Goal: Communication & Community: Answer question/provide support

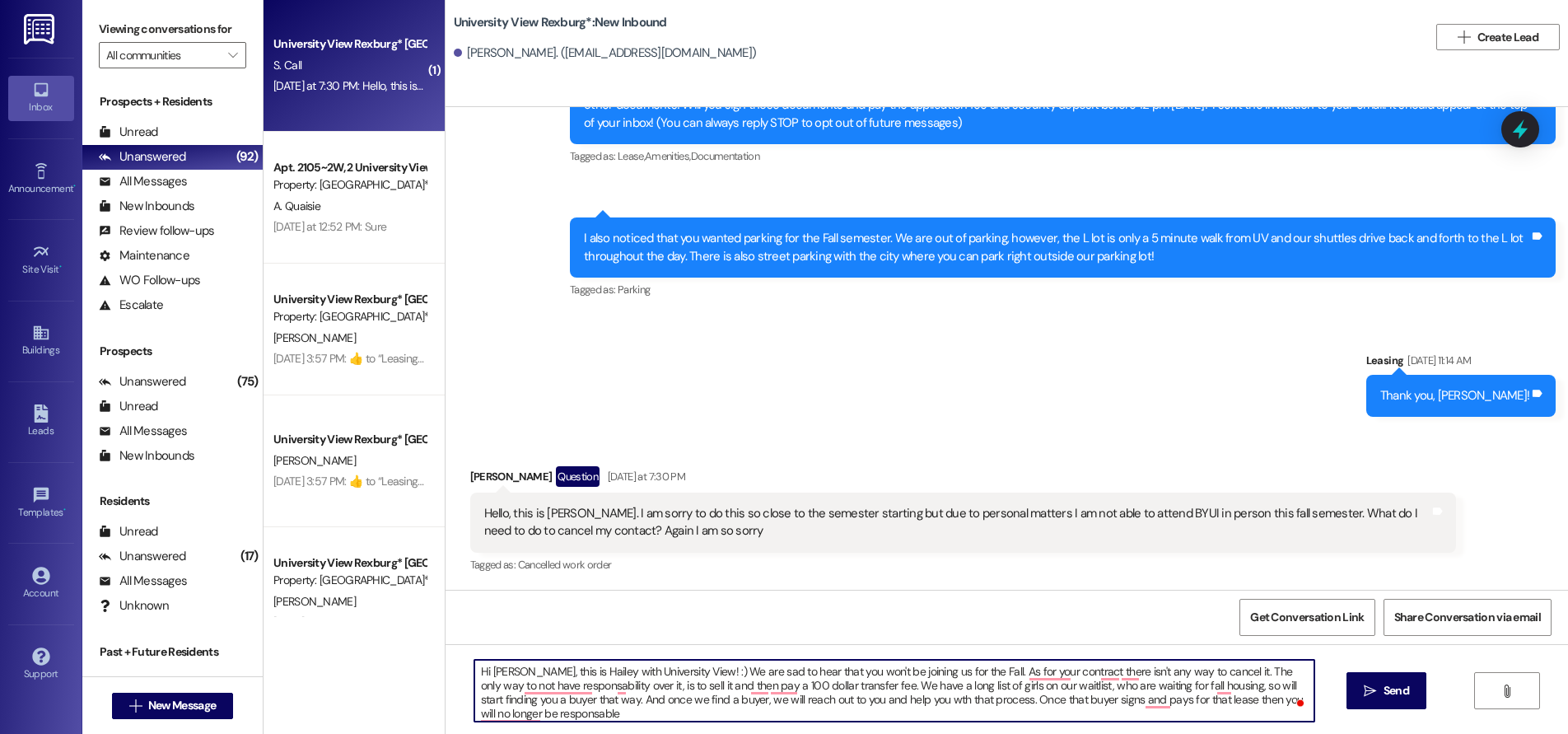
scroll to position [4, 0]
drag, startPoint x: 467, startPoint y: 667, endPoint x: 535, endPoint y: 718, distance: 85.0
click at [536, 725] on div "Hi [PERSON_NAME], this is Hailey with University View! :) We are sad to hear th…" at bounding box center [1007, 705] width 1122 height 123
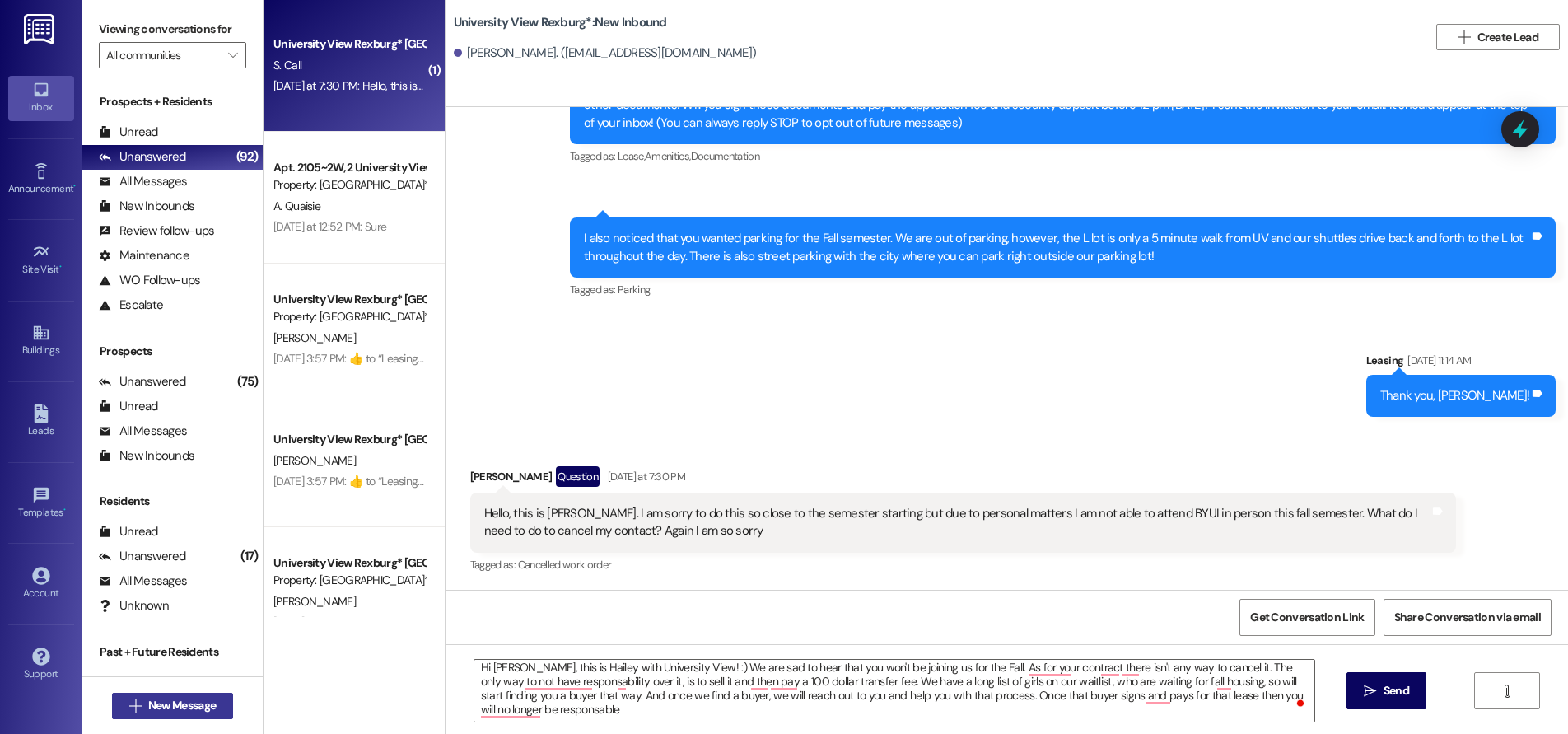
click at [167, 702] on span "New Message" at bounding box center [182, 704] width 68 height 17
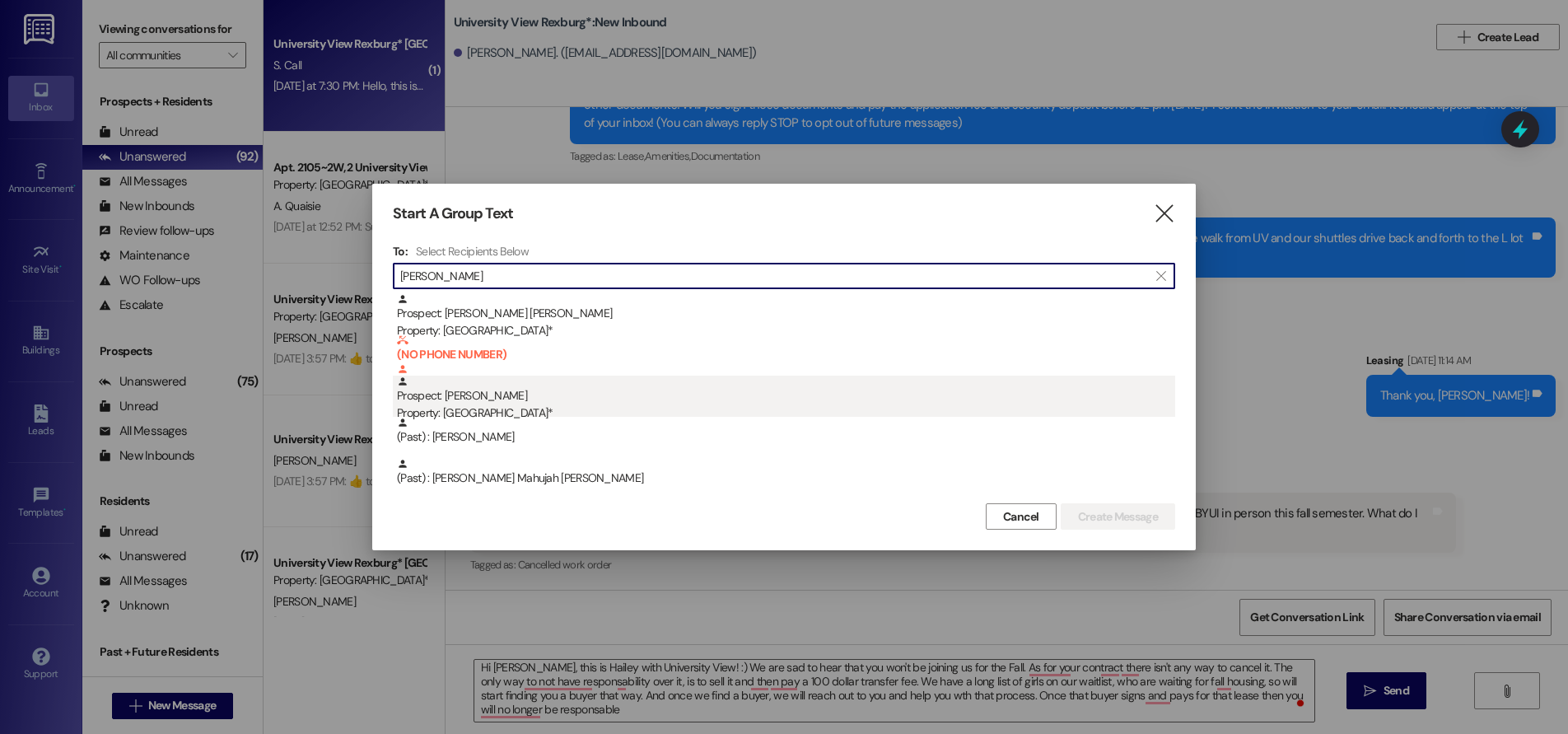
type input "[PERSON_NAME]"
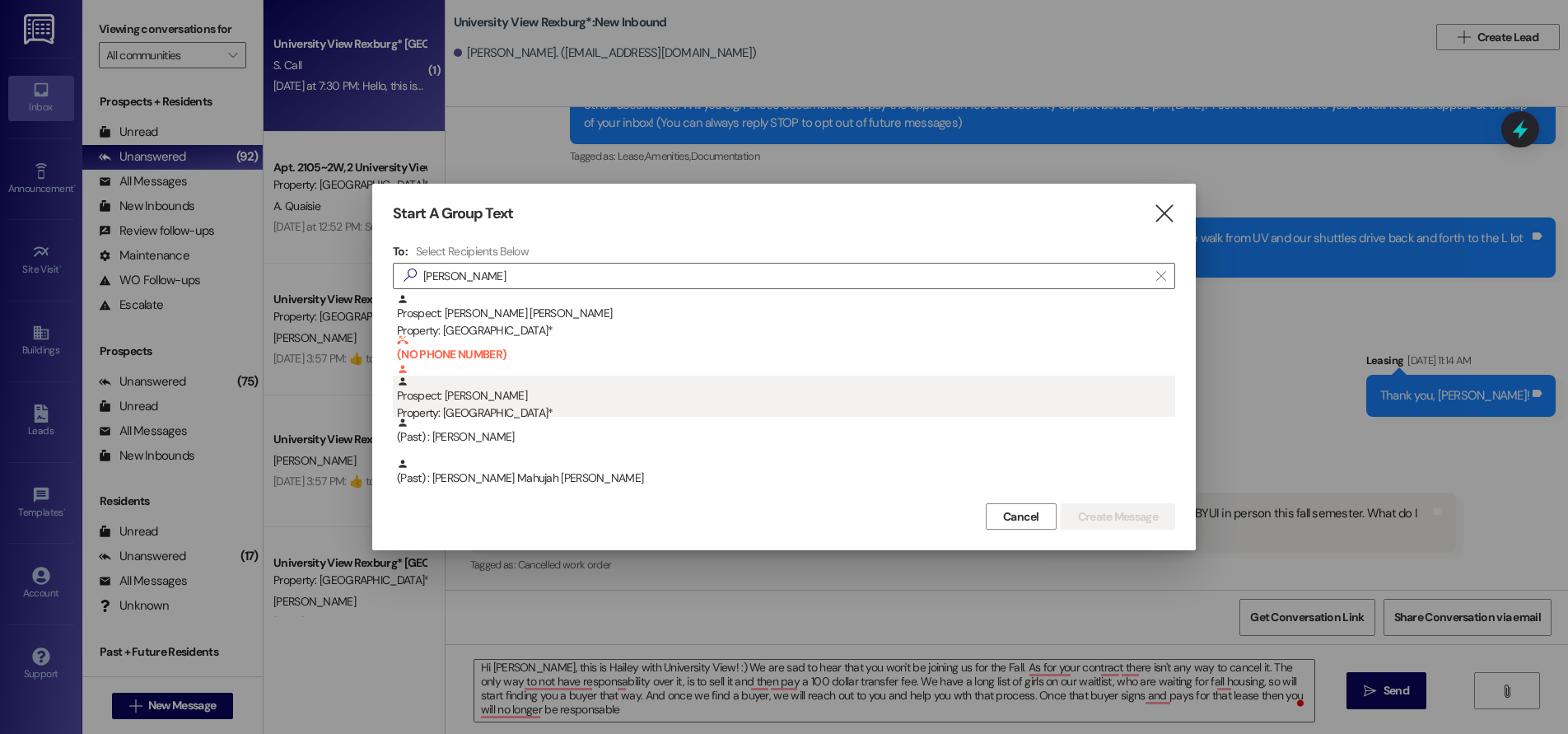
click at [499, 400] on div "Prospect: [PERSON_NAME] Property: University View Rexburg*" at bounding box center [786, 398] width 779 height 47
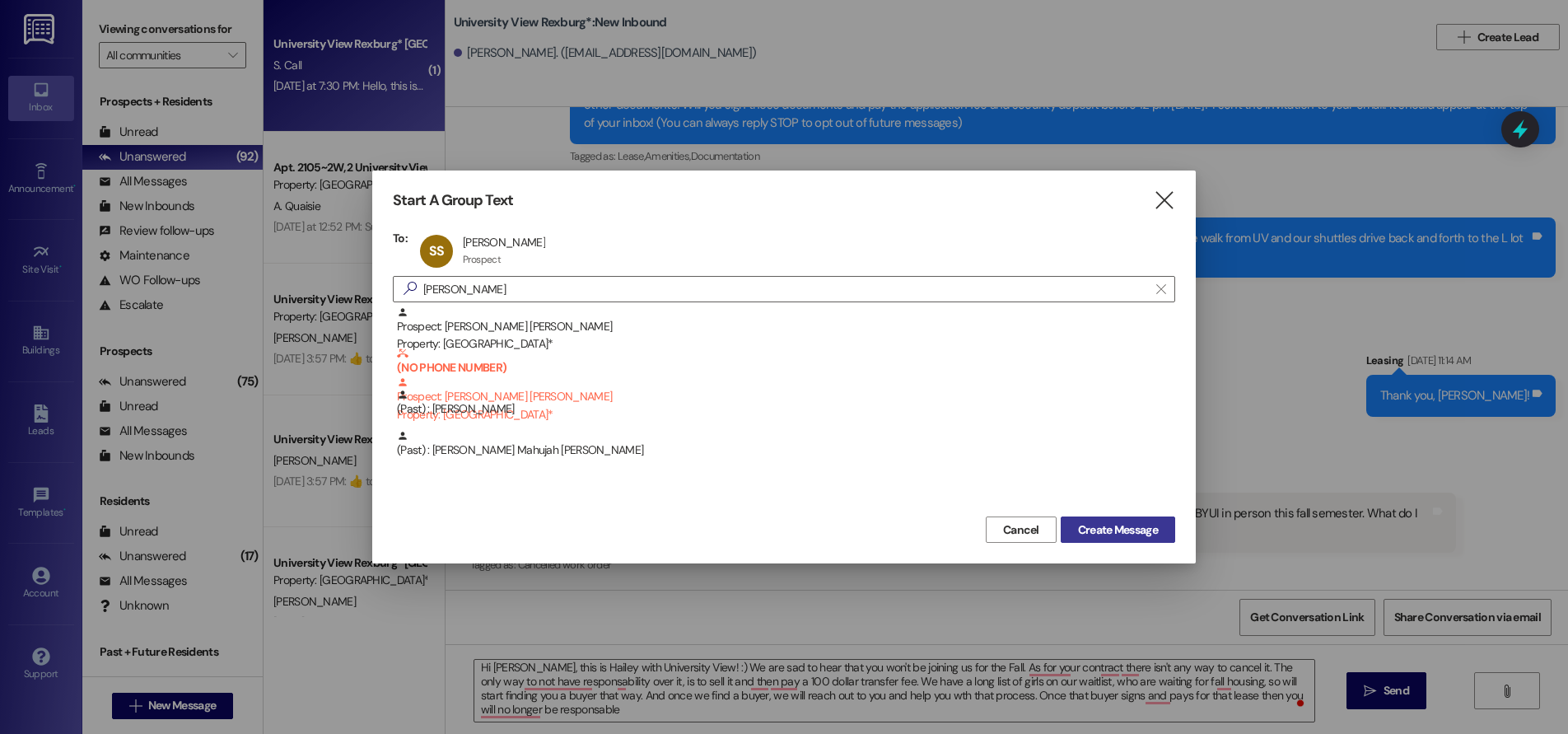
click at [1096, 530] on span "Create Message" at bounding box center [1117, 529] width 79 height 17
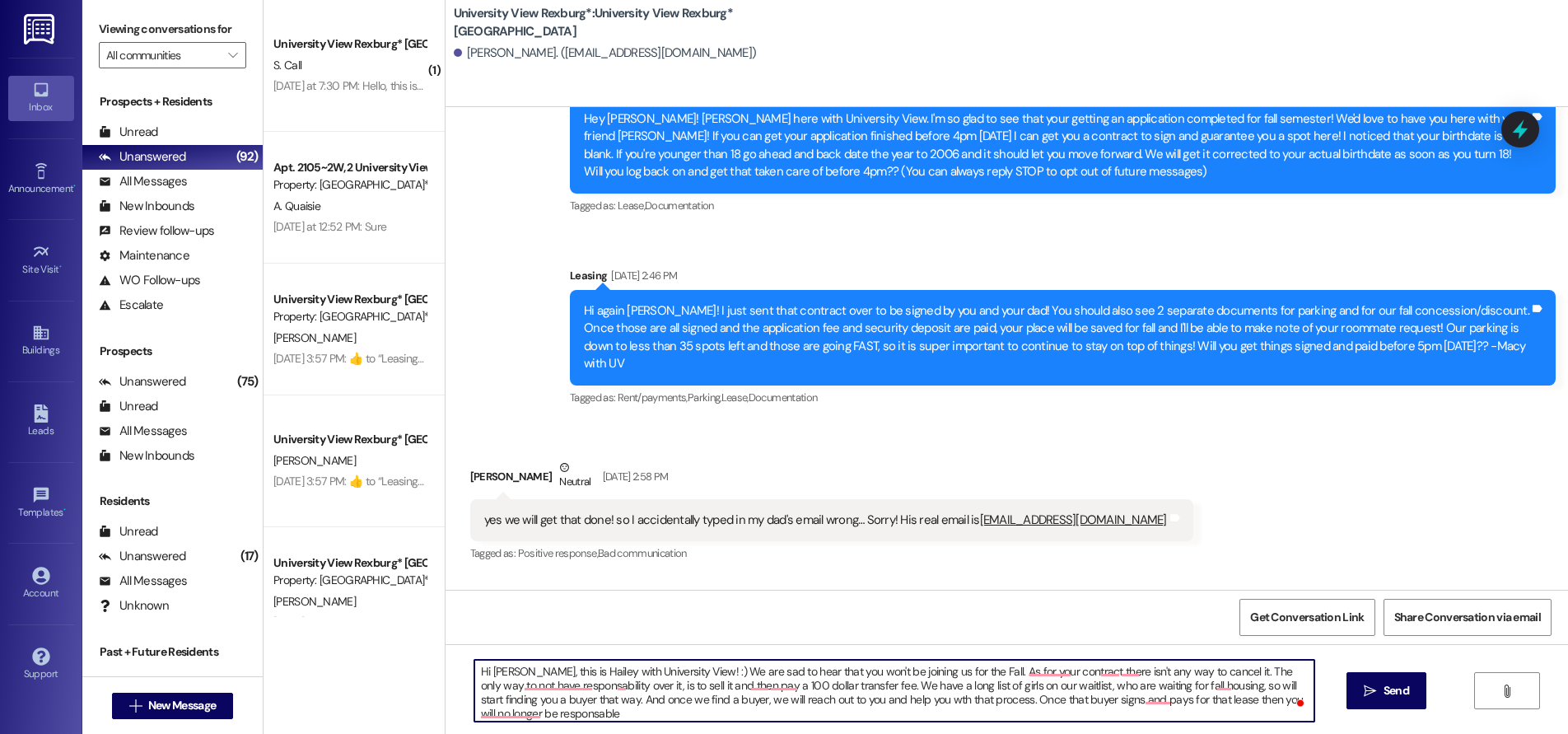
scroll to position [0, 0]
drag, startPoint x: 468, startPoint y: 670, endPoint x: 452, endPoint y: 669, distance: 16.0
click at [465, 669] on div "Hi [PERSON_NAME], this is Hailey with University View! :) We are sad to hear th…" at bounding box center [885, 690] width 841 height 64
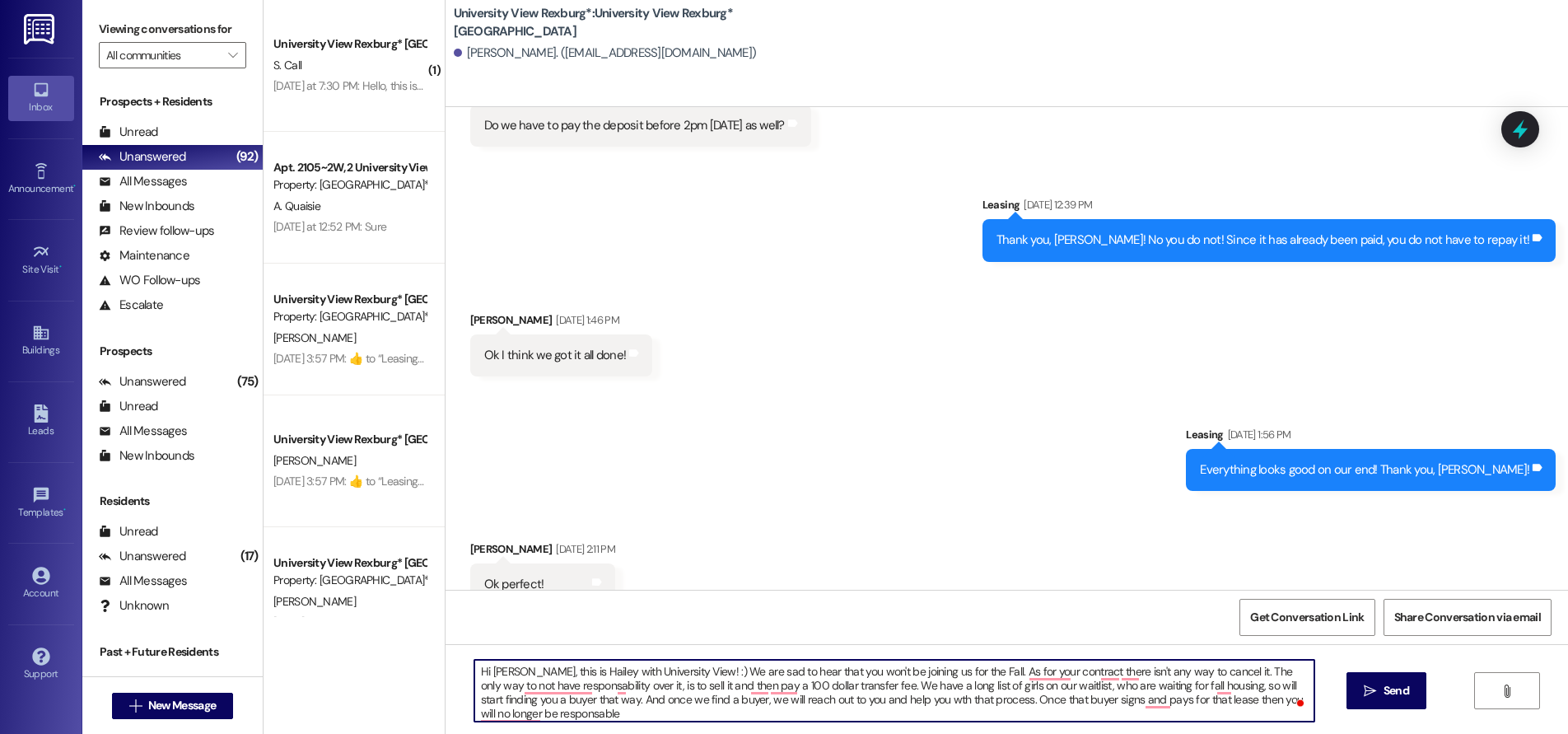
scroll to position [2446, 0]
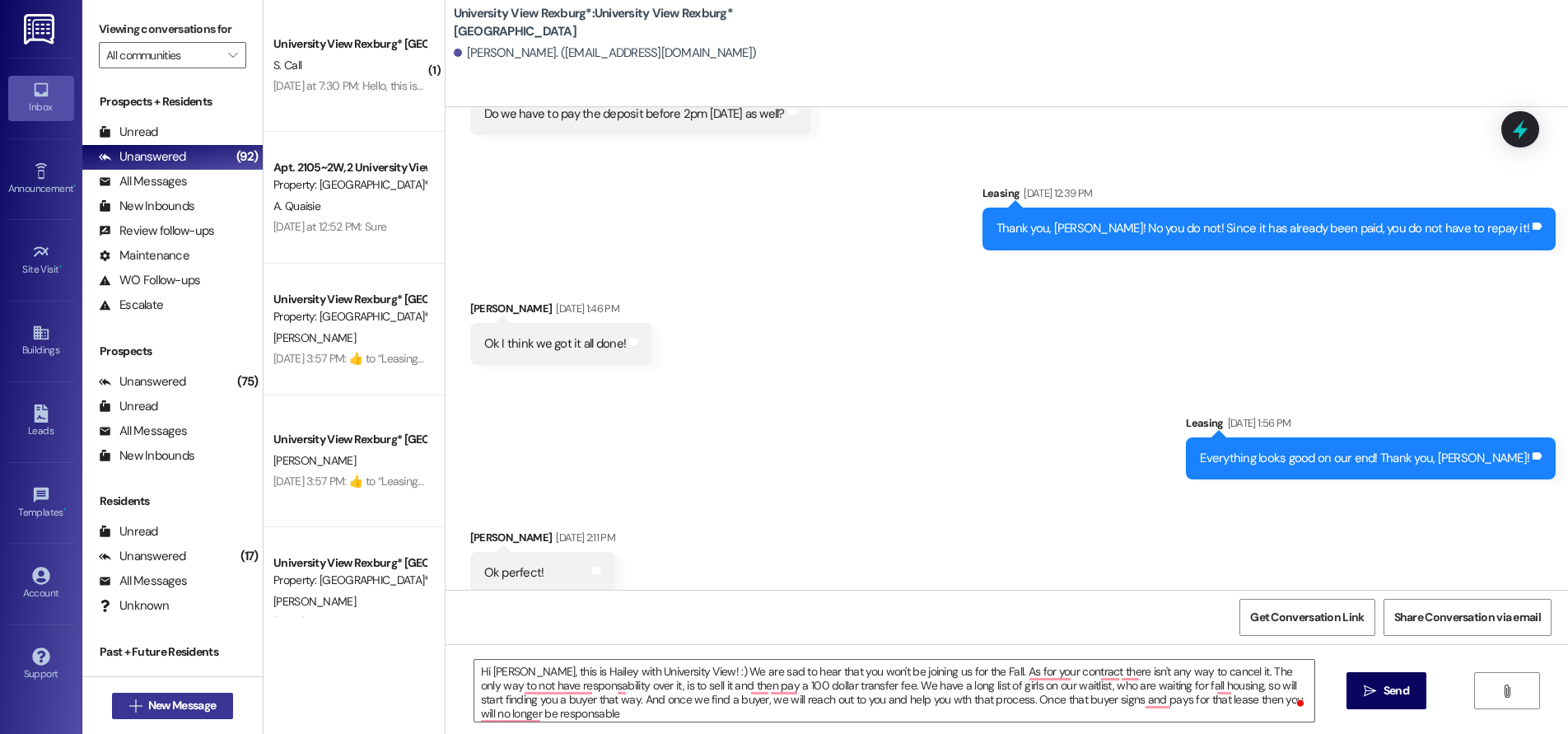
click at [177, 706] on span "New Message" at bounding box center [182, 704] width 68 height 17
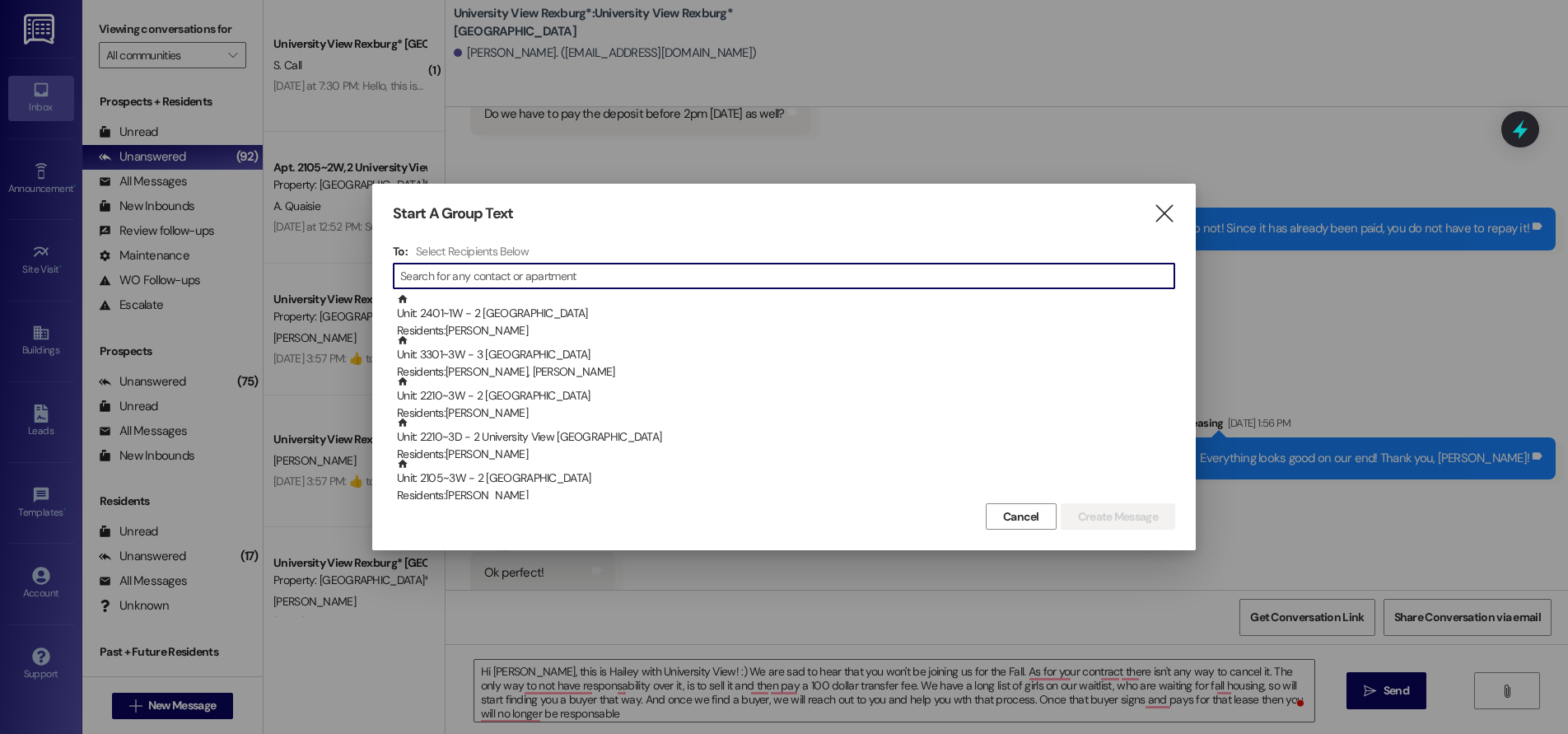
click at [442, 273] on input at bounding box center [786, 275] width 774 height 23
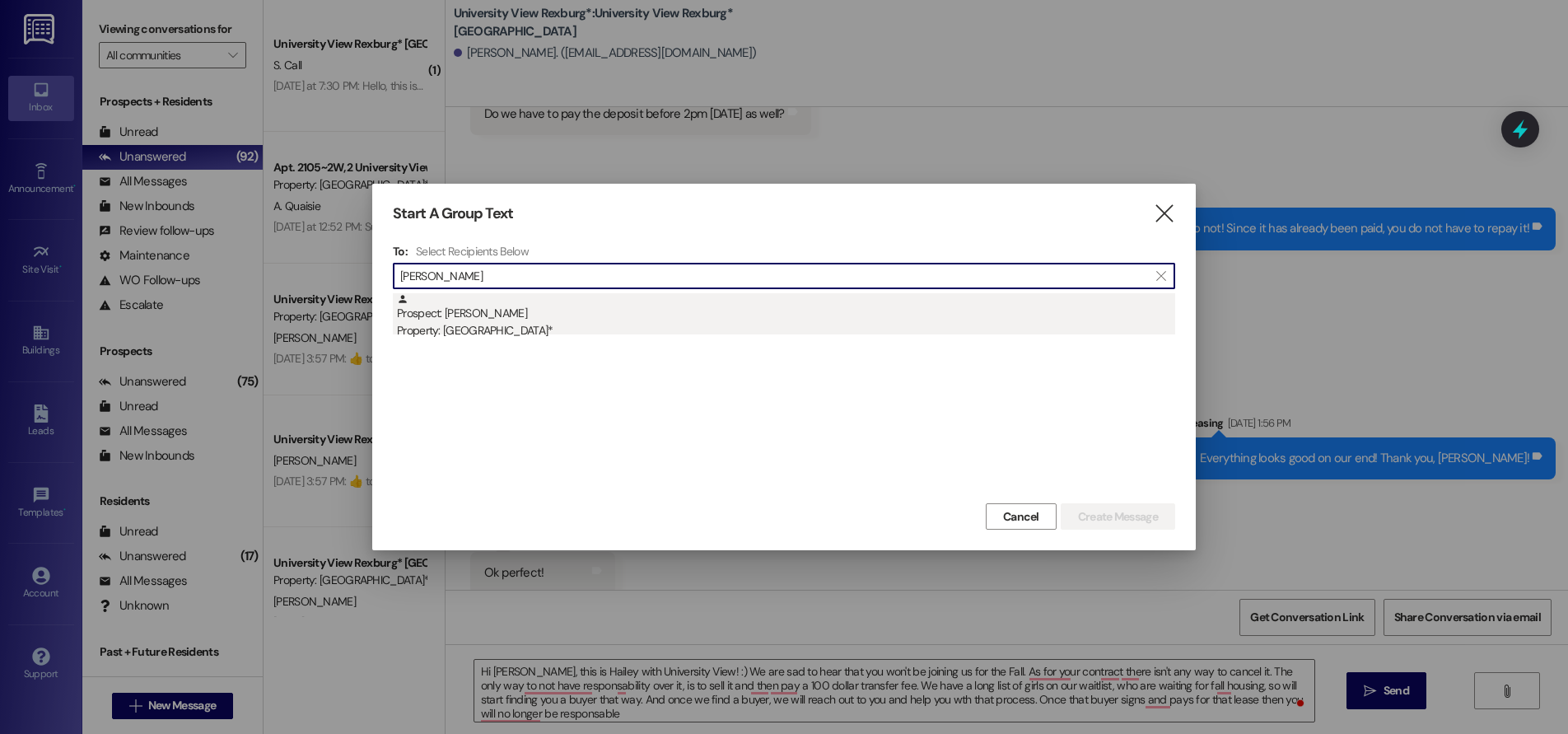
type input "[PERSON_NAME]"
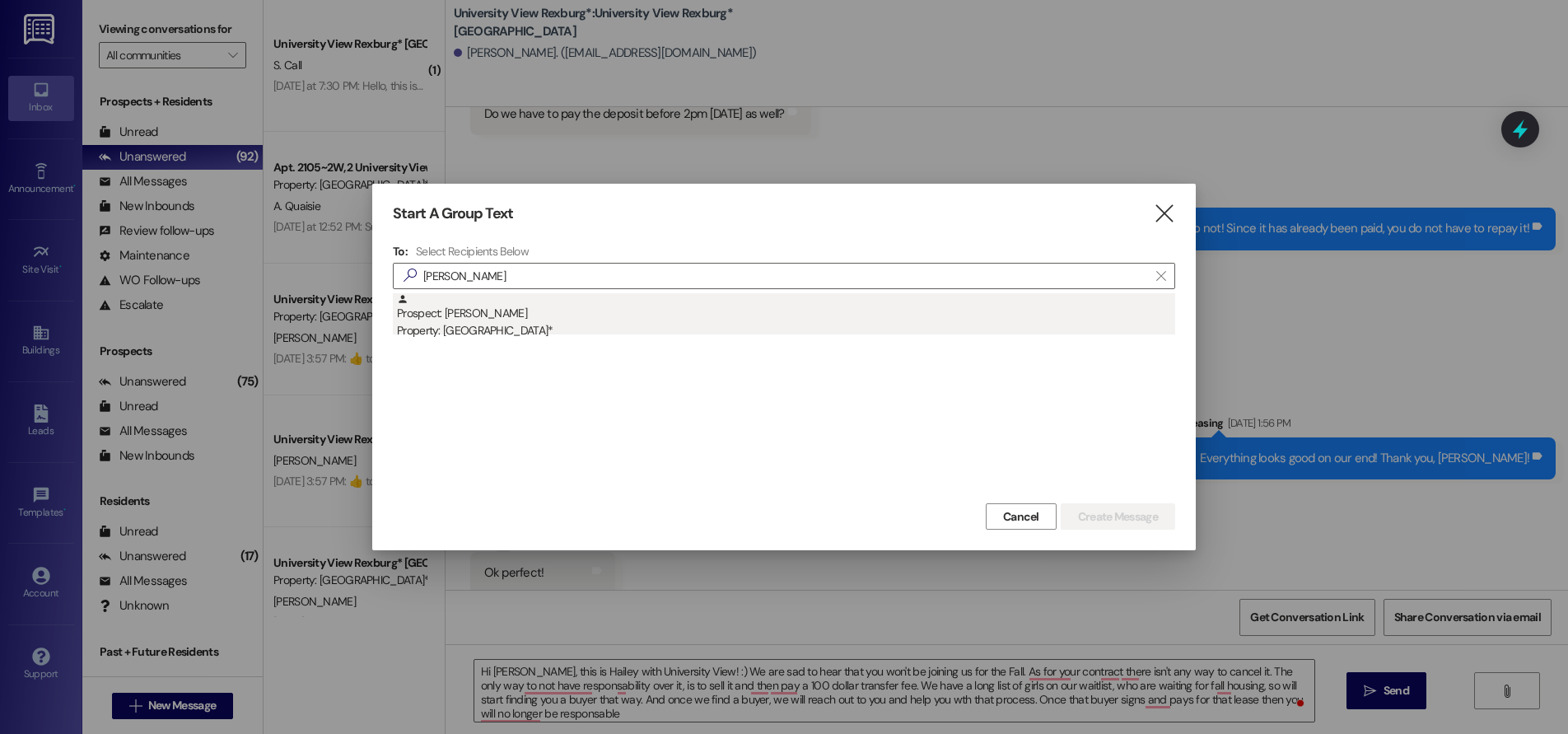
click at [475, 327] on div "Property: [GEOGRAPHIC_DATA]*" at bounding box center [786, 330] width 779 height 17
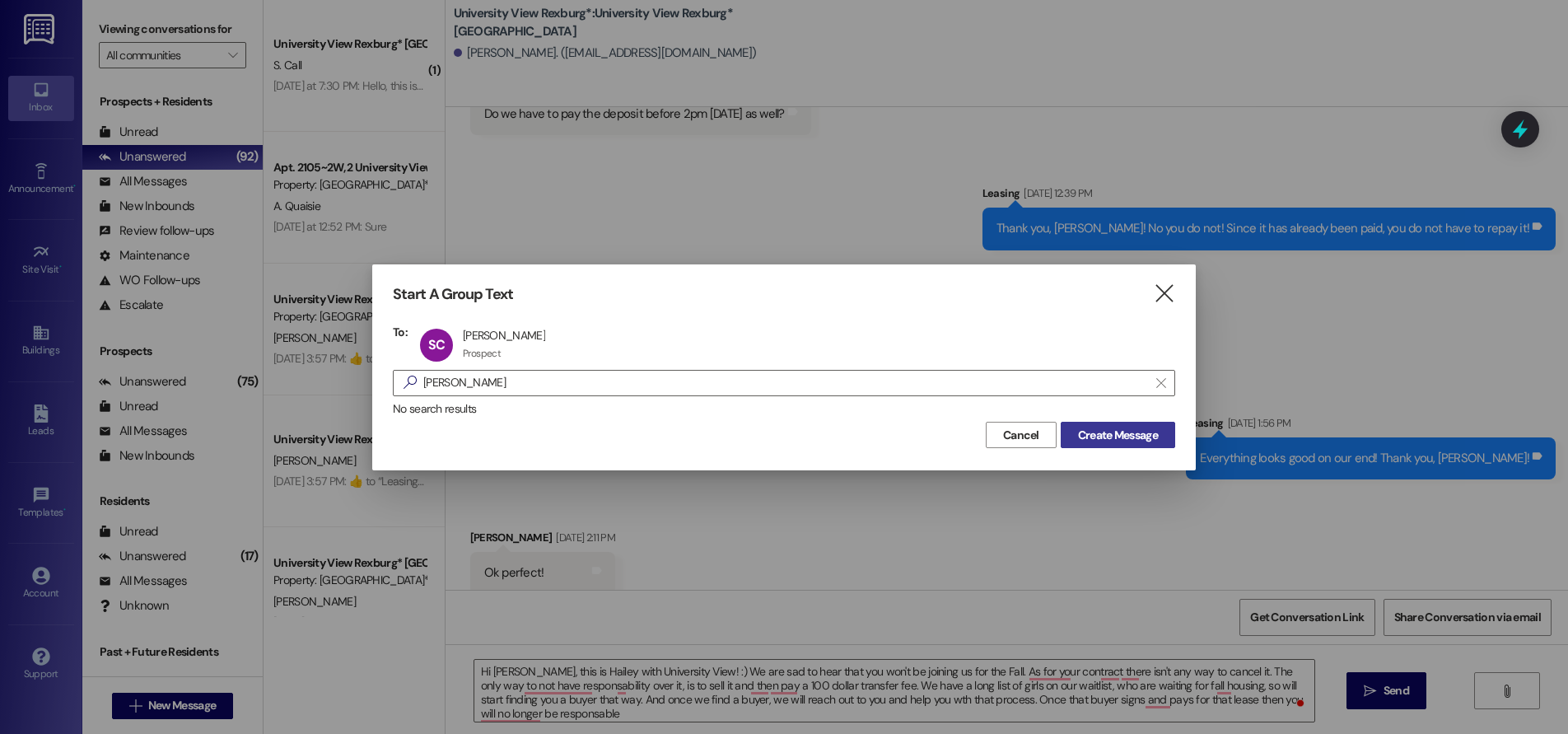
click at [1119, 424] on button "Create Message" at bounding box center [1117, 435] width 114 height 27
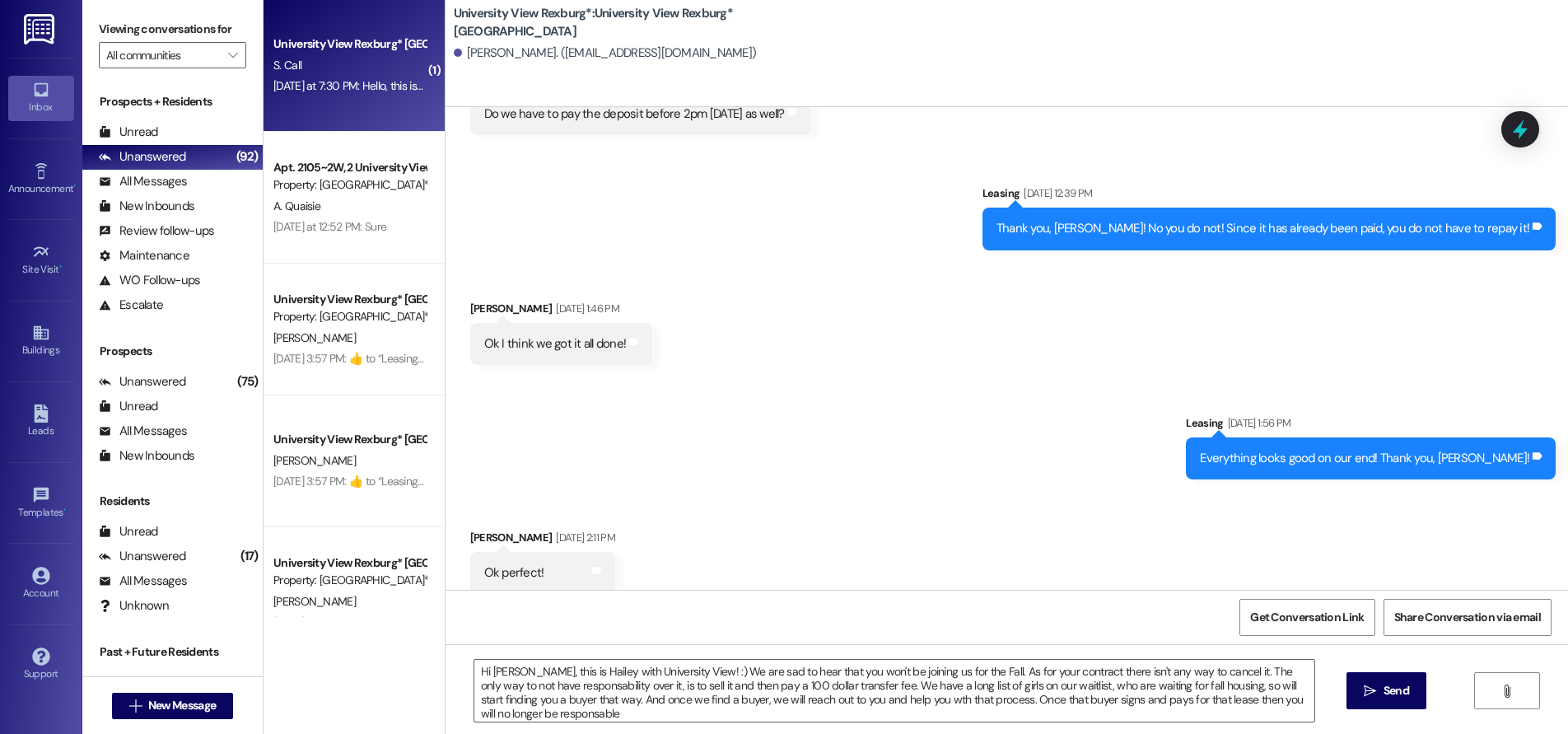
click at [1114, 436] on div "Sent via SMS Leasing [DATE] 1:56 PM Everything looks good on our end! Thank you…" at bounding box center [1007, 434] width 1122 height 114
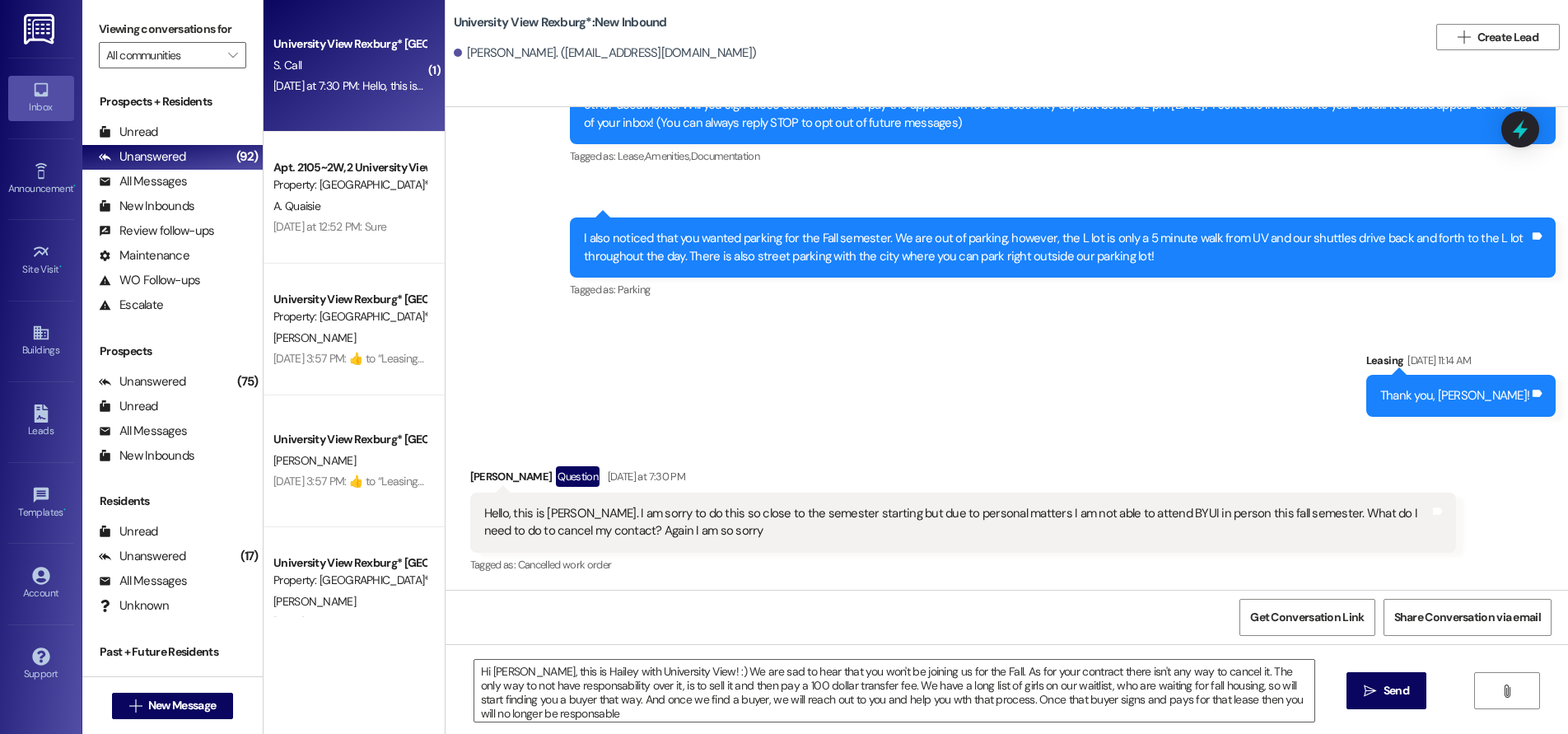
scroll to position [261, 0]
click at [662, 687] on textarea "Hi [PERSON_NAME], this is Hailey with University View! :) We are sad to hear th…" at bounding box center [895, 690] width 840 height 62
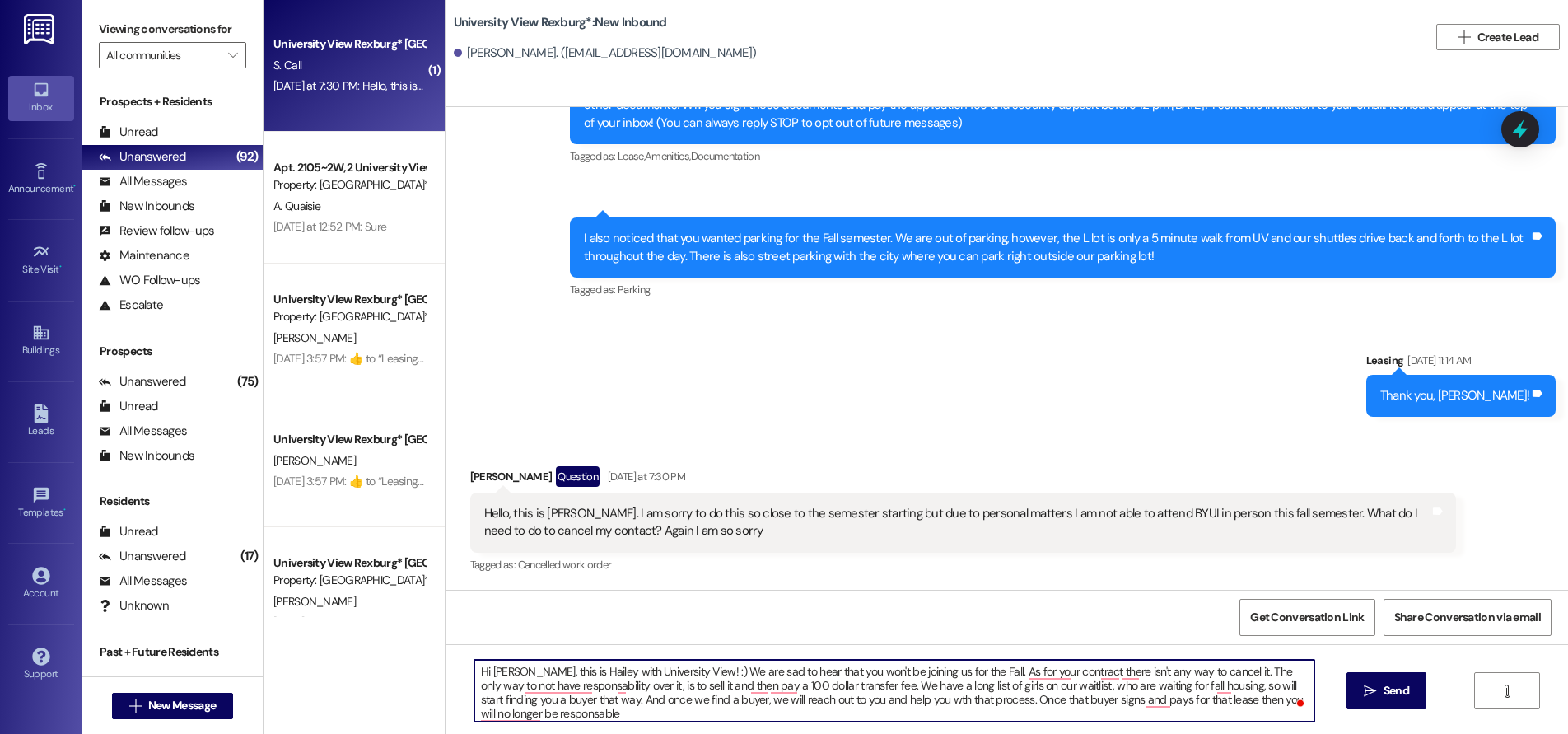
click at [614, 687] on textarea "Hi [PERSON_NAME], this is Hailey with University View! :) We are sad to hear th…" at bounding box center [895, 690] width 840 height 62
click at [725, 687] on textarea "Hi [PERSON_NAME], this is Hailey with University View! :) We are sad to hear th…" at bounding box center [895, 690] width 840 height 62
click at [566, 703] on textarea "Hi [PERSON_NAME], this is Hailey with University View! :) We are sad to hear th…" at bounding box center [895, 690] width 840 height 62
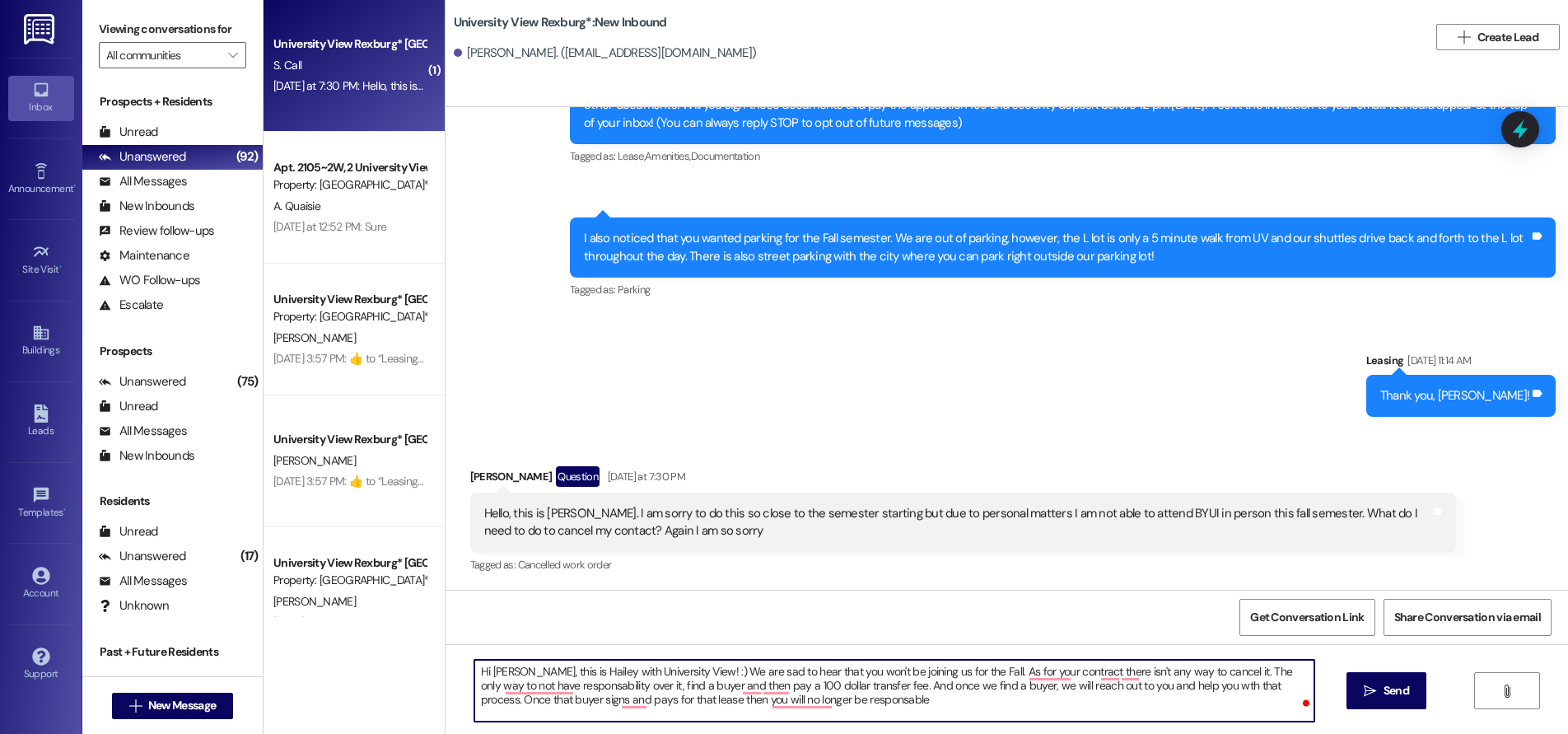
click at [904, 687] on textarea "Hi [PERSON_NAME], this is Hailey with University View! :) We are sad to hear th…" at bounding box center [895, 690] width 840 height 62
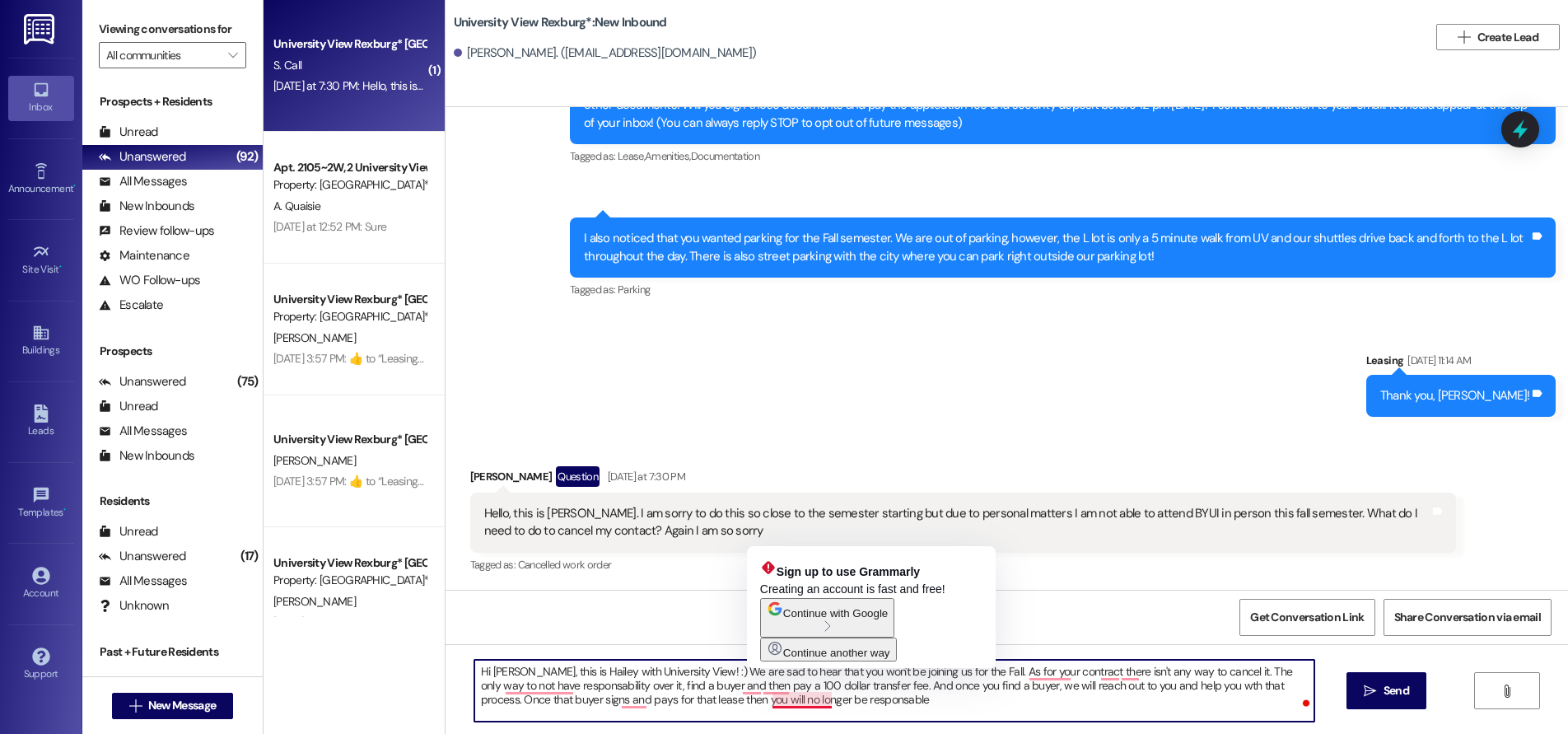
click at [829, 707] on textarea "Hi [PERSON_NAME], this is Hailey with University View! :) We are sad to hear th…" at bounding box center [895, 690] width 840 height 62
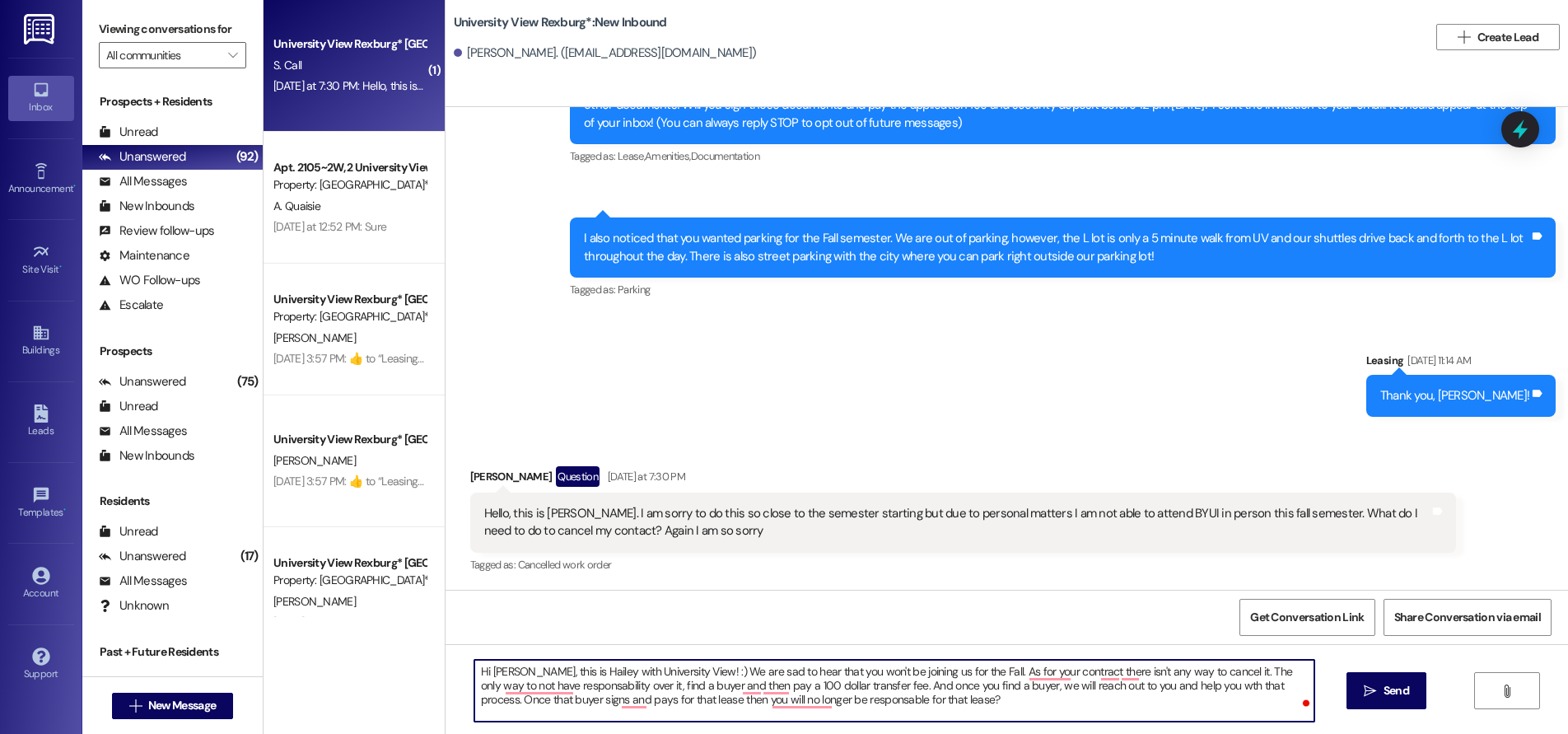
click at [595, 687] on textarea "Hi [PERSON_NAME], this is Hailey with University View! :) We are sad to hear th…" at bounding box center [895, 690] width 840 height 62
click at [506, 703] on textarea "Hi [PERSON_NAME], this is Hailey with University View! :) We are sad to hear th…" at bounding box center [895, 690] width 840 height 62
click at [755, 685] on textarea "Hi [PERSON_NAME], this is Hailey with University View! :) We are sad to hear th…" at bounding box center [895, 690] width 840 height 62
click at [798, 685] on textarea "Hi [PERSON_NAME], this is Hailey with University View! :) We are sad to hear th…" at bounding box center [895, 690] width 840 height 62
click at [894, 686] on textarea "Hi [PERSON_NAME], this is Hailey with University View! :) We are sad to hear th…" at bounding box center [895, 690] width 840 height 62
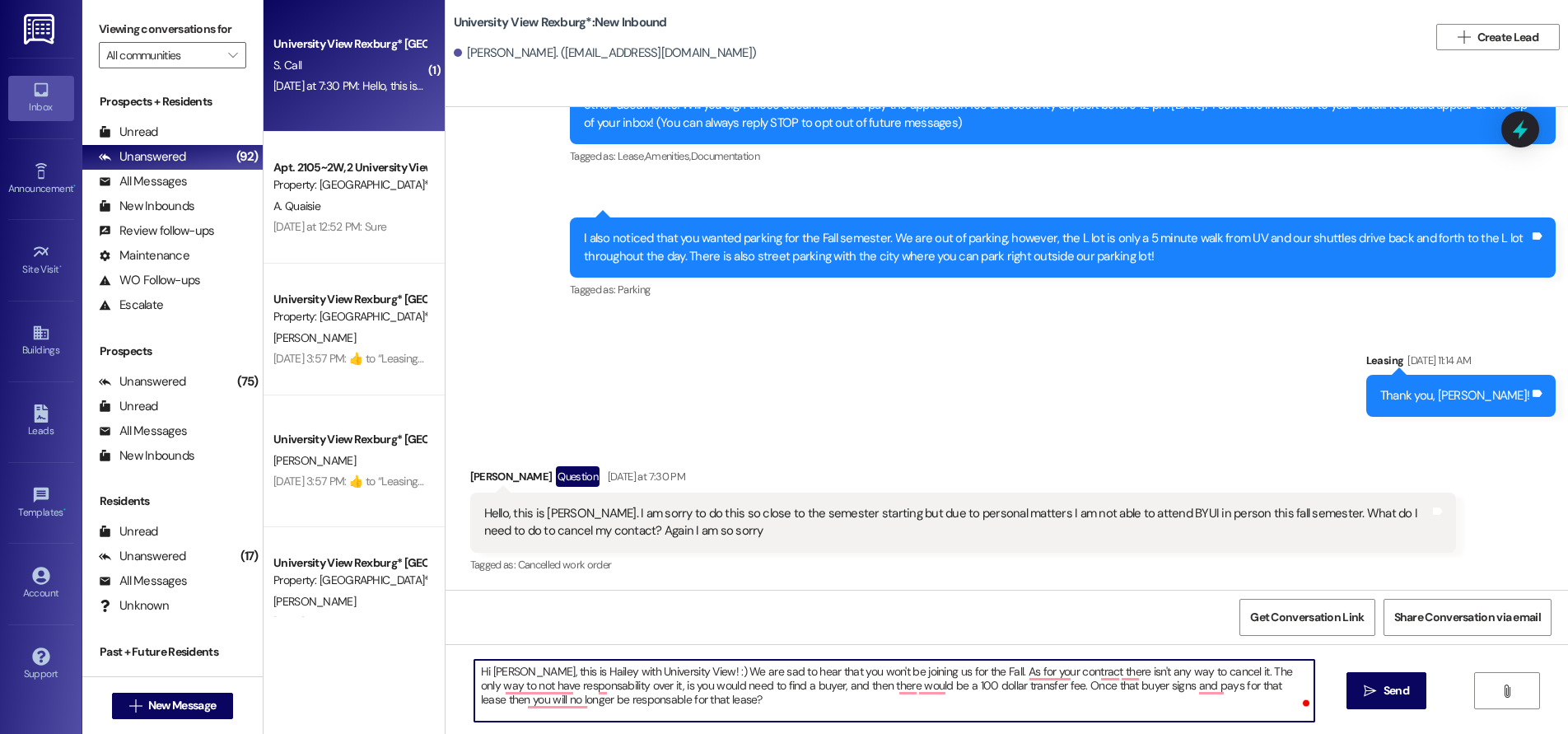
click at [657, 704] on textarea "Hi [PERSON_NAME], this is Hailey with University View! :) We are sad to hear th…" at bounding box center [895, 690] width 840 height 62
click at [698, 698] on textarea "Hi [PERSON_NAME], this is Hailey with University View! :) We are sad to hear th…" at bounding box center [895, 690] width 840 height 62
click at [950, 703] on textarea "Hi [PERSON_NAME], this is Hailey with University View! :) We are sad to hear th…" at bounding box center [895, 690] width 840 height 62
click at [1040, 701] on textarea "Hi [PERSON_NAME], this is Hailey with University View! :) We are sad to hear th…" at bounding box center [895, 690] width 840 height 62
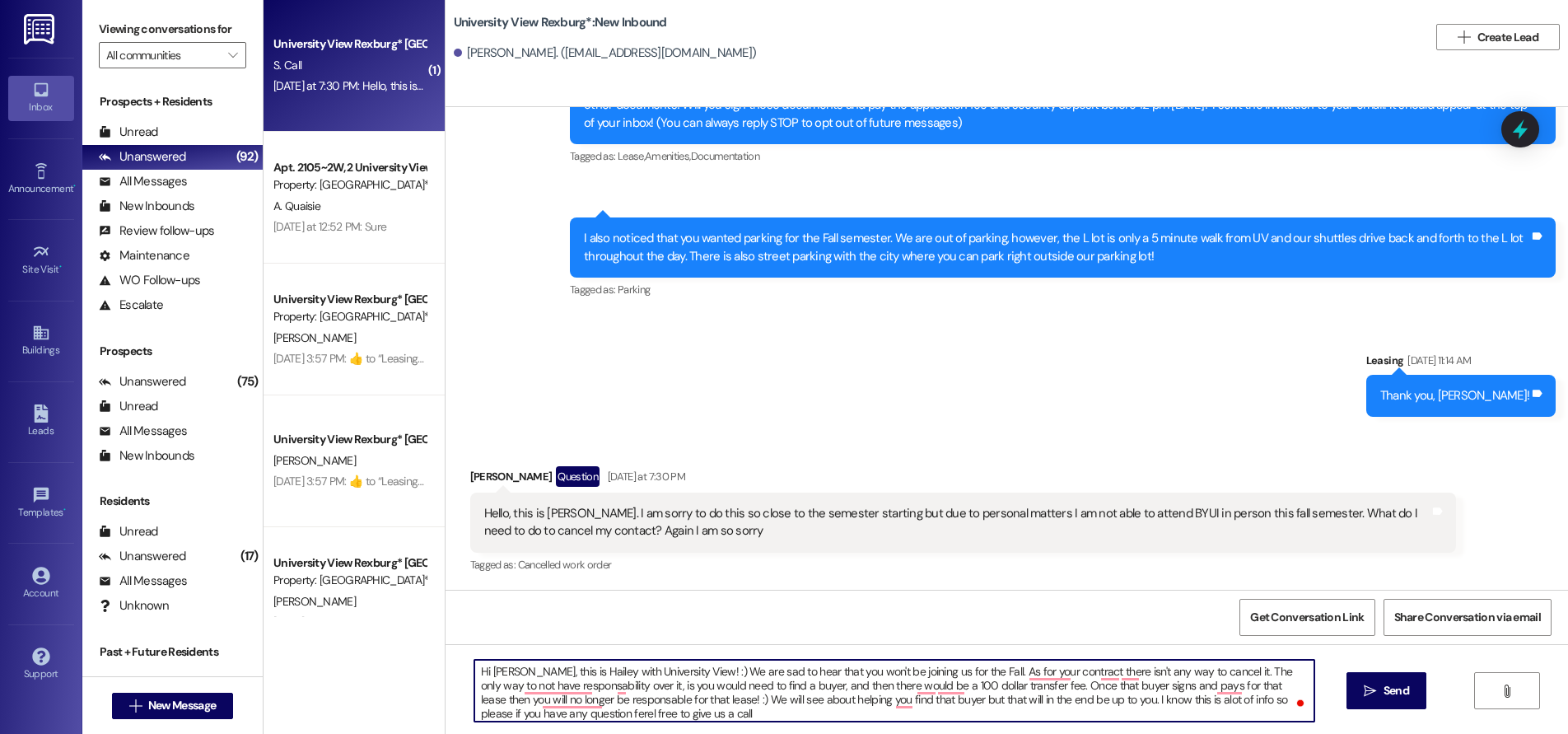
click at [1168, 698] on textarea "Hi [PERSON_NAME], this is Hailey with University View! :) We are sad to hear th…" at bounding box center [895, 690] width 840 height 62
click at [1221, 707] on textarea "Hi [PERSON_NAME], this is Hailey with University View! :) We are sad to hear th…" at bounding box center [895, 690] width 840 height 62
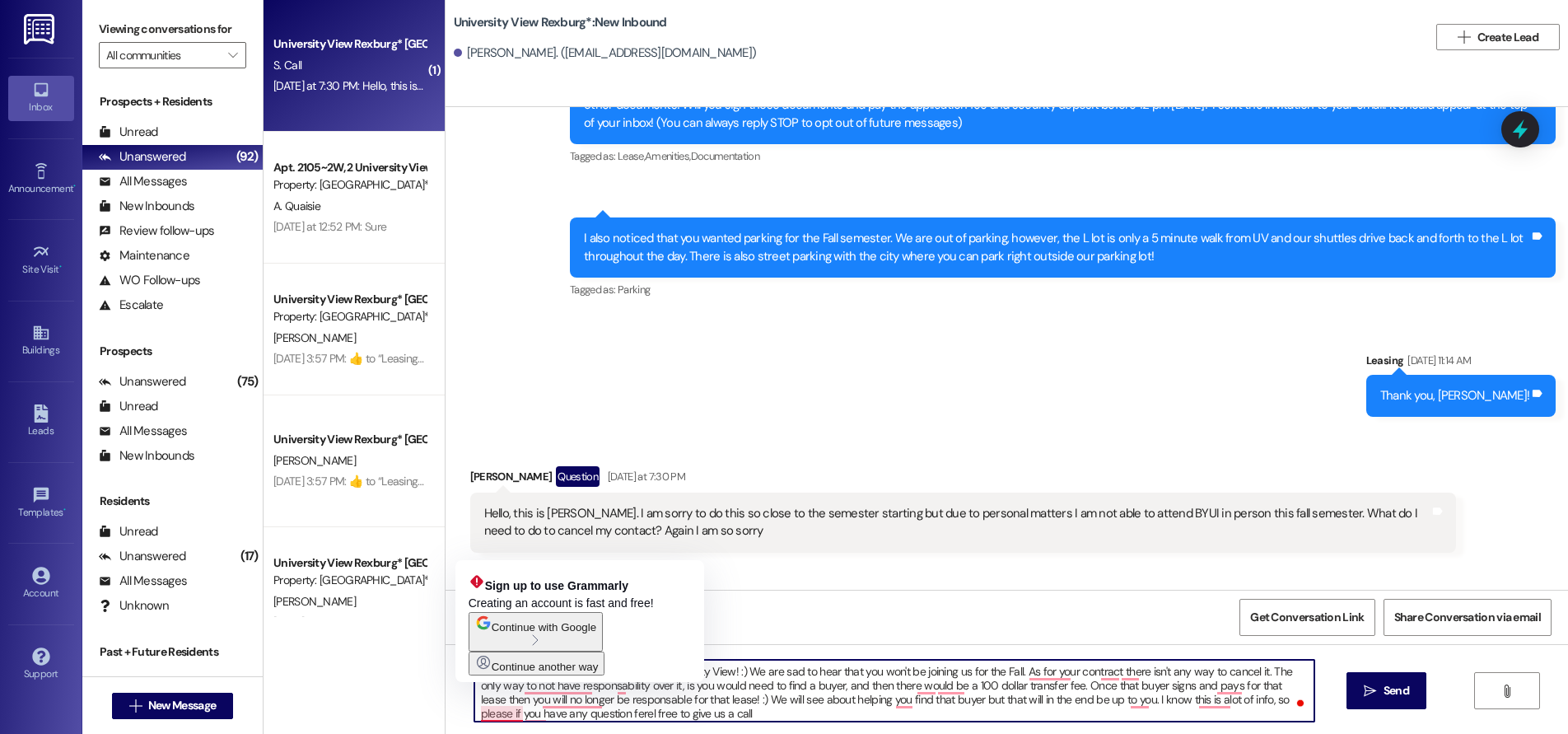
click at [509, 713] on textarea "Hi [PERSON_NAME], this is Hailey with University View! :) We are sad to hear th…" at bounding box center [895, 690] width 840 height 62
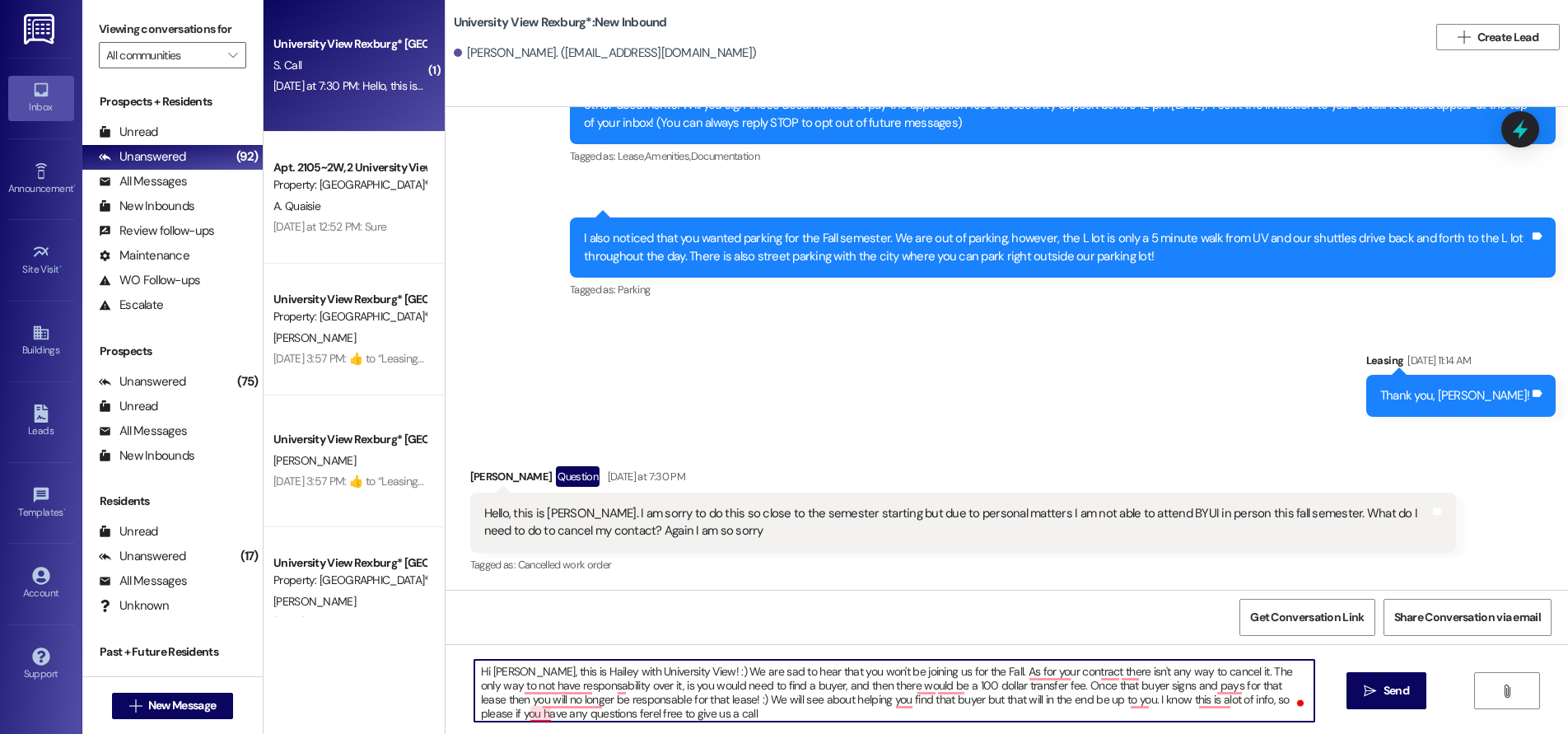
click at [532, 712] on textarea "Hi [PERSON_NAME], this is Hailey with University View! :) We are sad to hear th…" at bounding box center [895, 690] width 840 height 62
click at [633, 712] on textarea "Hi [PERSON_NAME], this is Hailey with University View! :) We are sad to hear th…" at bounding box center [895, 690] width 840 height 62
type textarea "Hi [PERSON_NAME], this is Hailey with University View! :) We are sad to hear th…"
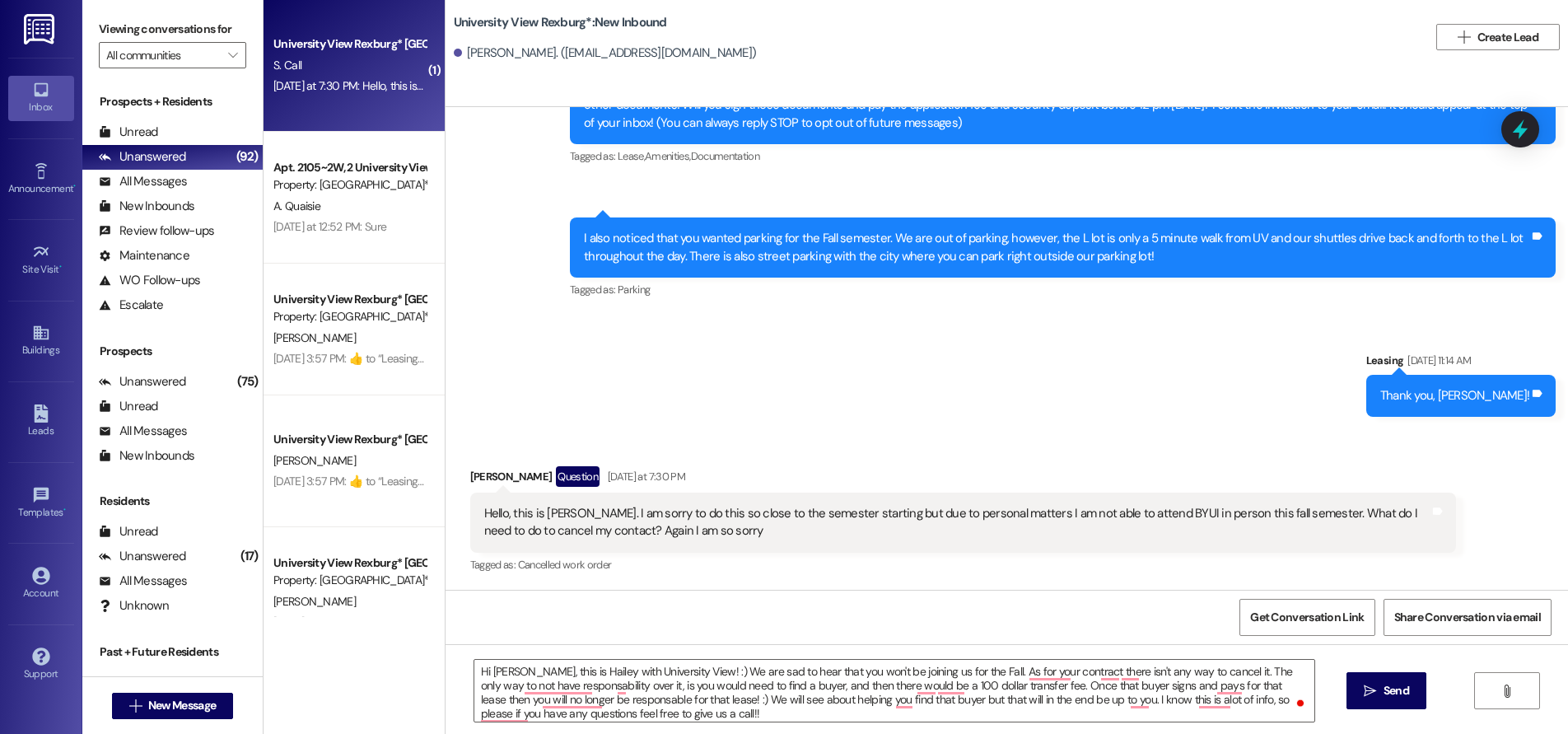
drag, startPoint x: 1382, startPoint y: 686, endPoint x: 1350, endPoint y: 713, distance: 41.9
click at [1383, 687] on span "Send" at bounding box center [1396, 690] width 26 height 17
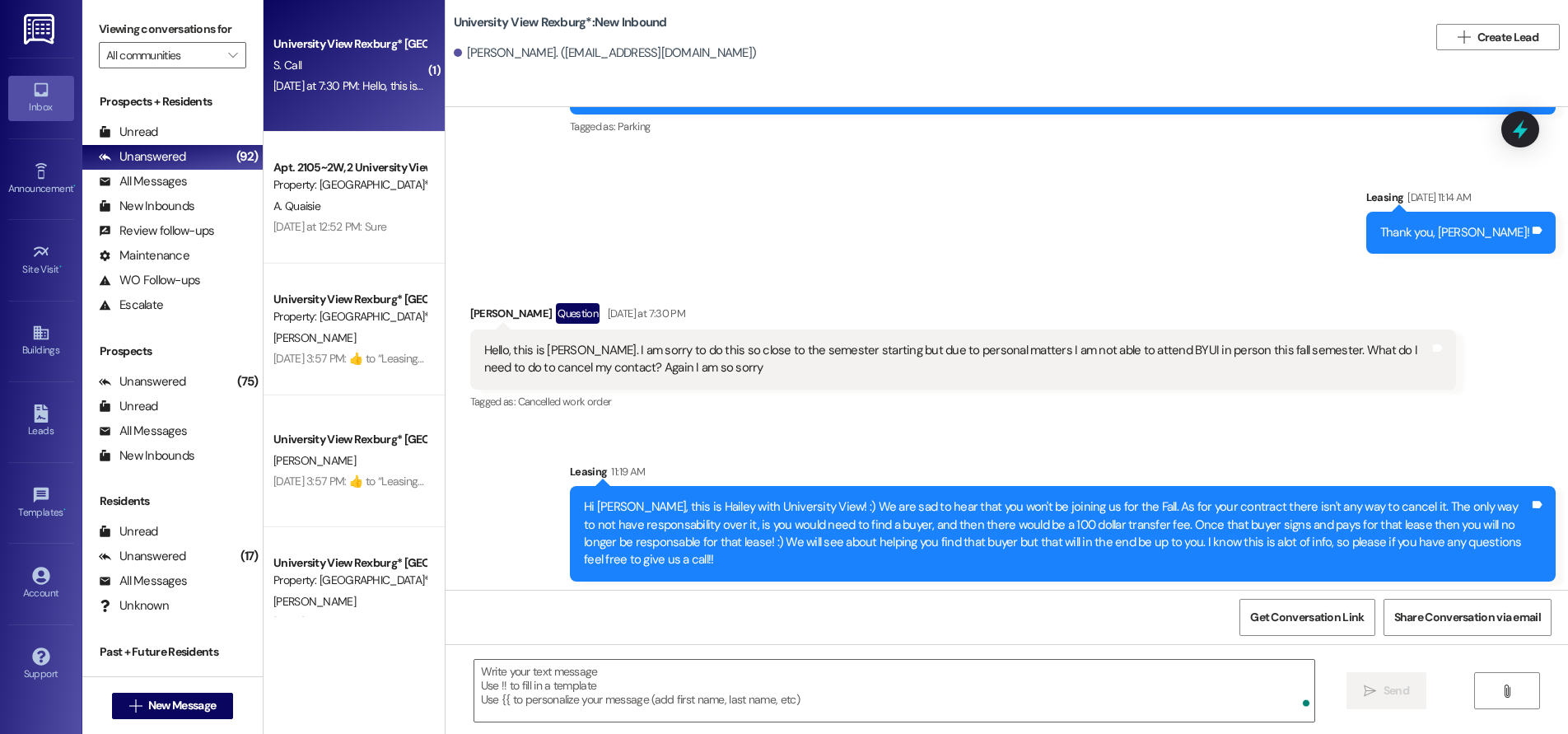
scroll to position [429, 0]
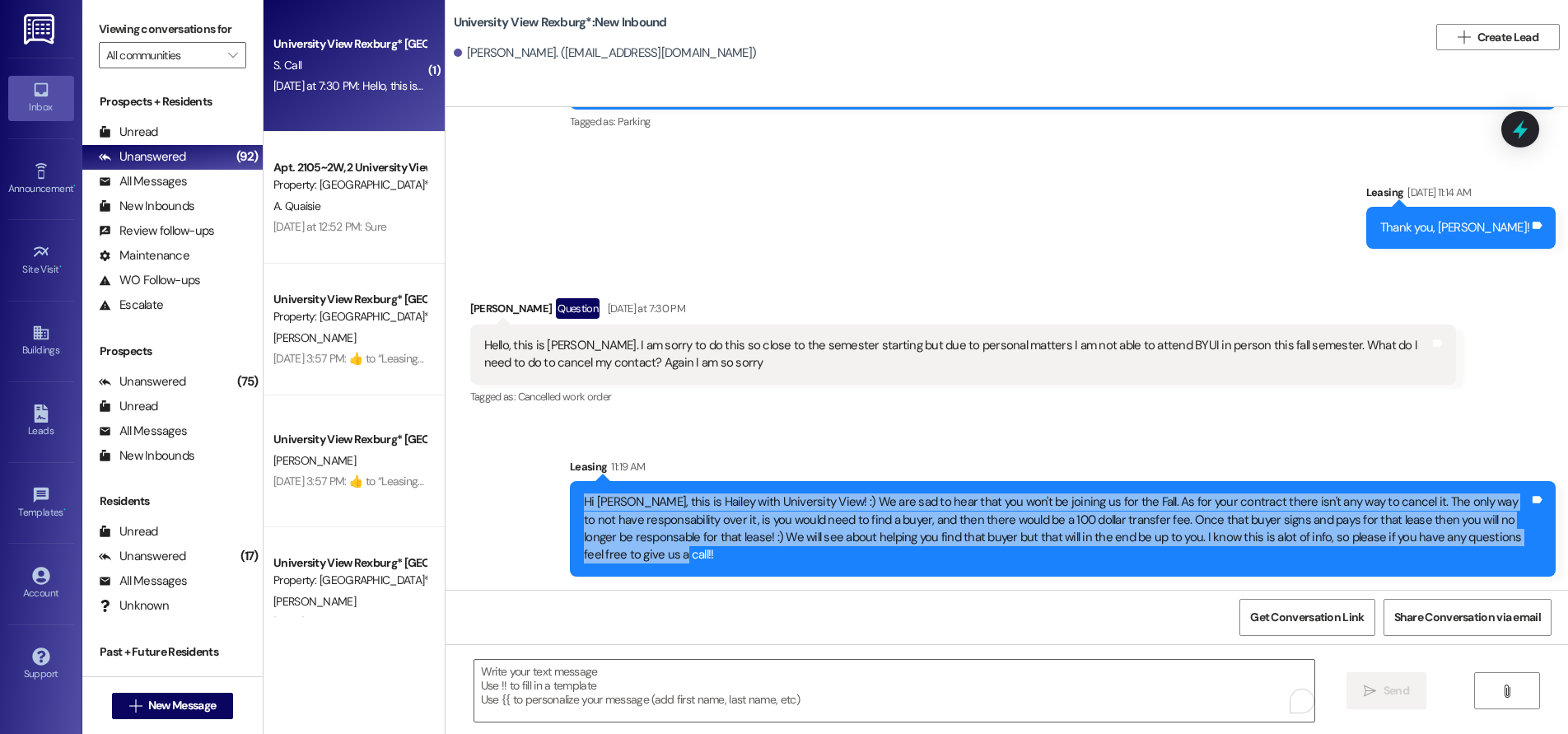
drag, startPoint x: 574, startPoint y: 499, endPoint x: 629, endPoint y: 556, distance: 79.2
click at [629, 556] on div "Hi [PERSON_NAME], this is Hailey with University View! :) We are sad to hear th…" at bounding box center [1057, 528] width 945 height 71
copy div "Hi [PERSON_NAME], this is Hailey with University View! :) We are sad to hear th…"
click at [193, 707] on span "New Message" at bounding box center [182, 704] width 68 height 17
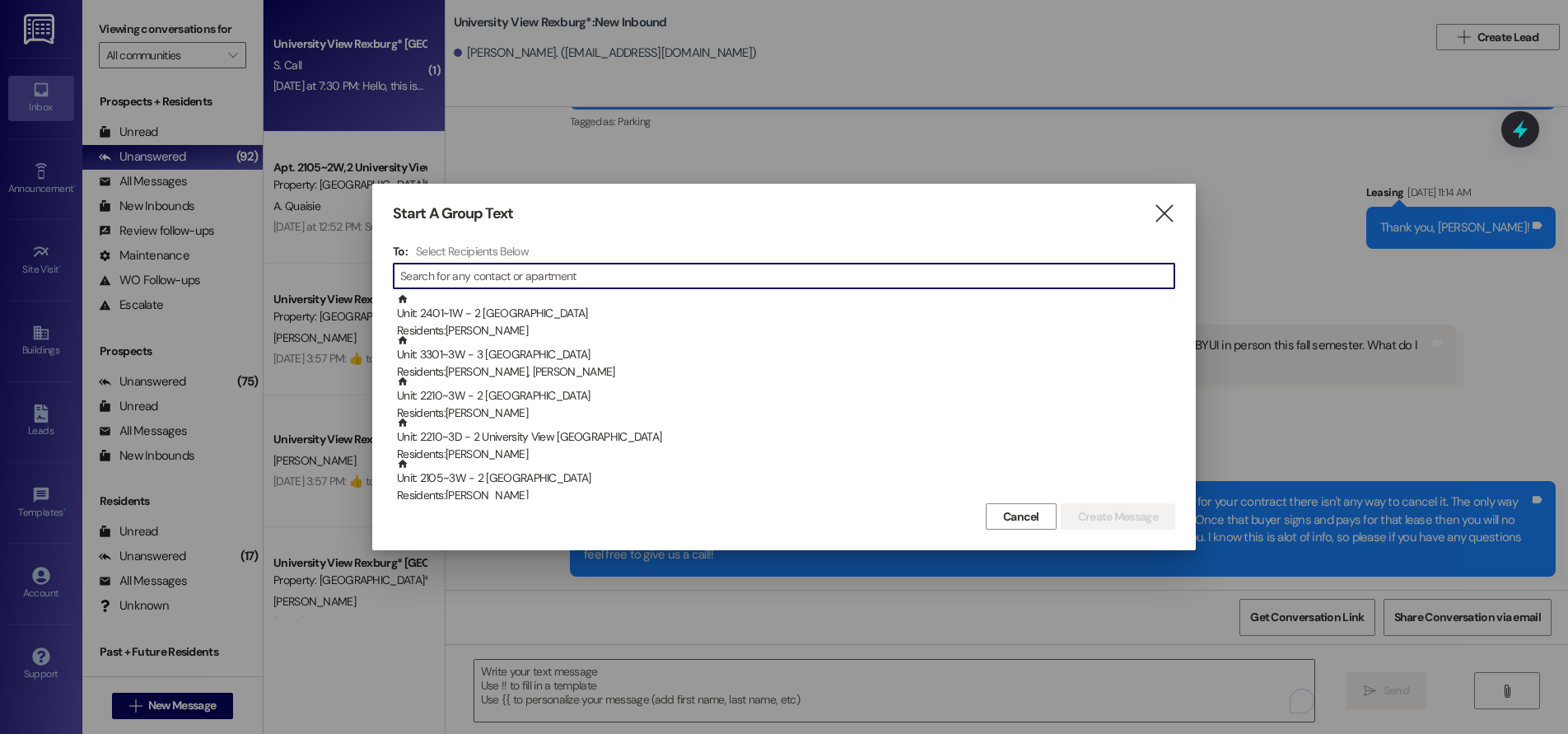
click at [420, 279] on input at bounding box center [786, 275] width 774 height 23
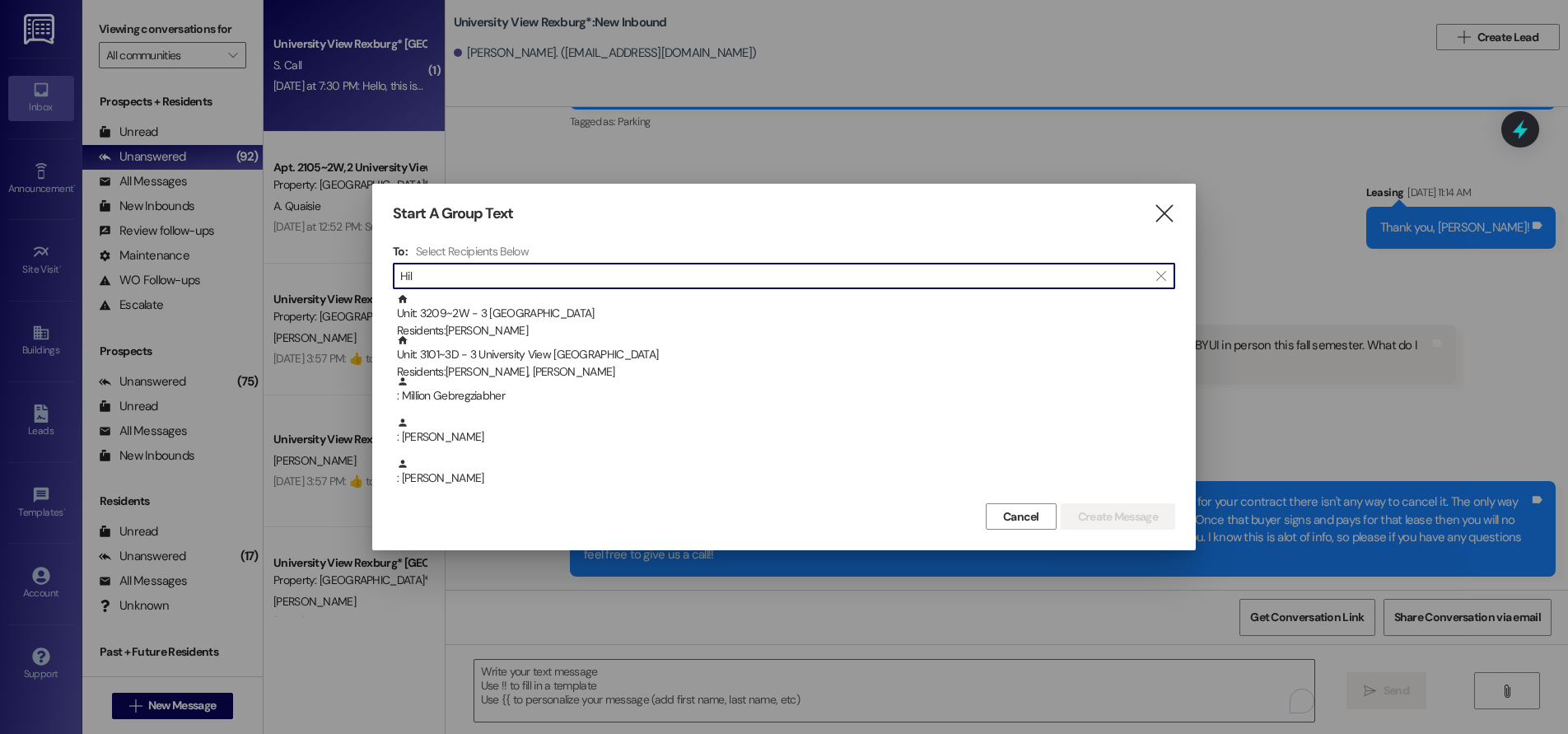
type input "Hil"
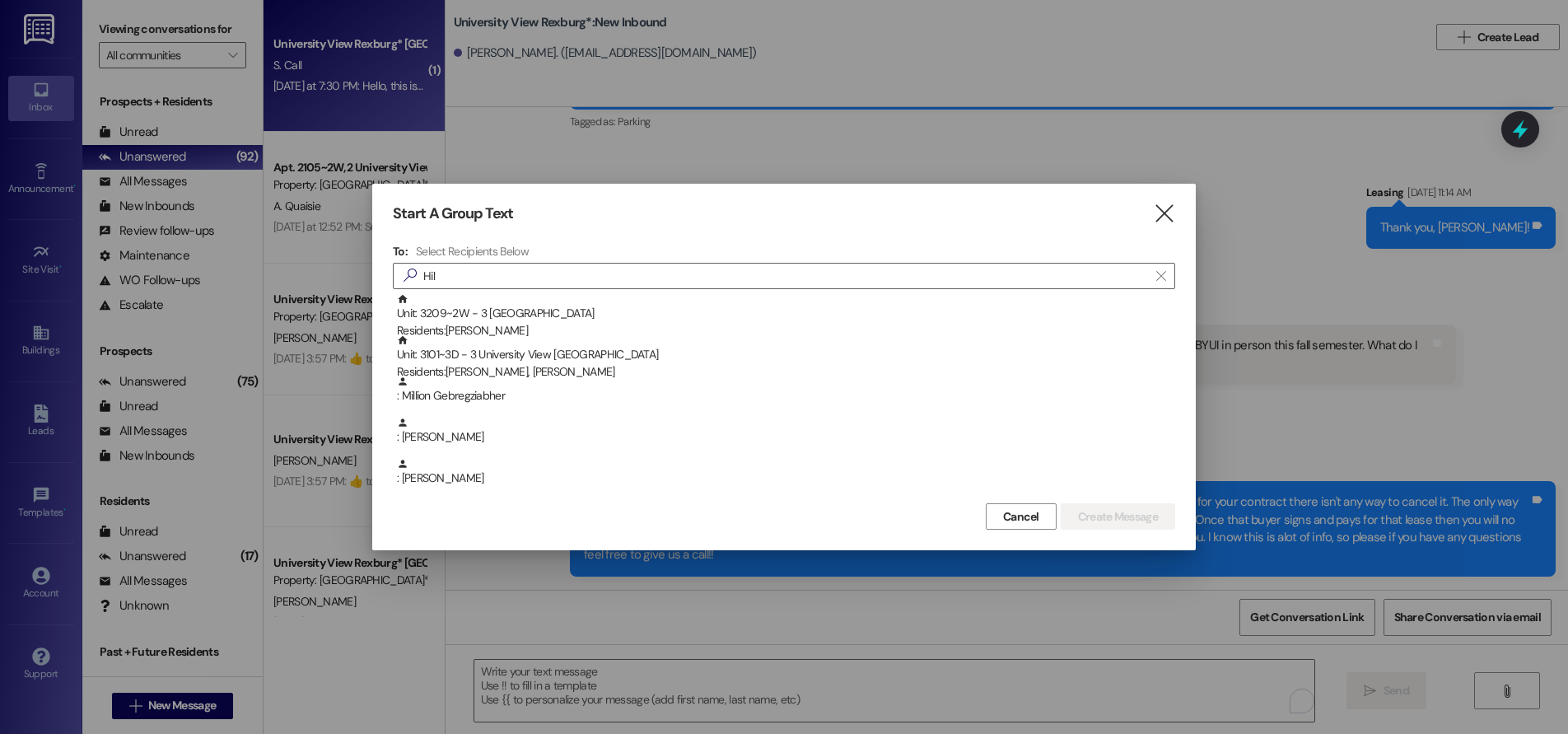
drag, startPoint x: 350, startPoint y: 644, endPoint x: 228, endPoint y: 692, distance: 131.1
click at [339, 648] on div at bounding box center [784, 367] width 1568 height 734
click at [181, 704] on div at bounding box center [784, 367] width 1568 height 734
click at [1168, 213] on icon "" at bounding box center [1164, 213] width 22 height 17
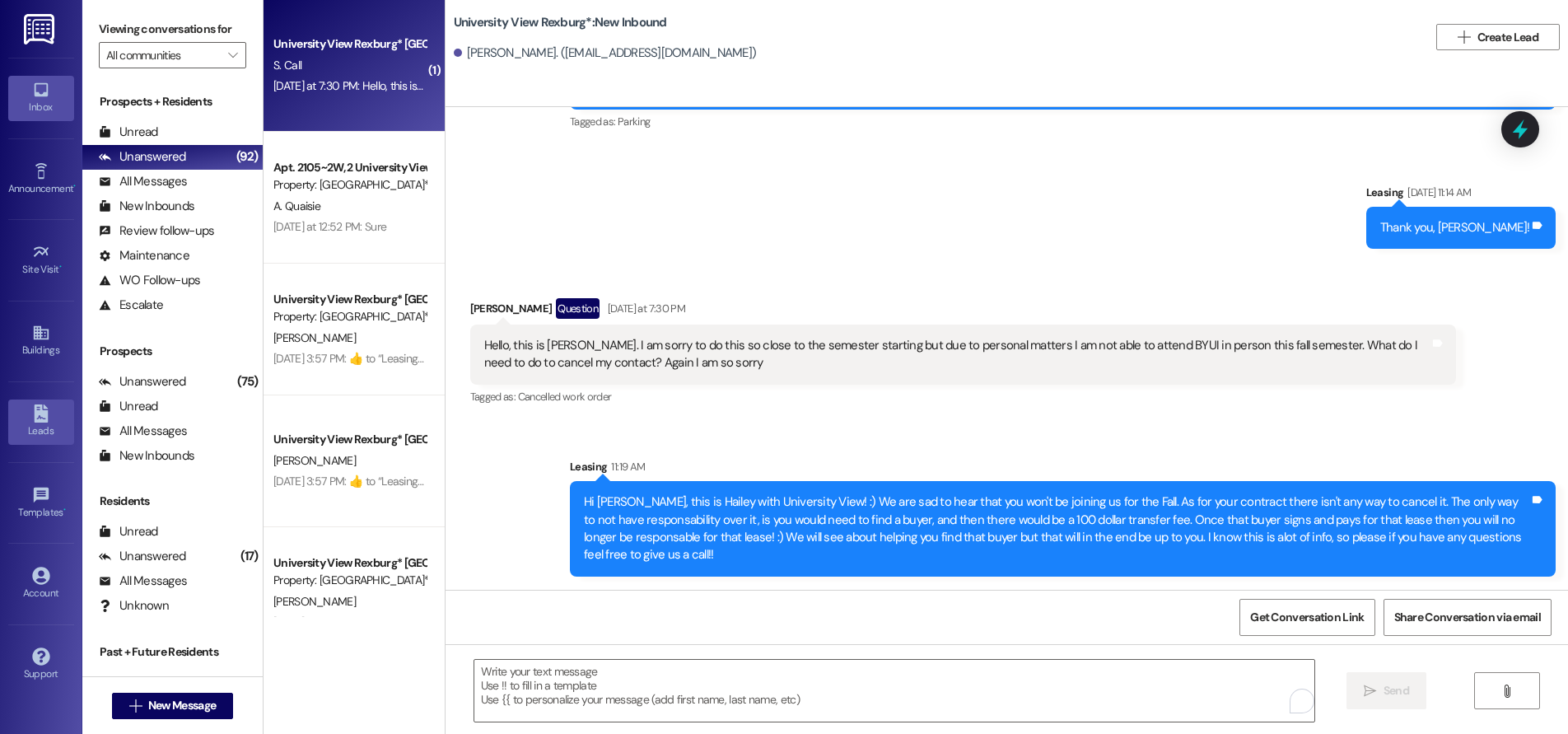
click at [33, 409] on icon at bounding box center [41, 413] width 18 height 18
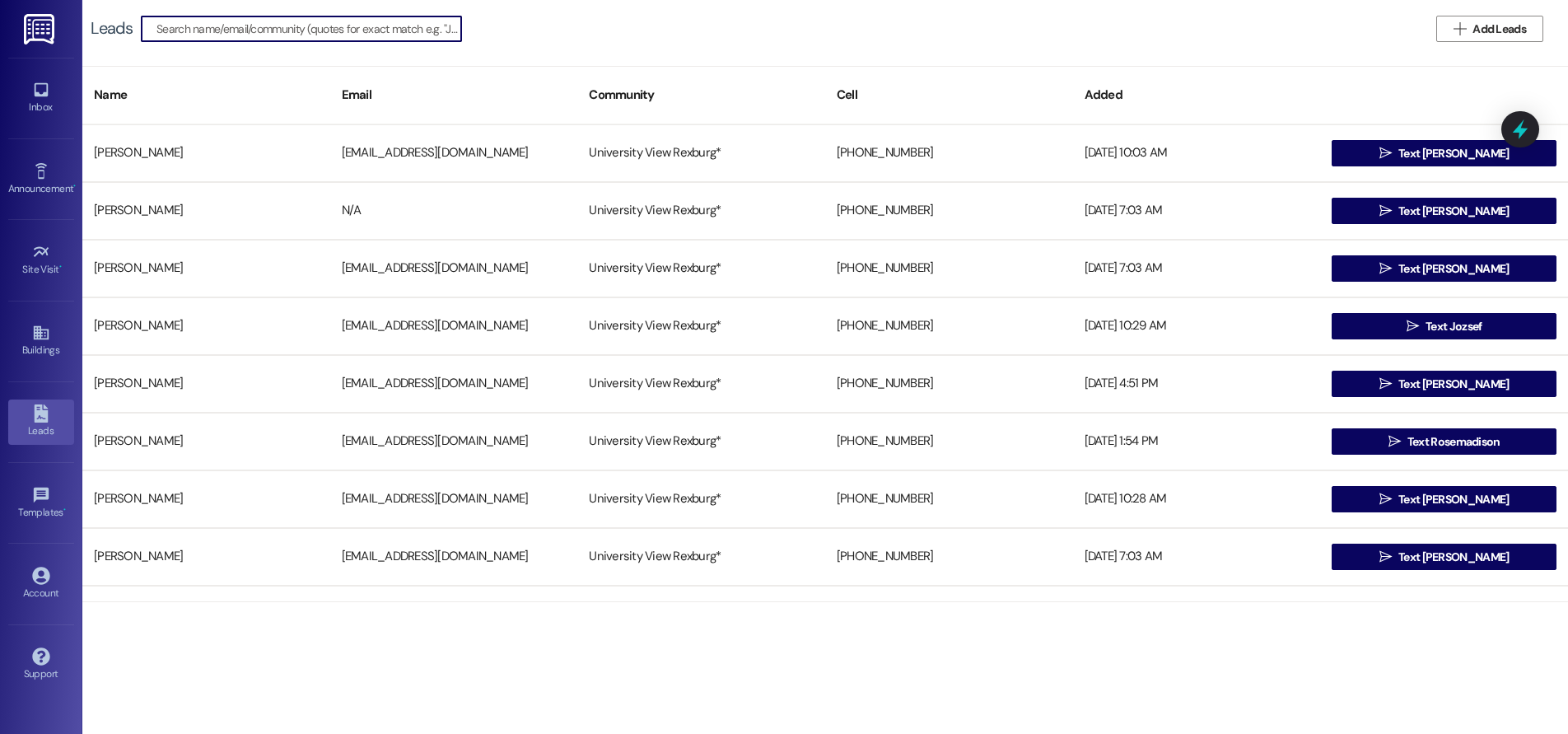
click at [277, 35] on input at bounding box center [309, 28] width 305 height 23
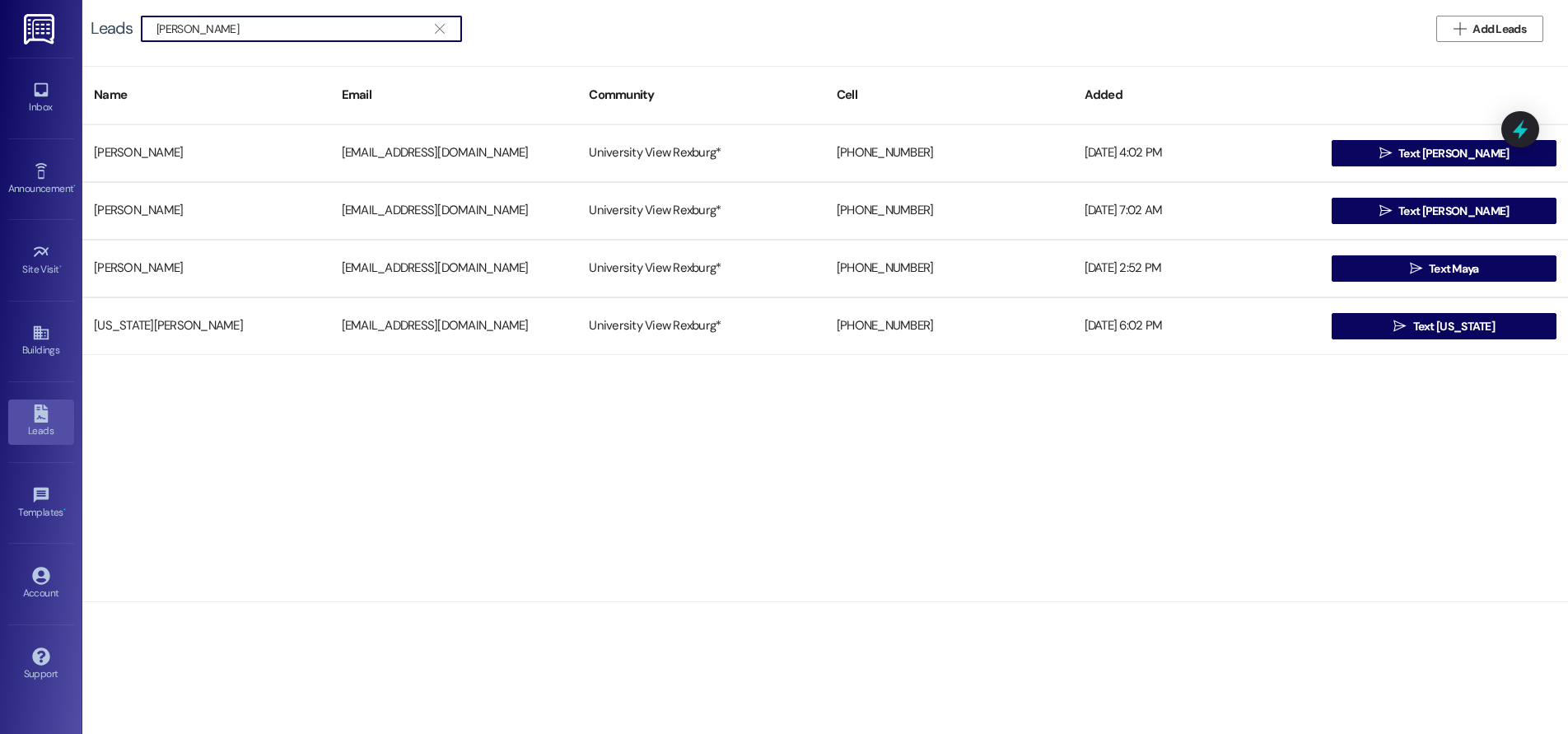
drag, startPoint x: 160, startPoint y: 30, endPoint x: 254, endPoint y: 30, distance: 94.0
click at [244, 30] on input "[PERSON_NAME]" at bounding box center [292, 28] width 270 height 23
click at [257, 29] on input "[PERSON_NAME]" at bounding box center [292, 28] width 270 height 23
drag, startPoint x: 155, startPoint y: 27, endPoint x: 265, endPoint y: 43, distance: 111.2
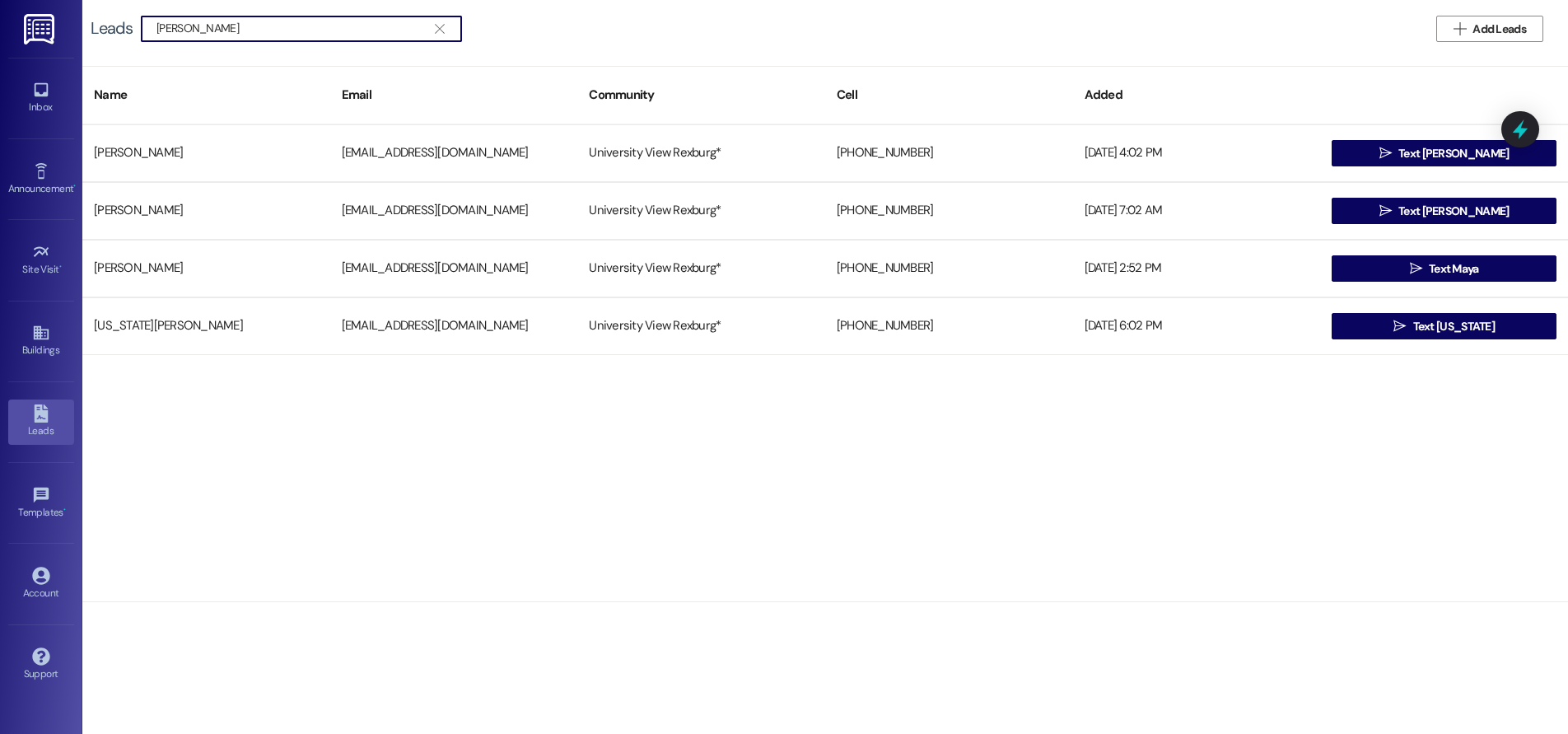
click at [265, 43] on div "Leads  [PERSON_NAME]   Add Leads" at bounding box center [825, 29] width 1486 height 58
type input "[PERSON_NAME]"
click at [39, 95] on icon at bounding box center [41, 90] width 14 height 14
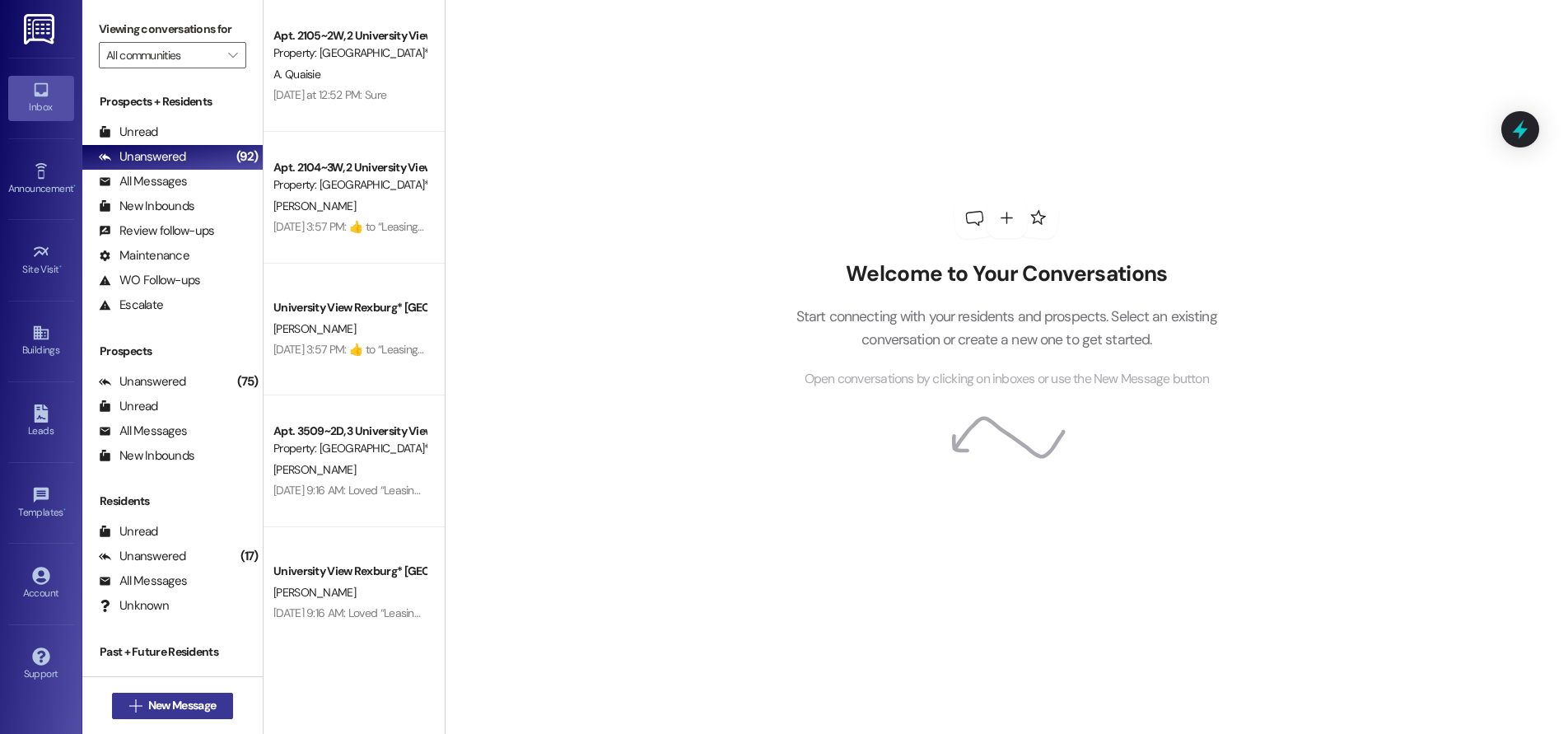
click at [168, 695] on button " New Message" at bounding box center [173, 705] width 122 height 27
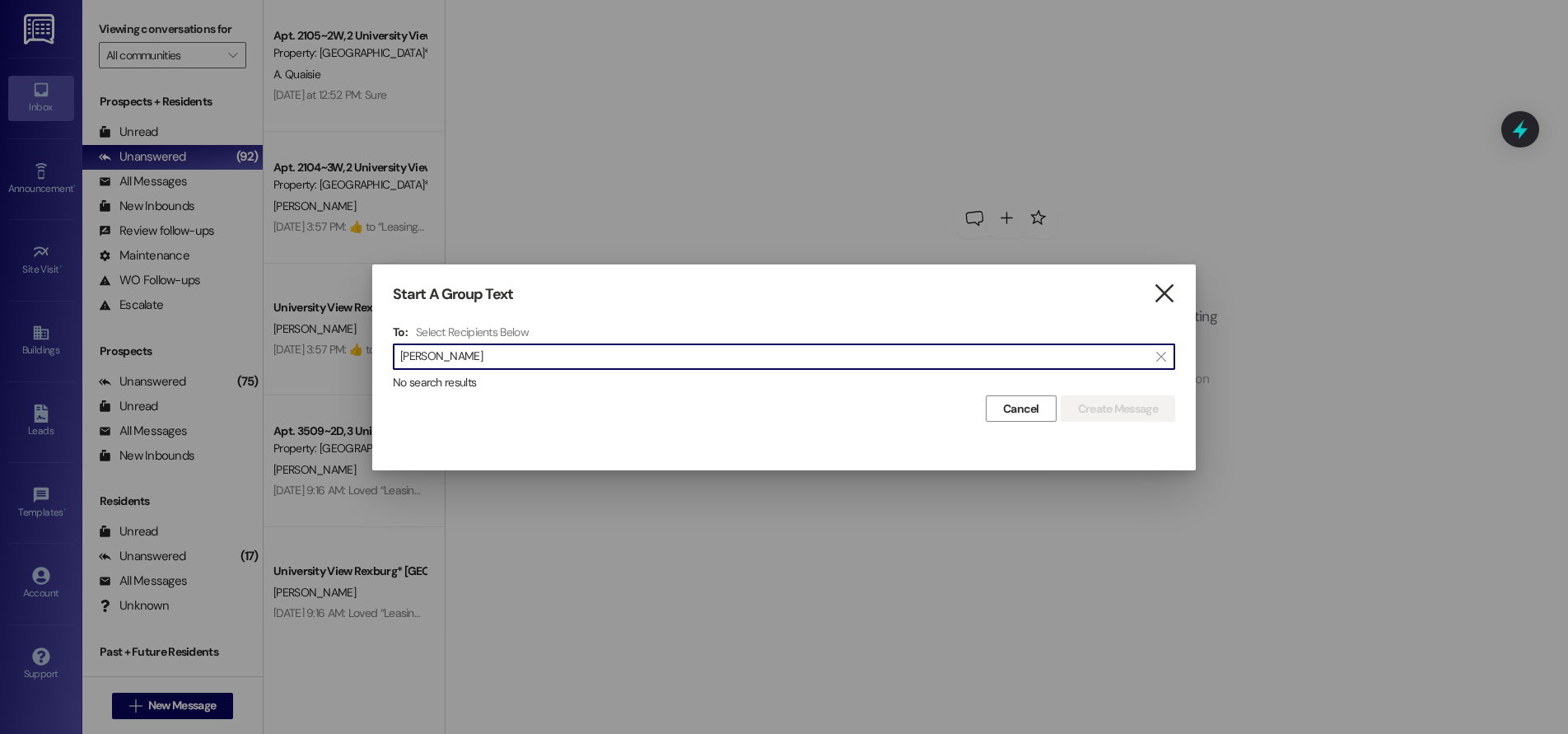
type input "[PERSON_NAME]"
click at [1172, 294] on icon "" at bounding box center [1164, 293] width 22 height 17
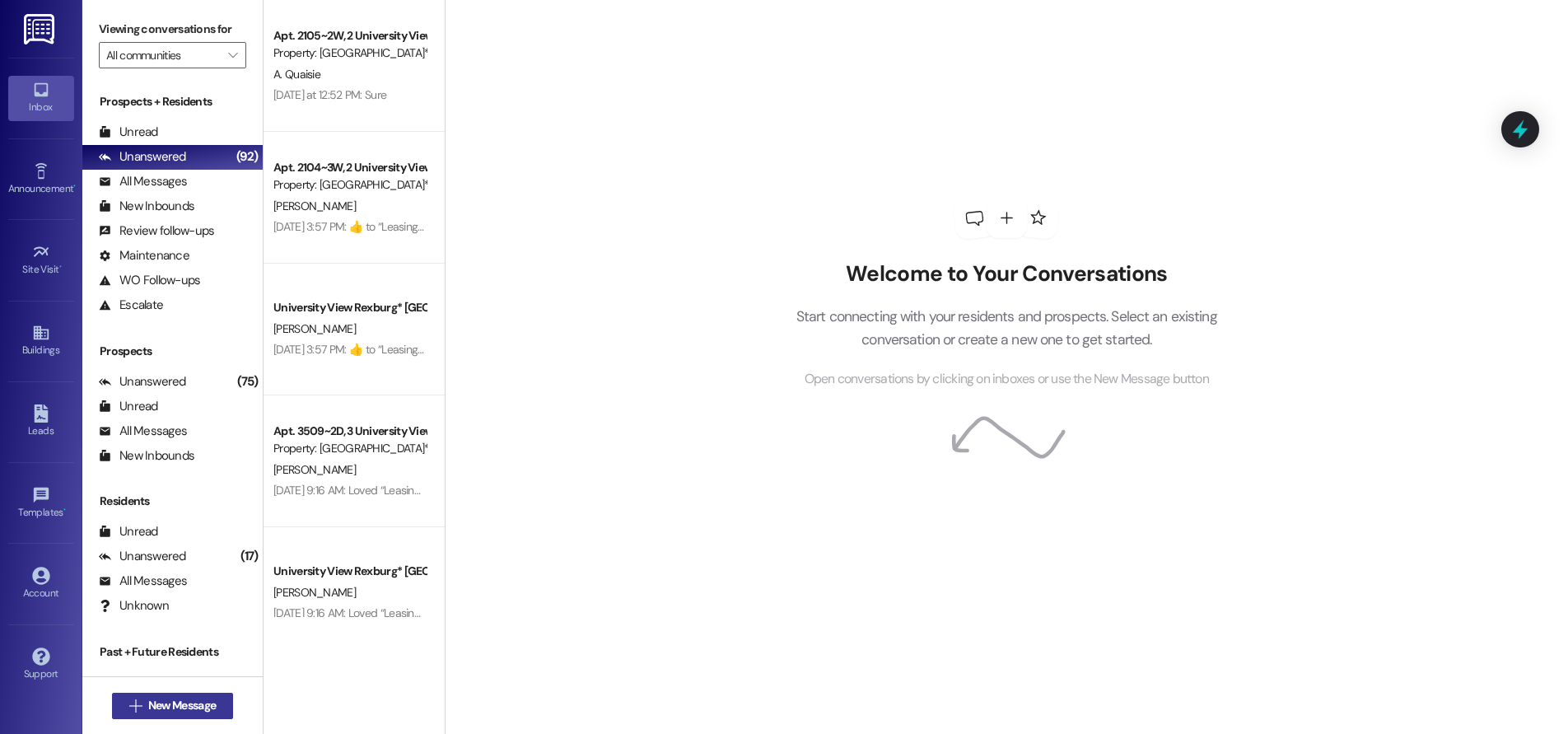
click at [181, 704] on span "New Message" at bounding box center [182, 704] width 68 height 17
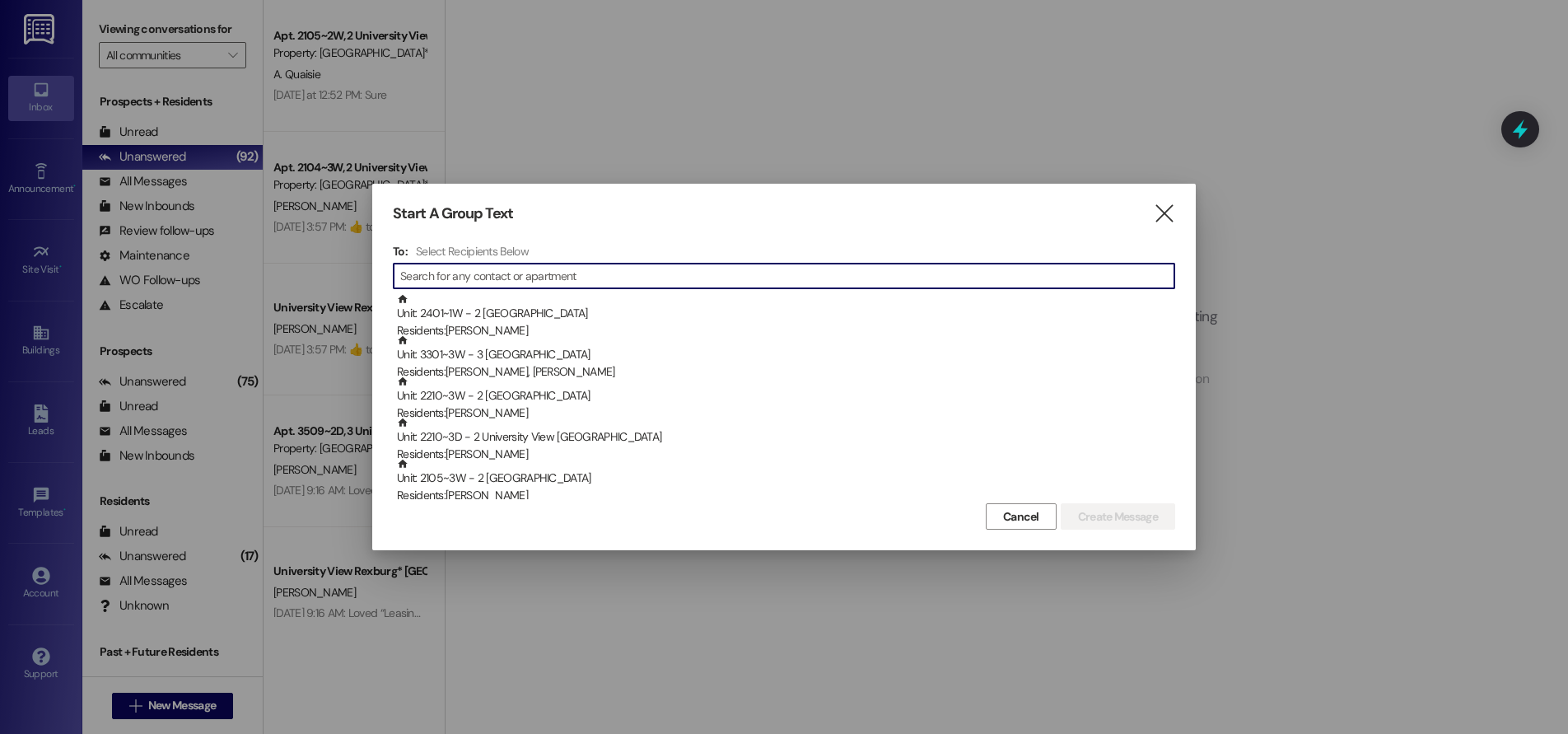
click at [465, 282] on input at bounding box center [786, 275] width 774 height 23
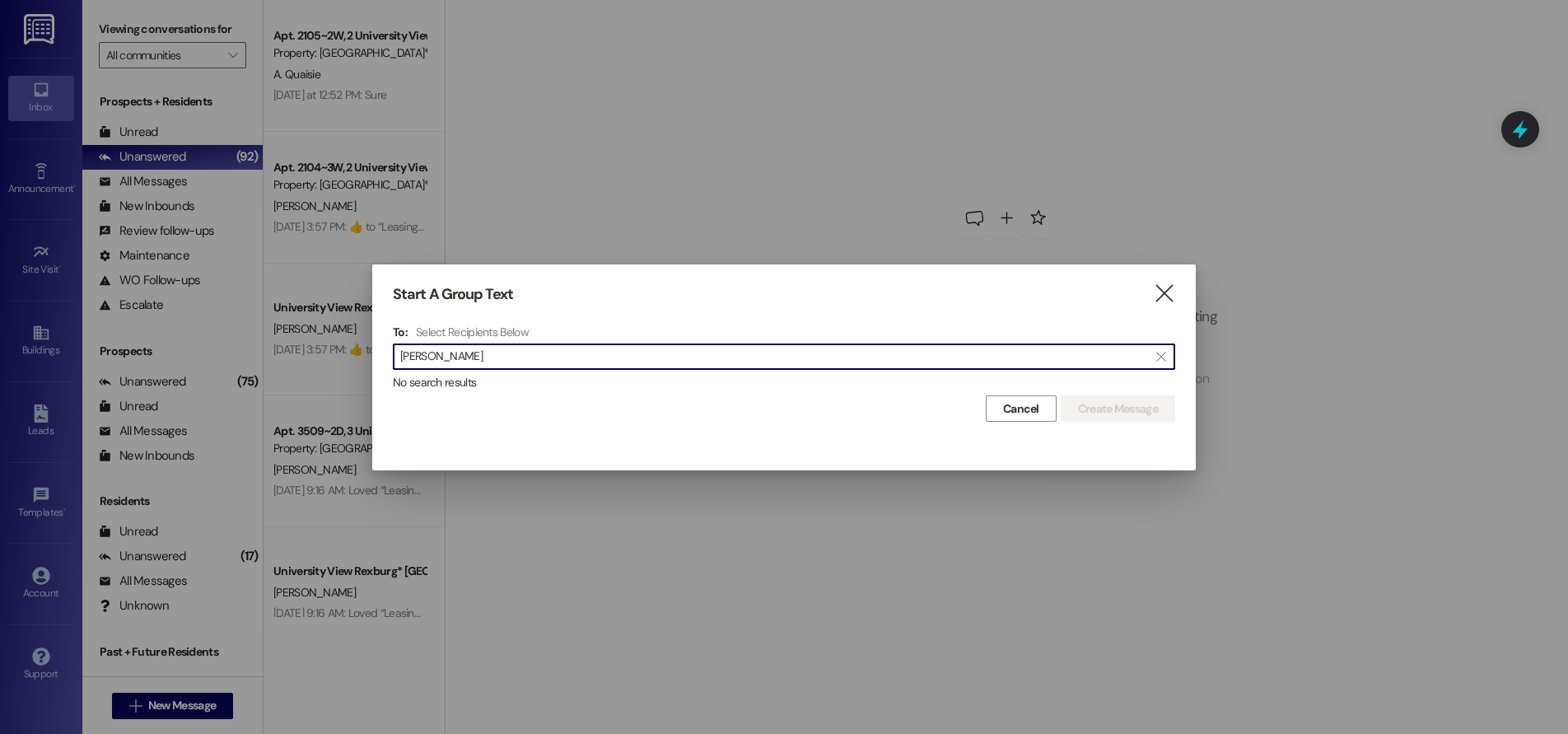
scroll to position [1, 0]
drag, startPoint x: 431, startPoint y: 357, endPoint x: 366, endPoint y: 384, distance: 70.4
click at [372, 383] on div "Start A Group Text  To: Select Recipients Below  [PERSON_NAME]  No search re…" at bounding box center [784, 354] width 823 height 179
type input "[PERSON_NAME]"
click at [1166, 291] on icon "" at bounding box center [1164, 293] width 22 height 17
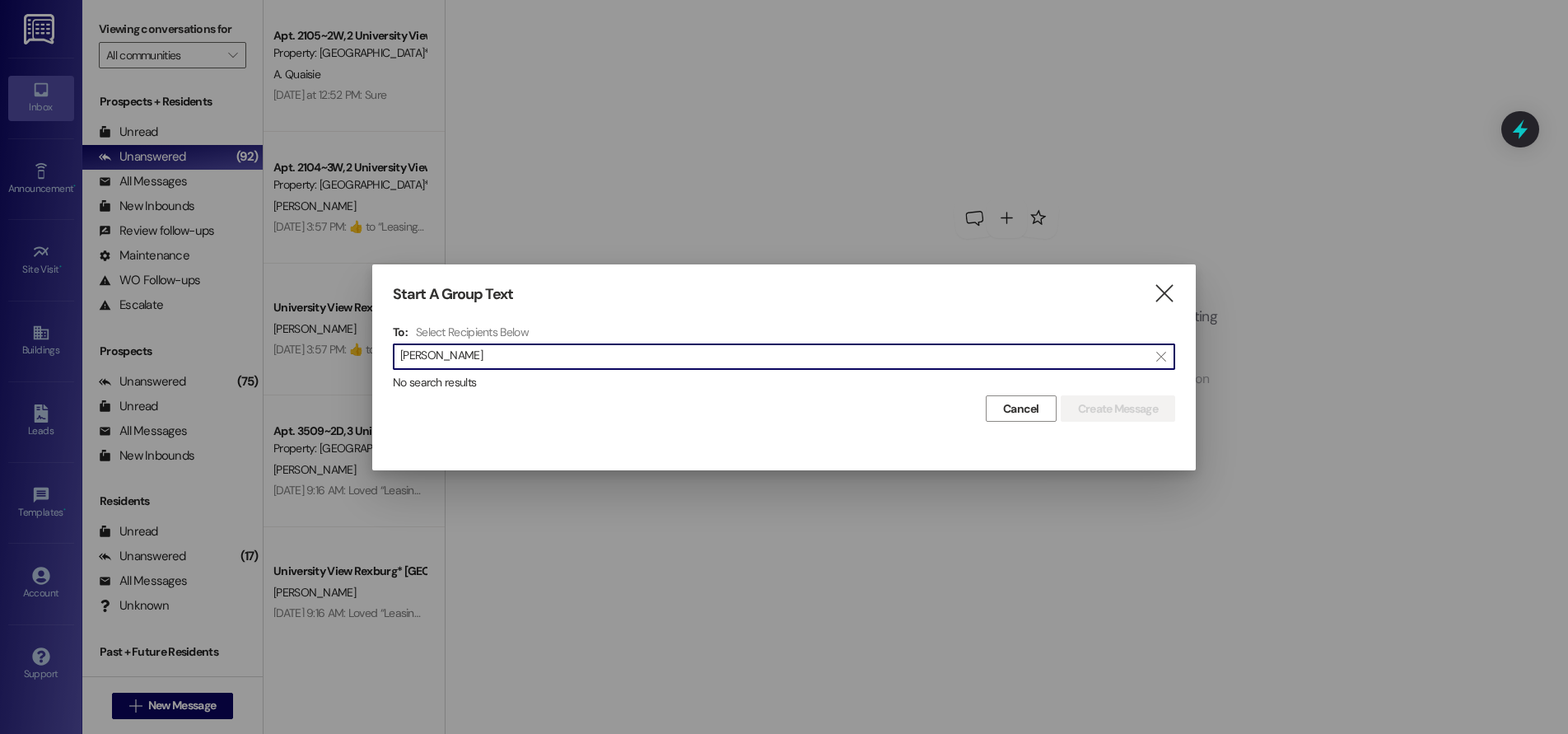
scroll to position [0, 0]
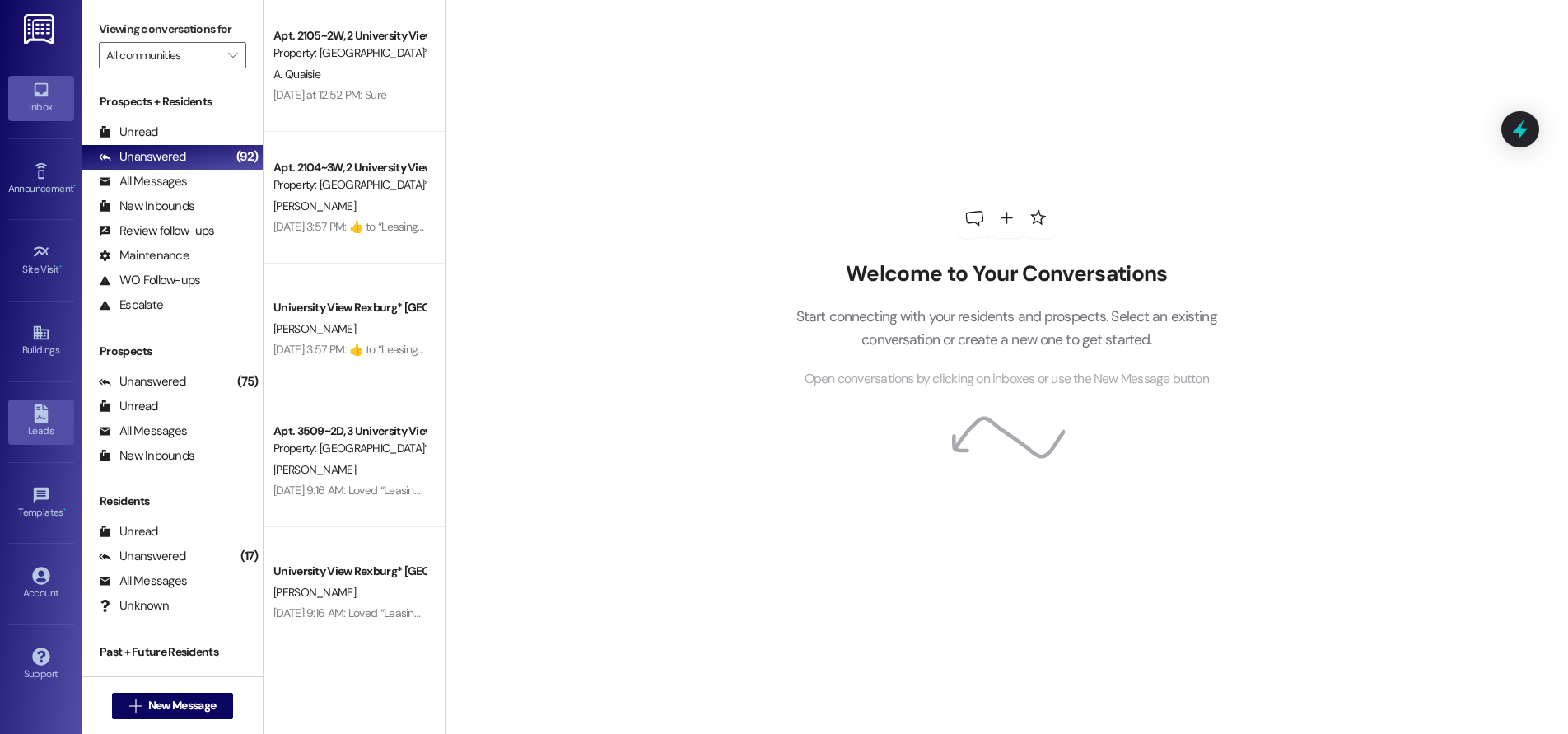
click at [45, 408] on icon at bounding box center [41, 413] width 14 height 18
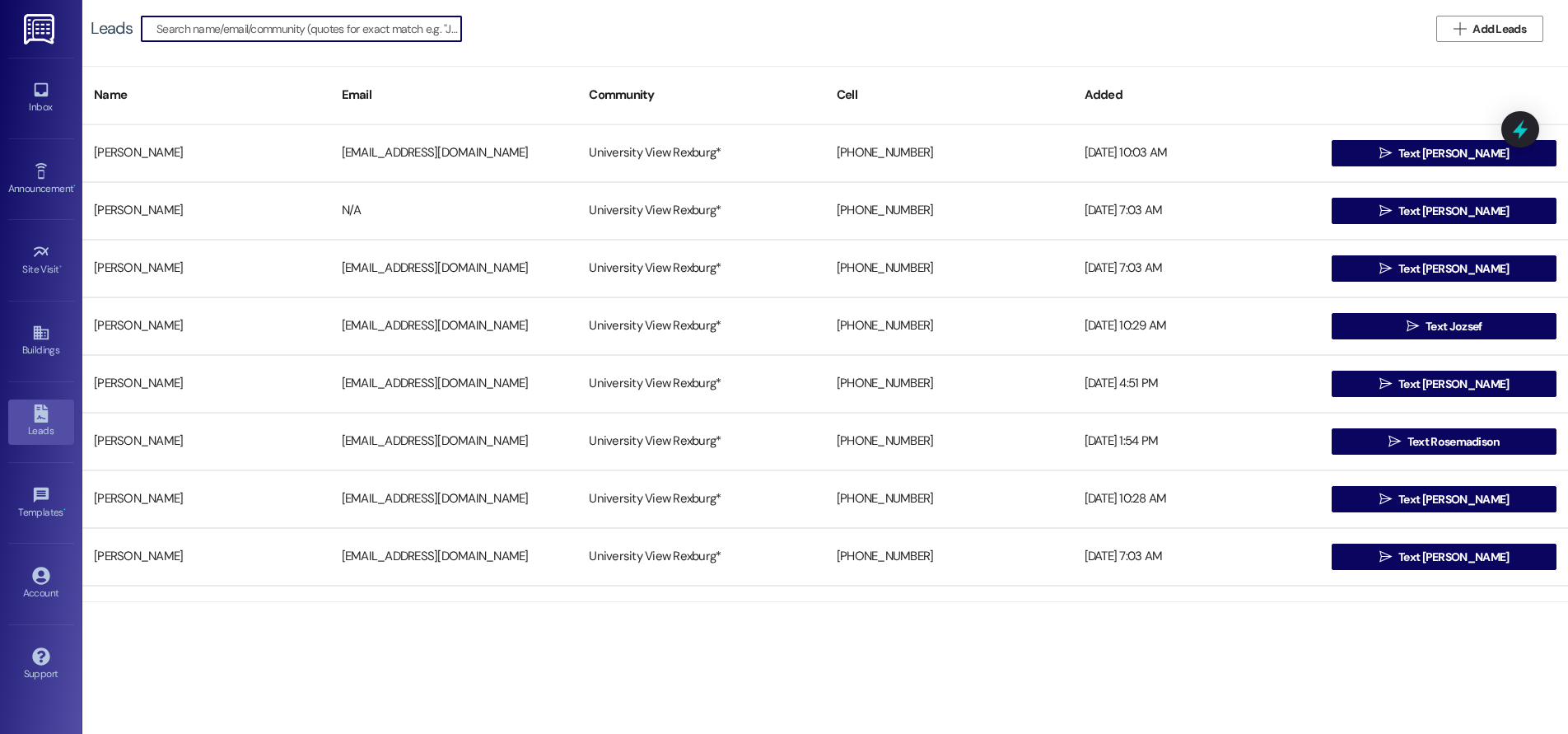
click at [250, 40] on input at bounding box center [309, 28] width 305 height 23
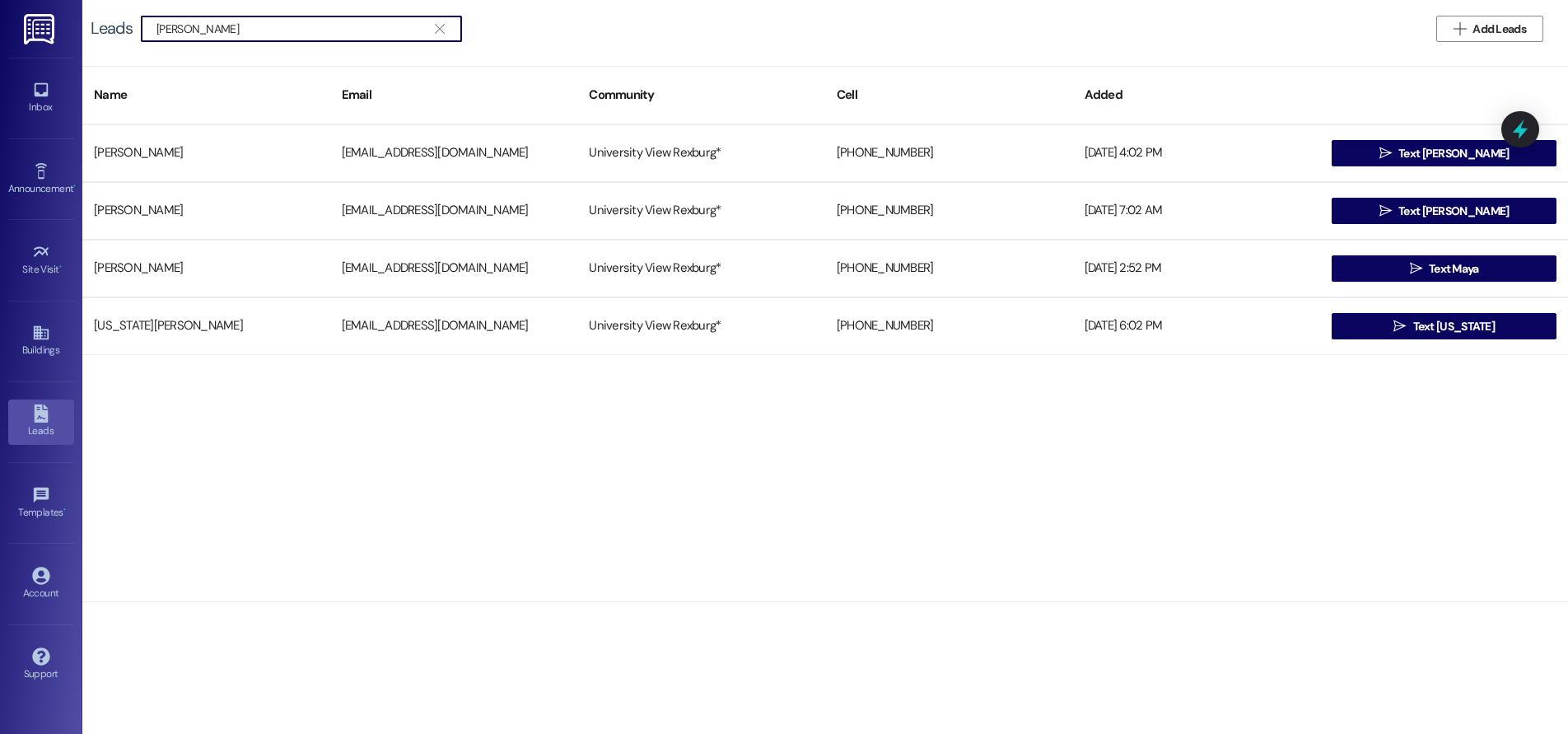
scroll to position [1, 0]
drag, startPoint x: 186, startPoint y: 27, endPoint x: 103, endPoint y: 68, distance: 92.6
click at [110, 70] on div "Leads  [PERSON_NAME]   Add Leads Name Email Community Cell Added [PERSON_NAM…" at bounding box center [825, 301] width 1486 height 602
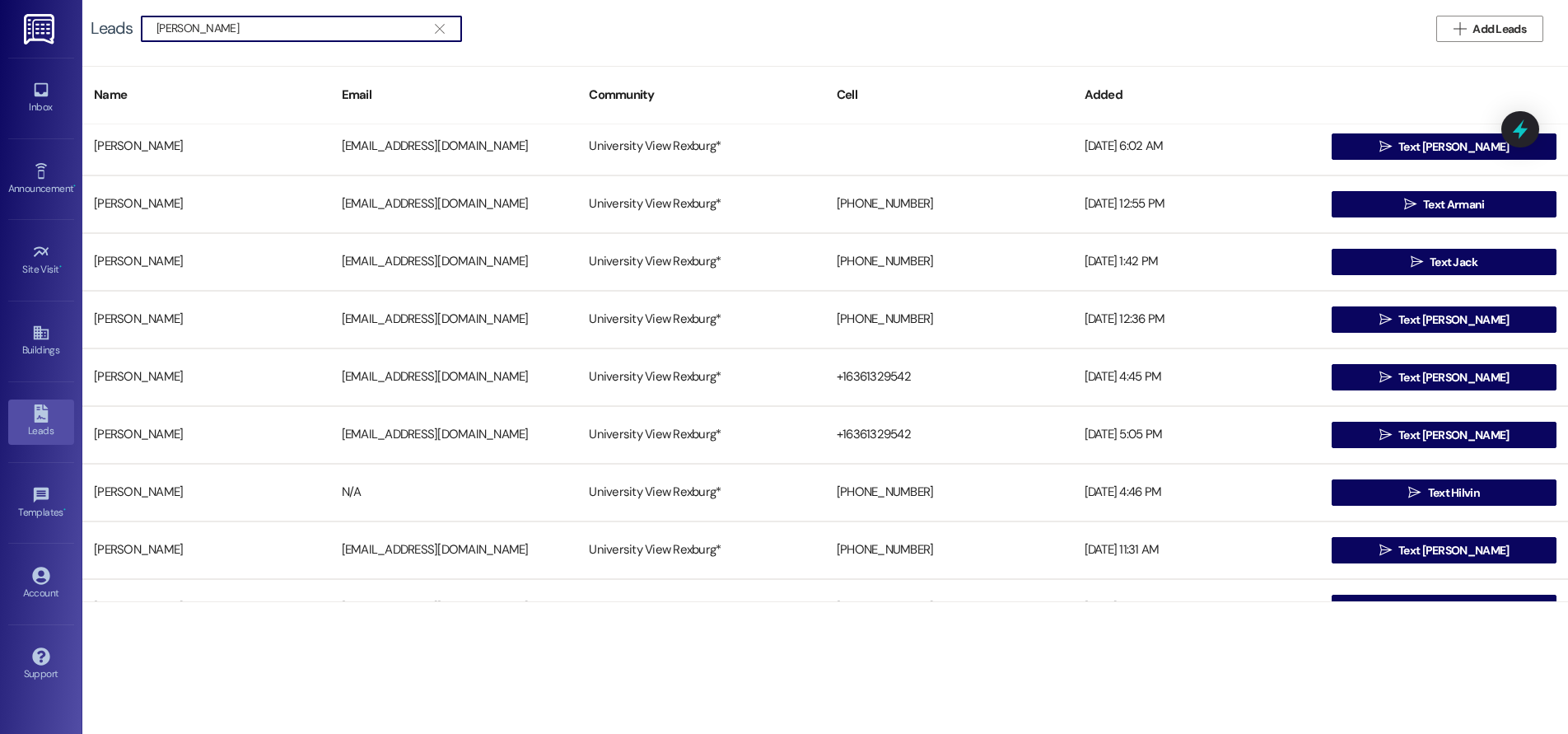
scroll to position [1071, 0]
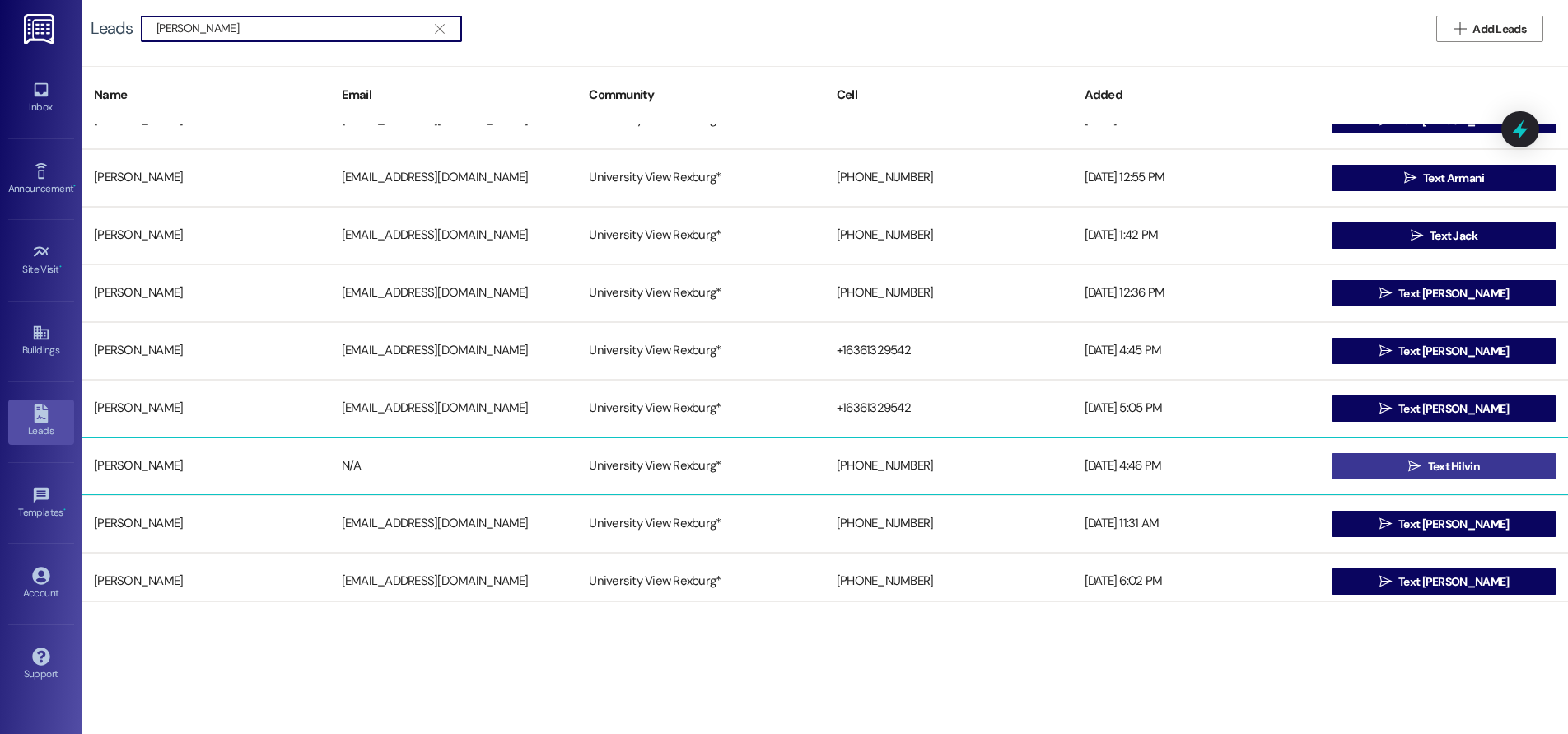
type input "[PERSON_NAME]"
click at [1409, 460] on icon "" at bounding box center [1414, 466] width 12 height 13
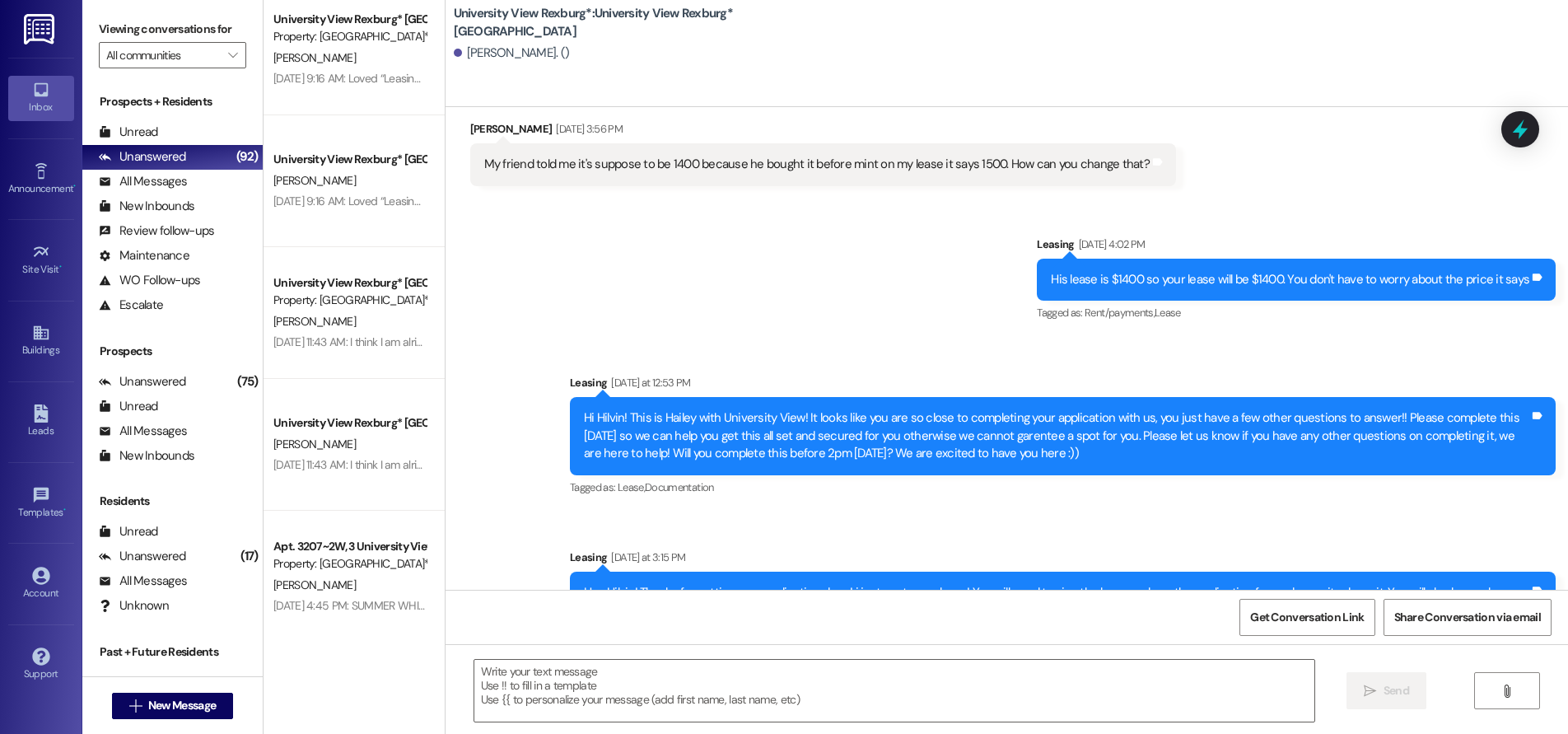
scroll to position [39200, 0]
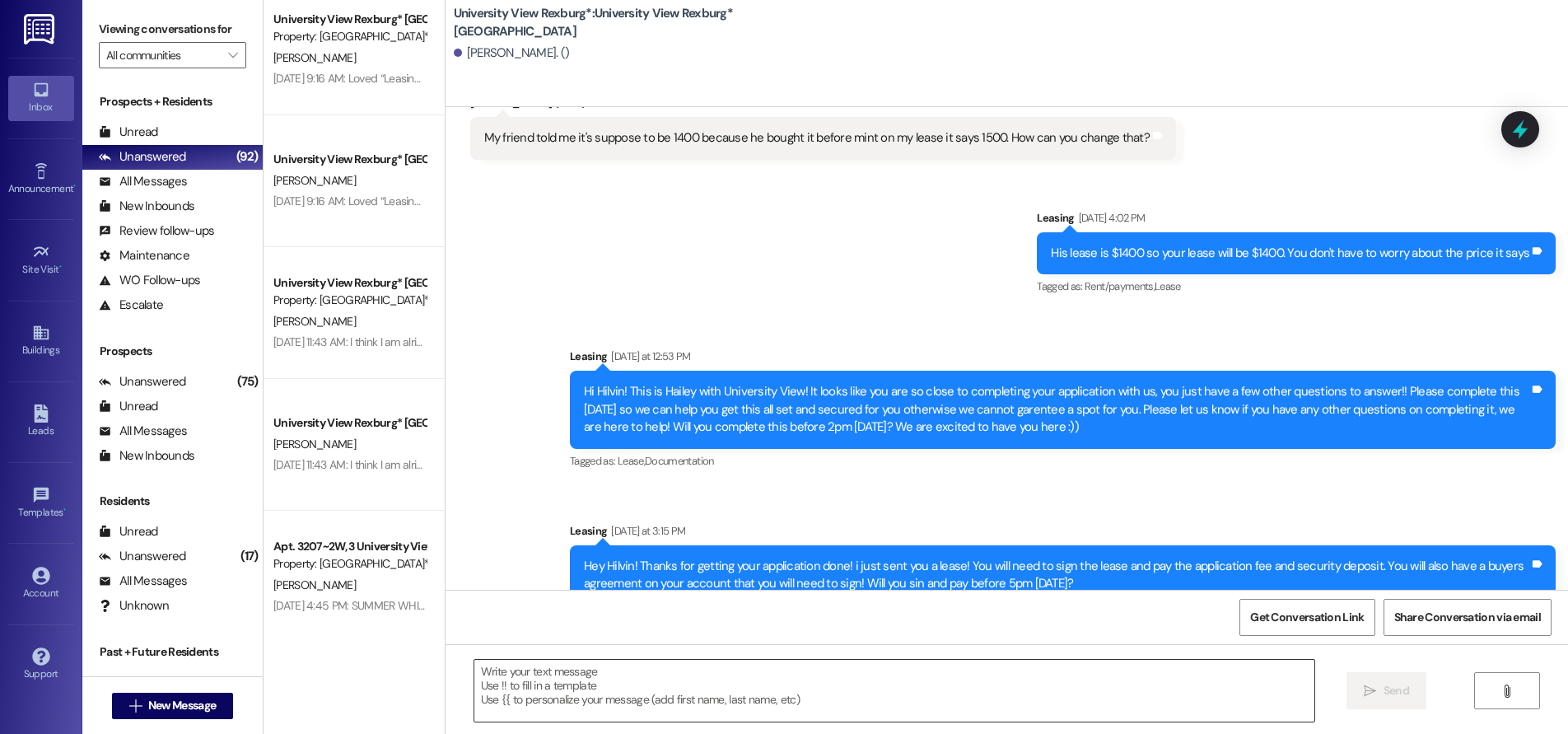
click at [657, 664] on textarea at bounding box center [895, 690] width 840 height 62
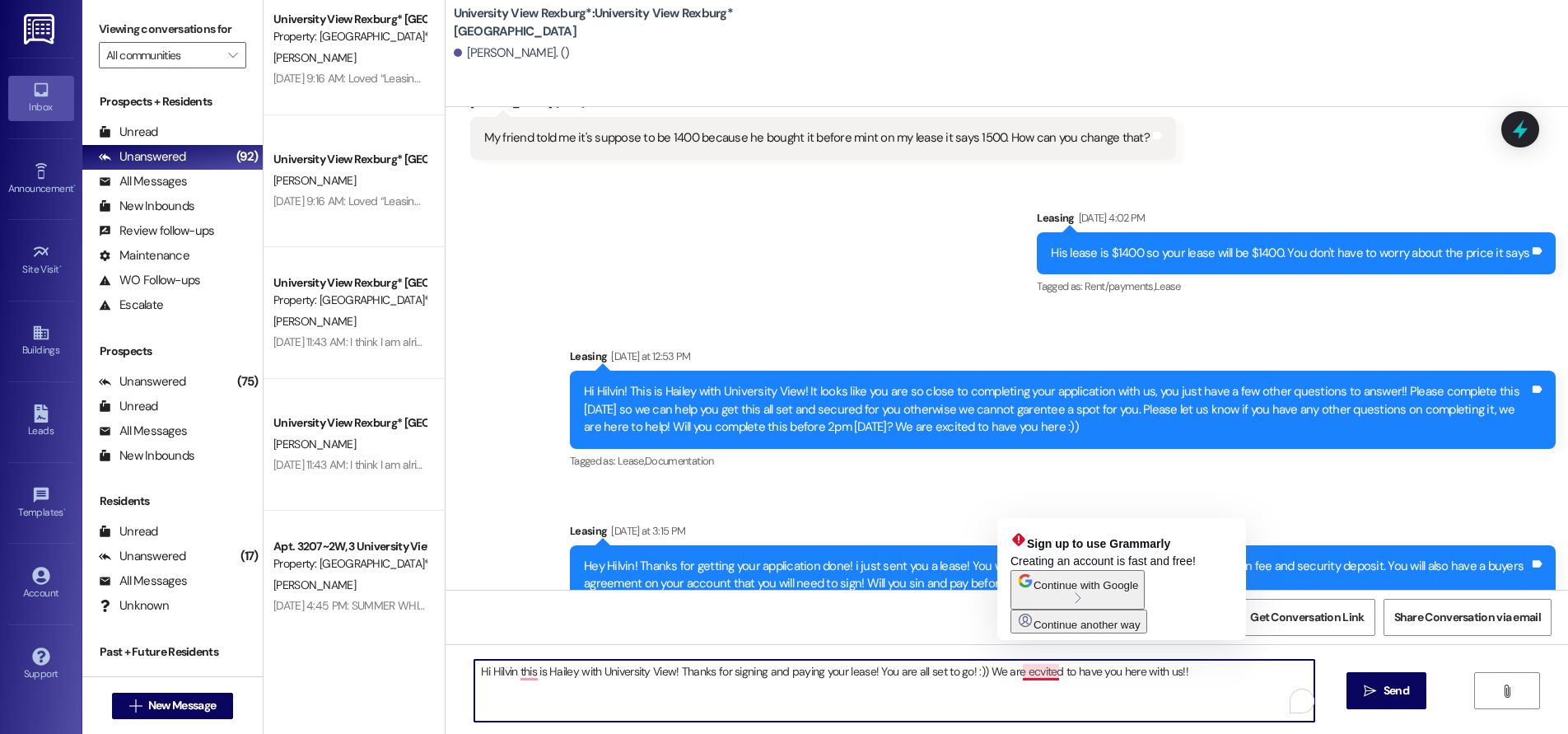
click at [1023, 678] on textarea "Hi Hilvin this is Hailey with University View! Thanks for signing and paying yo…" at bounding box center [895, 690] width 840 height 62
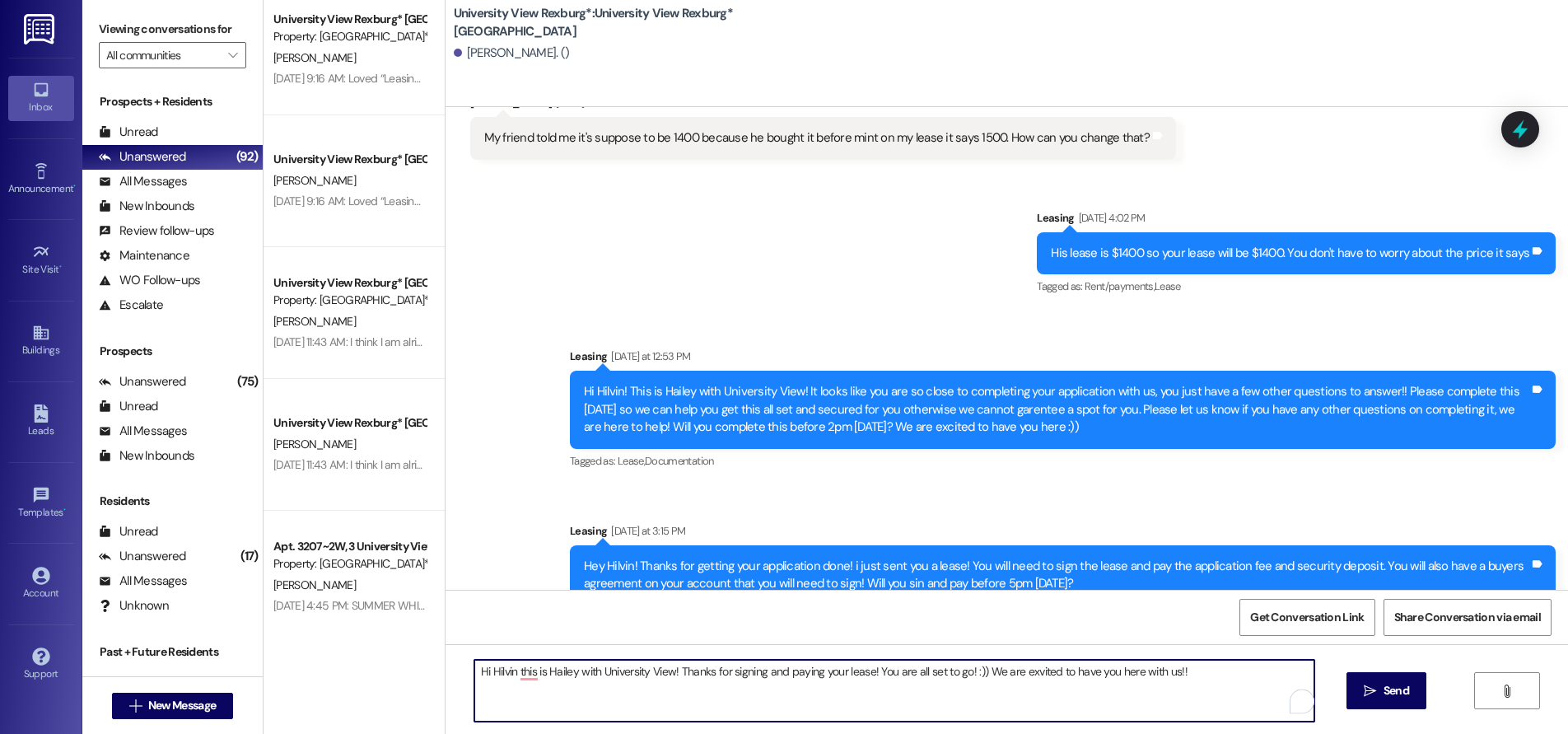
click at [1025, 677] on textarea "Hi Hilvin this is Hailey with University View! Thanks for signing and paying yo…" at bounding box center [895, 690] width 840 height 62
click at [528, 693] on textarea "Hi Hilvin this is Hailey with University View! Thanks for signing and paying yo…" at bounding box center [895, 690] width 840 height 62
drag, startPoint x: 505, startPoint y: 674, endPoint x: 515, endPoint y: 695, distance: 23.3
click at [506, 676] on textarea "Hi Hilvin this is Hailey with University View! Thanks for signing and paying yo…" at bounding box center [895, 690] width 840 height 62
click at [1174, 672] on textarea "Hi Hilvin, this is Hailey with University View! Thanks for signing and paying y…" at bounding box center [895, 690] width 840 height 62
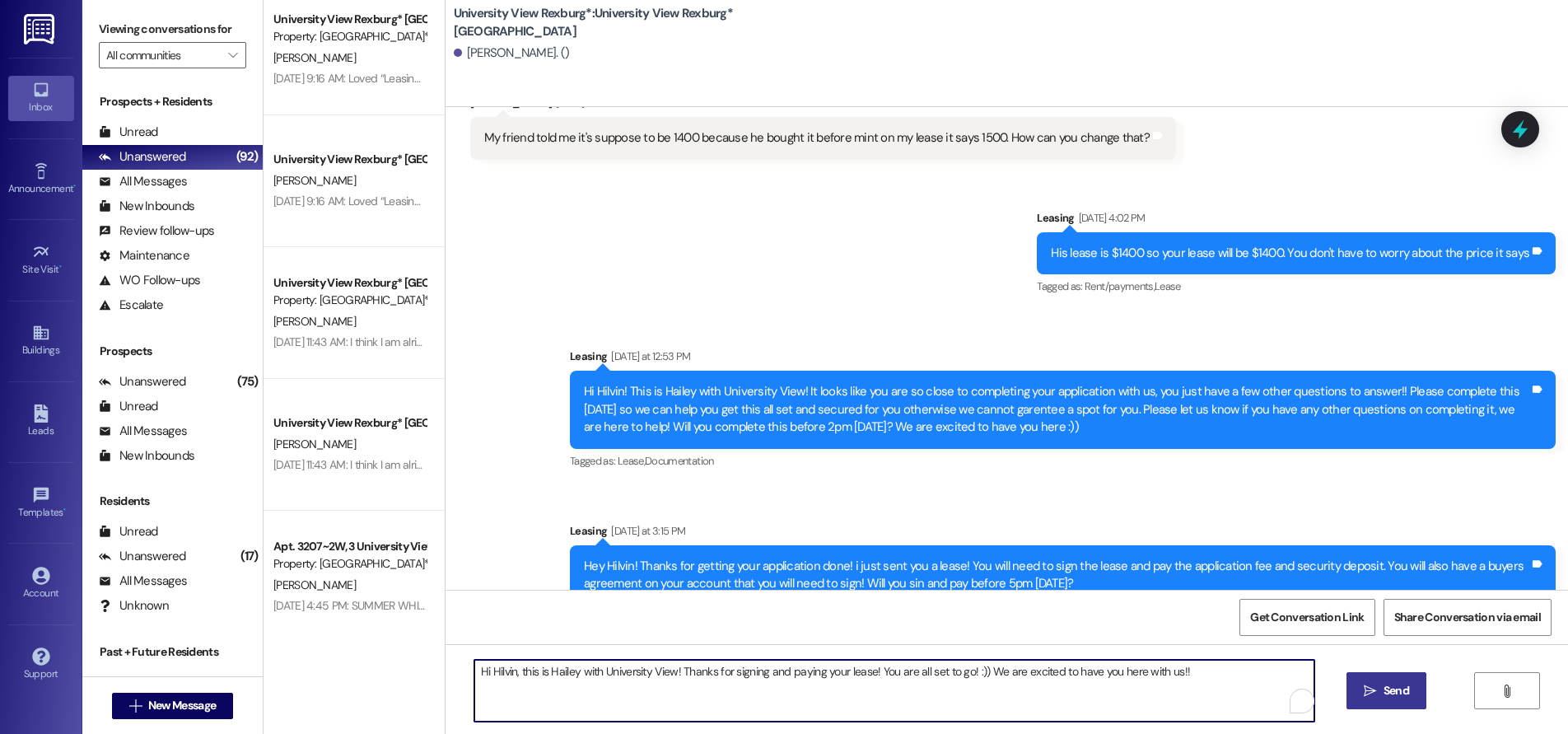
type textarea "Hi Hilvin, this is Hailey with University View! Thanks for signing and paying y…"
click at [1394, 690] on span "Send" at bounding box center [1396, 690] width 26 height 17
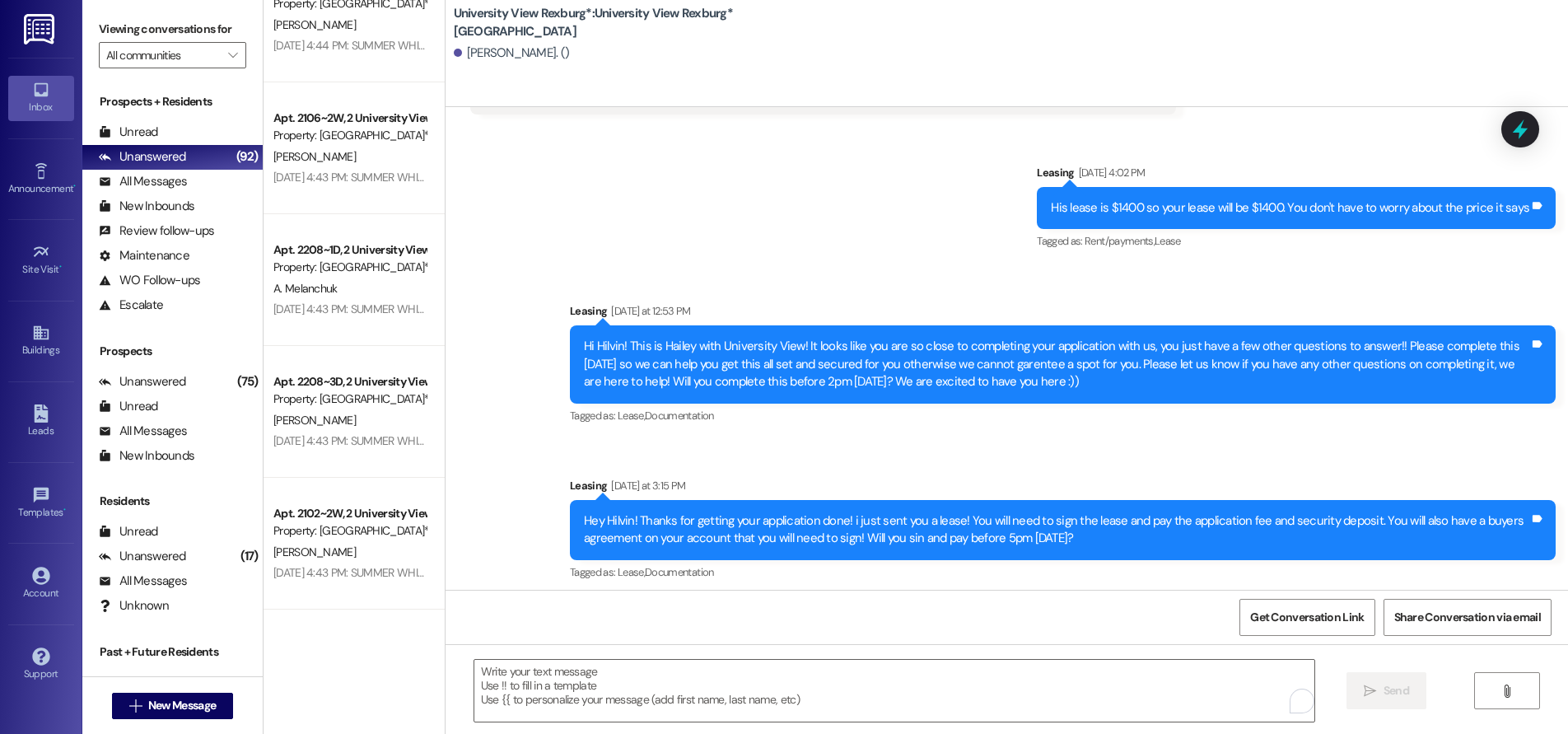
scroll to position [39314, 0]
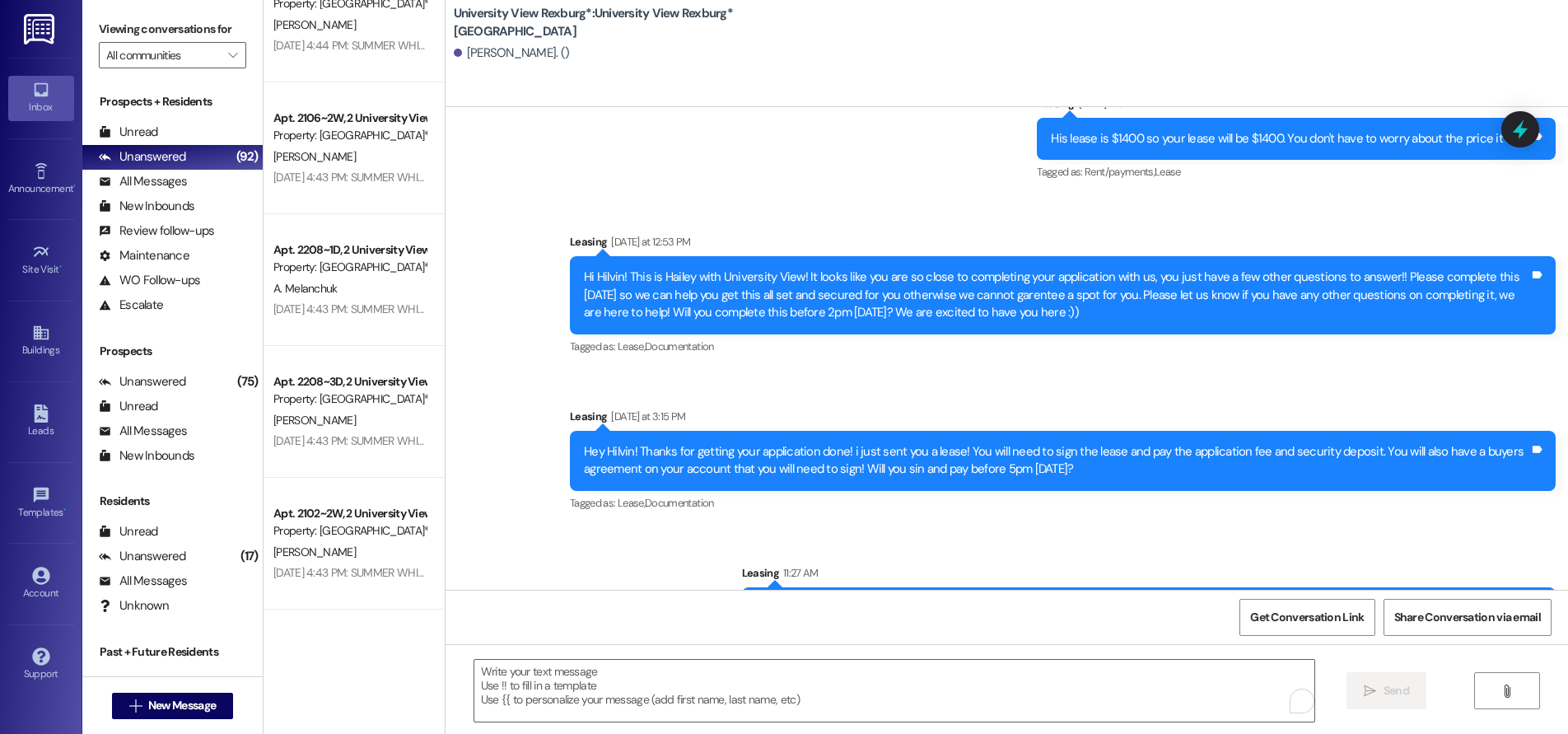
drag, startPoint x: 771, startPoint y: 559, endPoint x: 780, endPoint y: 551, distance: 12.0
click at [780, 600] on div "Hi Hilvin, this is Hailey with University View! Thanks for signing and paying y…" at bounding box center [1142, 608] width 774 height 17
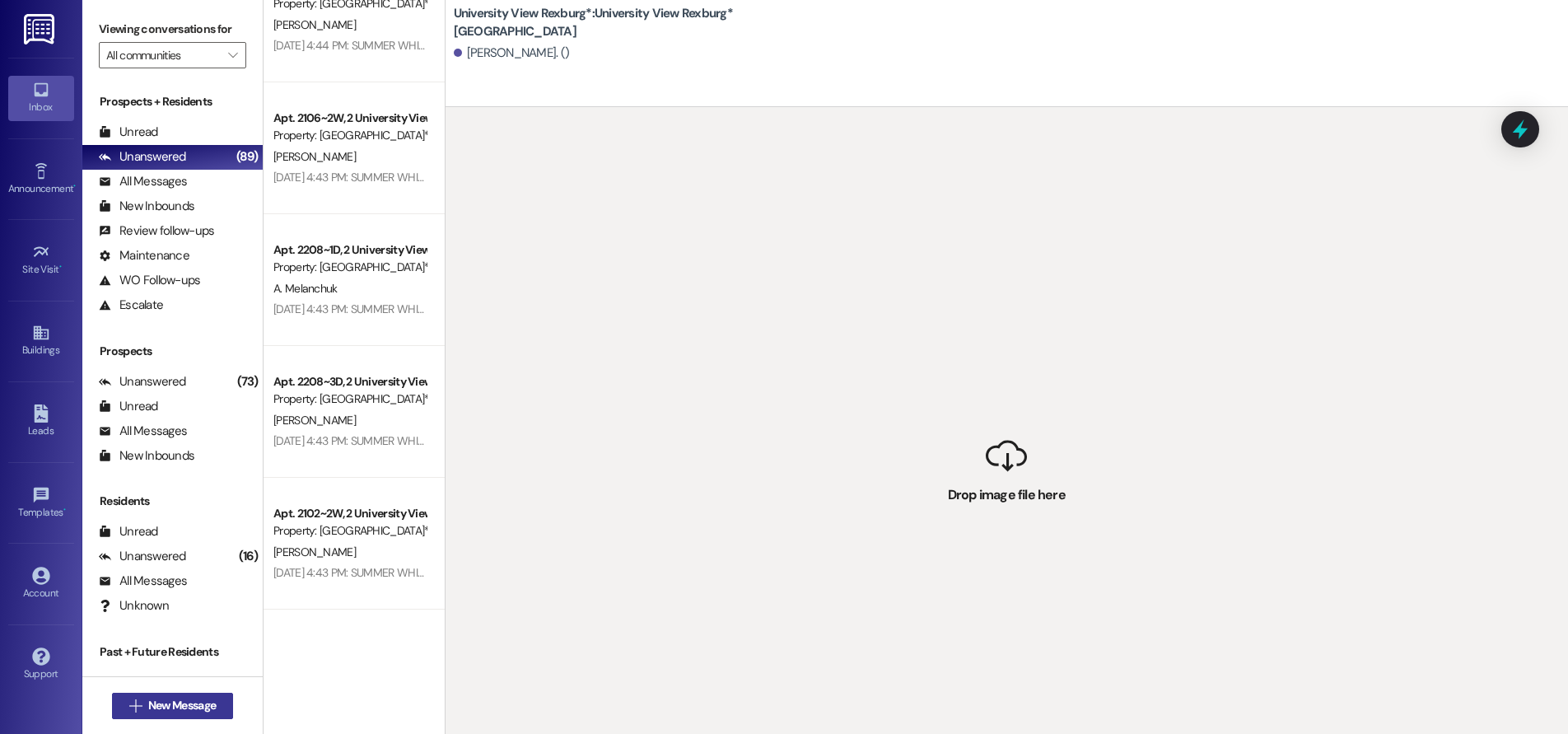
click at [157, 702] on span "New Message" at bounding box center [182, 704] width 68 height 17
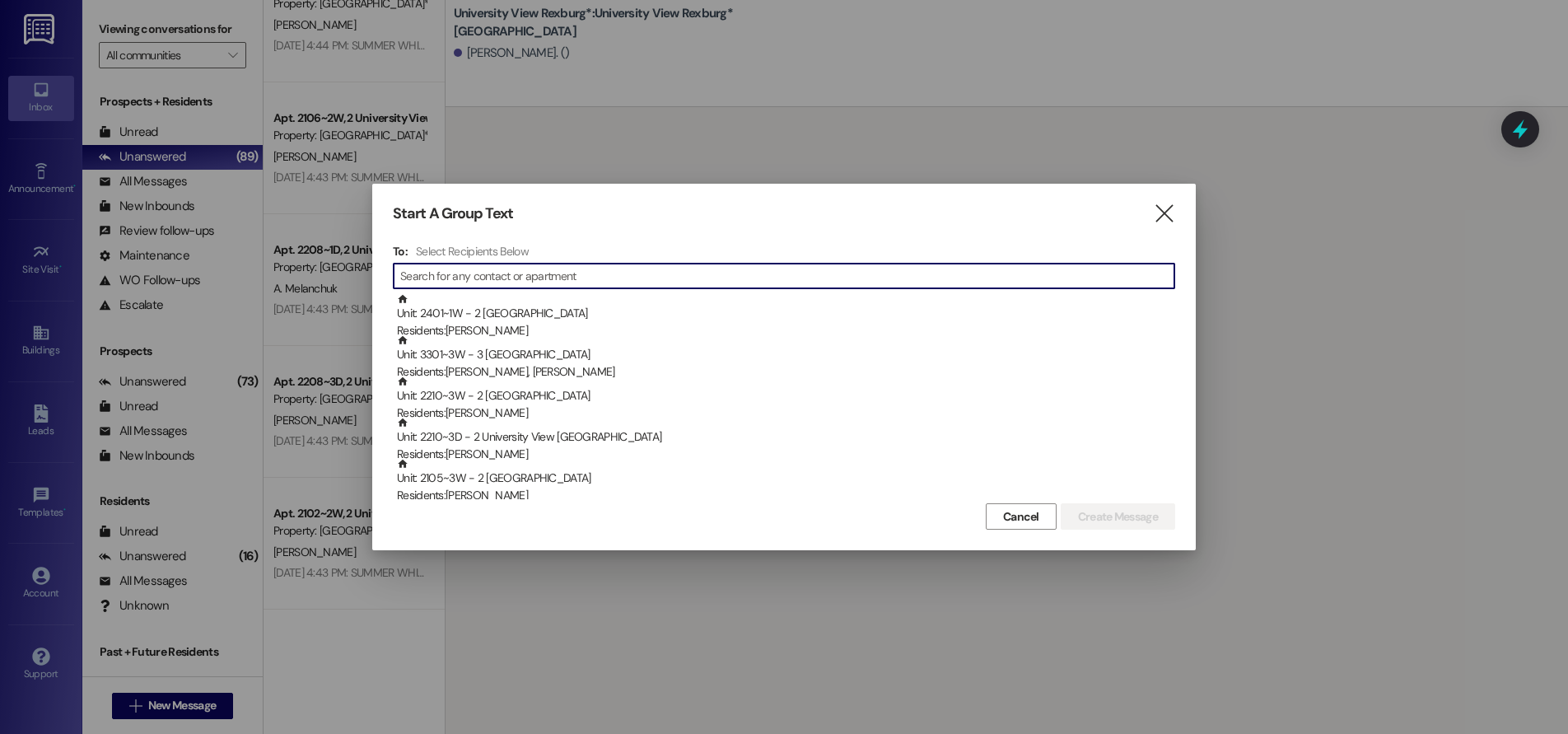
click at [445, 275] on input at bounding box center [786, 275] width 774 height 23
type input "K"
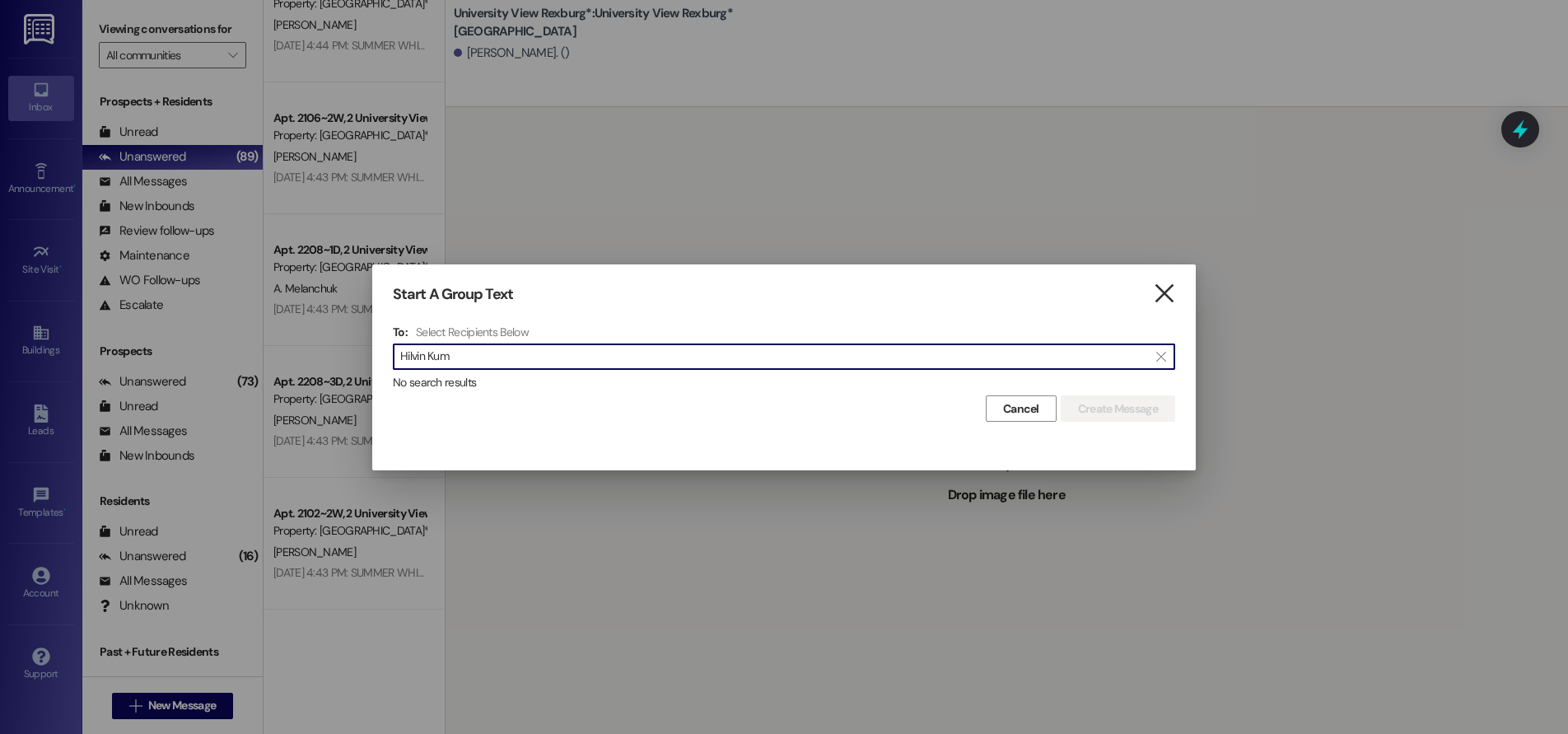
type input "Hilvin Kum"
drag, startPoint x: 1163, startPoint y: 296, endPoint x: 1273, endPoint y: 290, distance: 110.2
click at [1164, 292] on icon "" at bounding box center [1164, 293] width 22 height 17
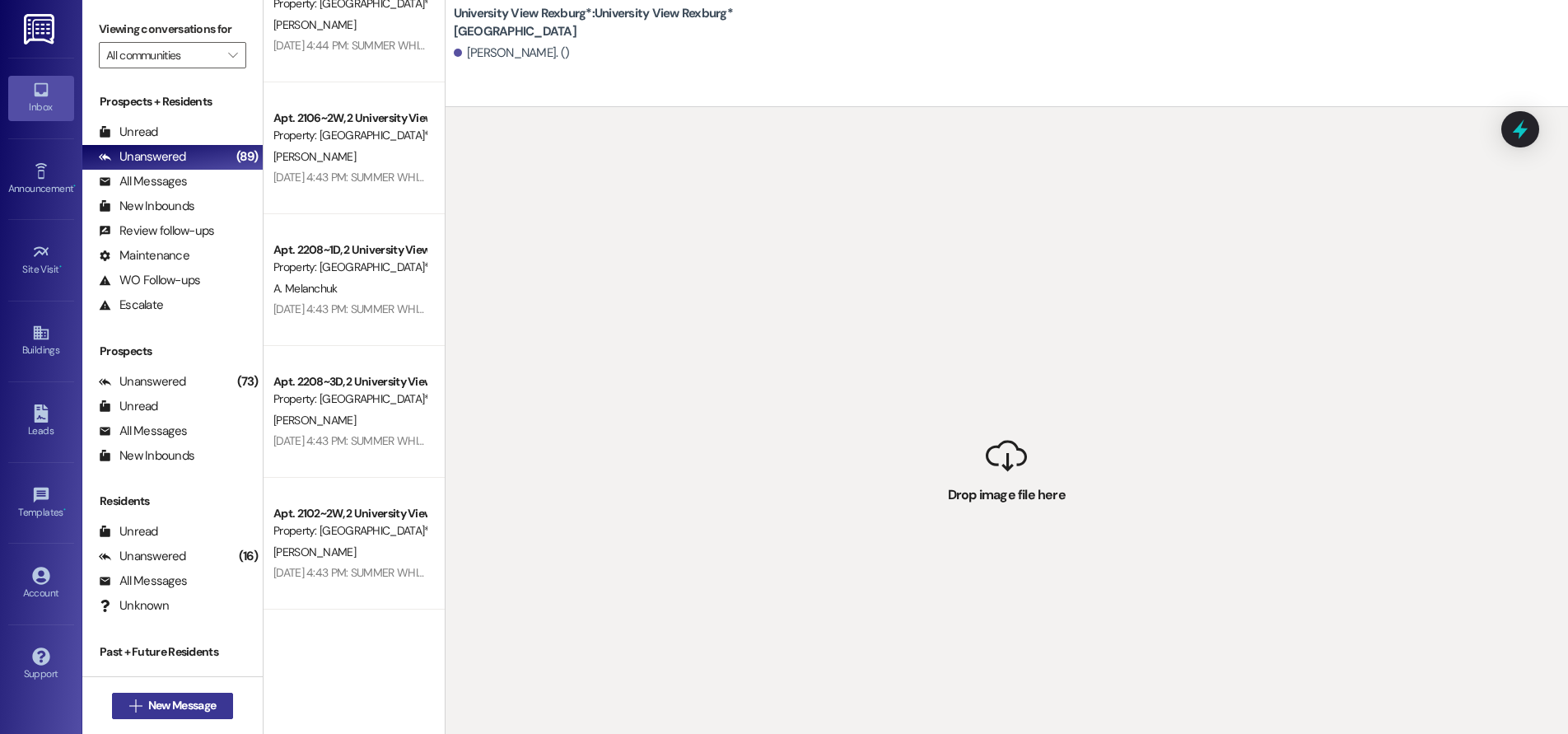
click at [158, 700] on span "New Message" at bounding box center [182, 704] width 68 height 17
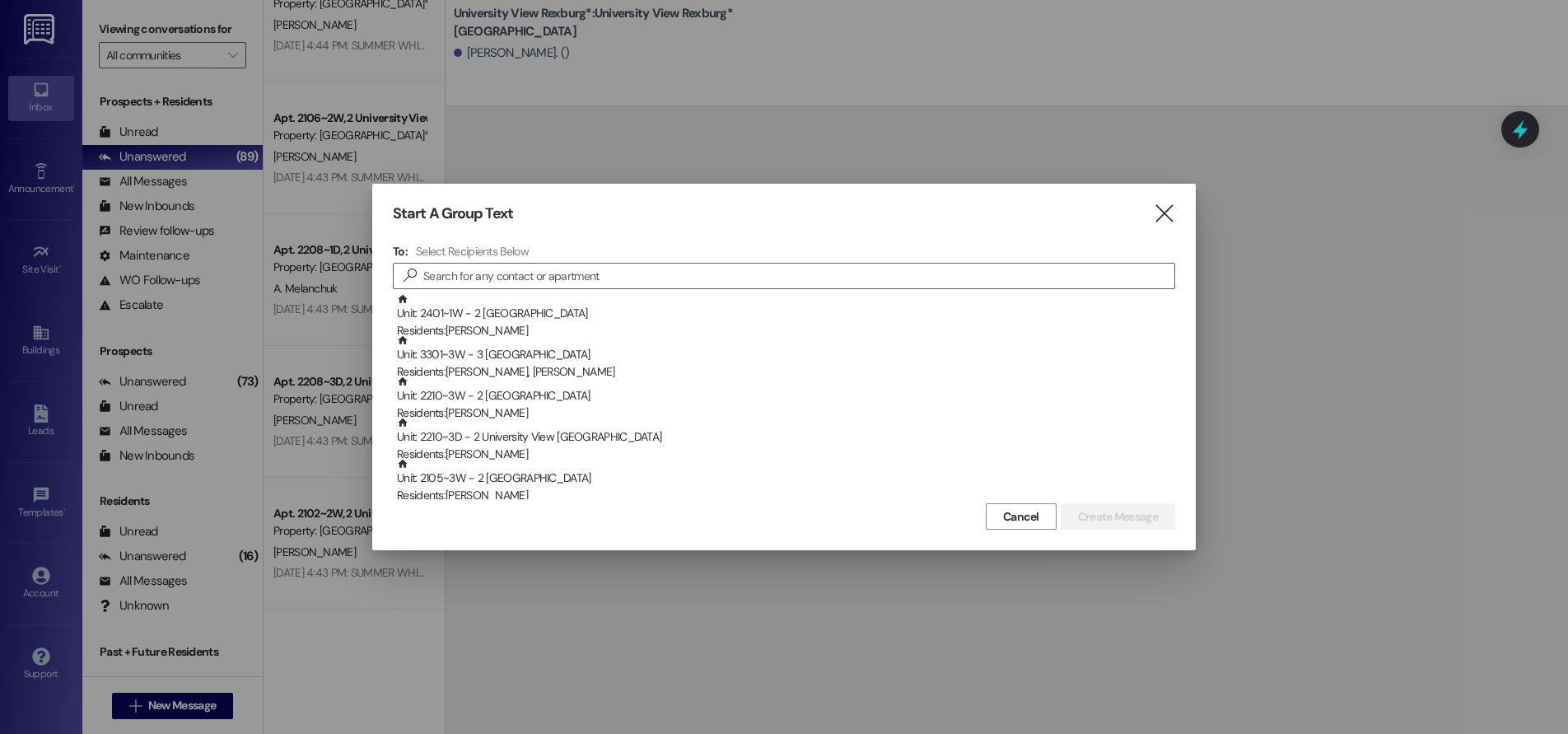
drag, startPoint x: 334, startPoint y: 628, endPoint x: 289, endPoint y: 514, distance: 122.6
click at [327, 595] on div at bounding box center [784, 367] width 1568 height 734
drag, startPoint x: 1164, startPoint y: 215, endPoint x: 1154, endPoint y: 214, distance: 10.0
click at [1160, 214] on icon "" at bounding box center [1164, 213] width 22 height 17
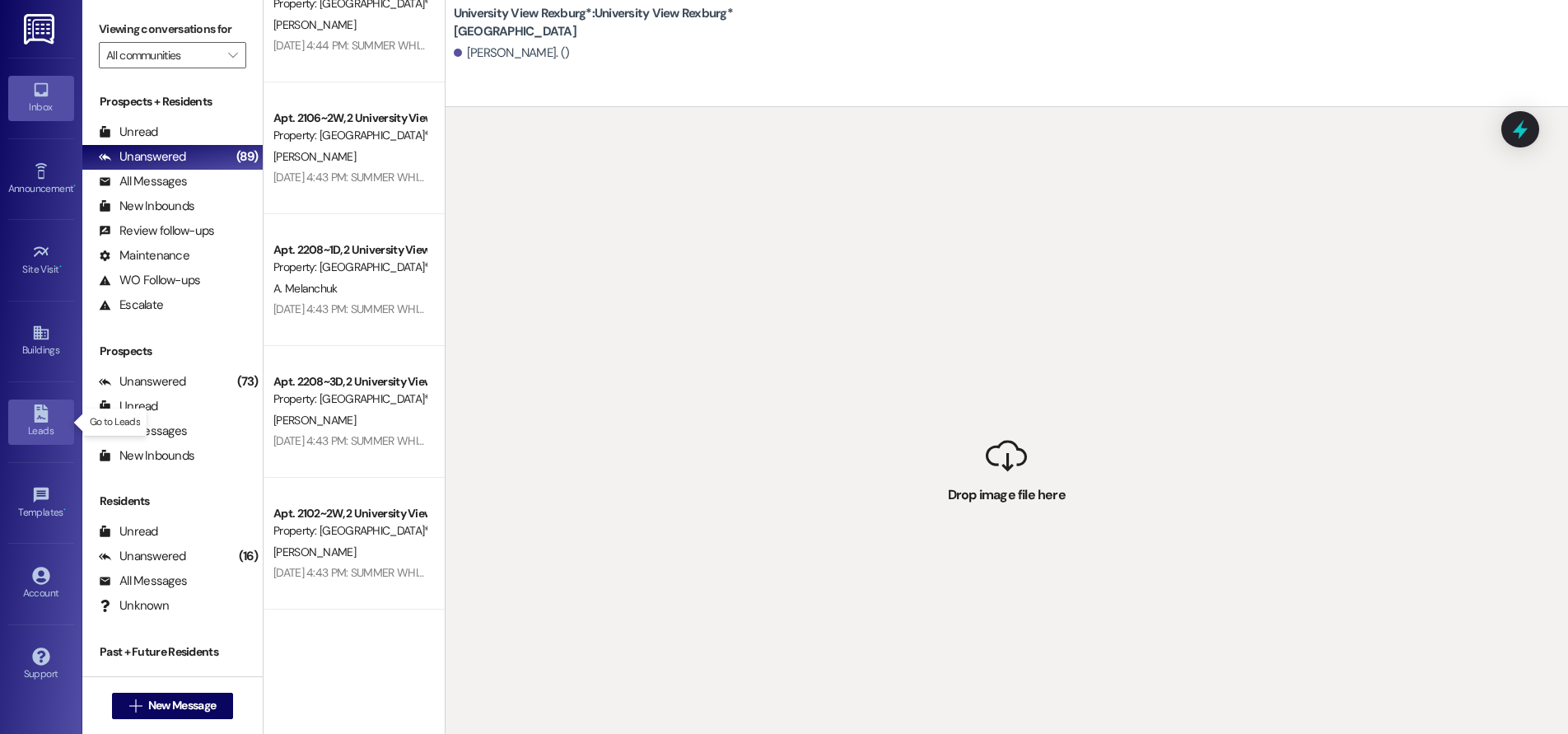
click at [39, 412] on icon at bounding box center [41, 413] width 14 height 18
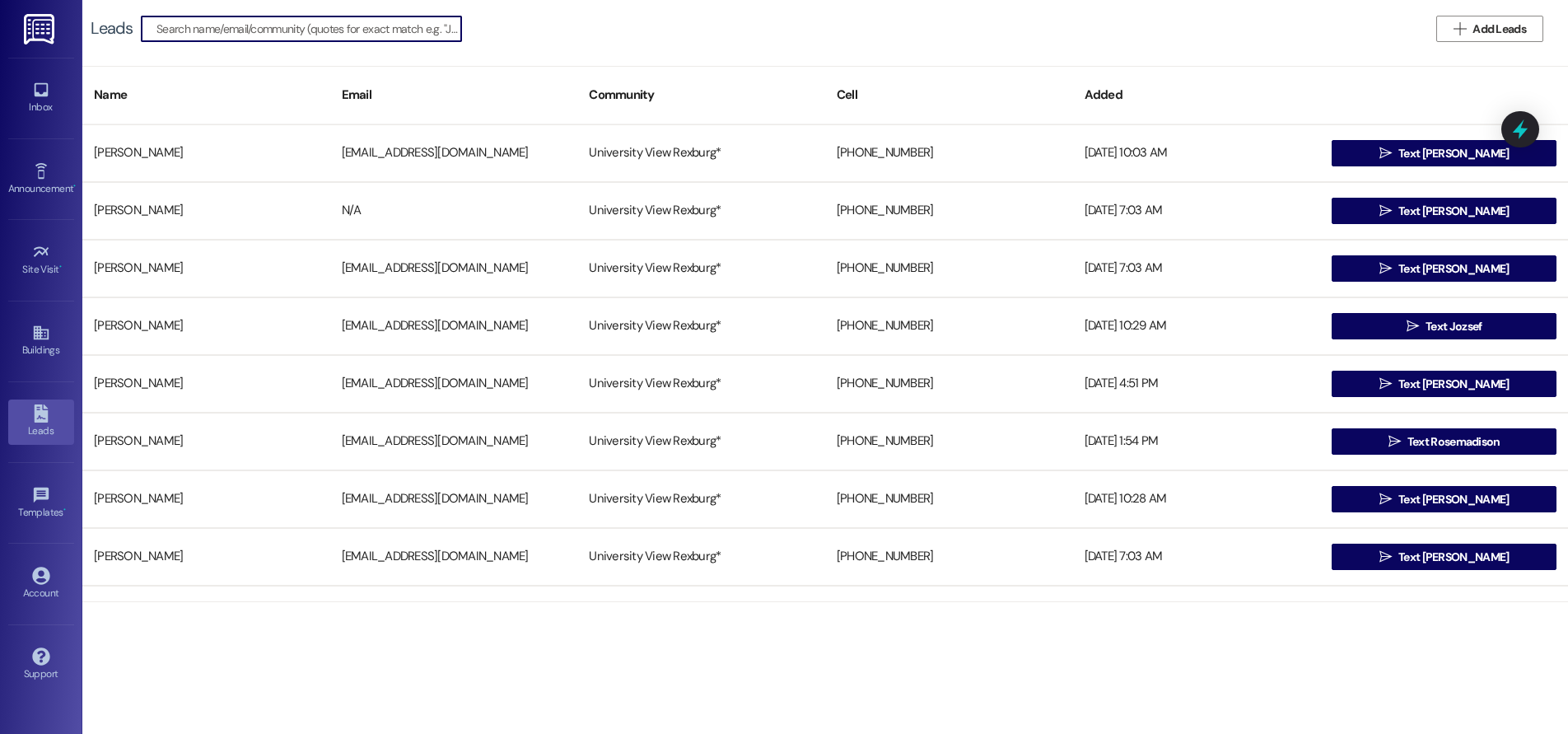
click at [292, 31] on input at bounding box center [309, 28] width 305 height 23
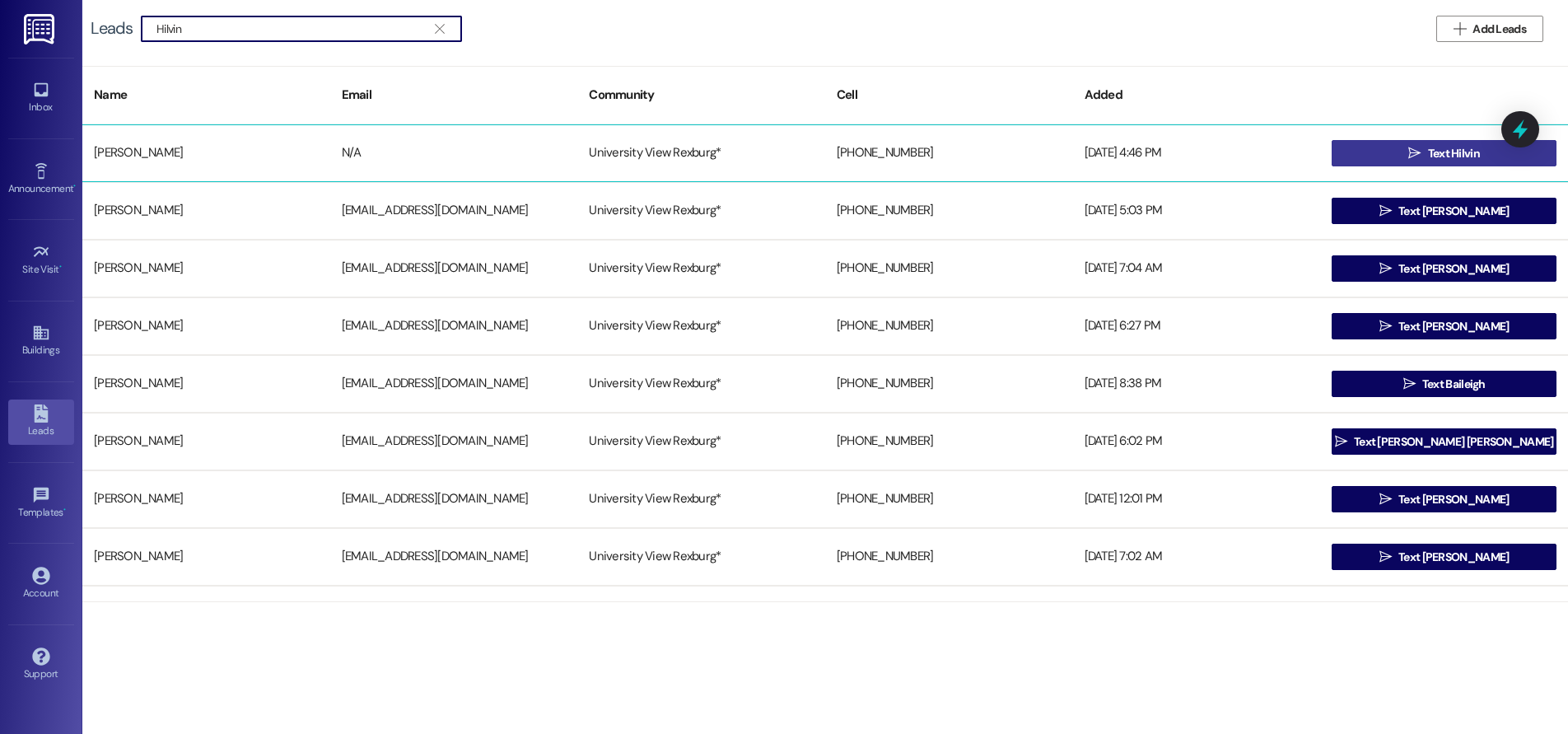
type input "Hilvin"
click at [1352, 154] on button " Text Hilvin" at bounding box center [1444, 153] width 224 height 27
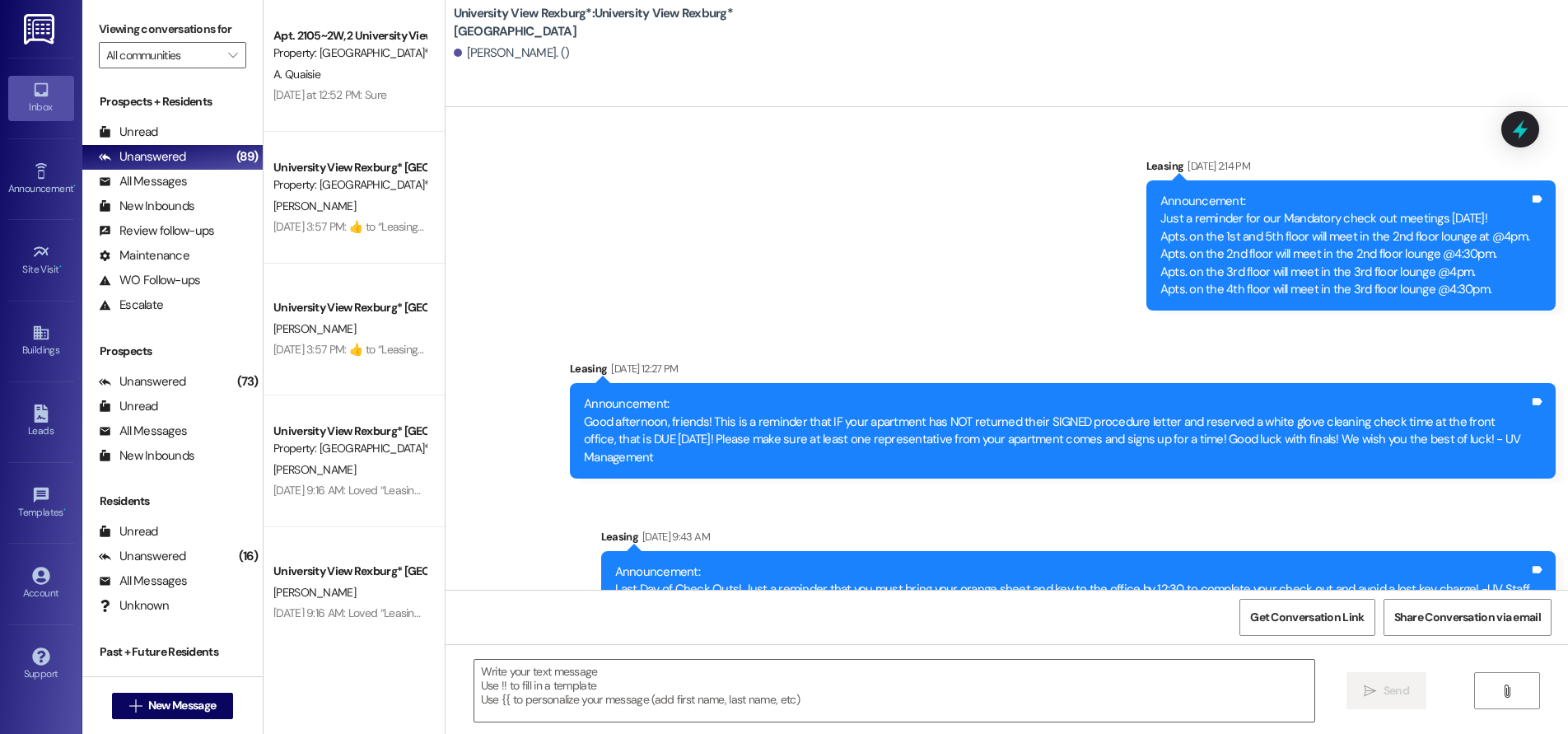
scroll to position [39339, 0]
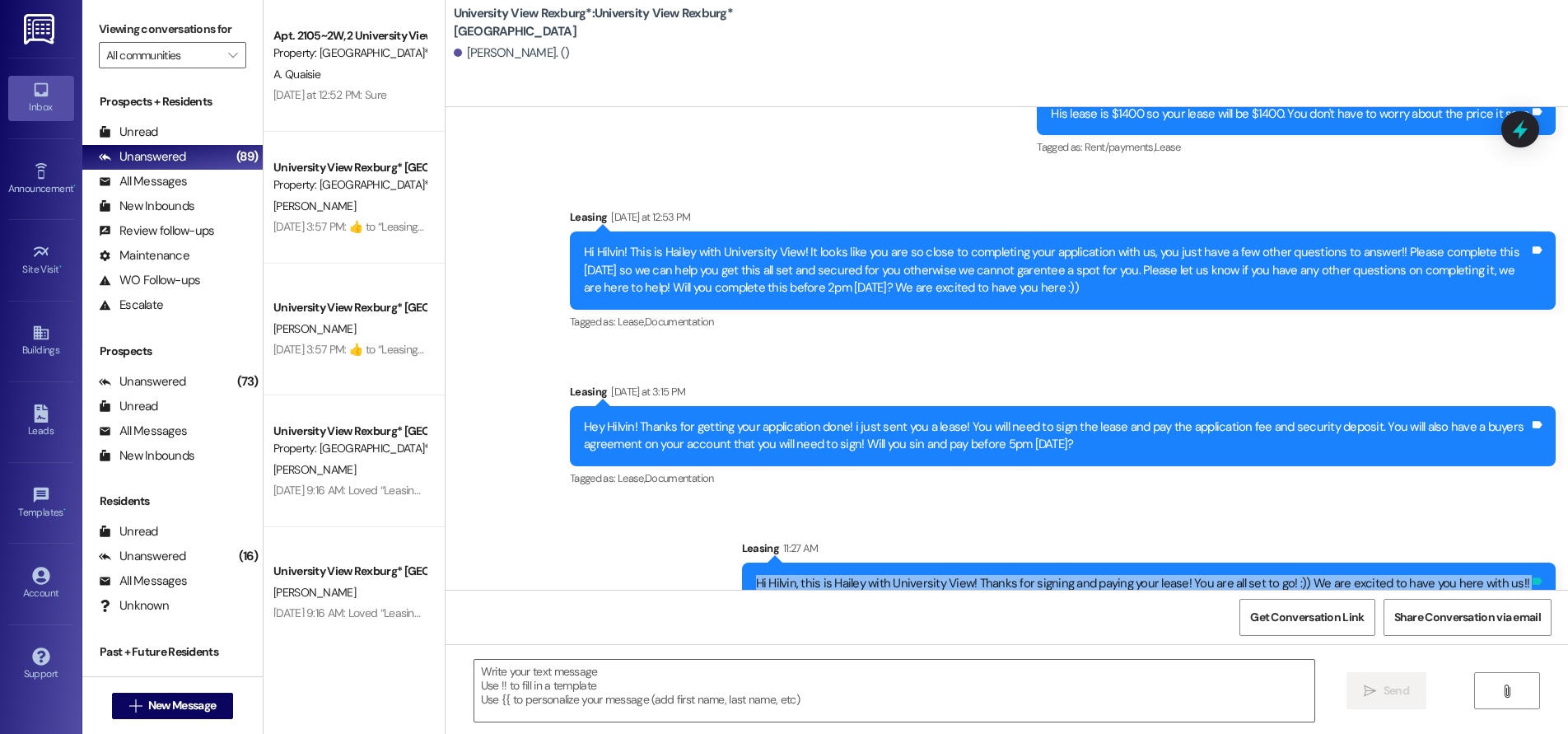
drag, startPoint x: 770, startPoint y: 527, endPoint x: 1525, endPoint y: 525, distance: 755.0
click at [1525, 562] on div "Hi Hilvin, this is Hailey with University View! Thanks for signing and paying y…" at bounding box center [1149, 583] width 814 height 42
copy div "Hi Hilvin, this is Hailey with University View! Thanks for signing and paying y…"
click at [201, 707] on span "New Message" at bounding box center [182, 704] width 68 height 17
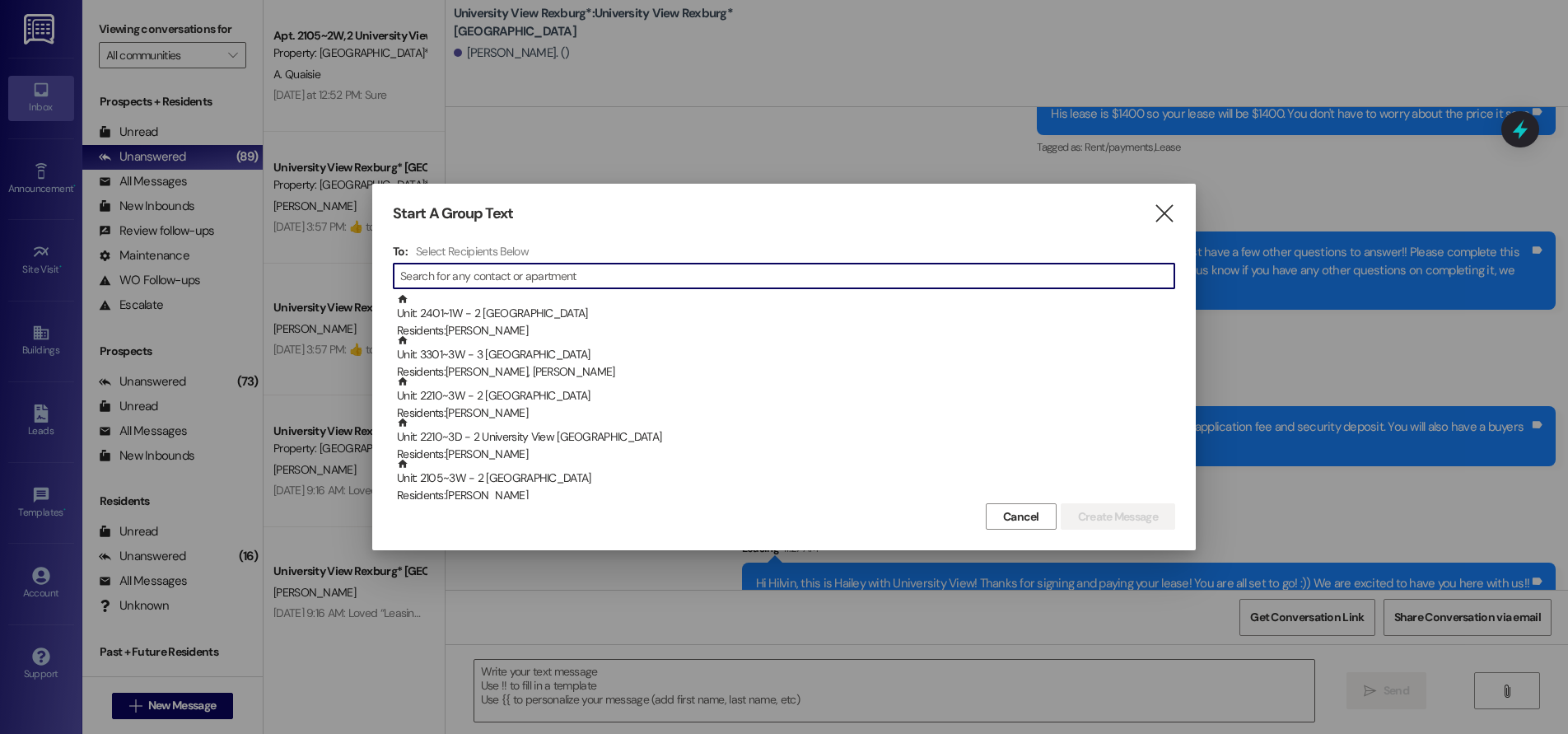
click at [436, 282] on input at bounding box center [786, 275] width 774 height 23
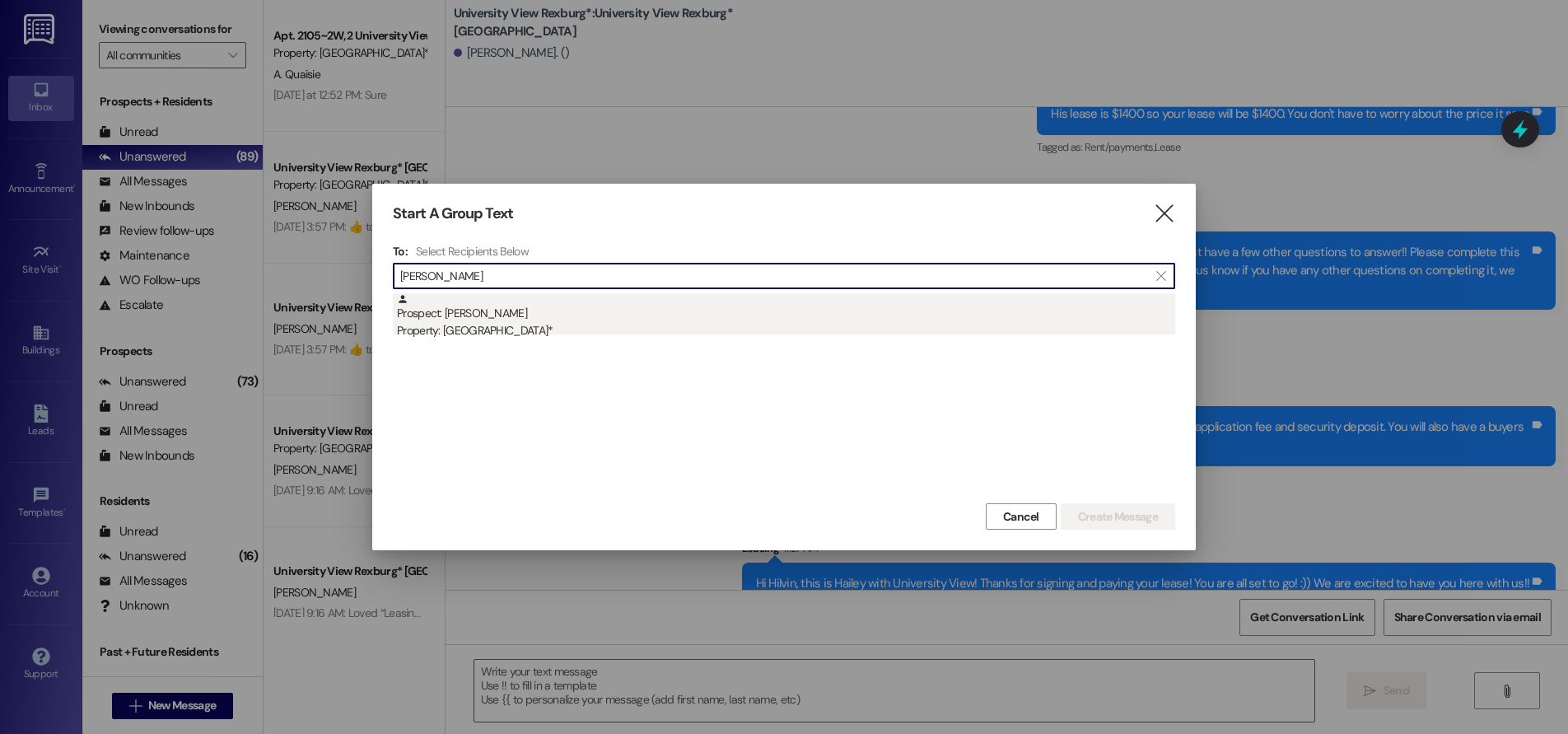
type input "[PERSON_NAME]"
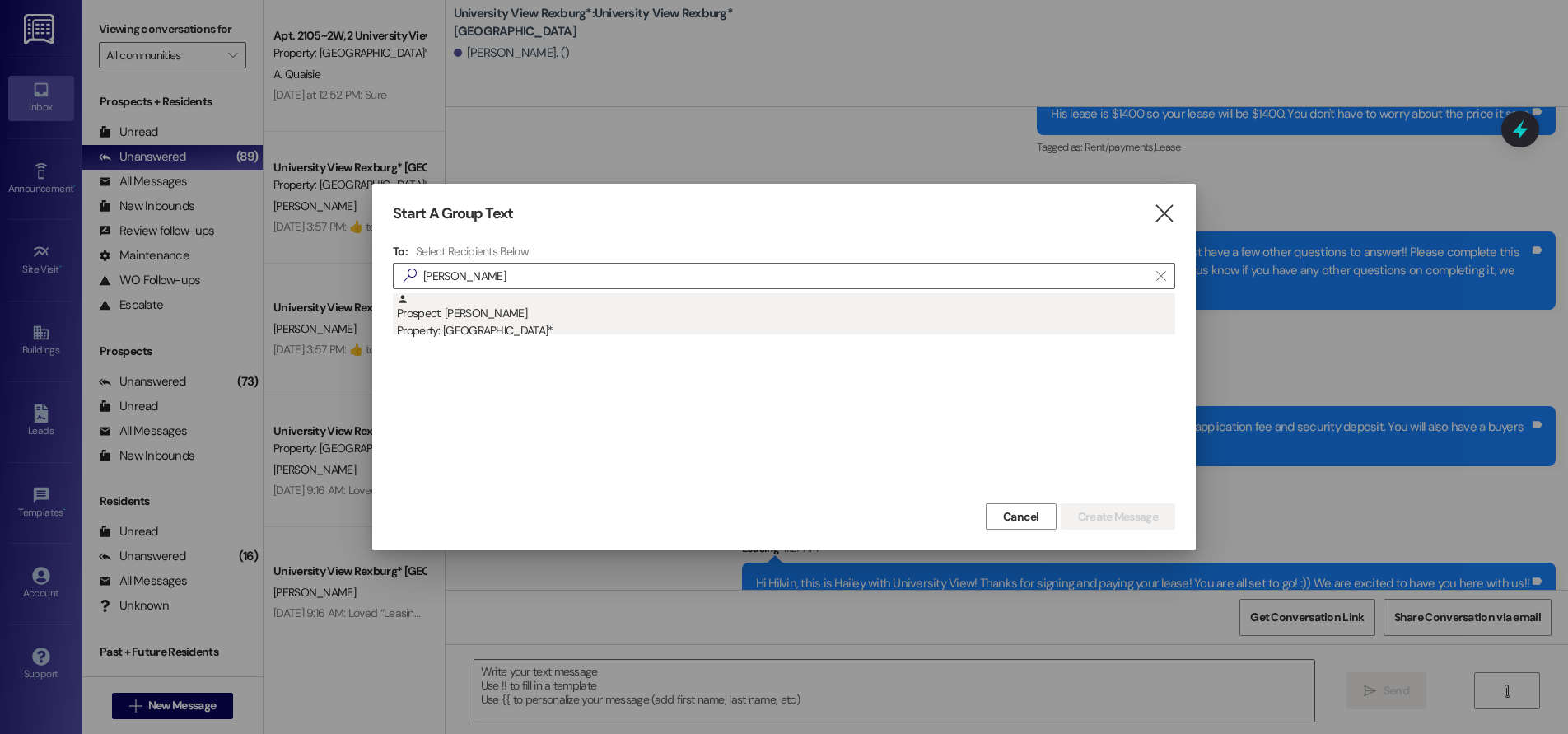
click at [512, 334] on div "Property: [GEOGRAPHIC_DATA]*" at bounding box center [786, 330] width 779 height 17
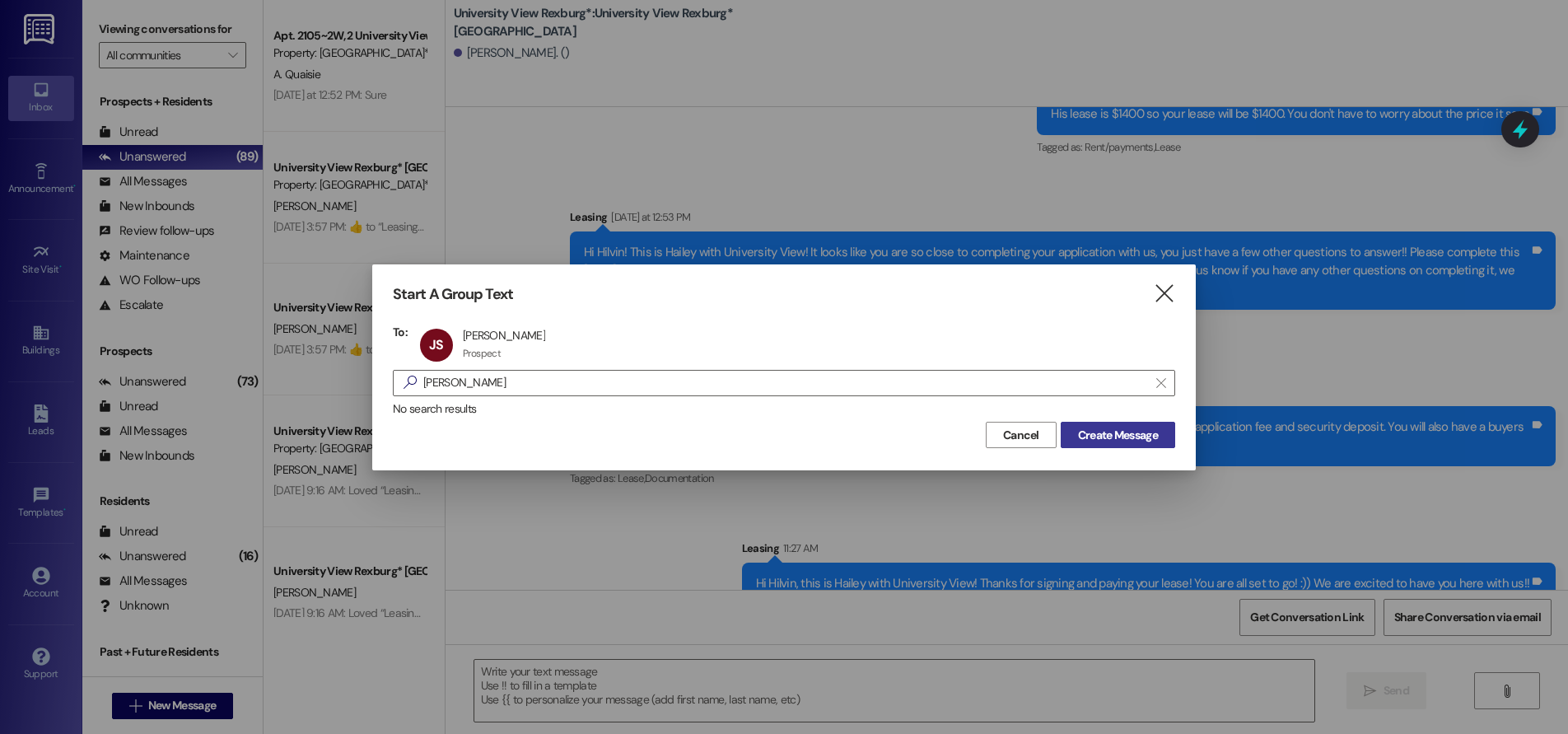
click at [1110, 431] on span "Create Message" at bounding box center [1117, 435] width 79 height 17
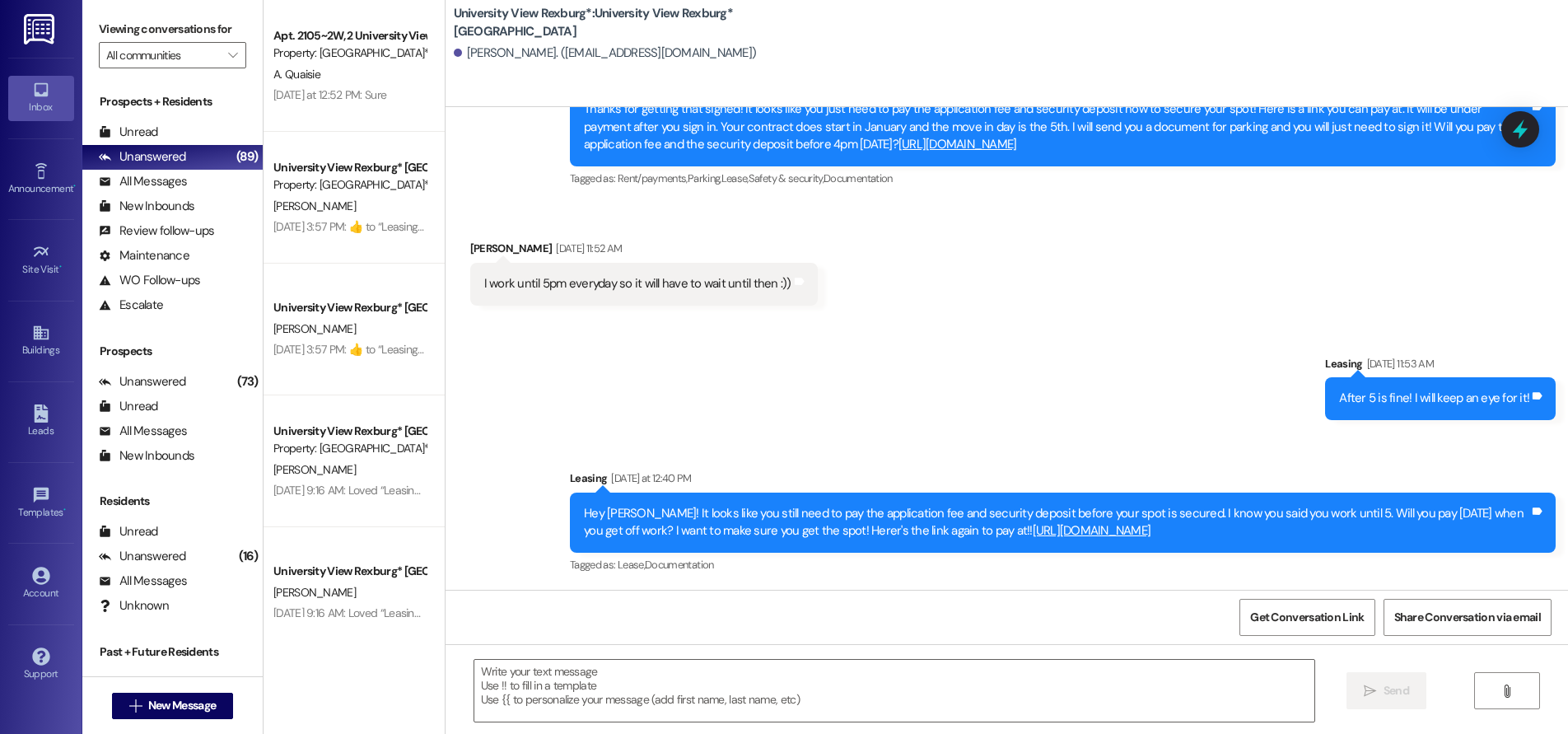
scroll to position [2109, 0]
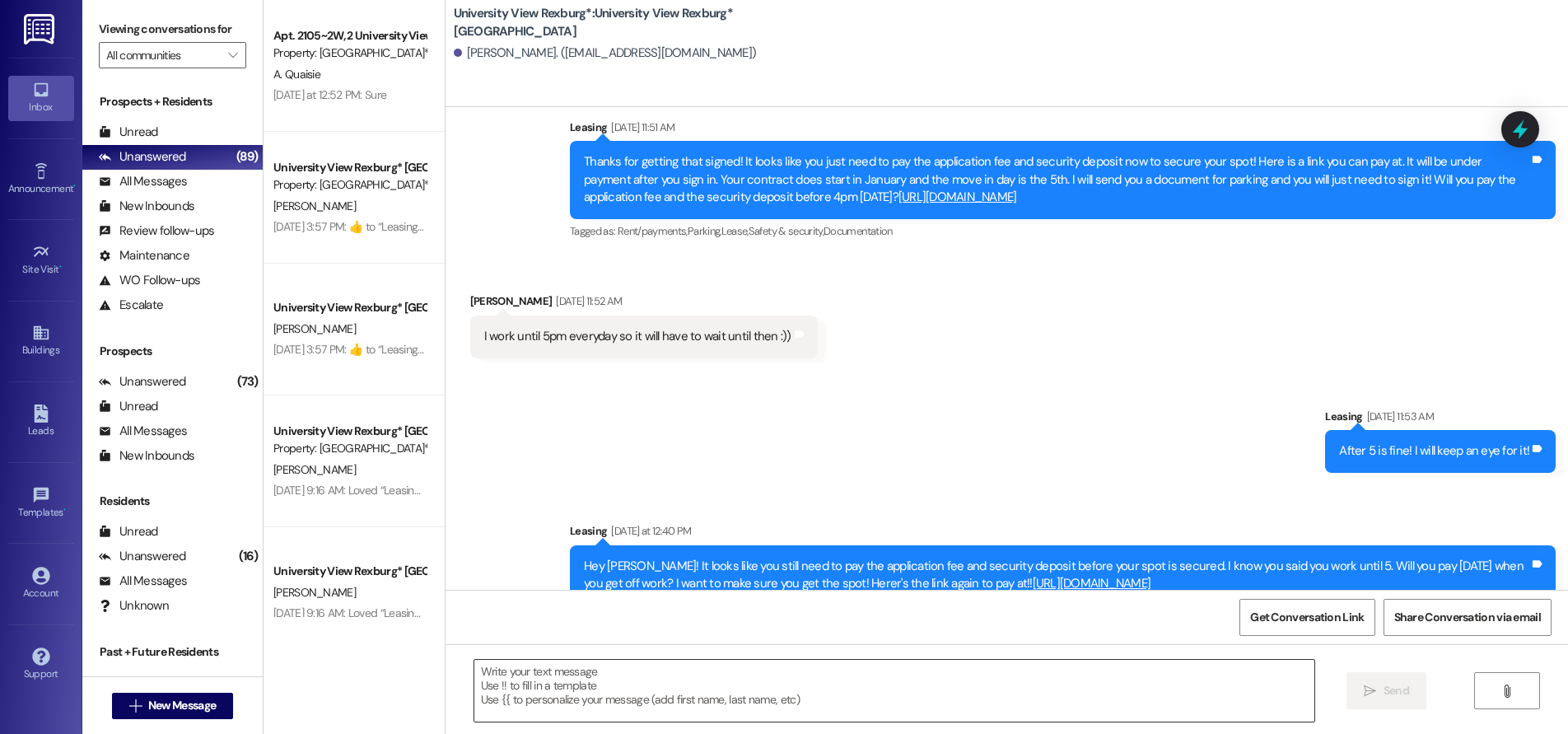
click at [672, 694] on textarea at bounding box center [895, 690] width 840 height 62
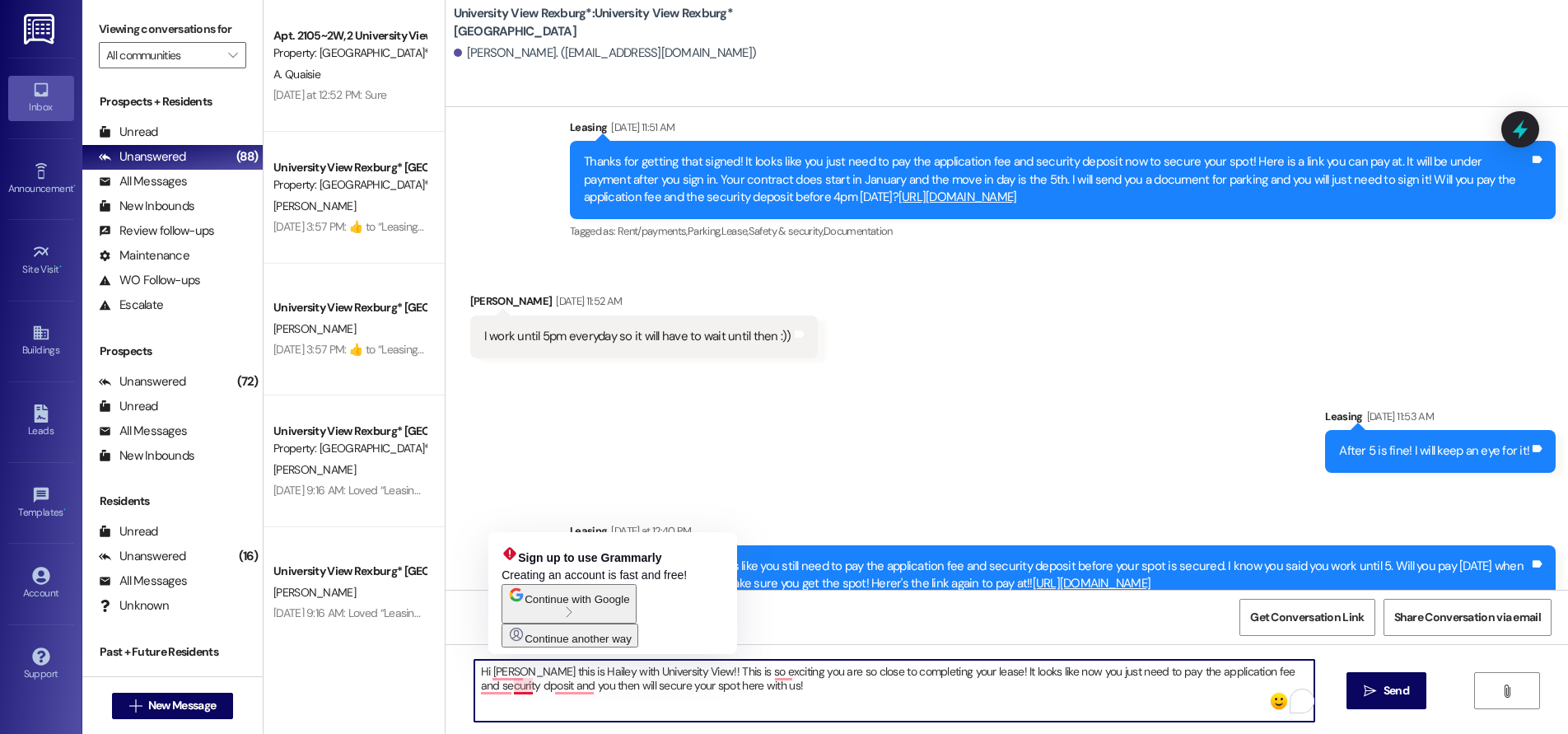
drag, startPoint x: 745, startPoint y: 691, endPoint x: 739, endPoint y: 699, distance: 10.0
click at [743, 693] on textarea "Hi [PERSON_NAME] this is Hailey with University View!! This is so exciting you …" at bounding box center [895, 690] width 840 height 62
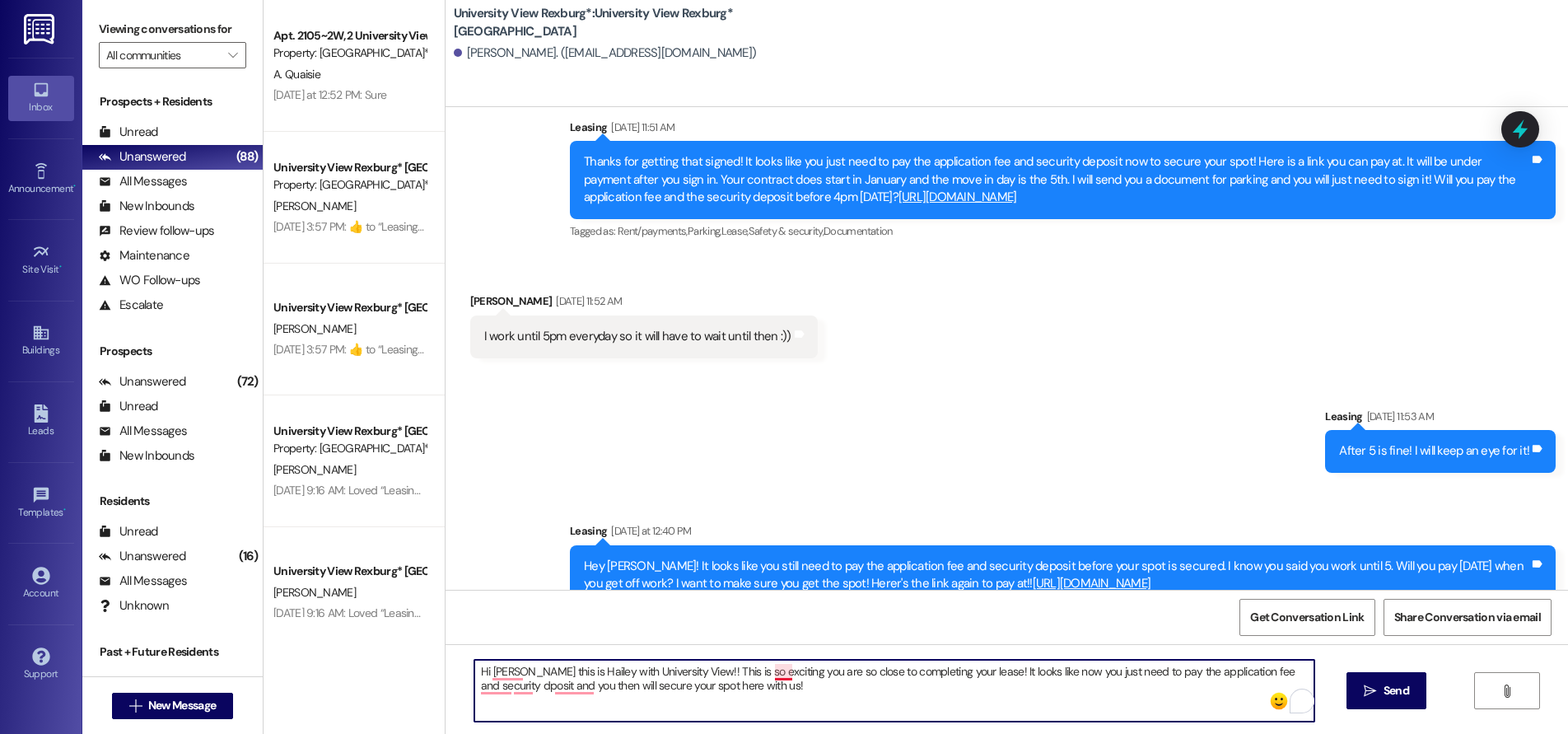
click at [780, 676] on textarea "Hi [PERSON_NAME] this is Hailey with University View!! This is so exciting you …" at bounding box center [895, 690] width 840 height 62
click at [758, 670] on textarea "Hi [PERSON_NAME] this is Hailey with University View!! This is so exciting you …" at bounding box center [895, 690] width 840 height 62
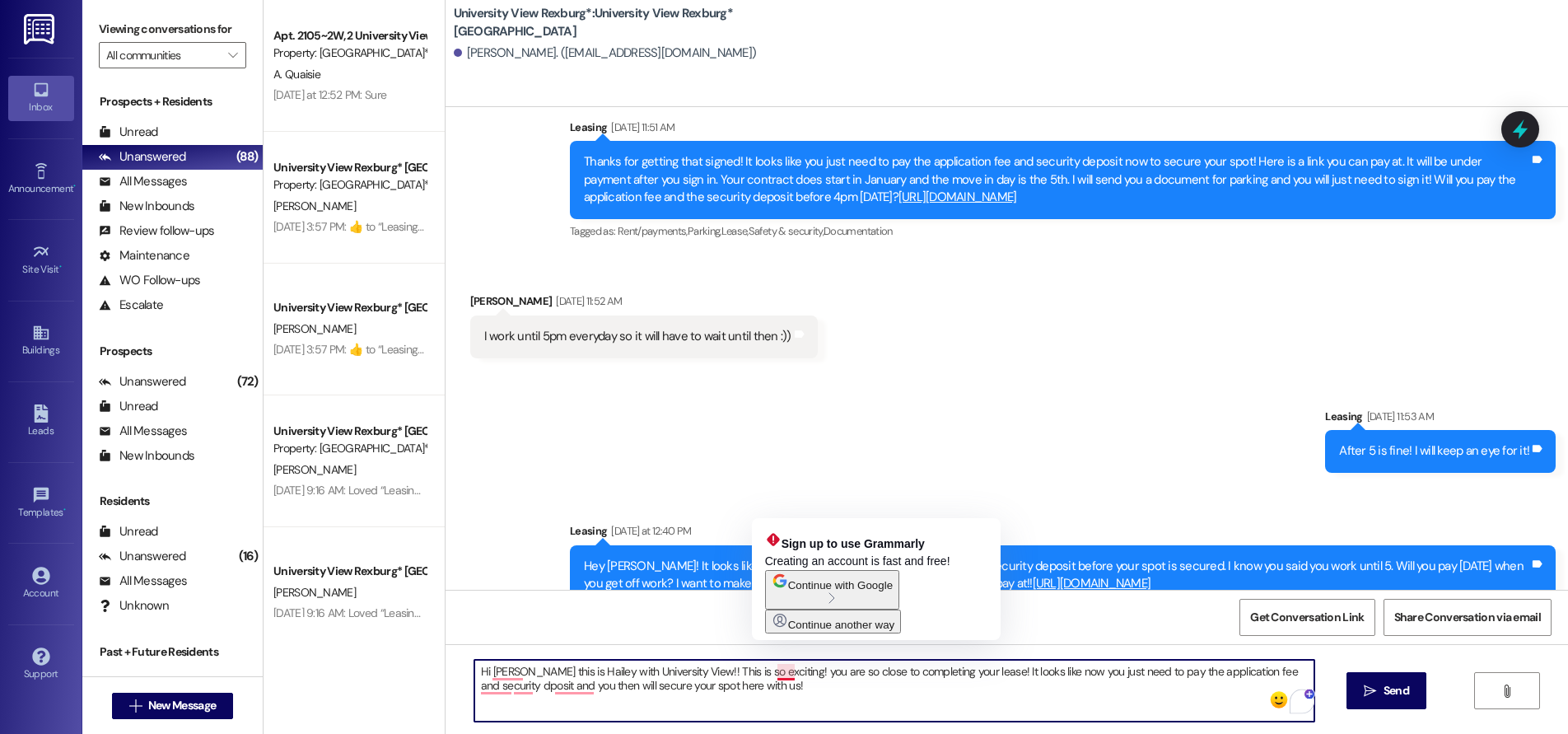
click at [769, 672] on textarea "Hi [PERSON_NAME] this is Hailey with University View!! This is so exciting! you…" at bounding box center [895, 690] width 840 height 62
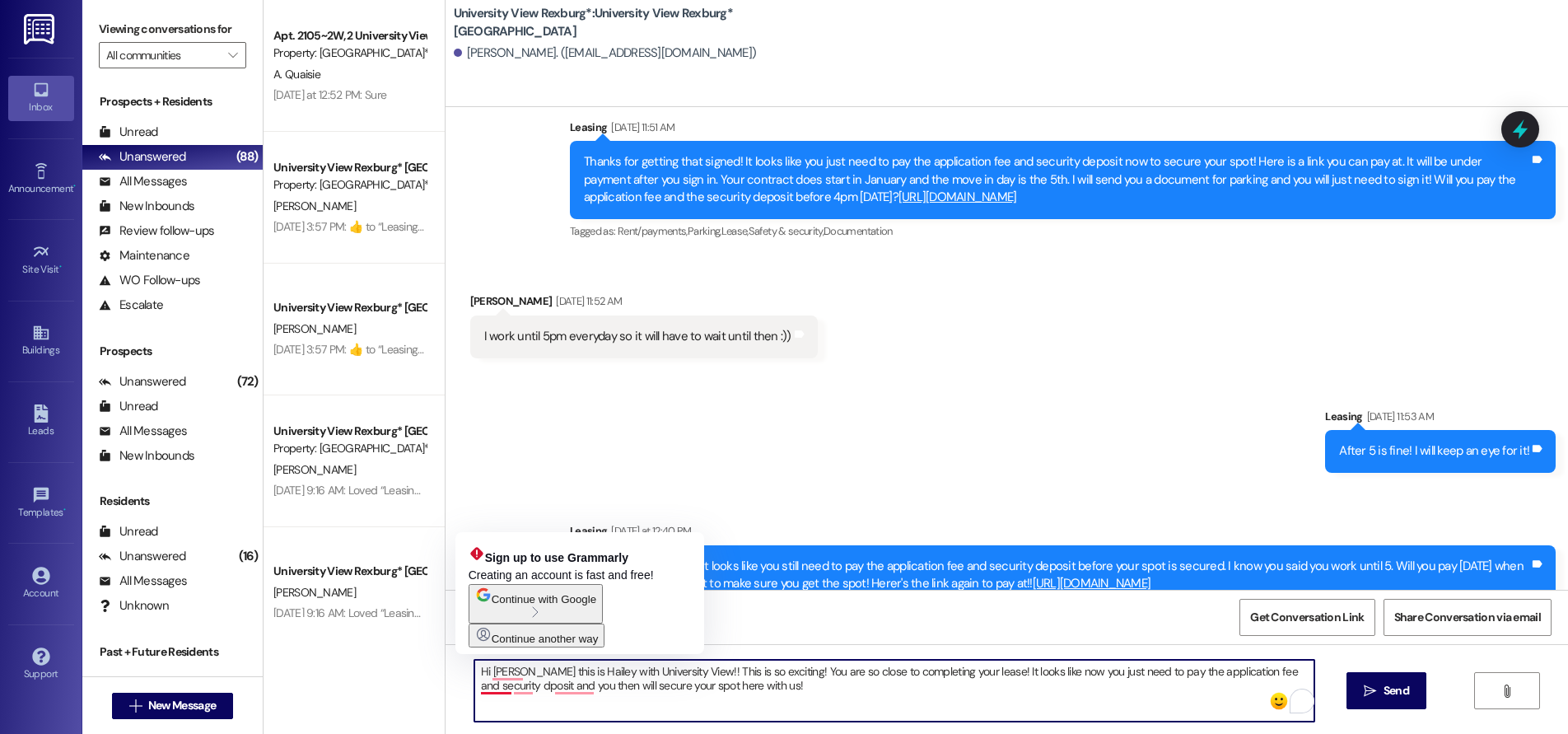
click at [485, 690] on textarea "Hi [PERSON_NAME] this is Hailey with University View!! This is so exciting! You…" at bounding box center [895, 690] width 840 height 62
click at [475, 691] on textarea "Hi [PERSON_NAME] this is Hailey with University View!! This is so exciting! You…" at bounding box center [895, 690] width 840 height 62
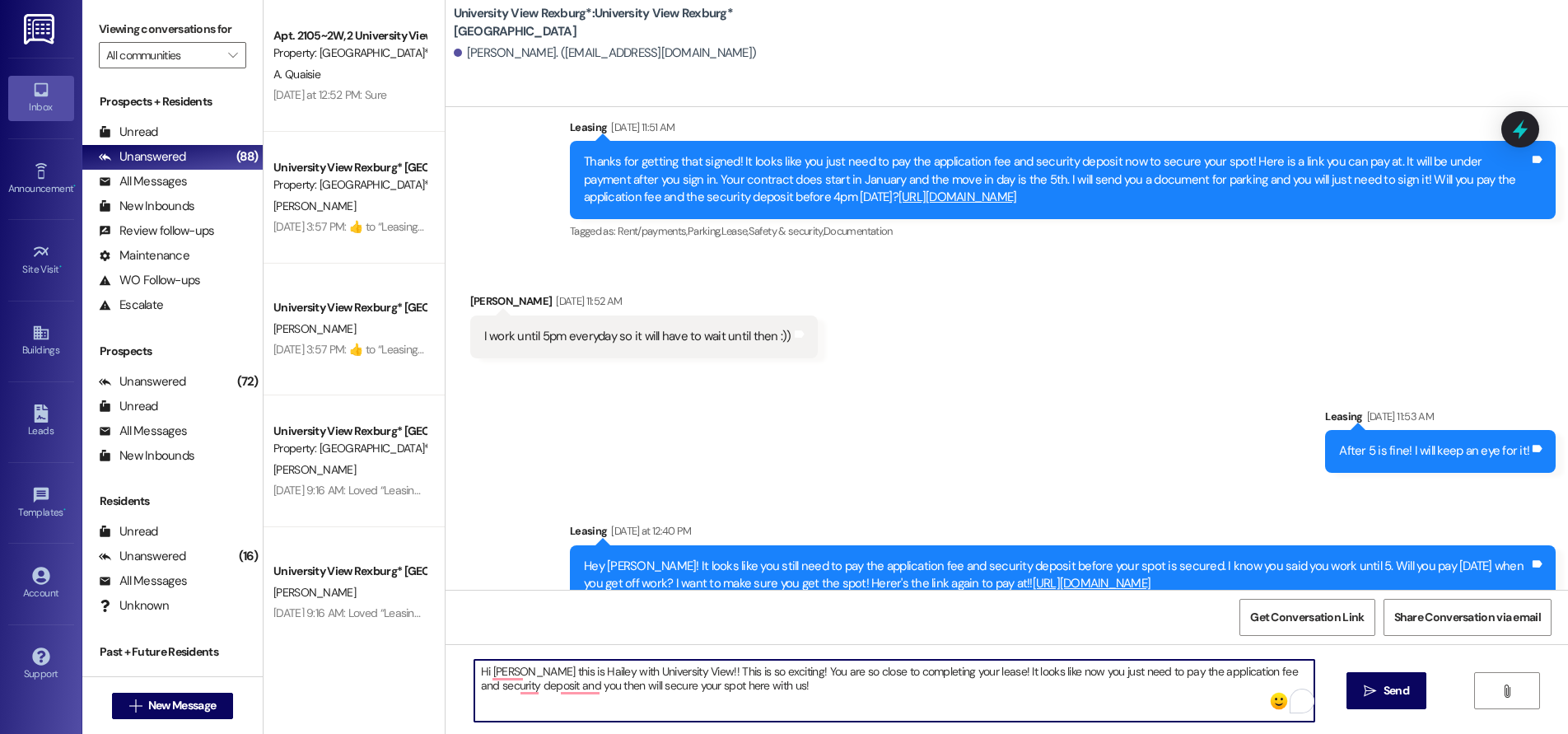
click at [507, 686] on textarea "Hi [PERSON_NAME] this is Hailey with University View!! This is so exciting! You…" at bounding box center [895, 690] width 840 height 62
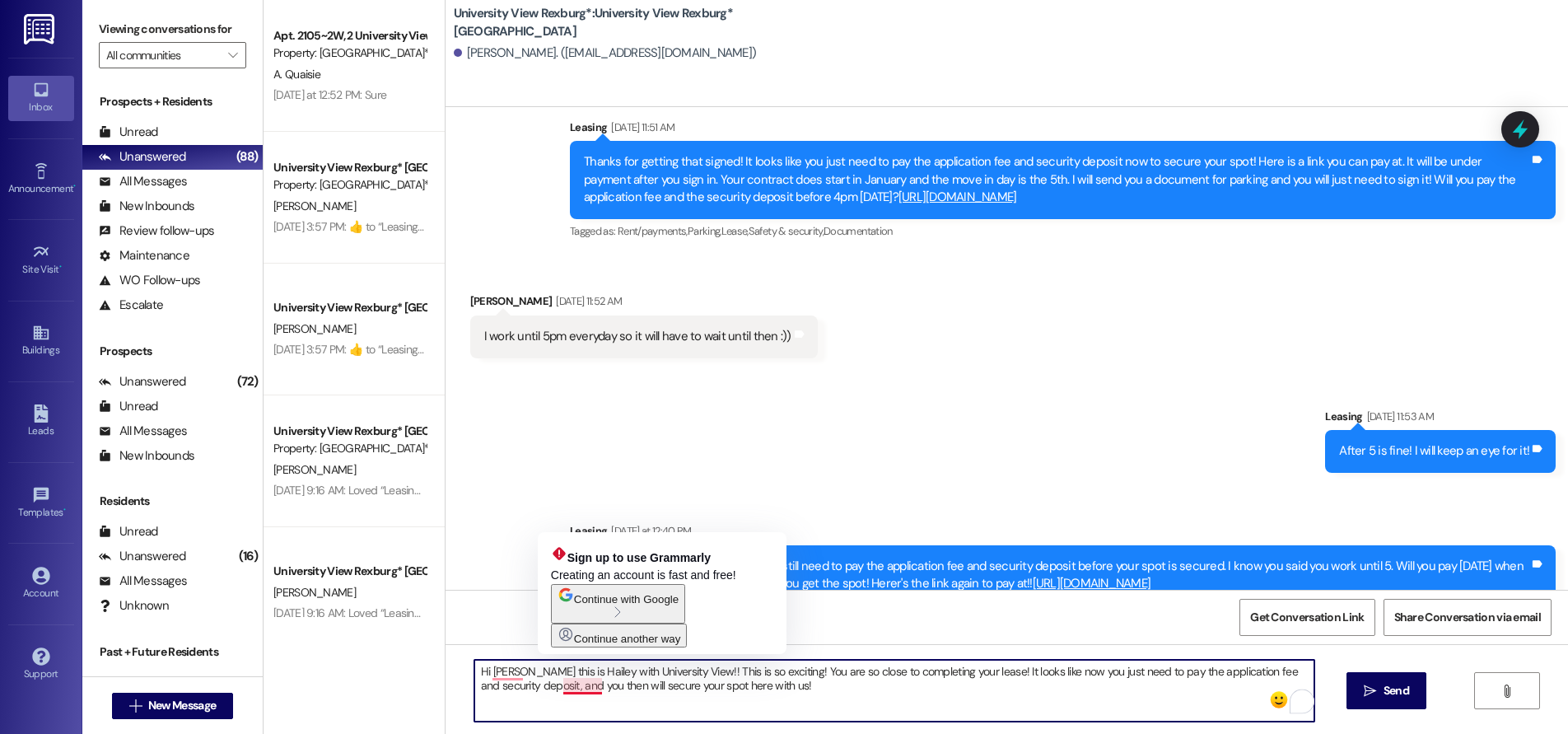
click at [573, 687] on textarea "Hi [PERSON_NAME] this is Hailey with University View!! This is so exciting! You…" at bounding box center [895, 690] width 840 height 62
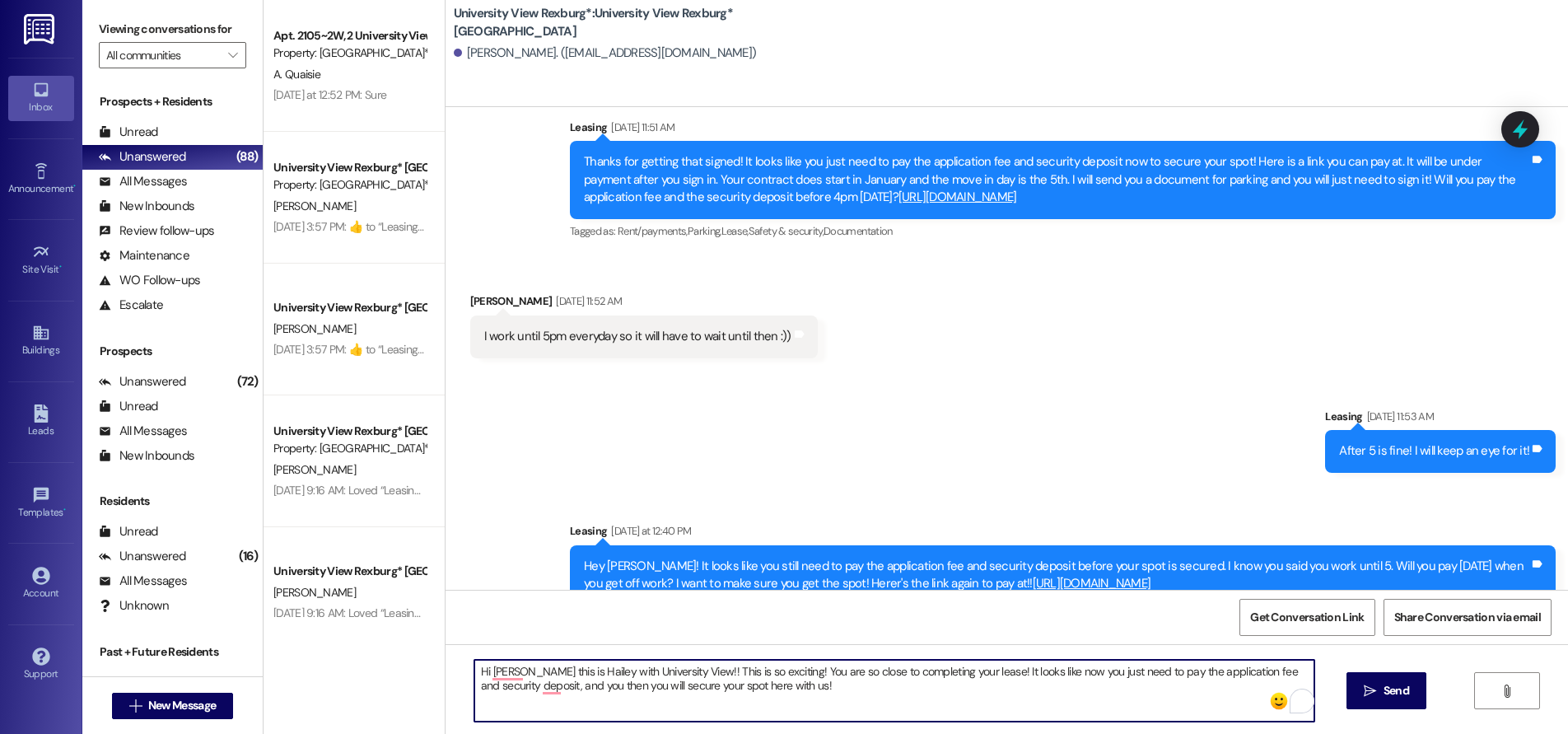
click at [768, 686] on textarea "Hi [PERSON_NAME] this is Hailey with University View!! This is so exciting! You…" at bounding box center [895, 690] width 840 height 62
click at [594, 693] on textarea "Hi [PERSON_NAME] this is Hailey with University View!! This is so exciting! You…" at bounding box center [895, 690] width 840 height 62
click at [741, 683] on textarea "Hi [PERSON_NAME] this is Hailey with University View!! This is so exciting! You…" at bounding box center [895, 690] width 840 height 62
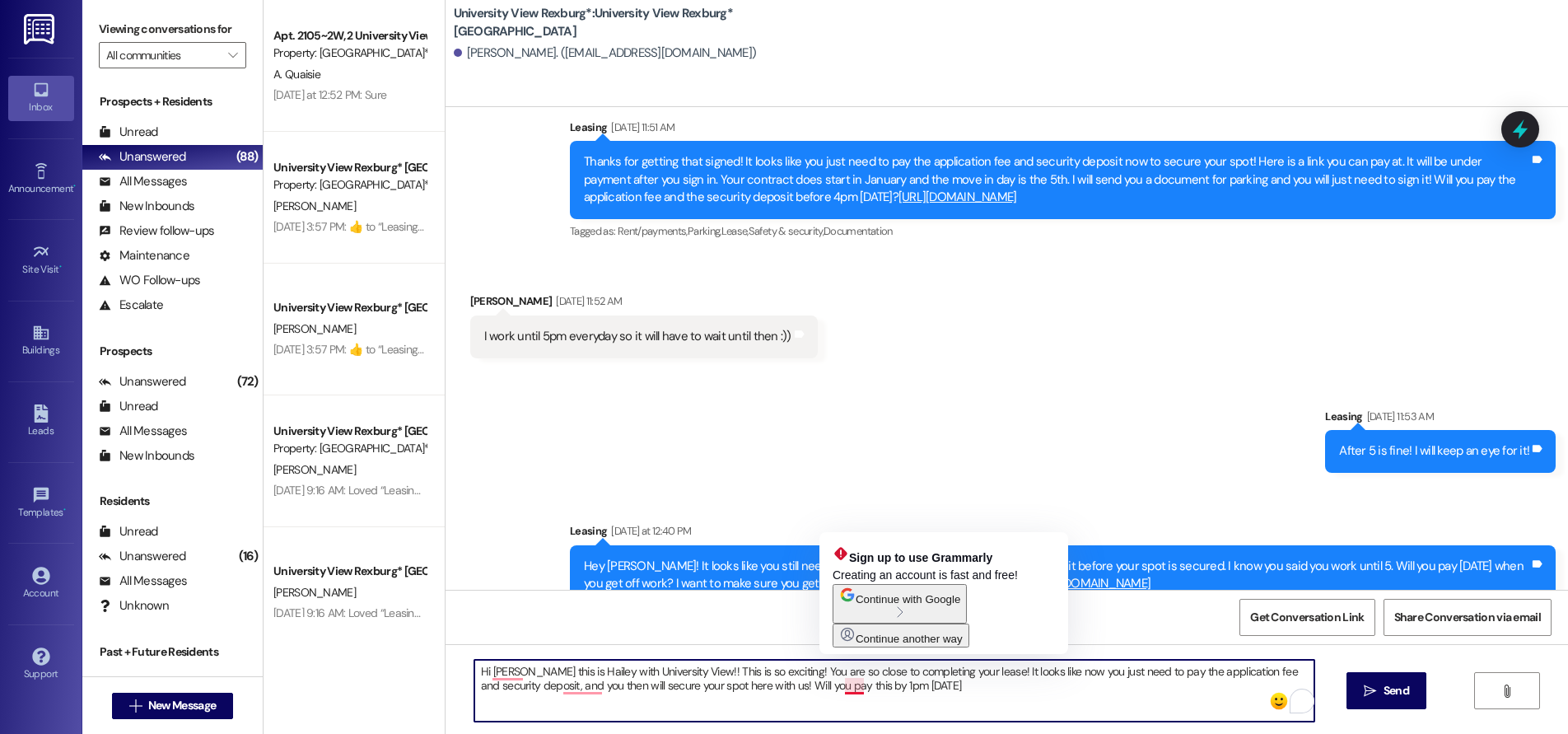
click at [888, 688] on textarea "Hi [PERSON_NAME] this is Hailey with University View!! This is so exciting! You…" at bounding box center [895, 690] width 840 height 62
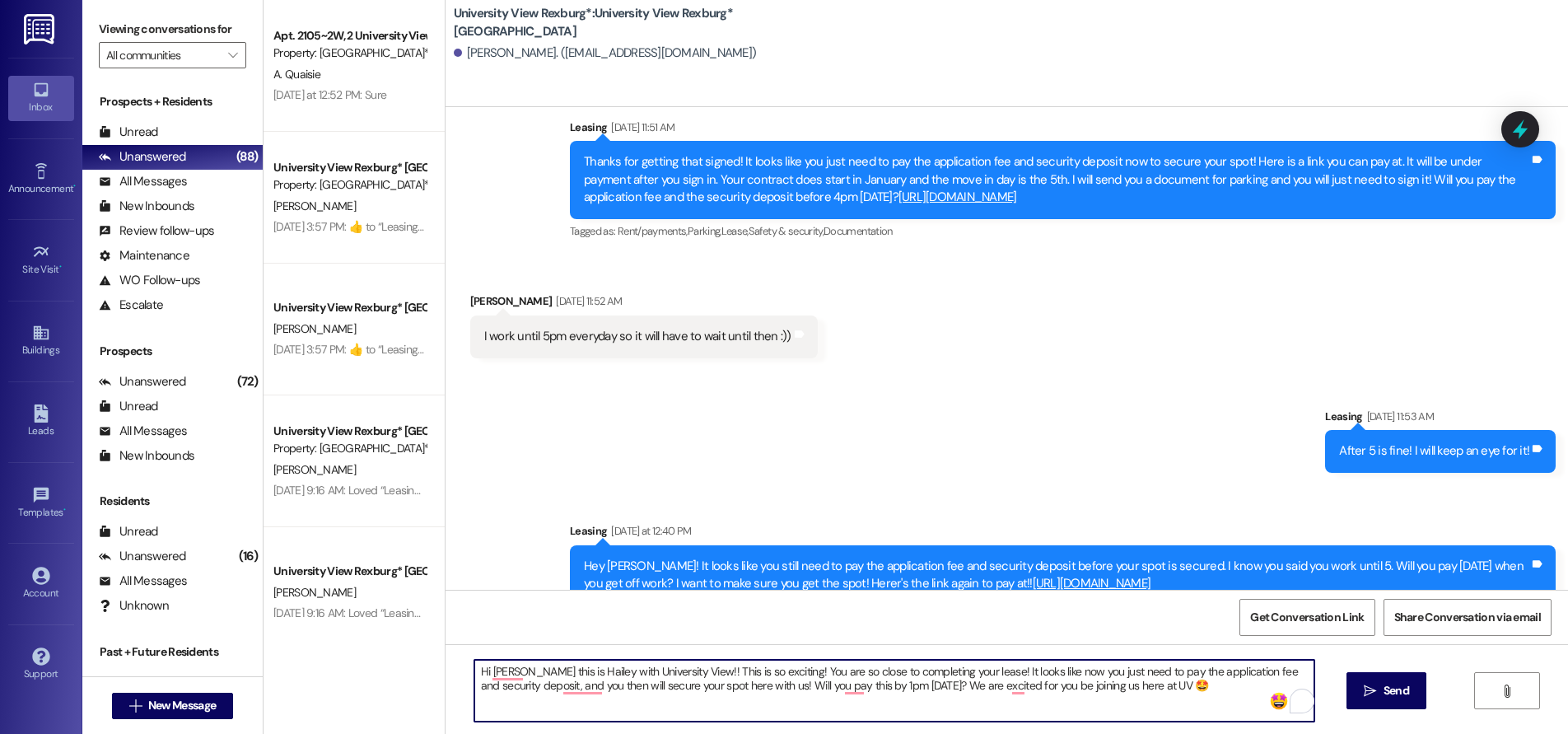
drag, startPoint x: 468, startPoint y: 672, endPoint x: 1094, endPoint y: 676, distance: 626.0
click at [1145, 694] on textarea "Hi [PERSON_NAME] this is Hailey with University View!! This is so exciting! You…" at bounding box center [895, 690] width 840 height 62
type textarea "Hi [PERSON_NAME] this is Hailey with University View!! This is so exciting! You…"
click at [1405, 691] on span "Send" at bounding box center [1396, 690] width 26 height 17
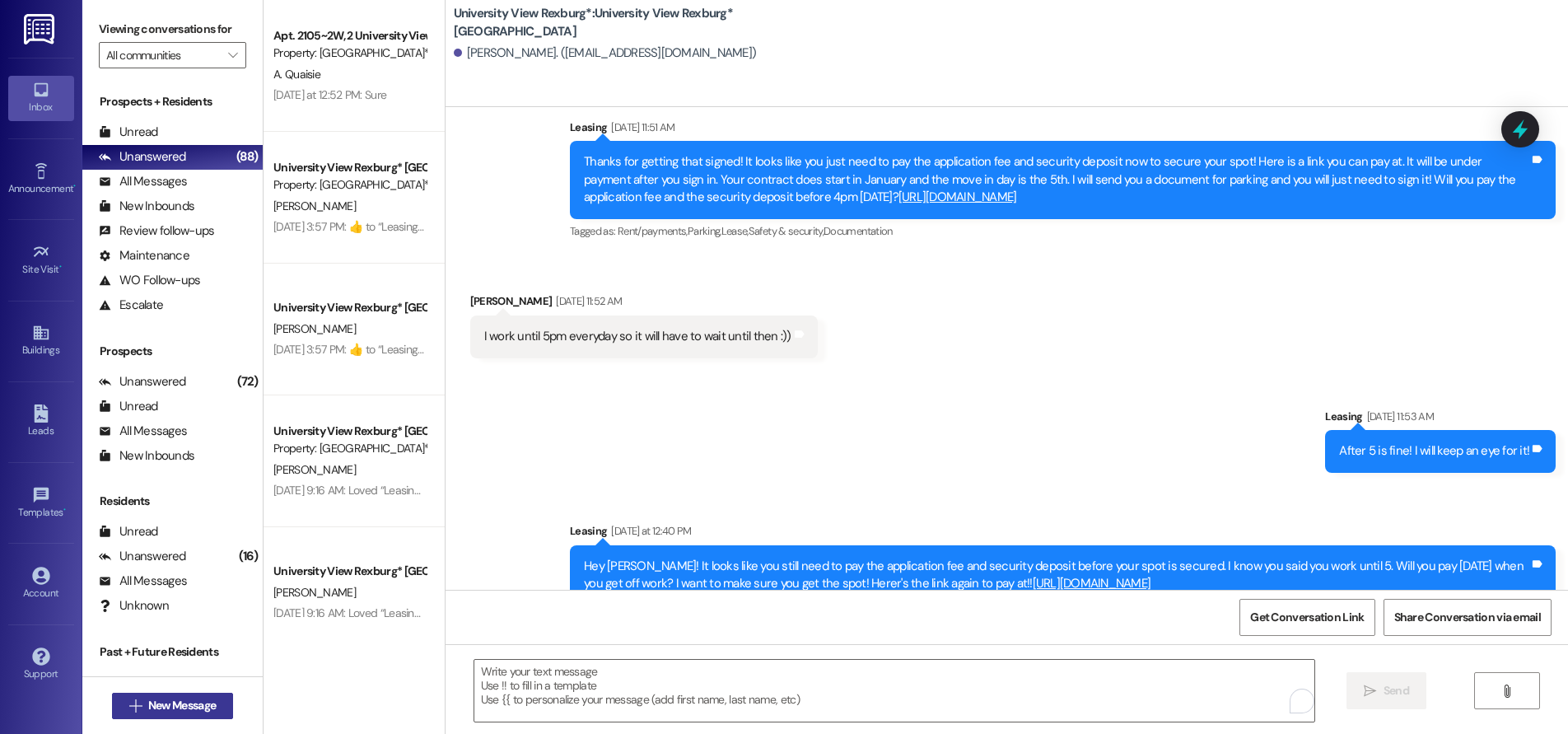
click at [200, 701] on span "New Message" at bounding box center [182, 704] width 68 height 17
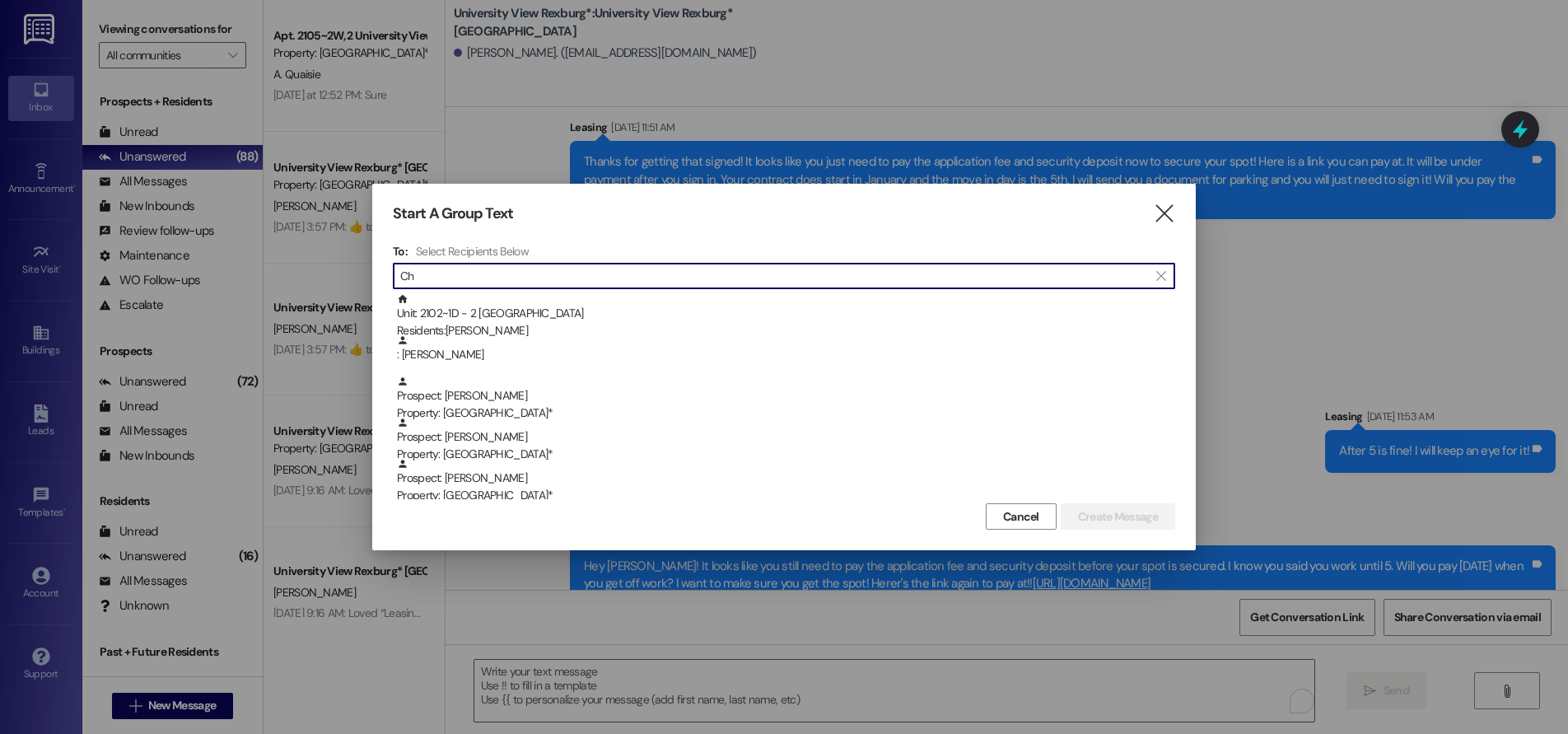
type input "C"
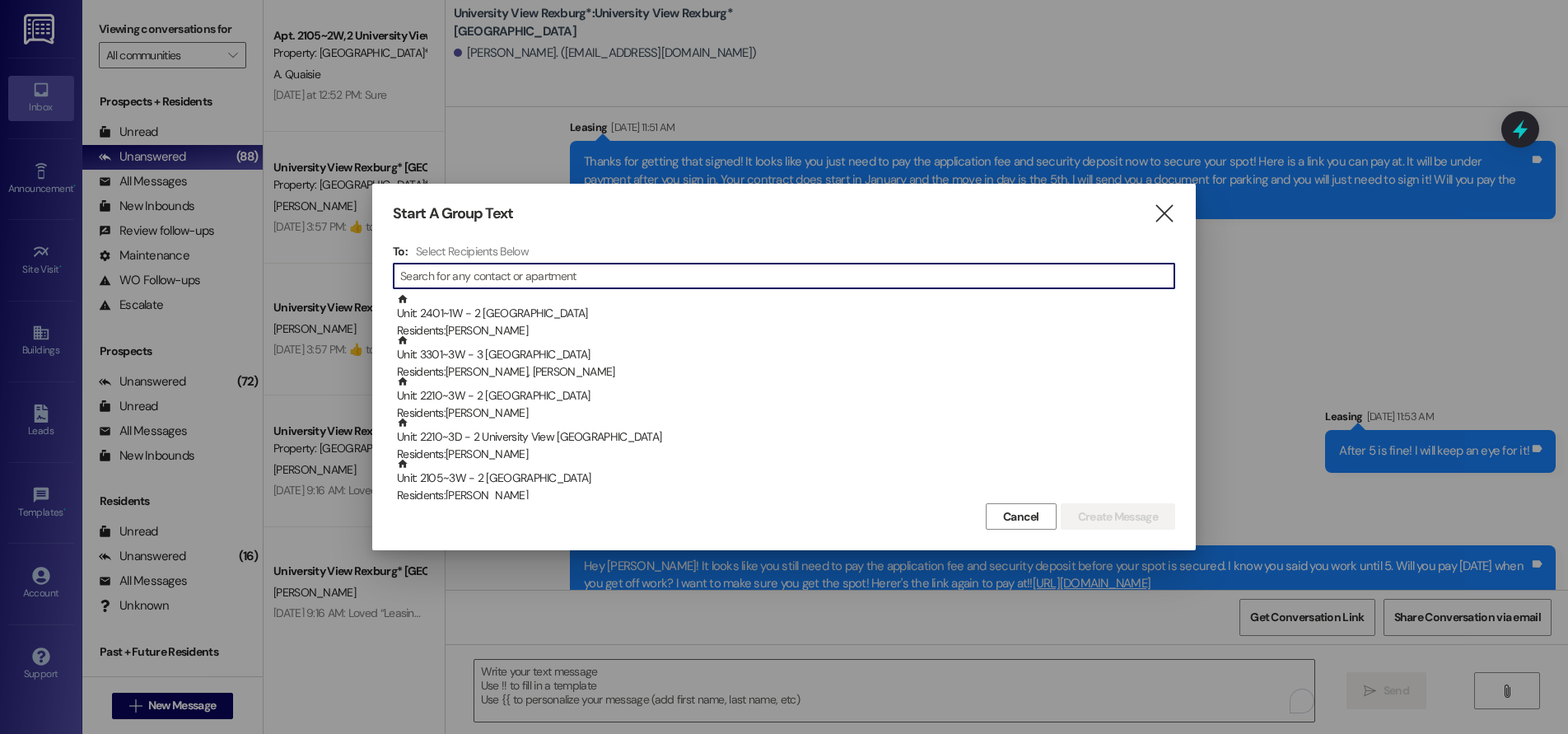
click at [1149, 213] on div "Start A Group Text " at bounding box center [784, 214] width 783 height 19
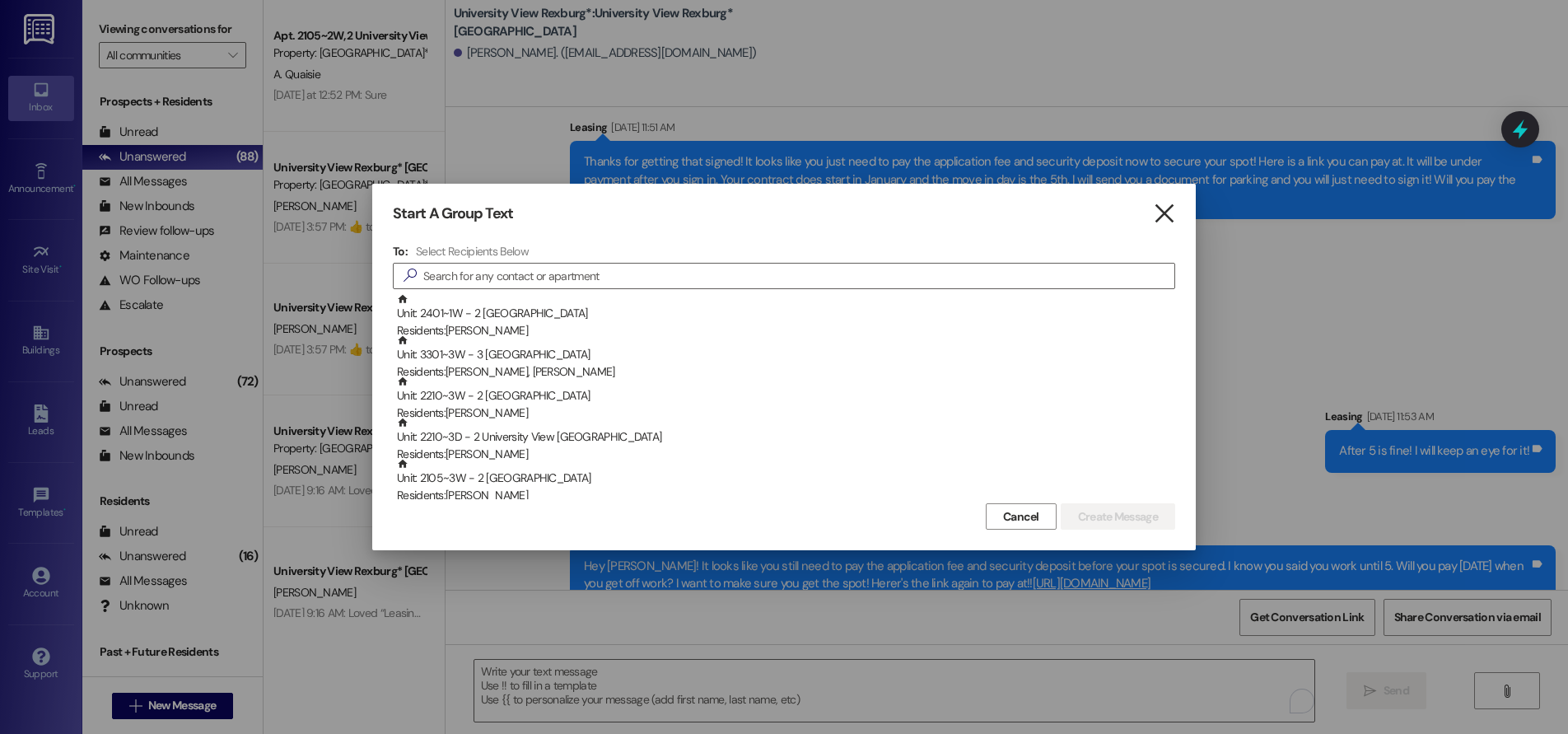
click at [1168, 213] on icon "" at bounding box center [1164, 213] width 22 height 17
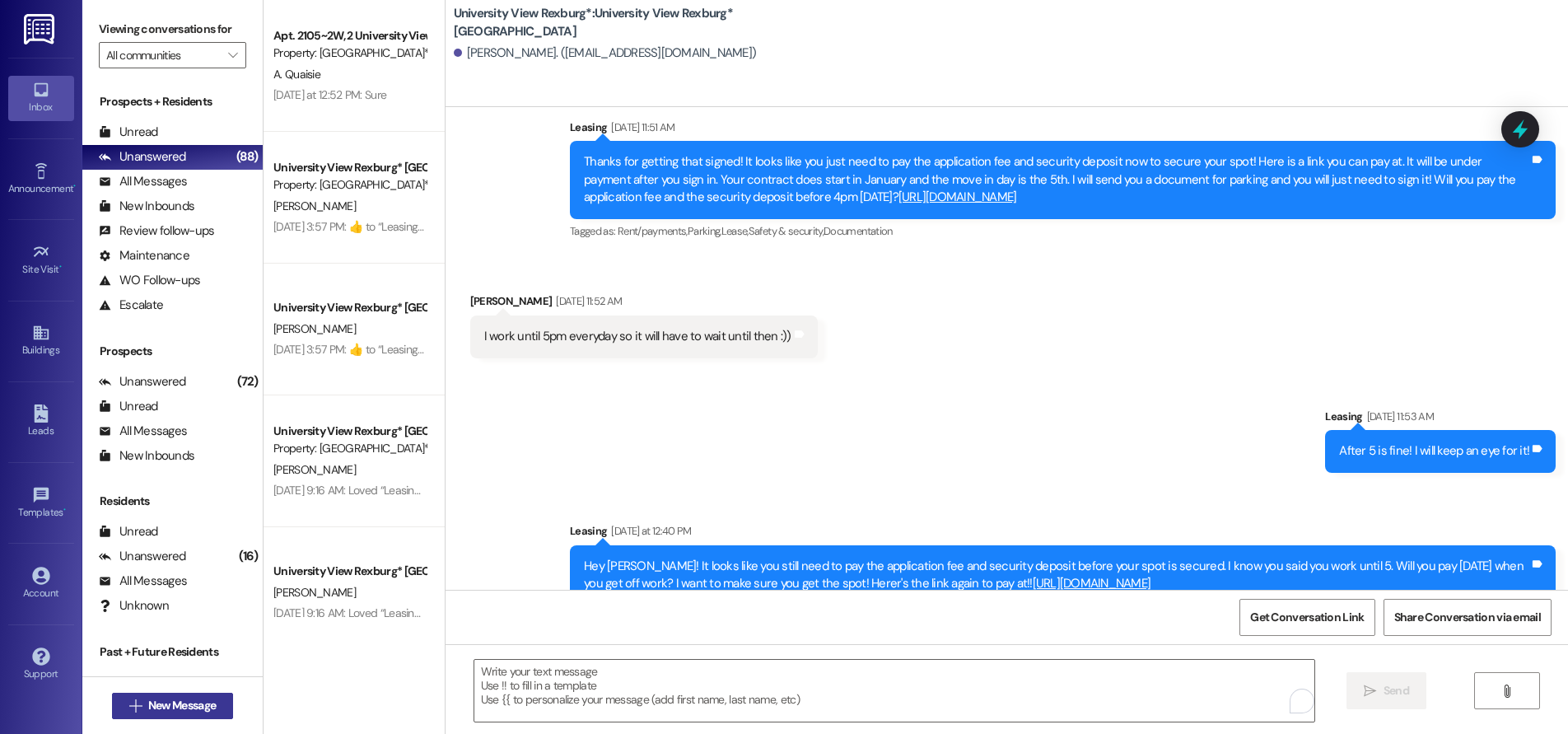
click at [200, 706] on span "New Message" at bounding box center [182, 704] width 68 height 17
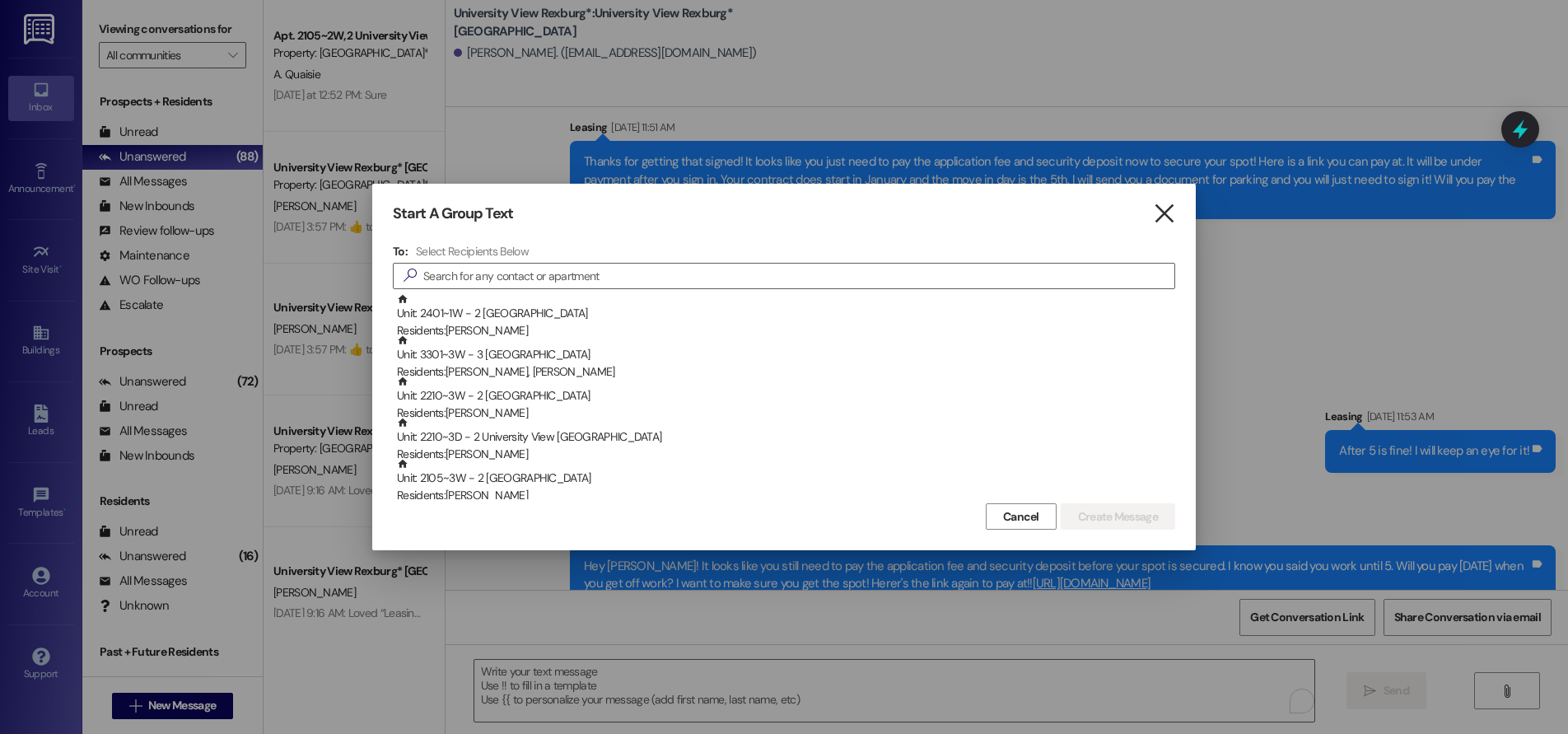
click at [1164, 216] on icon "" at bounding box center [1164, 213] width 22 height 17
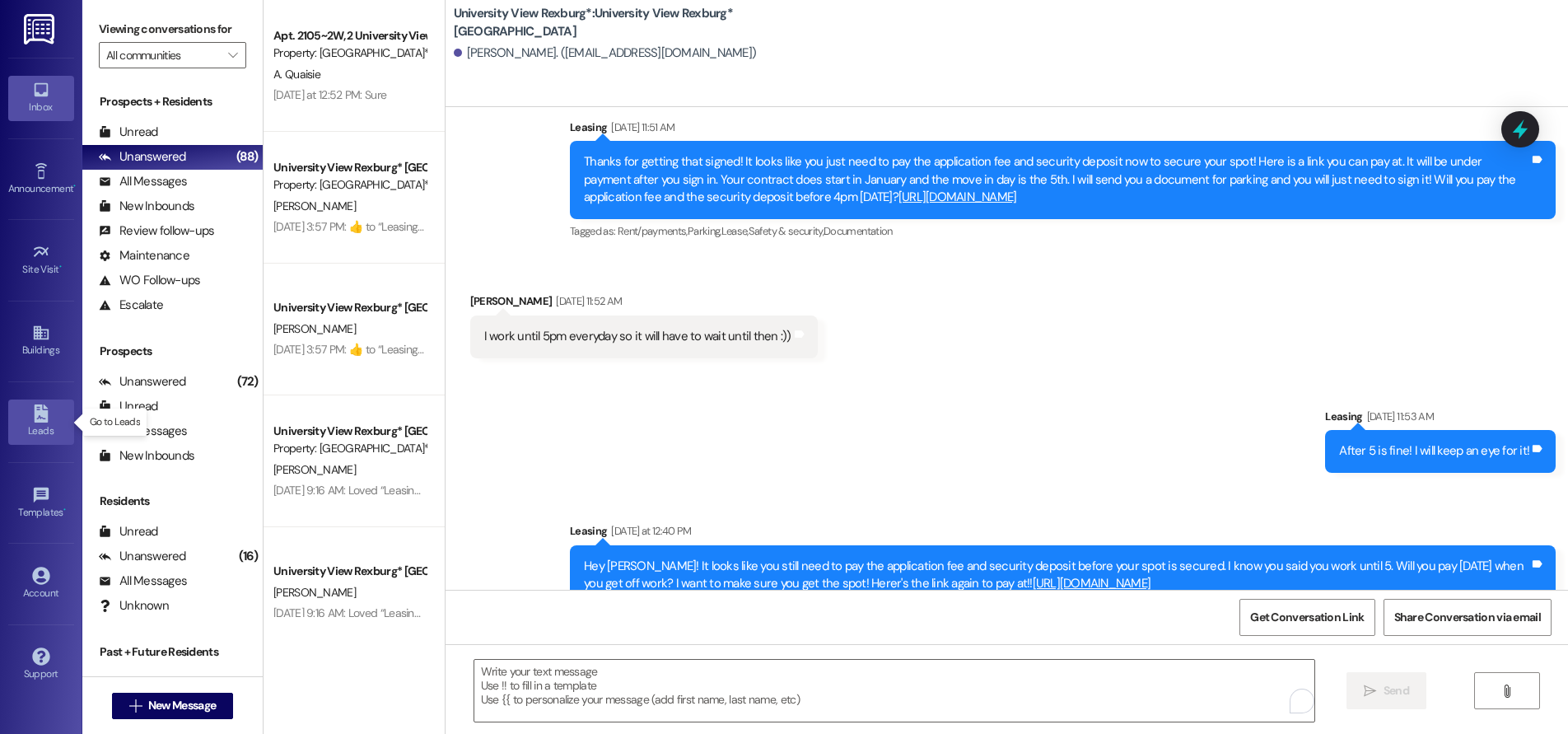
click at [38, 427] on div "Leads" at bounding box center [41, 430] width 82 height 17
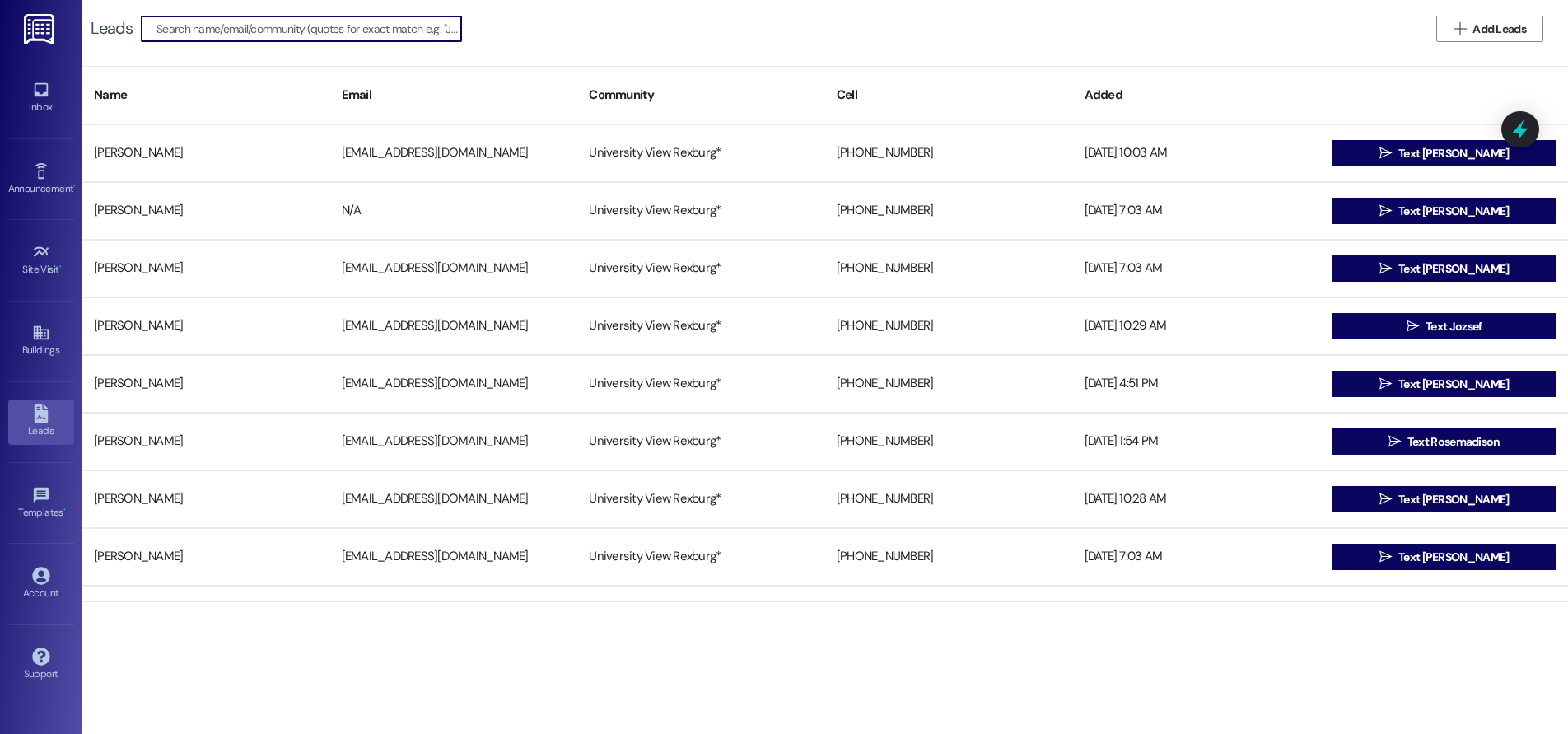
click at [248, 36] on input at bounding box center [309, 28] width 305 height 23
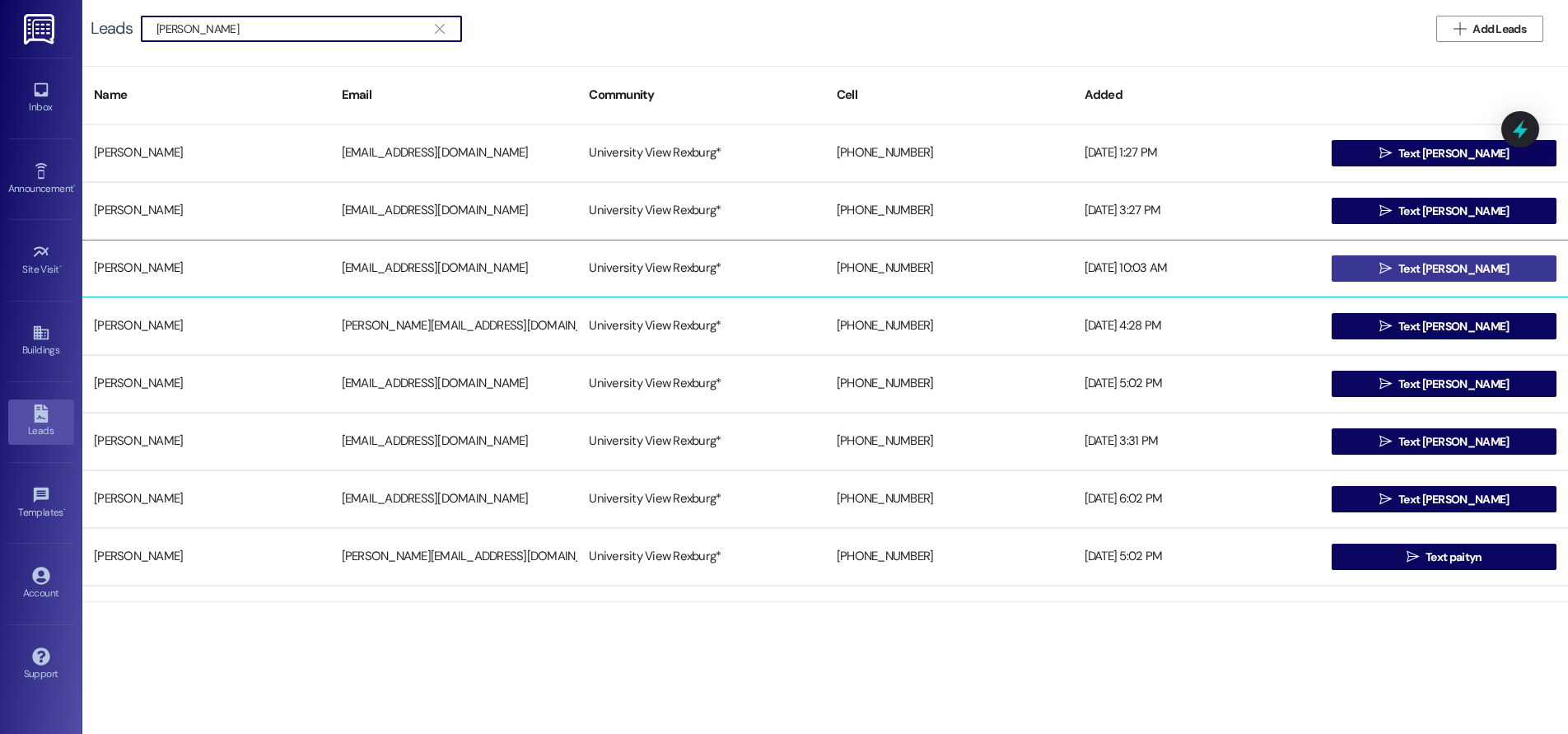
type input "[PERSON_NAME]"
click at [1361, 262] on button " Text [PERSON_NAME]" at bounding box center [1444, 268] width 224 height 27
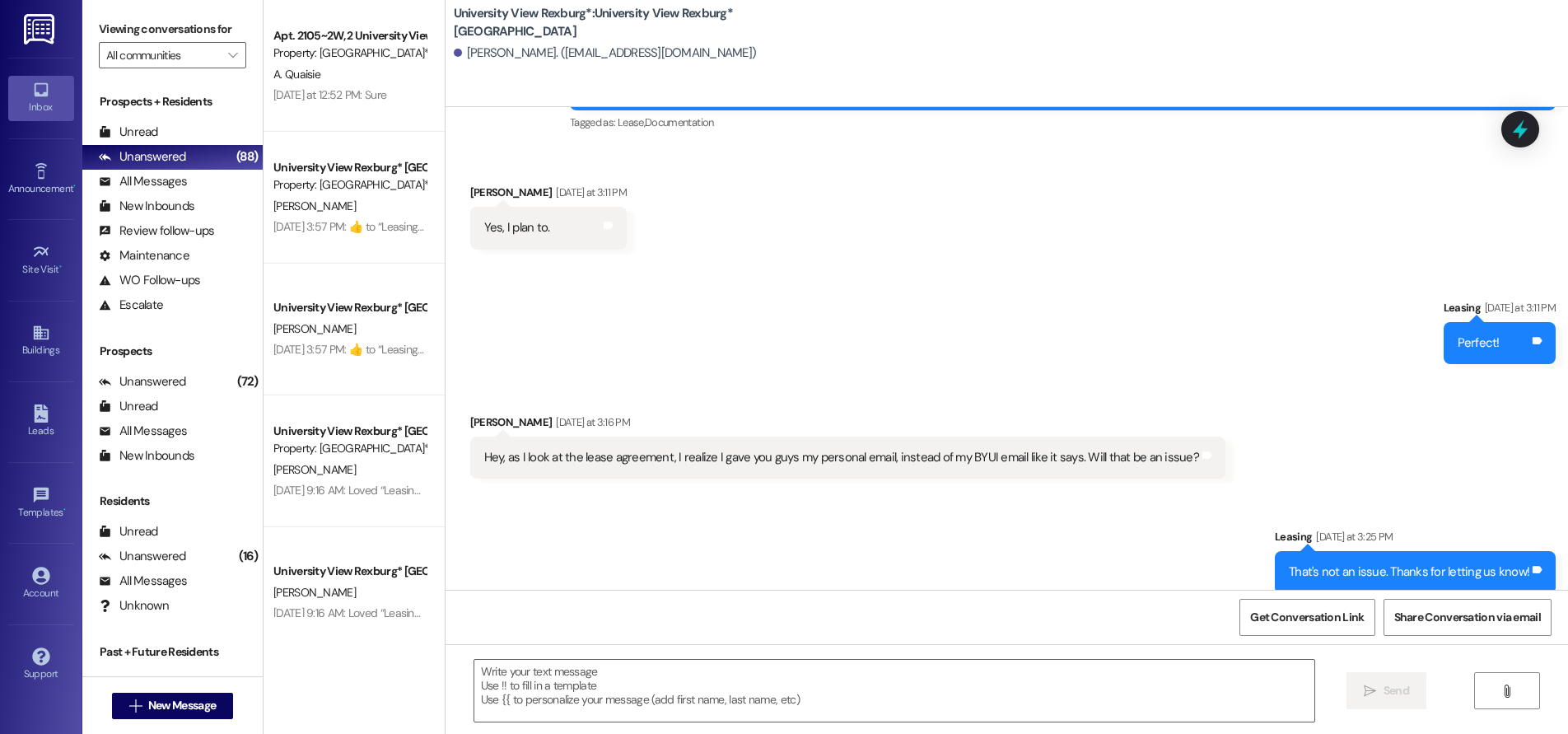
scroll to position [304, 0]
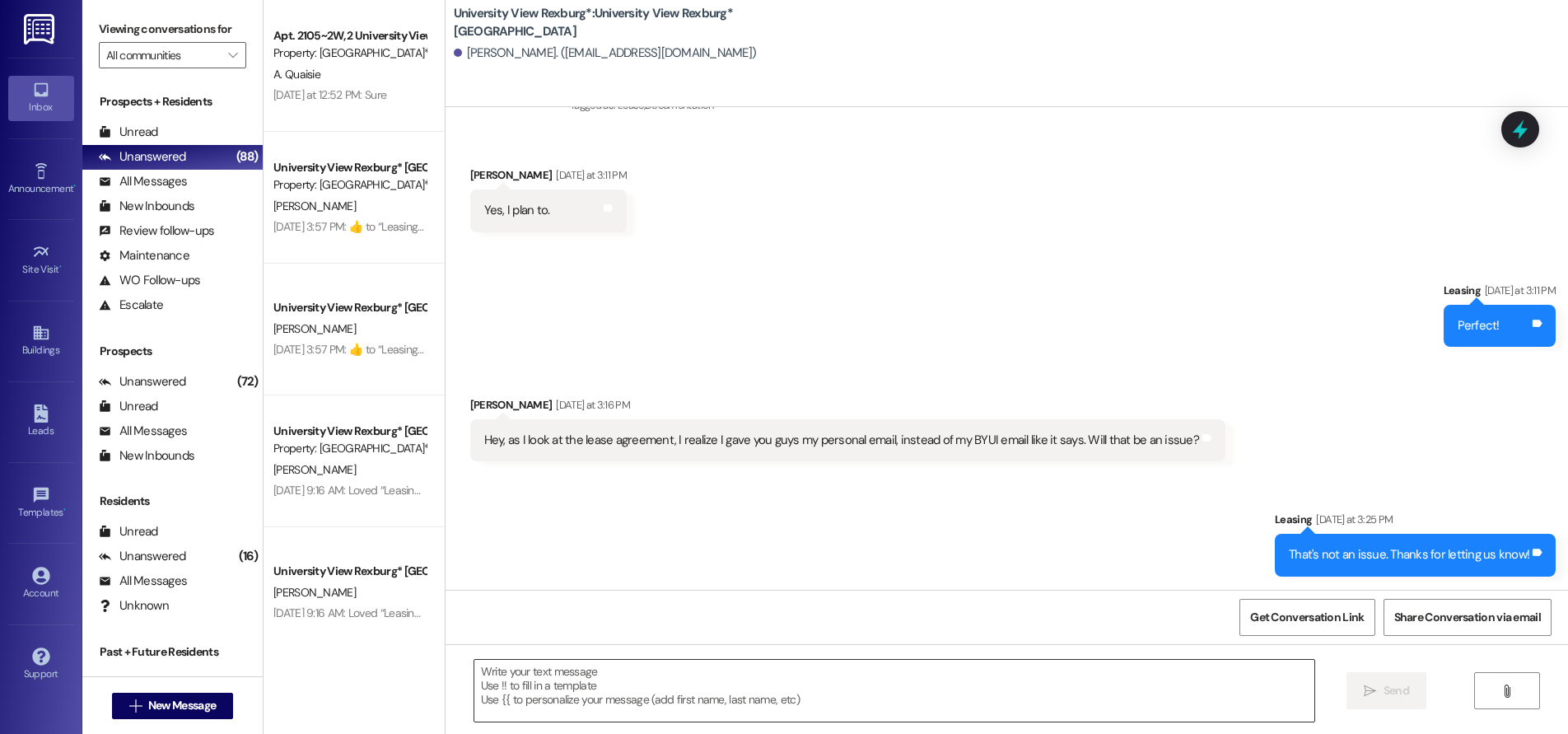
click at [802, 691] on textarea at bounding box center [895, 690] width 840 height 62
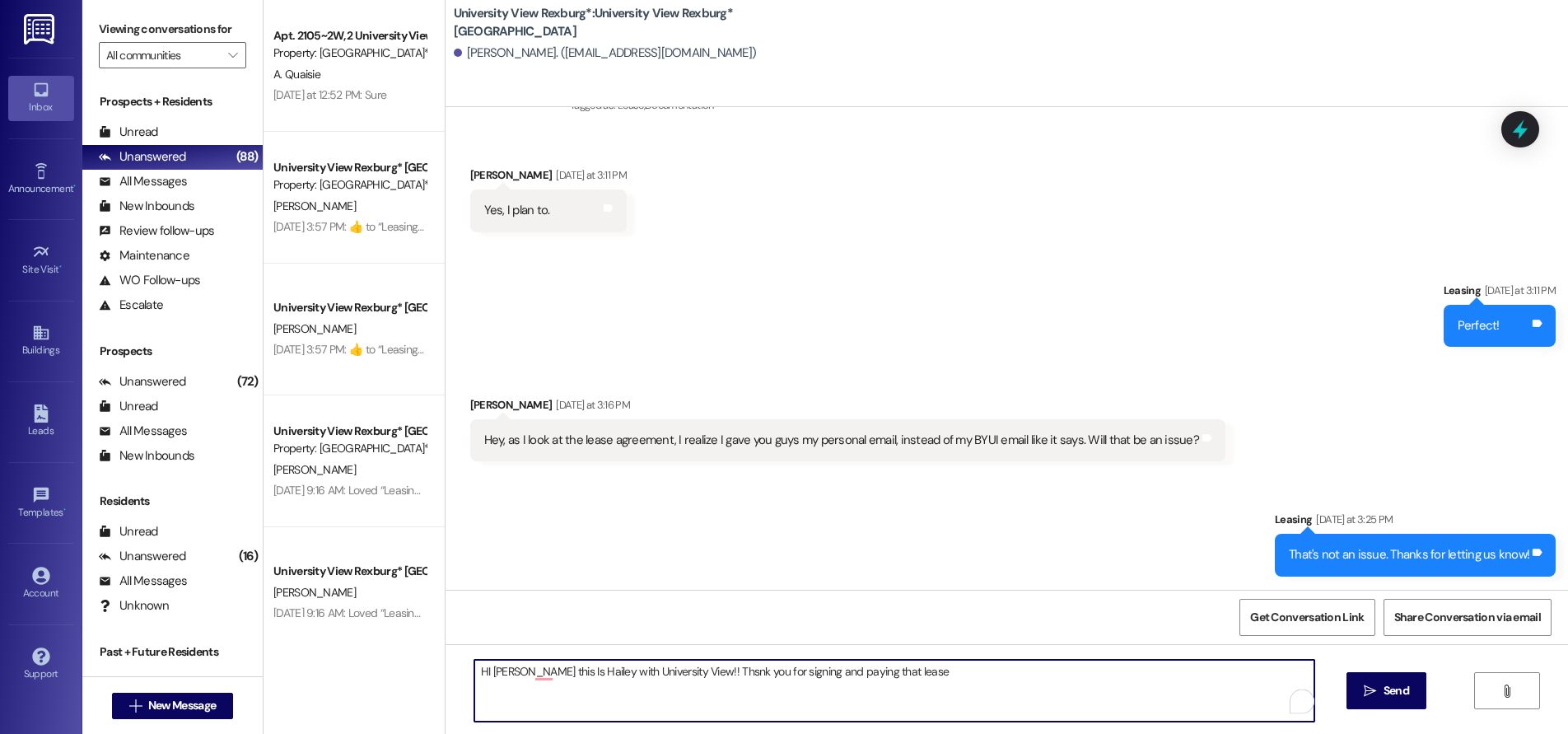
click at [702, 667] on textarea "HI [PERSON_NAME] this Is Hailey with University View!! Thsnk you for signing an…" at bounding box center [895, 690] width 840 height 62
drag, startPoint x: 495, startPoint y: 676, endPoint x: 506, endPoint y: 689, distance: 17.0
click at [496, 677] on textarea "HI [PERSON_NAME] this Is Hailey with University View!! Thank you for signing an…" at bounding box center [895, 690] width 840 height 62
click at [477, 672] on textarea "HI [PERSON_NAME] this Is Hailey with University View!! Thank you for signing an…" at bounding box center [895, 690] width 840 height 62
click at [893, 673] on textarea "Hi [PERSON_NAME] this Is Hailey with University View!! Thank you for signing an…" at bounding box center [895, 690] width 840 height 62
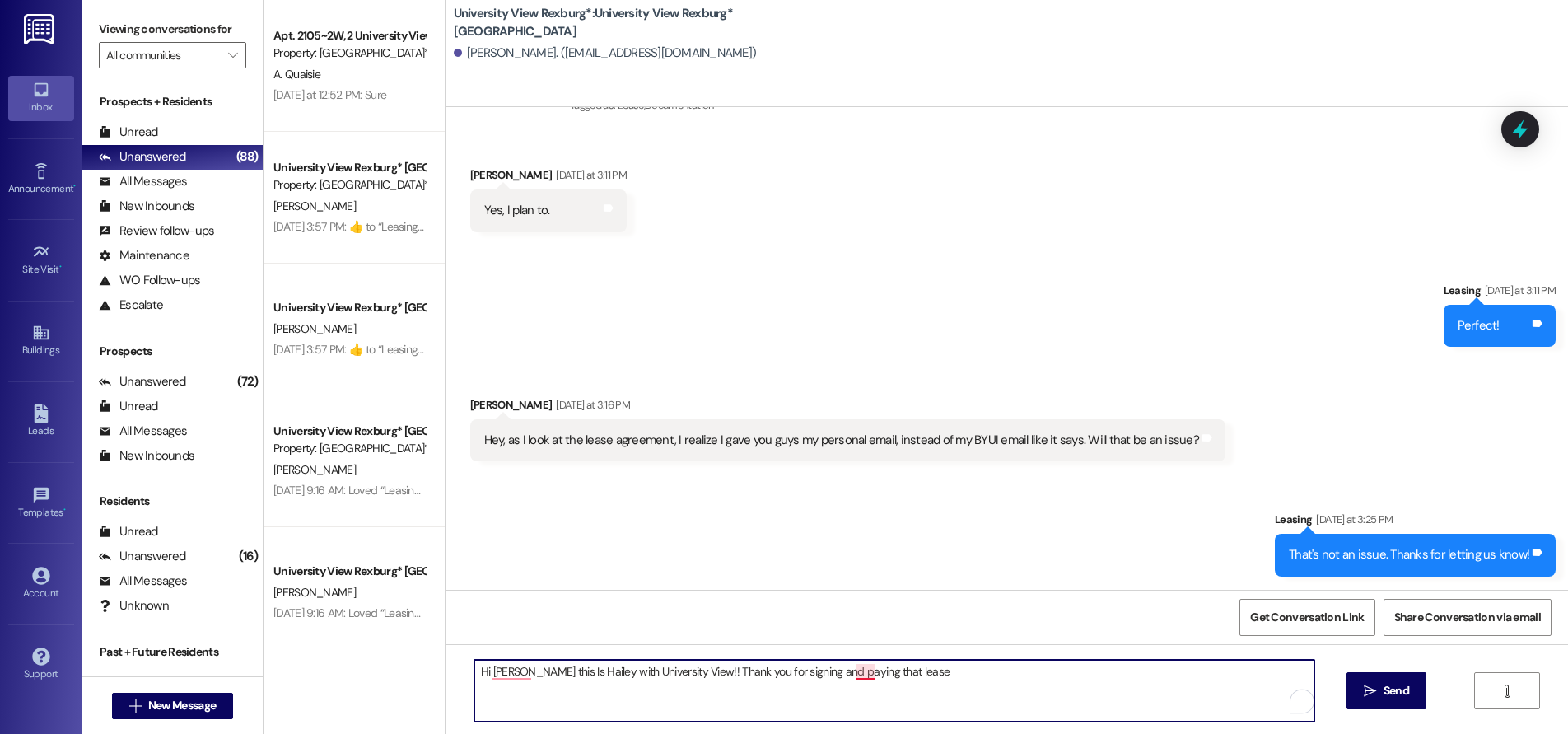
click at [863, 666] on textarea "Hi [PERSON_NAME] this Is Hailey with University View!! Thank you for signing an…" at bounding box center [895, 690] width 840 height 62
click at [898, 672] on textarea "Hi [PERSON_NAME] this Is Hailey with University View!! Thank you for signing an…" at bounding box center [895, 690] width 840 height 62
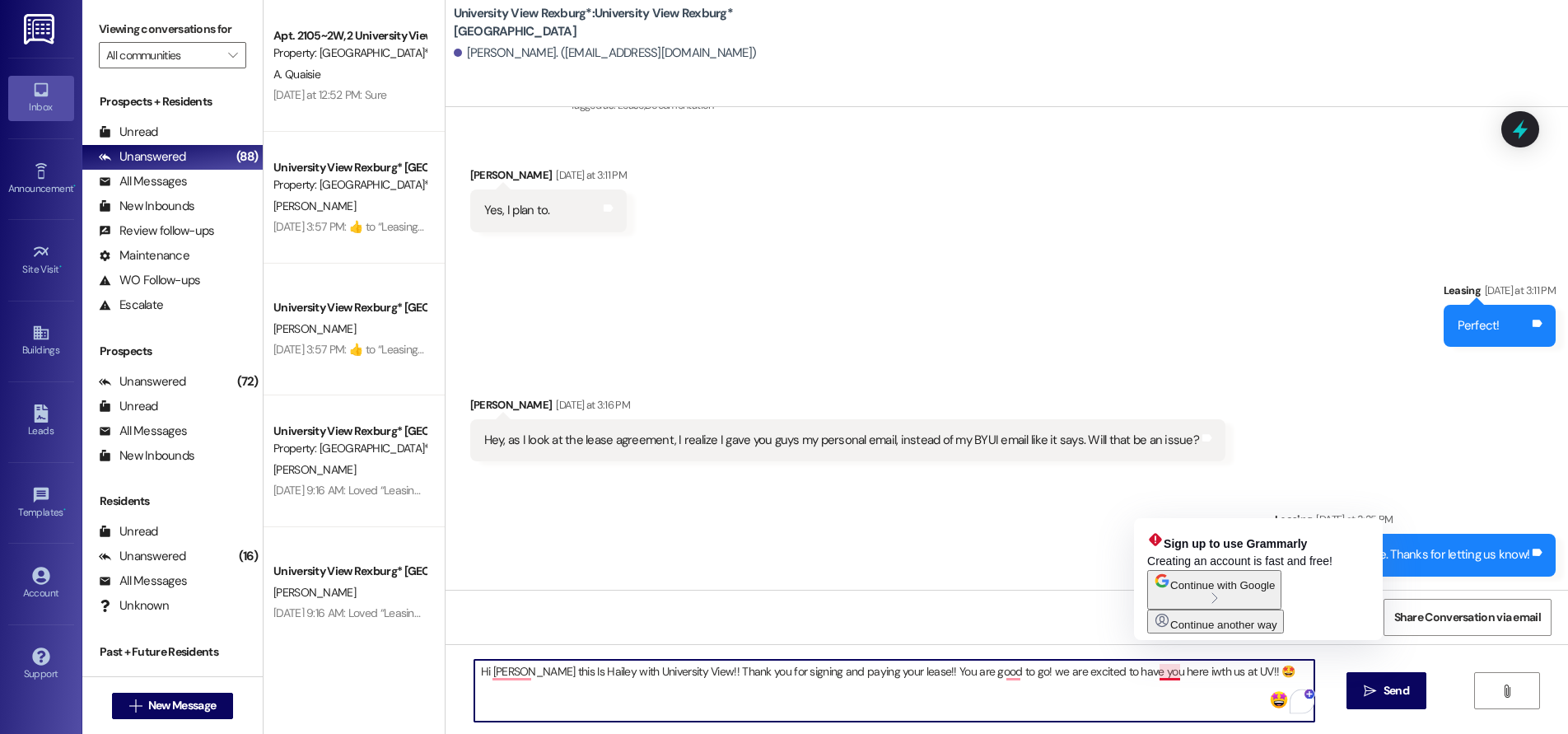
drag, startPoint x: 1148, startPoint y: 667, endPoint x: 1149, endPoint y: 676, distance: 9.1
click at [1148, 668] on textarea "Hi [PERSON_NAME] this Is Hailey with University View!! Thank you for signing an…" at bounding box center [895, 690] width 840 height 62
click at [1151, 676] on textarea "Hi [PERSON_NAME] this Is Hailey with University View!! Thank you for signing an…" at bounding box center [895, 690] width 840 height 62
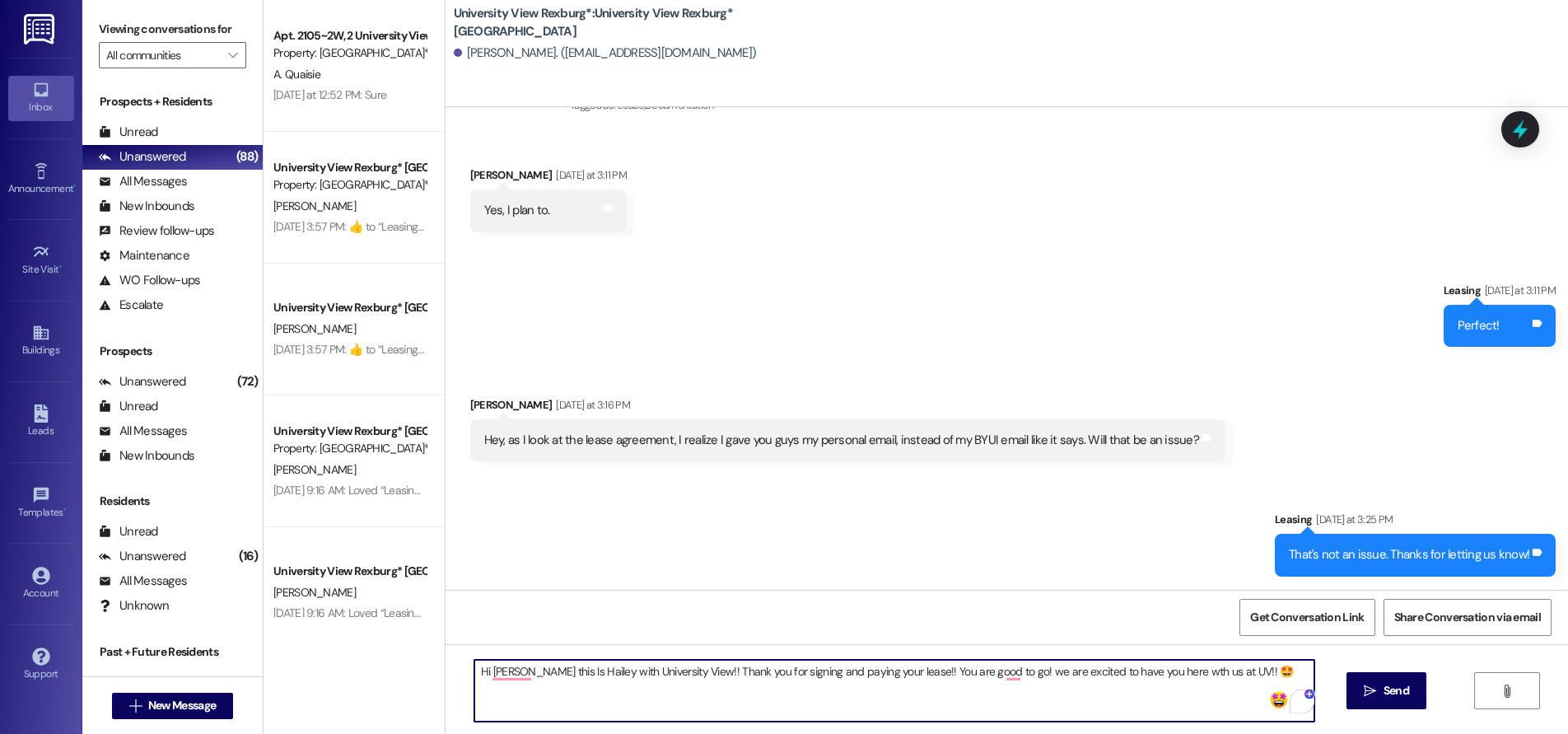
click at [1158, 671] on textarea "Hi [PERSON_NAME] this Is Hailey with University View!! Thank you for signing an…" at bounding box center [895, 690] width 840 height 62
click at [1154, 671] on textarea "Hi [PERSON_NAME] this Is Hailey with University View!! Thank you for signing an…" at bounding box center [895, 690] width 840 height 62
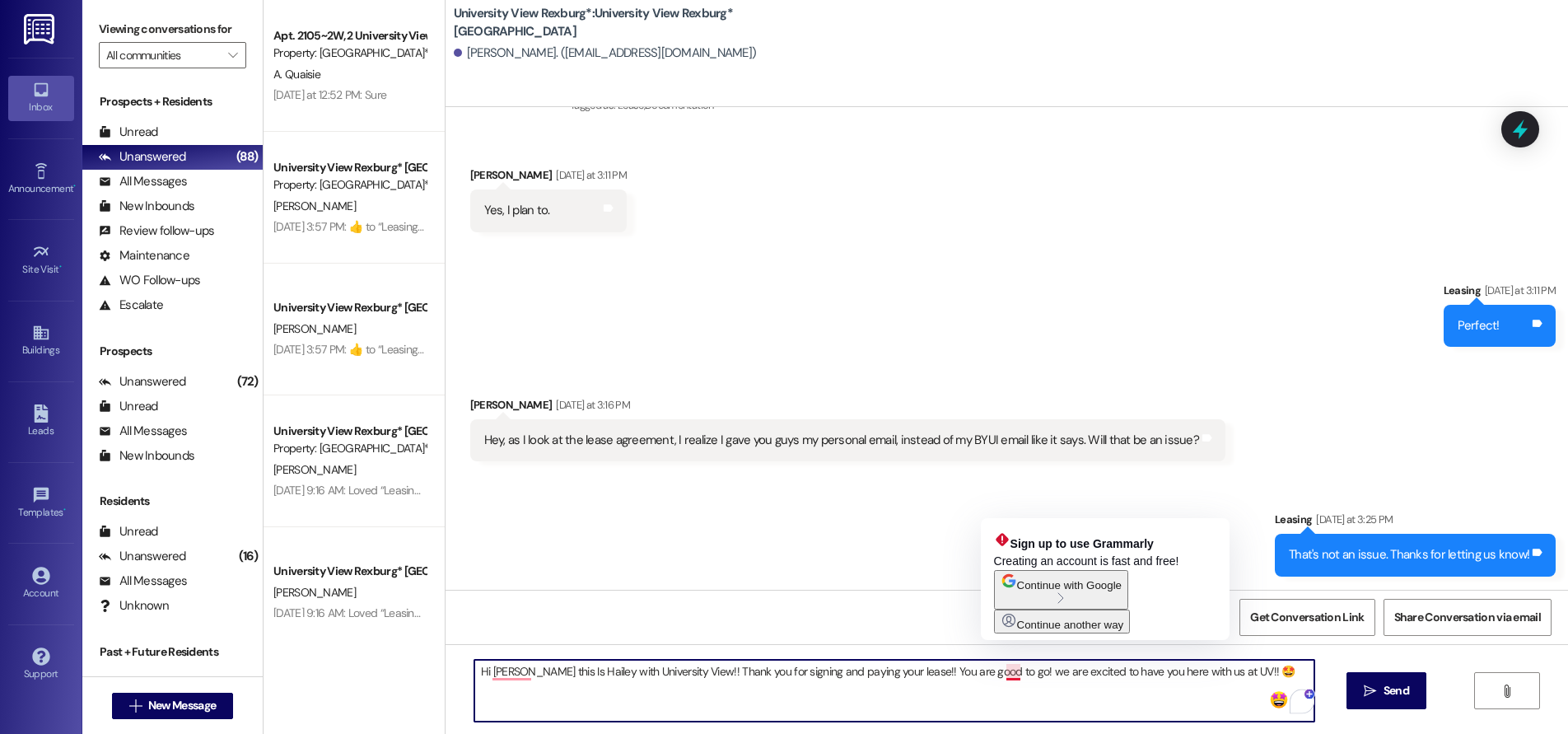
click at [1000, 671] on textarea "Hi [PERSON_NAME] this Is Hailey with University View!! Thank you for signing an…" at bounding box center [895, 690] width 840 height 62
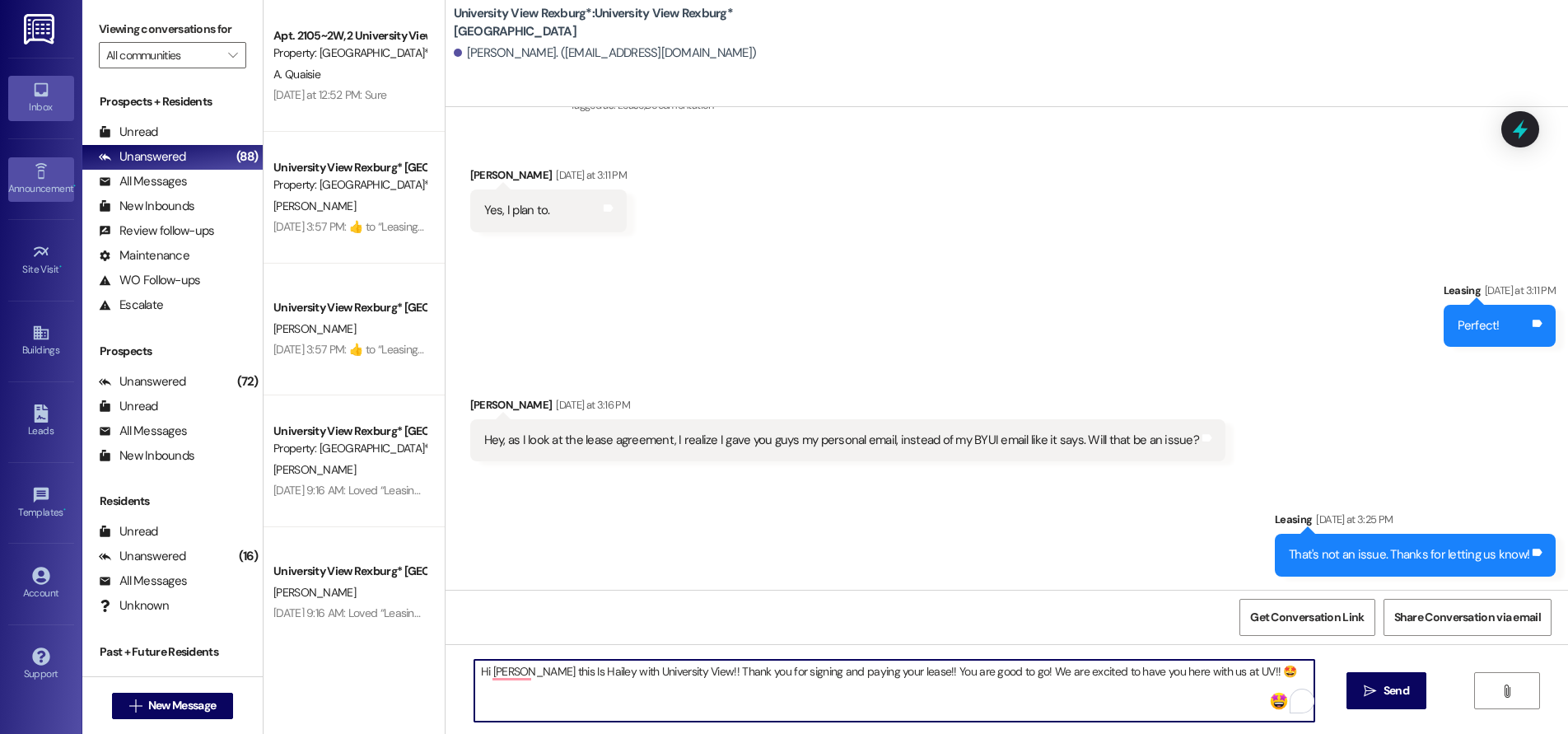
type textarea "Hi [PERSON_NAME] this Is Hailey with University View!! Thank you for signing an…"
drag, startPoint x: 468, startPoint y: 672, endPoint x: 1277, endPoint y: 776, distance: 815.7
click at [1277, 733] on html "Inbox Go to Inbox Announcement • Send A Text Announcement Site Visit • Go to Si…" at bounding box center [784, 367] width 1568 height 734
click at [1371, 696] on icon "" at bounding box center [1369, 690] width 12 height 13
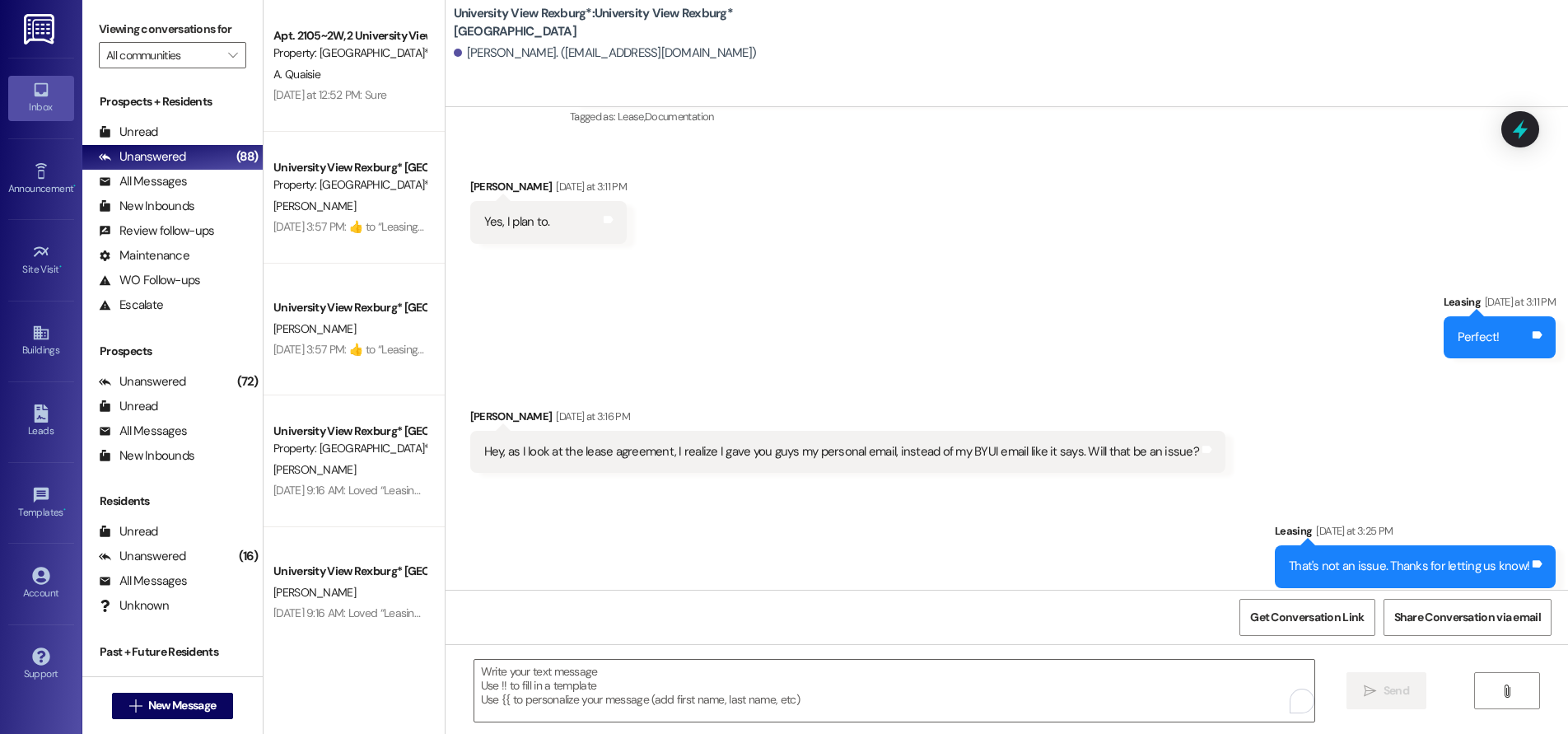
scroll to position [418, 0]
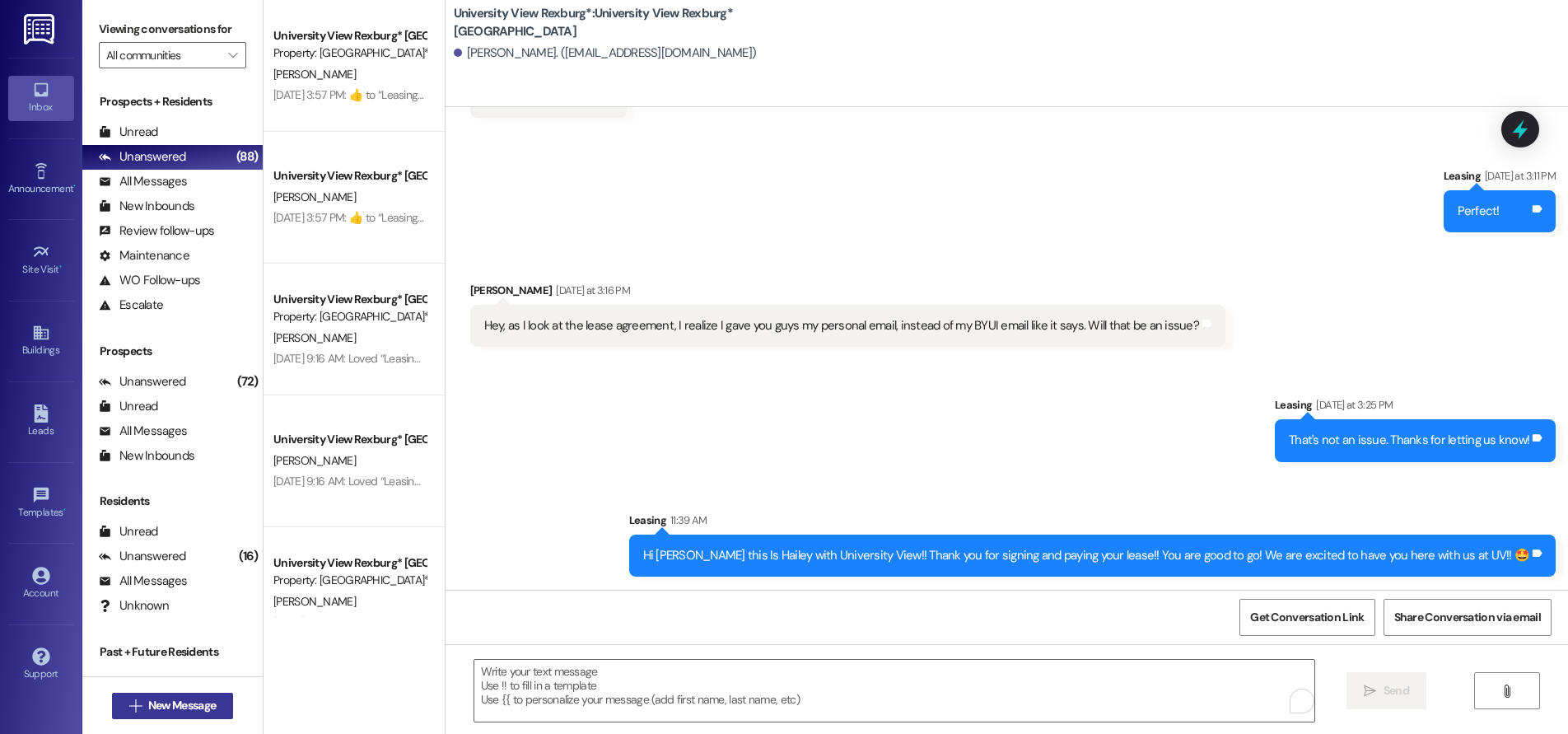
click at [148, 705] on span "New Message" at bounding box center [182, 704] width 68 height 17
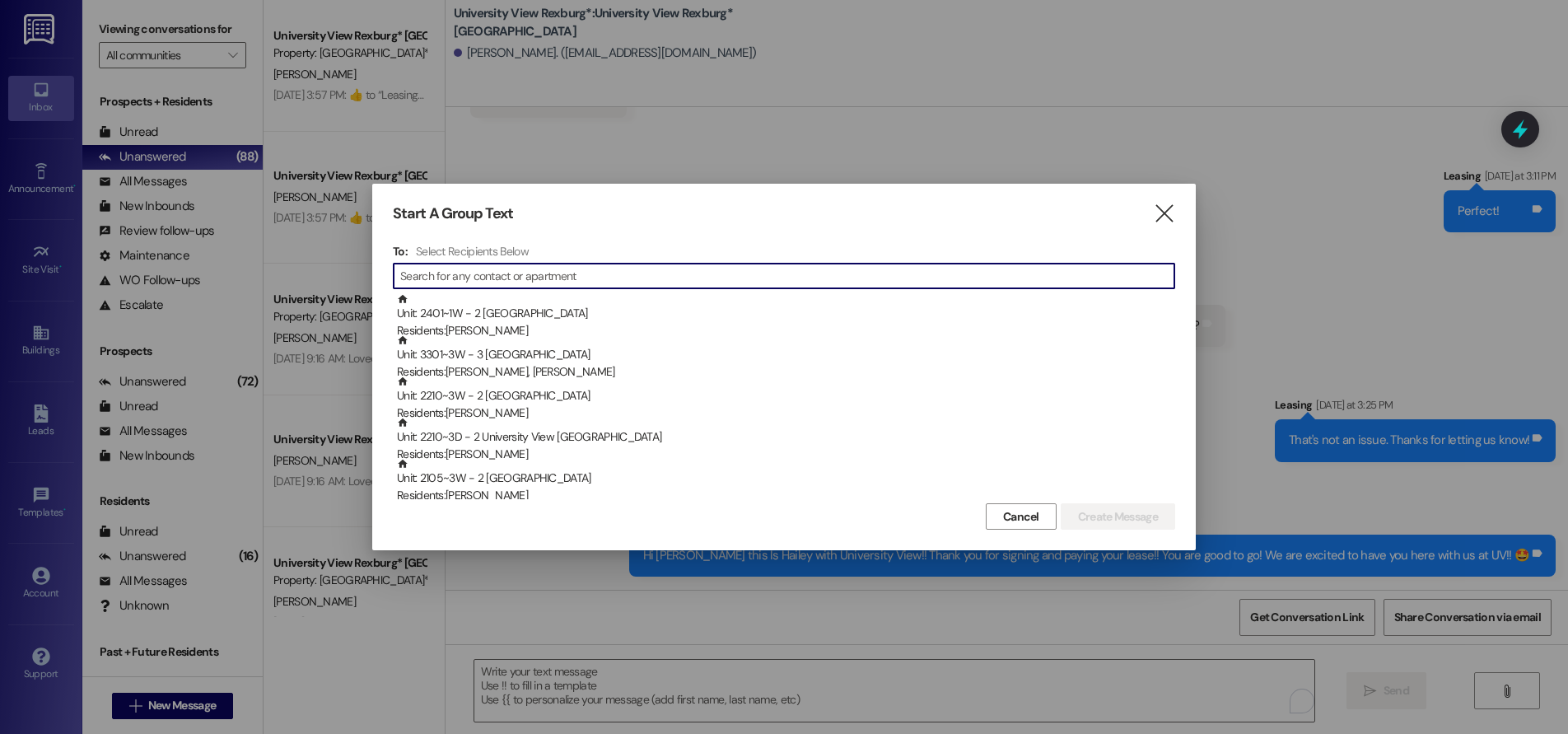
click at [459, 280] on input at bounding box center [786, 275] width 774 height 23
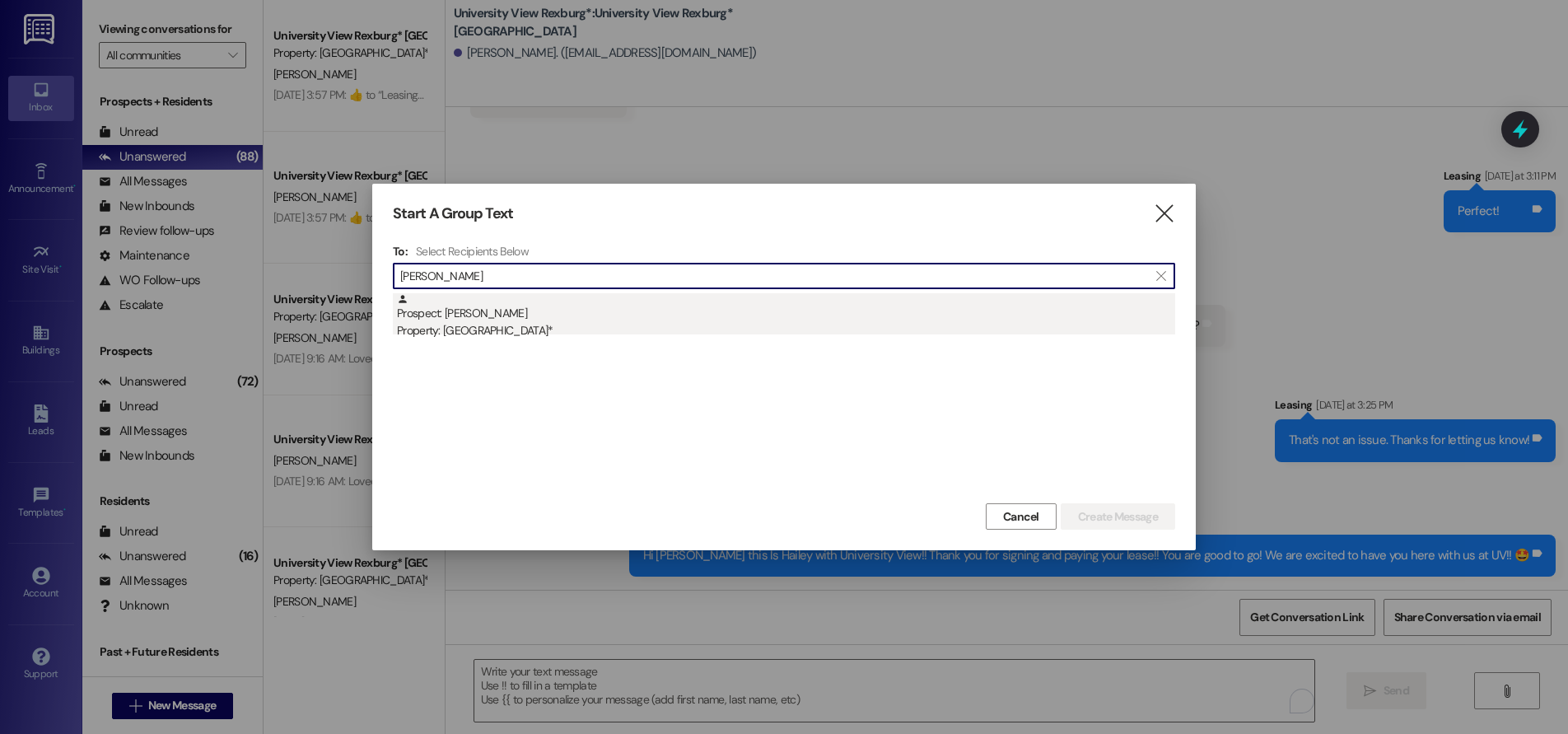
type input "[PERSON_NAME]"
click at [477, 324] on div "Property: [GEOGRAPHIC_DATA]*" at bounding box center [786, 330] width 779 height 17
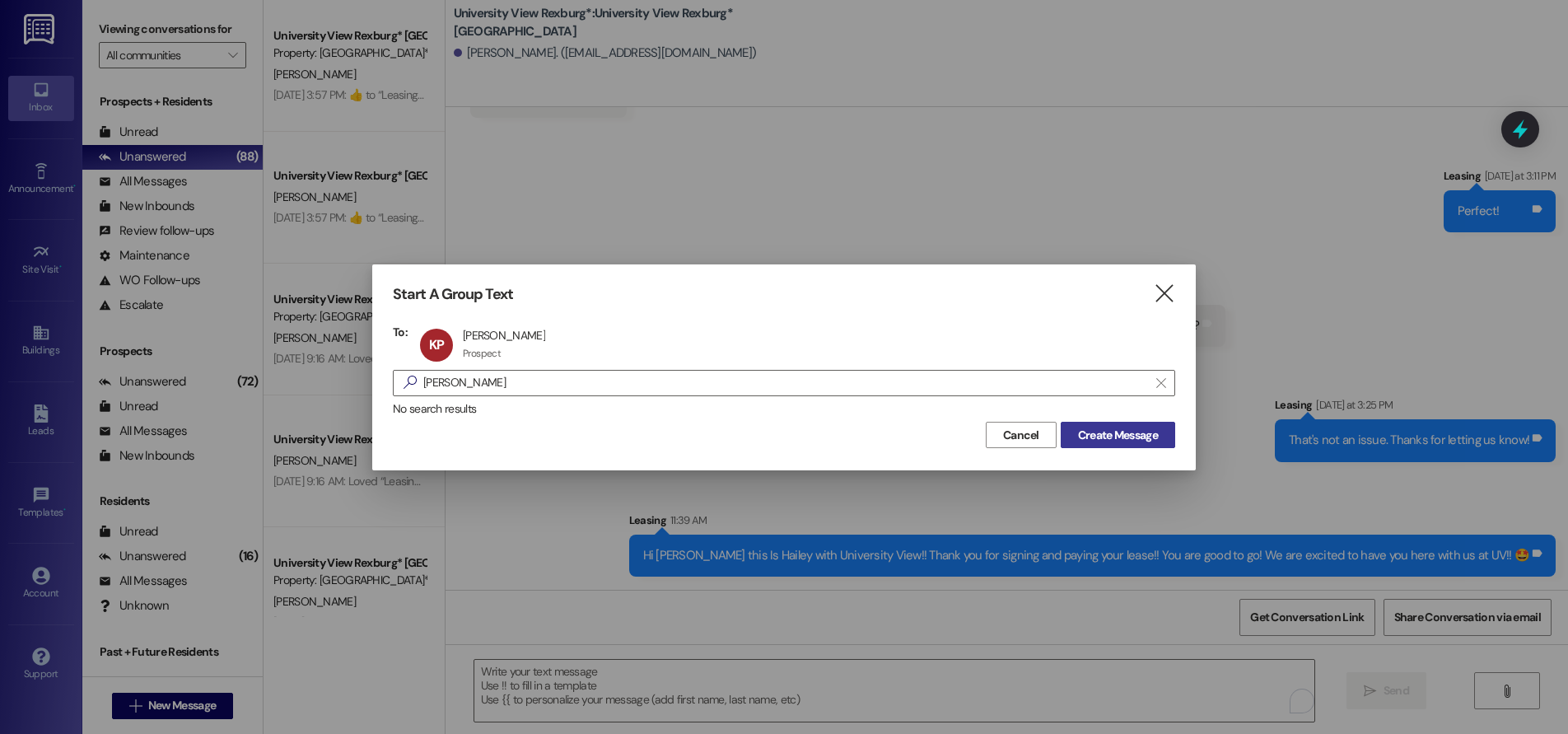
click at [1141, 434] on span "Create Message" at bounding box center [1117, 435] width 79 height 17
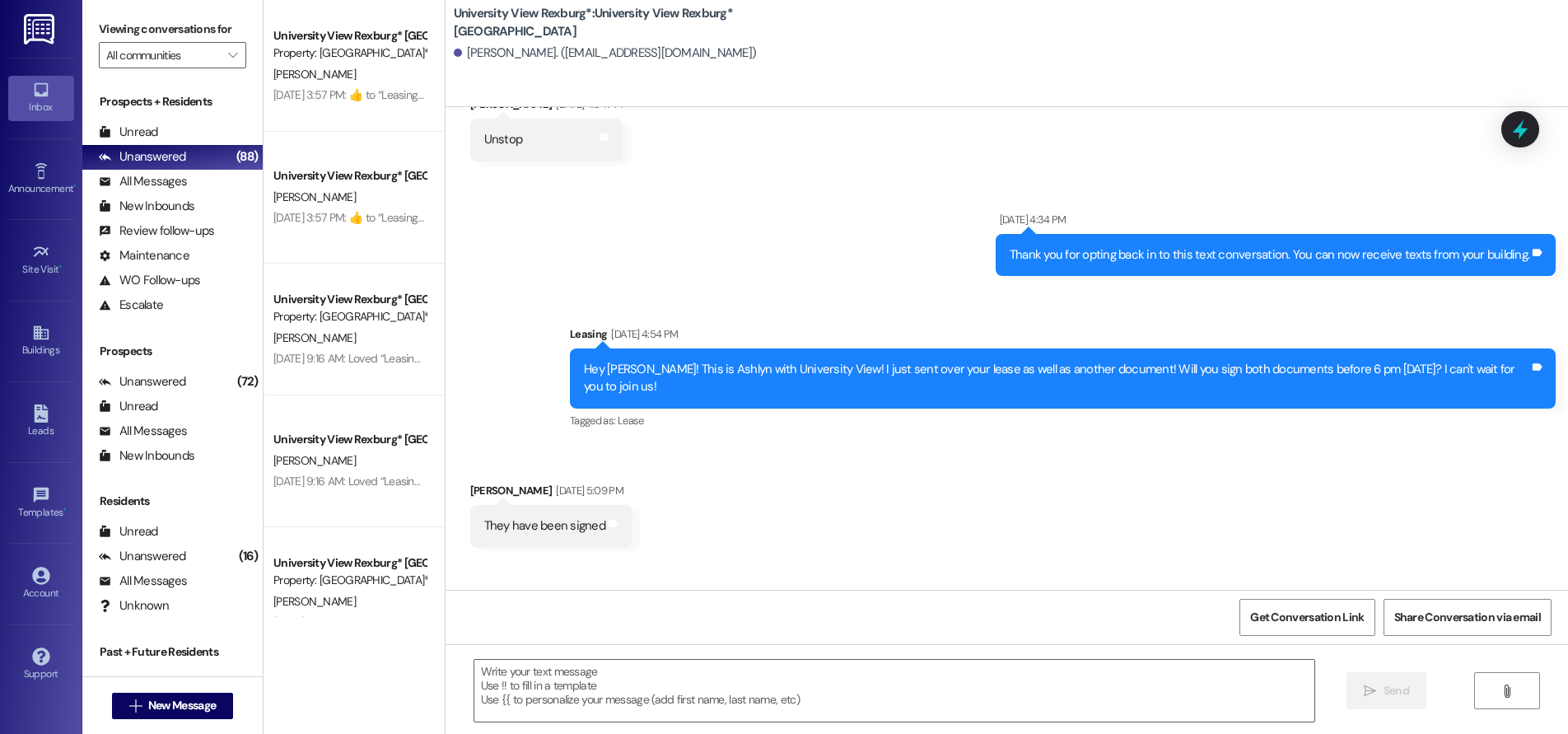
scroll to position [575, 0]
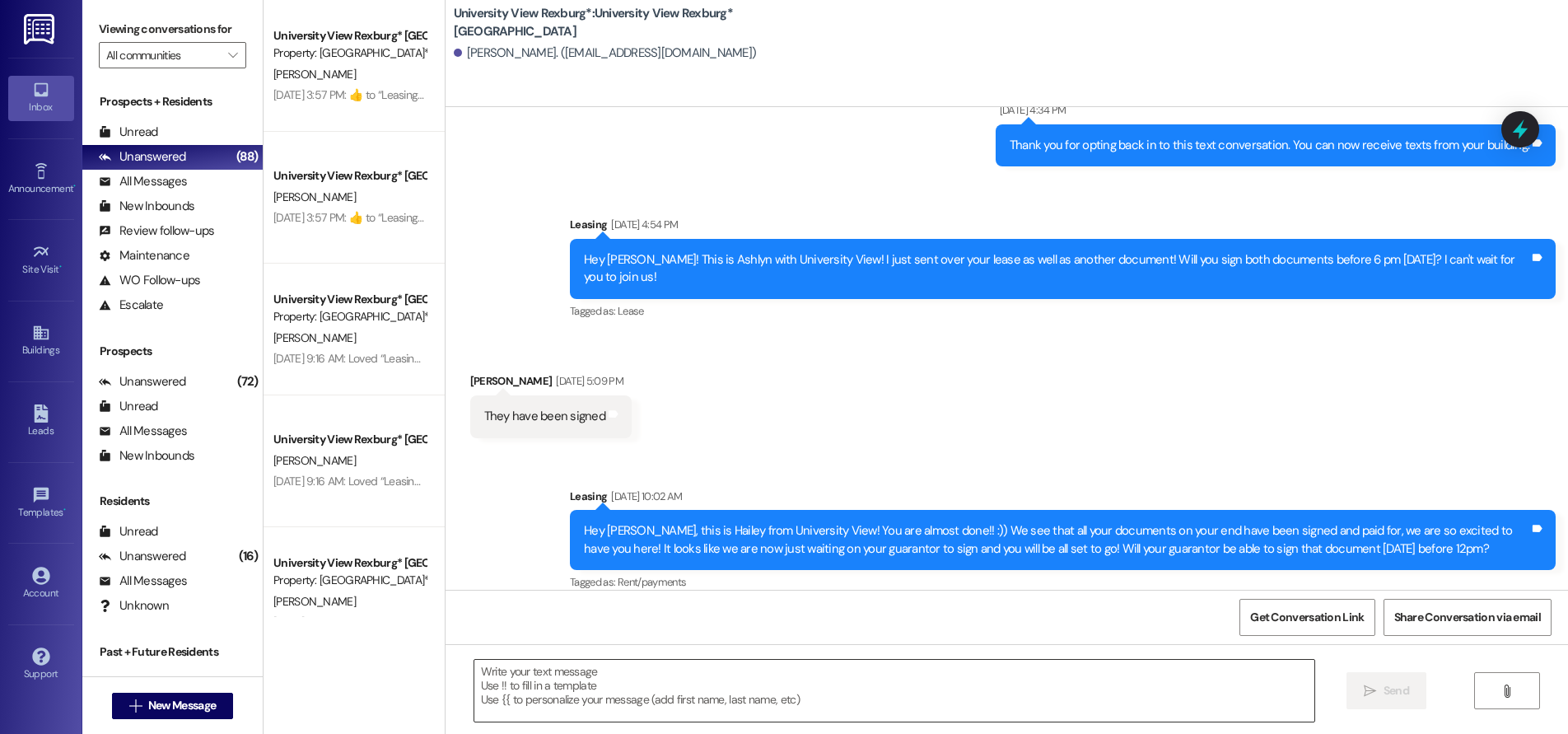
click at [499, 674] on textarea at bounding box center [895, 690] width 840 height 62
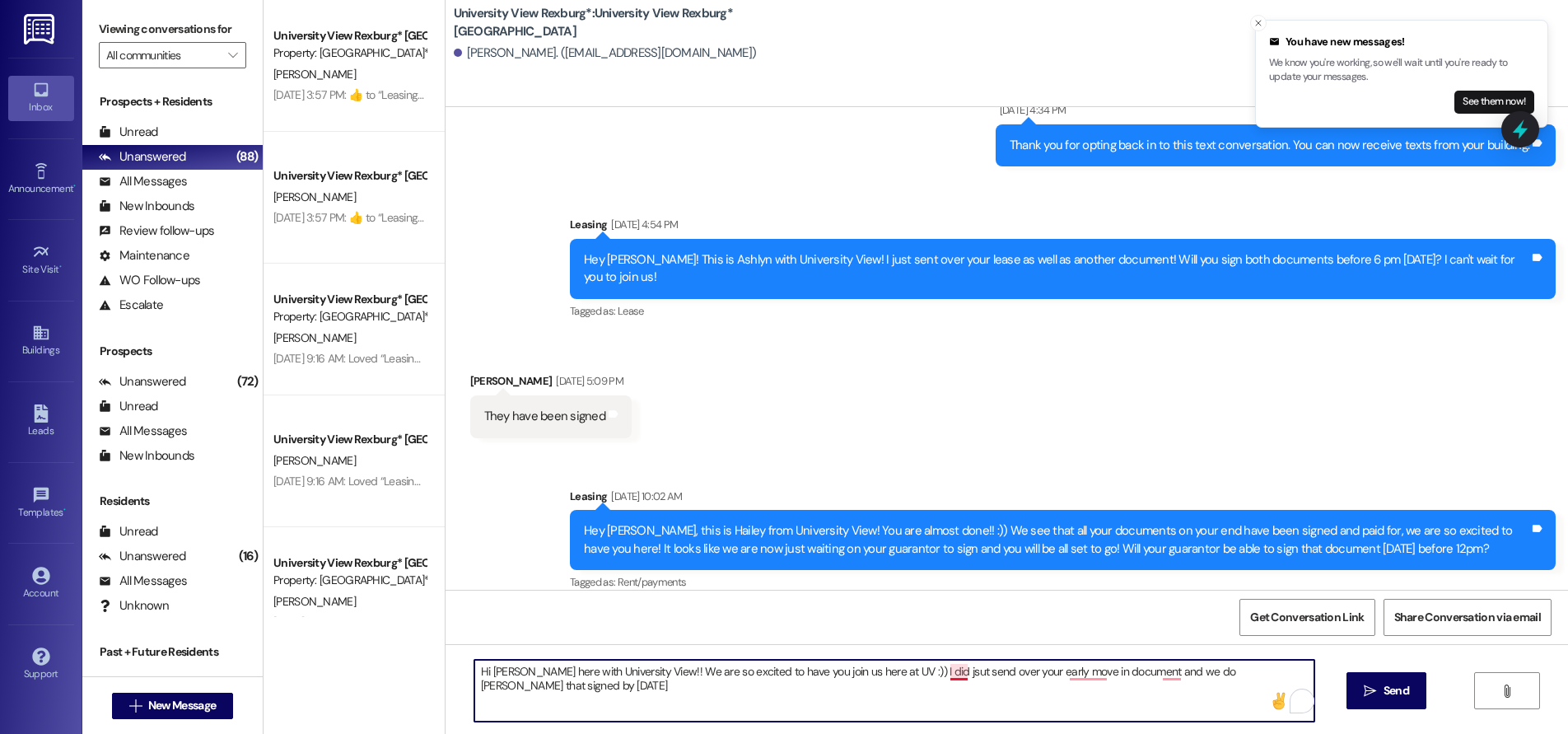
click at [946, 672] on textarea "Hi [PERSON_NAME] here with University View!! We are so excited to have you join…" at bounding box center [895, 690] width 840 height 62
click at [946, 663] on textarea "Hi [PERSON_NAME] here with University View!! We are so excited to have you join…" at bounding box center [895, 690] width 840 height 62
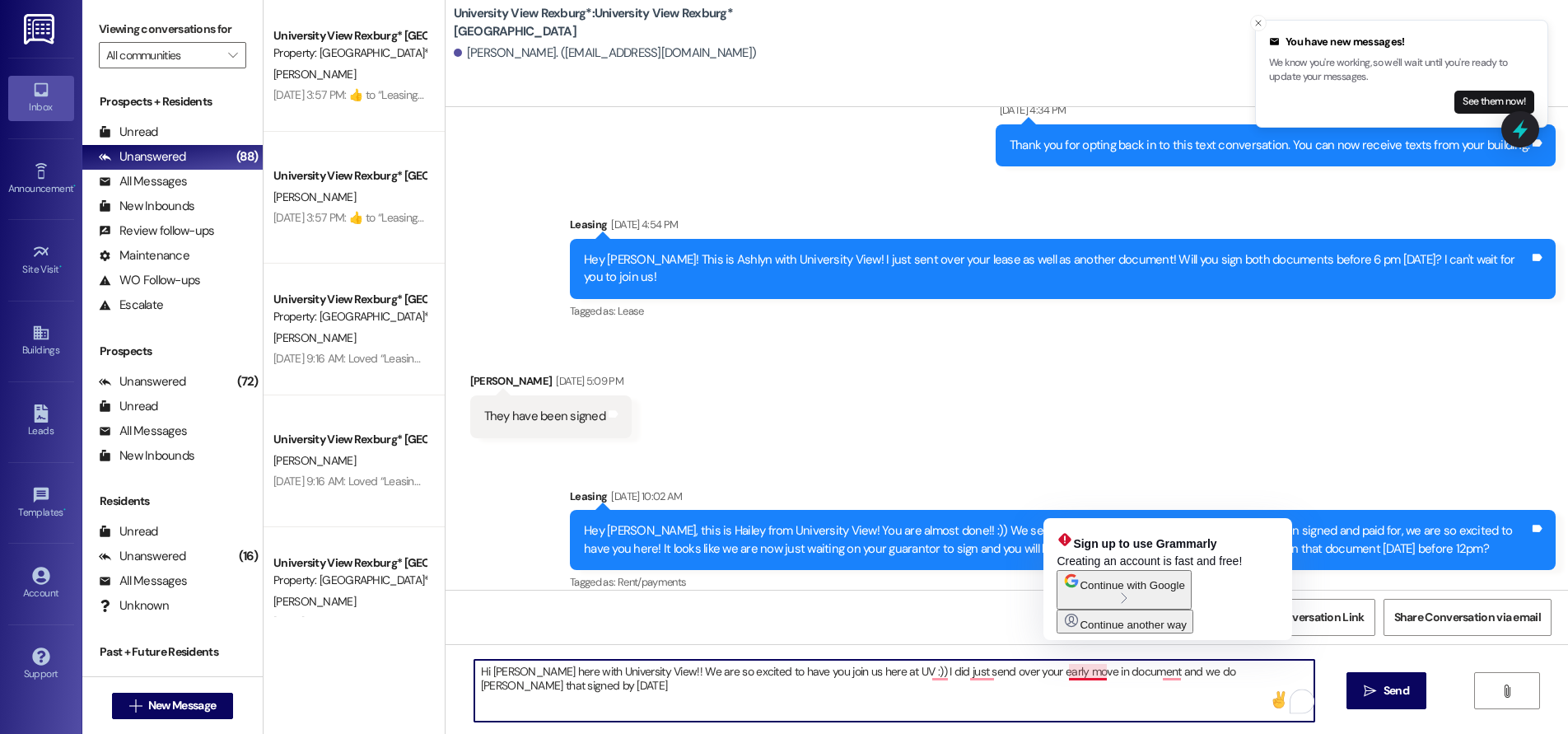
click at [1087, 675] on textarea "Hi [PERSON_NAME] here with University View!! We are so excited to have you join…" at bounding box center [895, 690] width 840 height 62
click at [1085, 676] on textarea "Hi [PERSON_NAME] here with University View!! We are so excited to have you join…" at bounding box center [895, 690] width 840 height 62
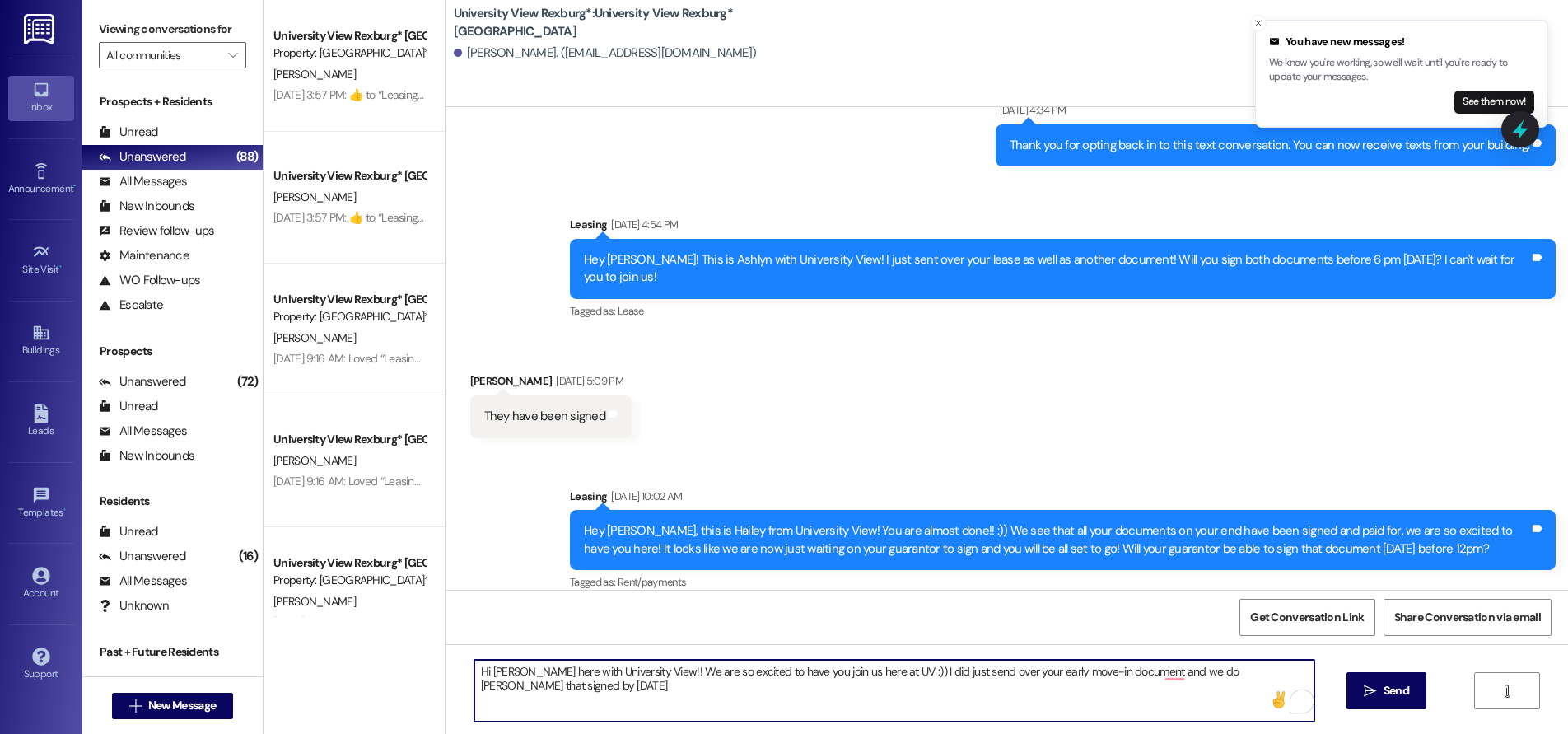
click at [1216, 672] on textarea "Hi [PERSON_NAME] here with University View!! We are so excited to have you join…" at bounding box center [895, 690] width 840 height 62
click at [503, 687] on textarea "Hi [PERSON_NAME] here with University View!! We are so excited to have you join…" at bounding box center [895, 690] width 840 height 62
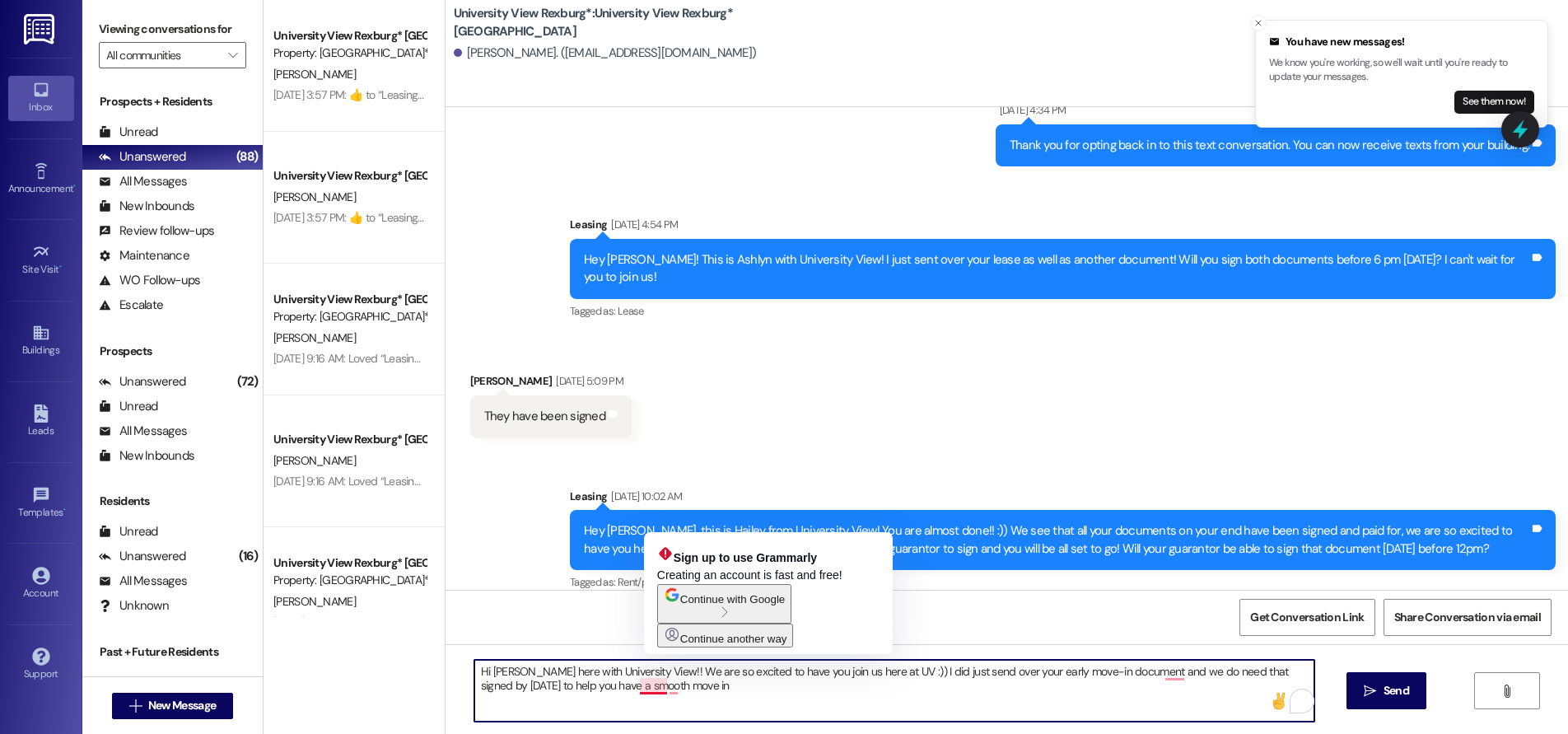
click at [653, 685] on textarea "Hi [PERSON_NAME] here with University View!! We are so excited to have you join…" at bounding box center [895, 690] width 840 height 62
click at [654, 685] on textarea "Hi [PERSON_NAME] here with University View!! We are so excited to have you join…" at bounding box center [895, 690] width 840 height 62
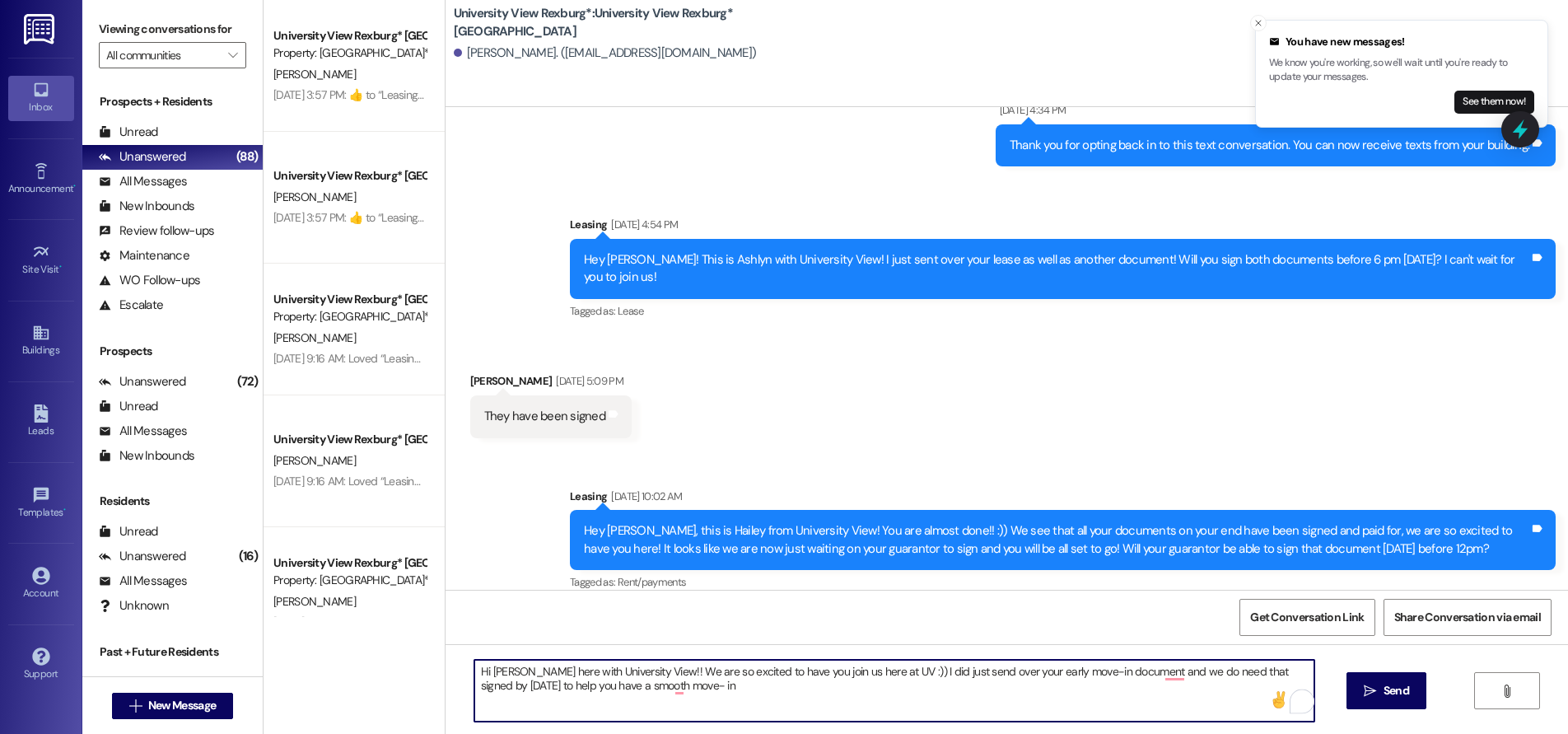
click at [682, 686] on textarea "Hi [PERSON_NAME] here with University View!! We are so excited to have you join…" at bounding box center [895, 690] width 840 height 62
type textarea "Hi [PERSON_NAME] here with University View!! We are so excited to have you join…"
click at [1406, 692] on span "Send" at bounding box center [1396, 690] width 26 height 17
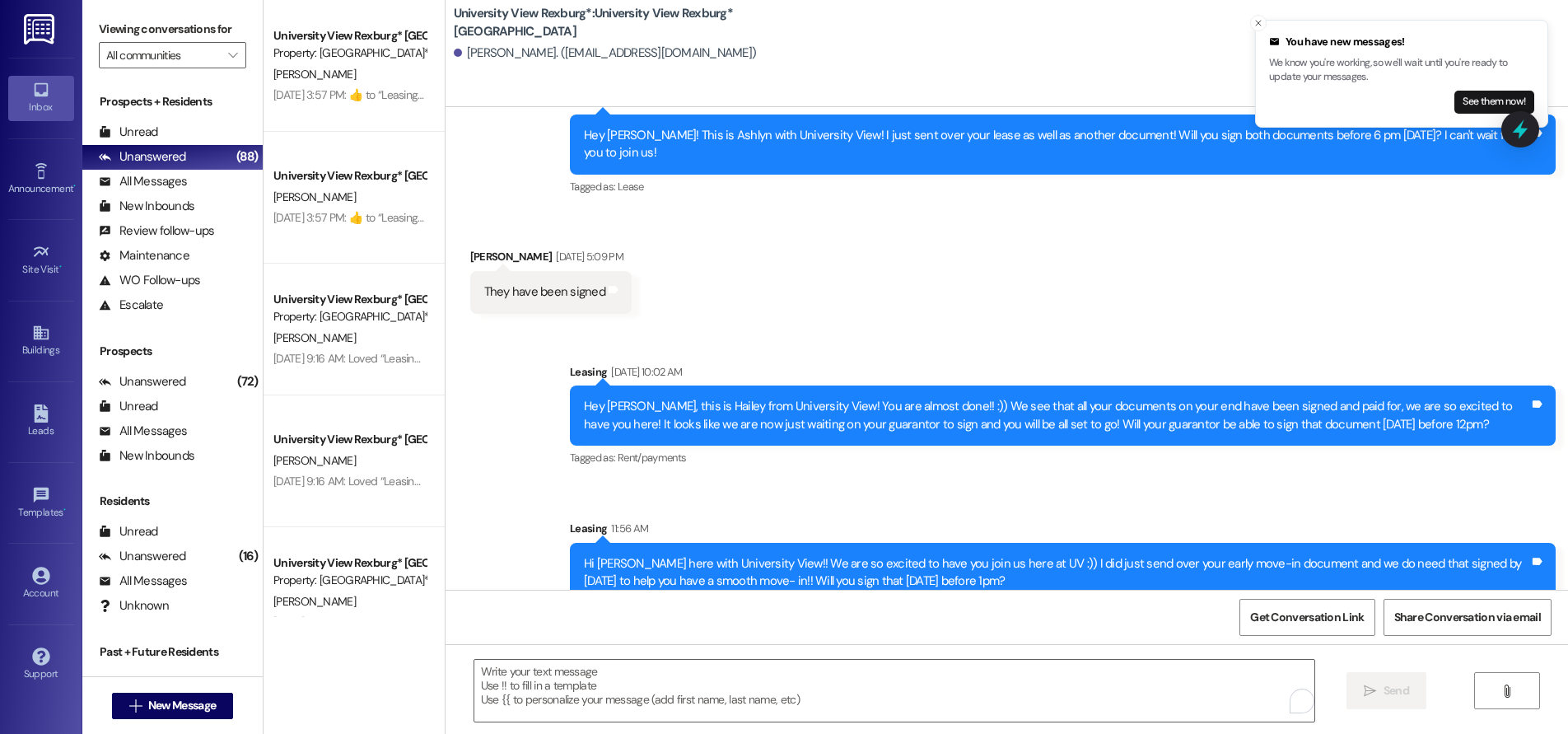
scroll to position [707, 0]
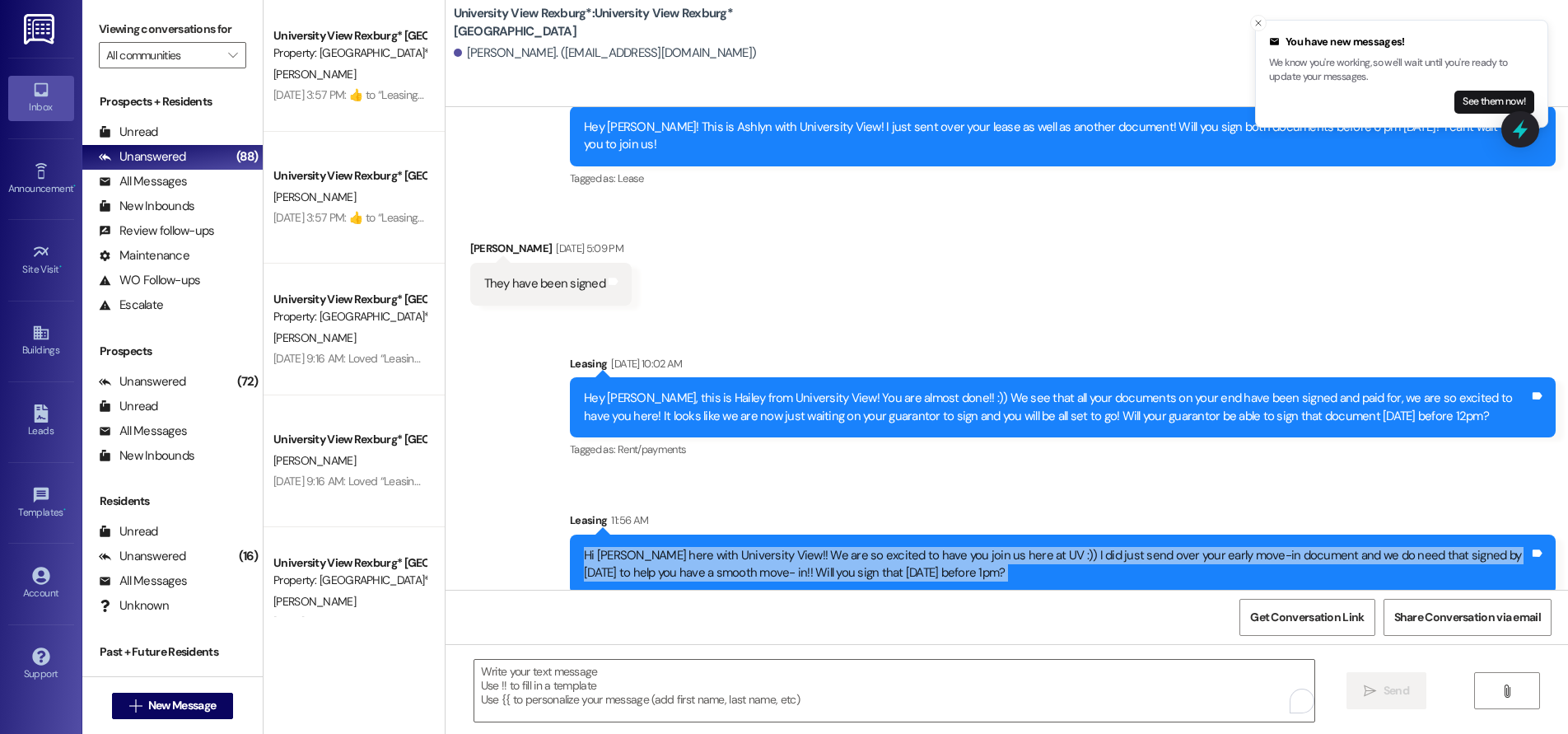
drag, startPoint x: 572, startPoint y: 531, endPoint x: 982, endPoint y: 640, distance: 424.2
click at [982, 640] on div "Sent via SMS Leasing [DATE] 3:41 PM Hey [PERSON_NAME]! This is Ashlyn with Univ…" at bounding box center [1007, 474] width 1122 height 734
copy div "Hi [PERSON_NAME] here with University View!! We are so excited to have you join…"
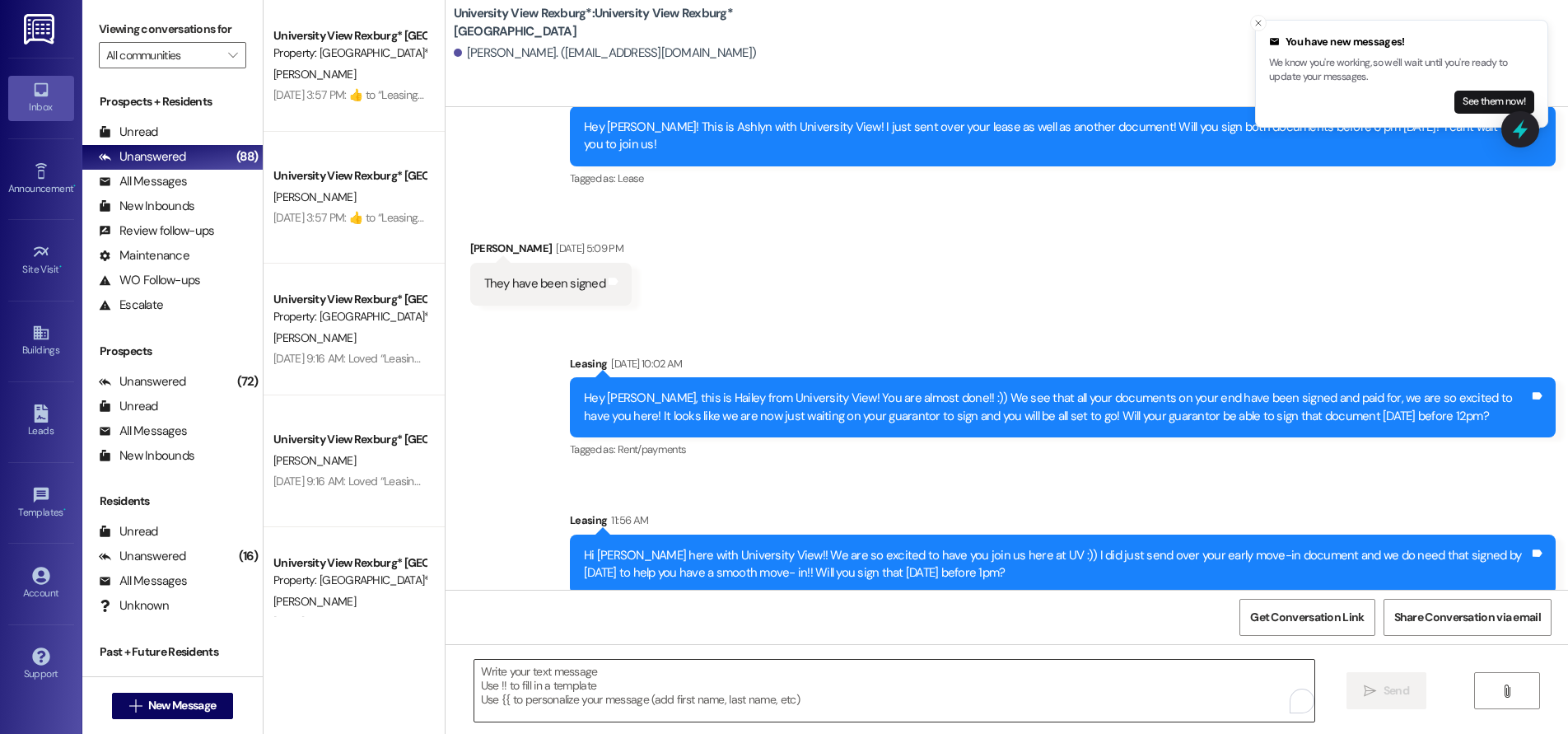
click at [475, 688] on textarea "To enrich screen reader interactions, please activate Accessibility in Grammarl…" at bounding box center [895, 690] width 840 height 62
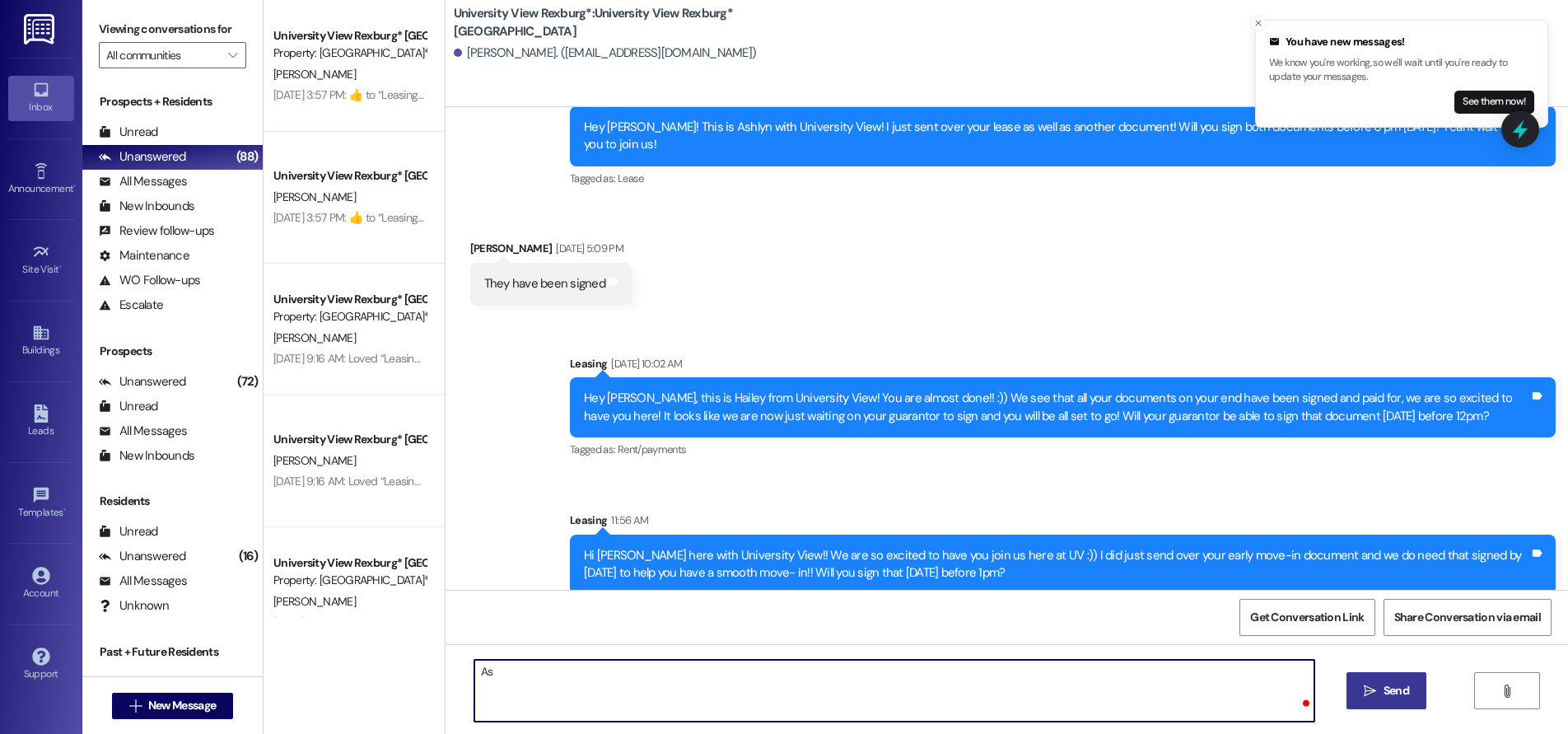
type textarea "A"
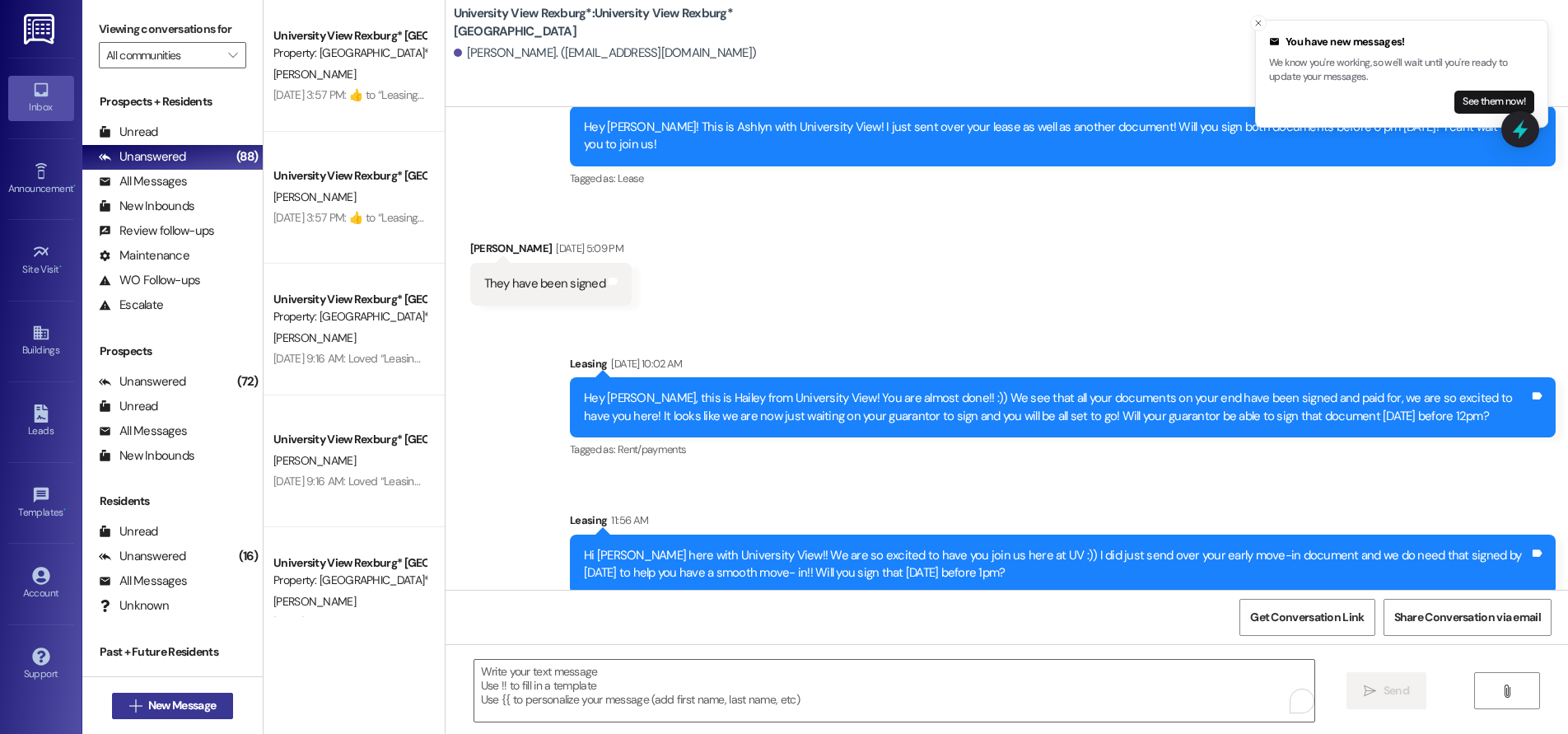
click at [161, 702] on span "New Message" at bounding box center [182, 704] width 68 height 17
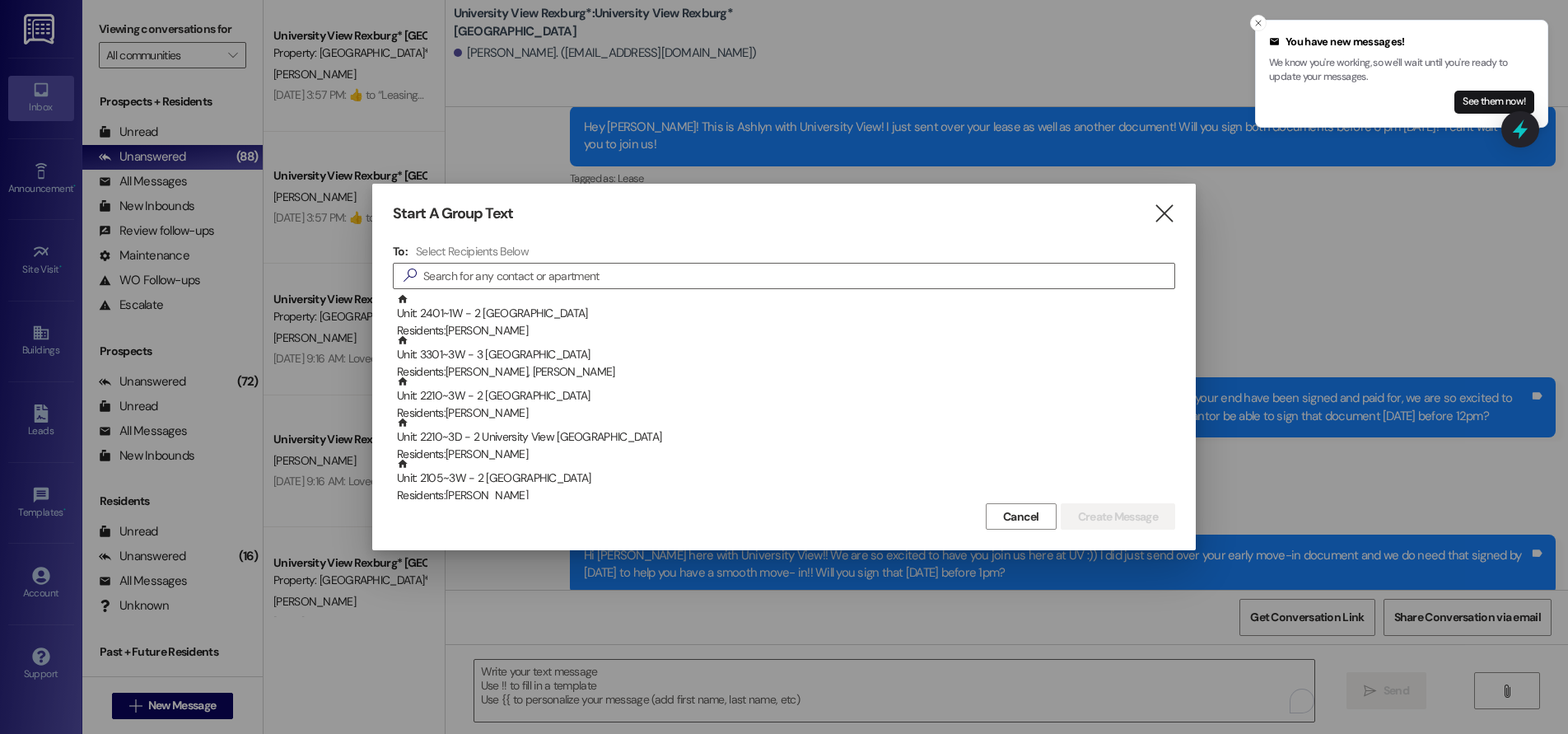
drag, startPoint x: 1160, startPoint y: 218, endPoint x: 1148, endPoint y: 216, distance: 12.2
click at [1154, 216] on icon "" at bounding box center [1164, 213] width 22 height 17
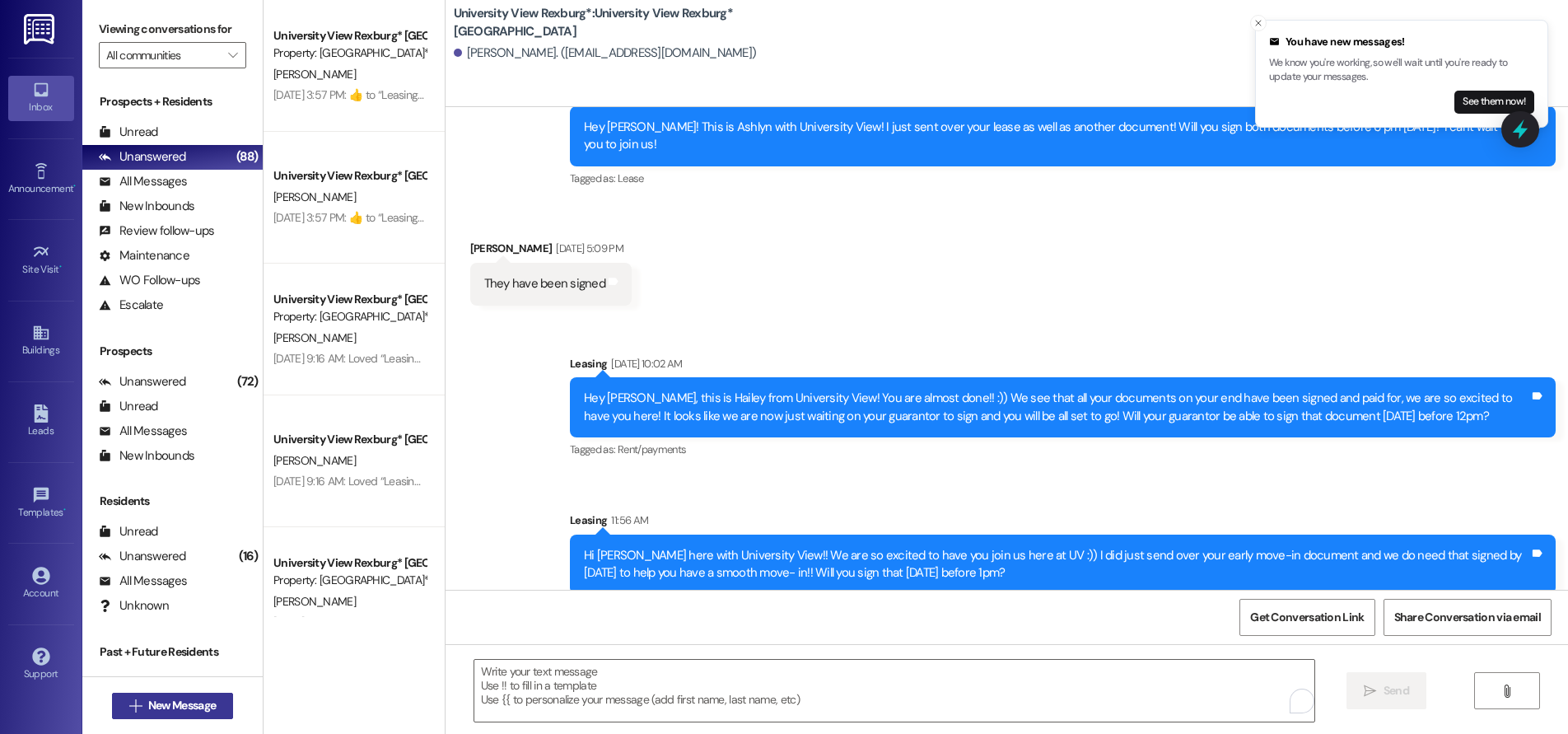
click at [171, 710] on span "New Message" at bounding box center [182, 704] width 68 height 17
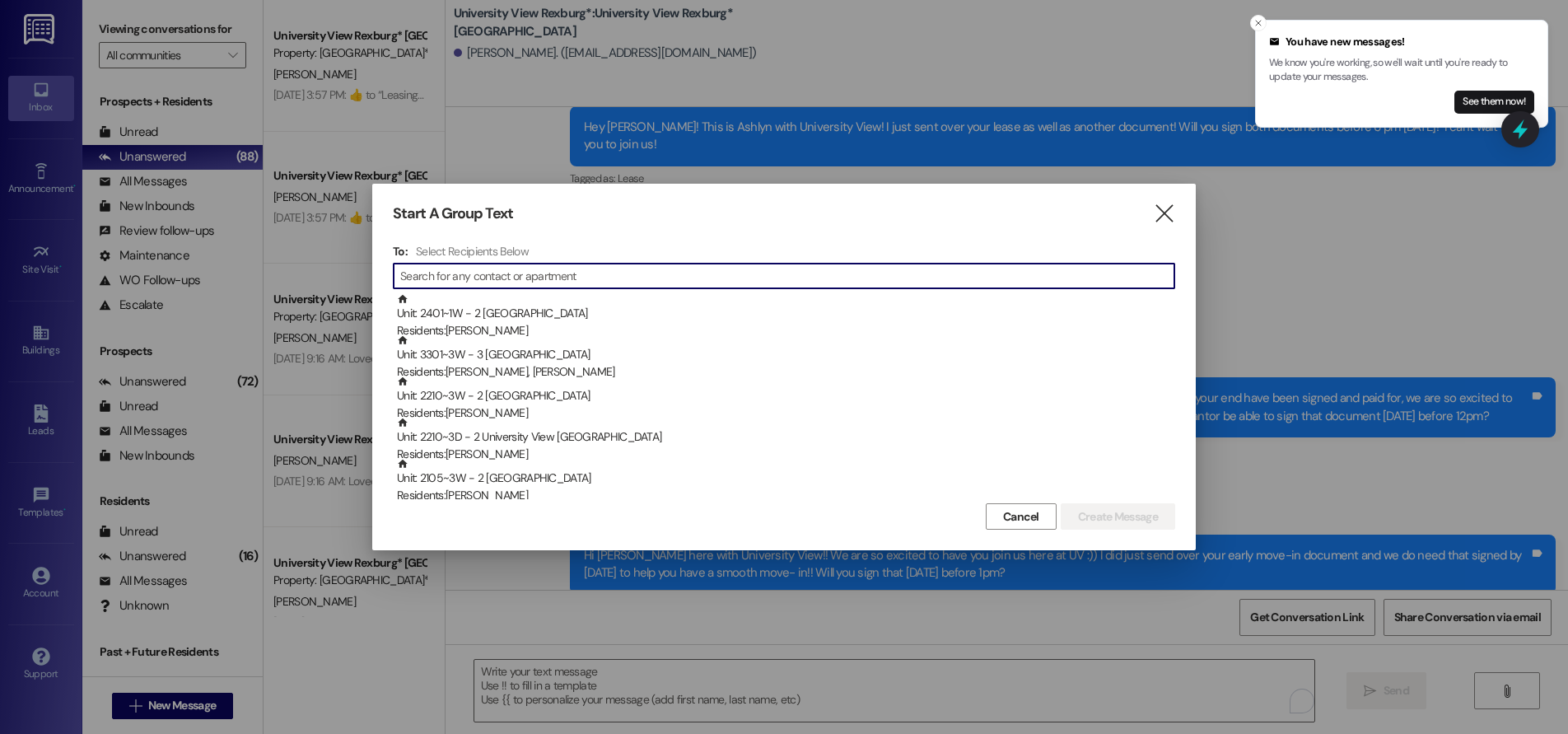
click at [456, 277] on input at bounding box center [786, 275] width 774 height 23
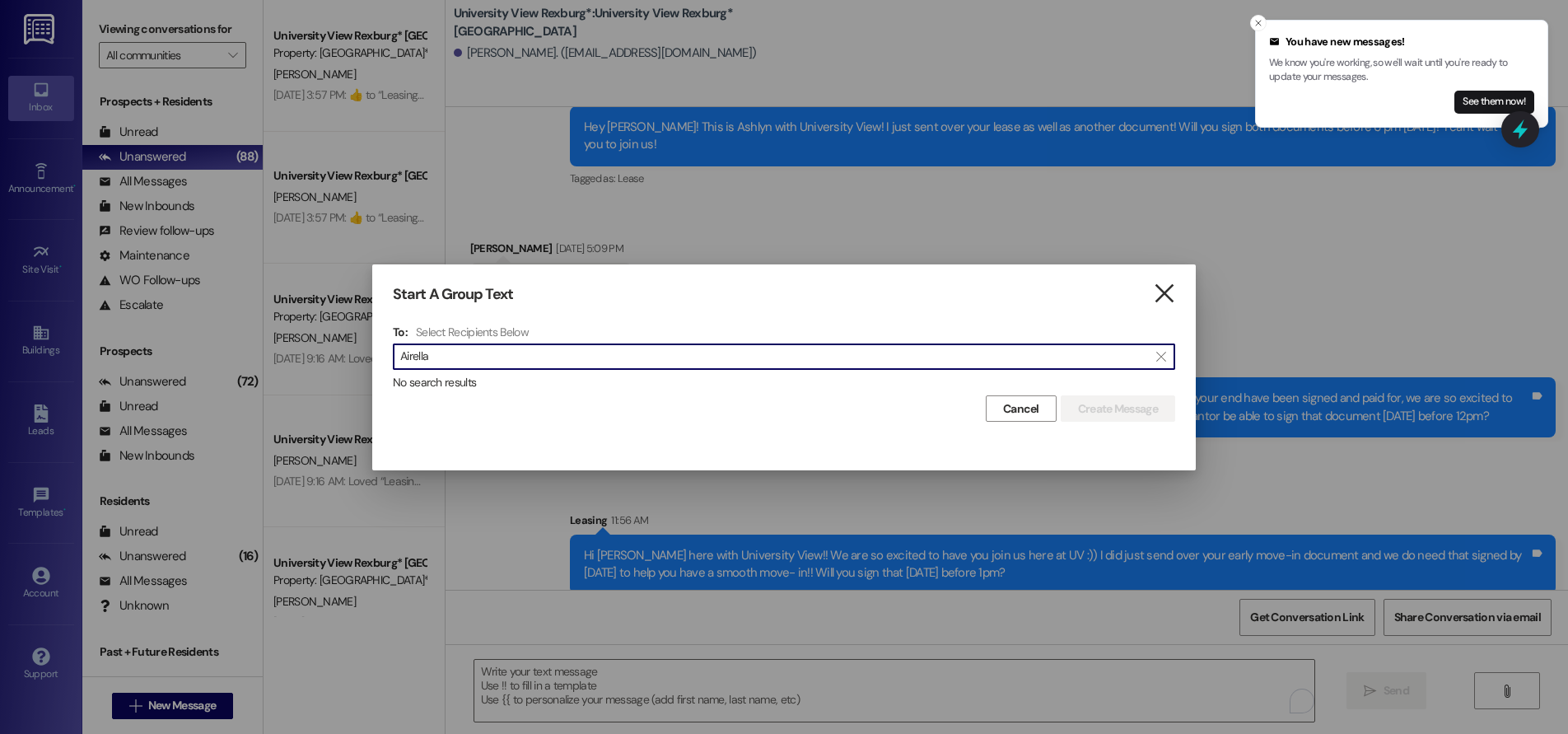
type input "Airella"
click at [1165, 293] on icon "" at bounding box center [1164, 293] width 22 height 17
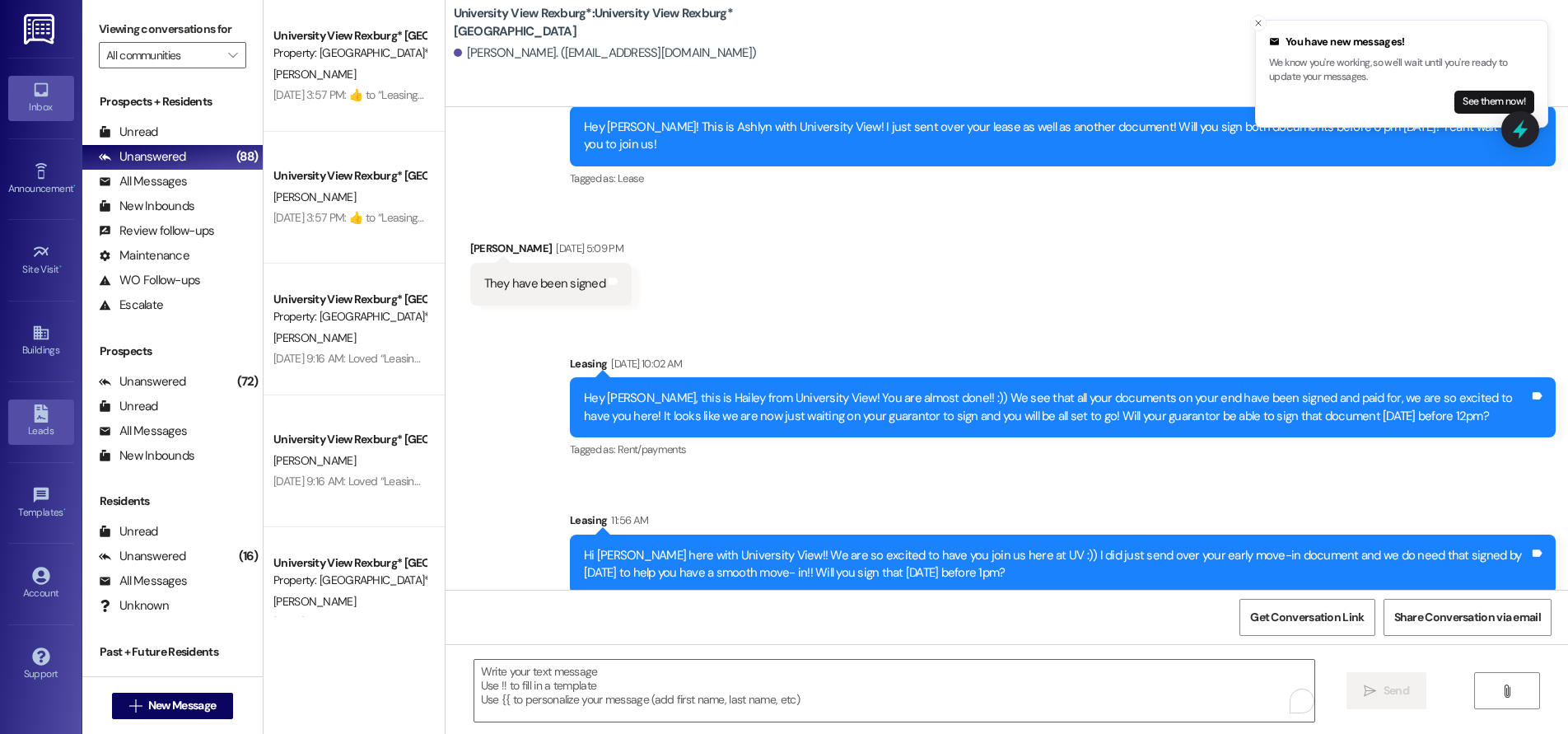
click at [39, 423] on div "Leads" at bounding box center [41, 430] width 82 height 17
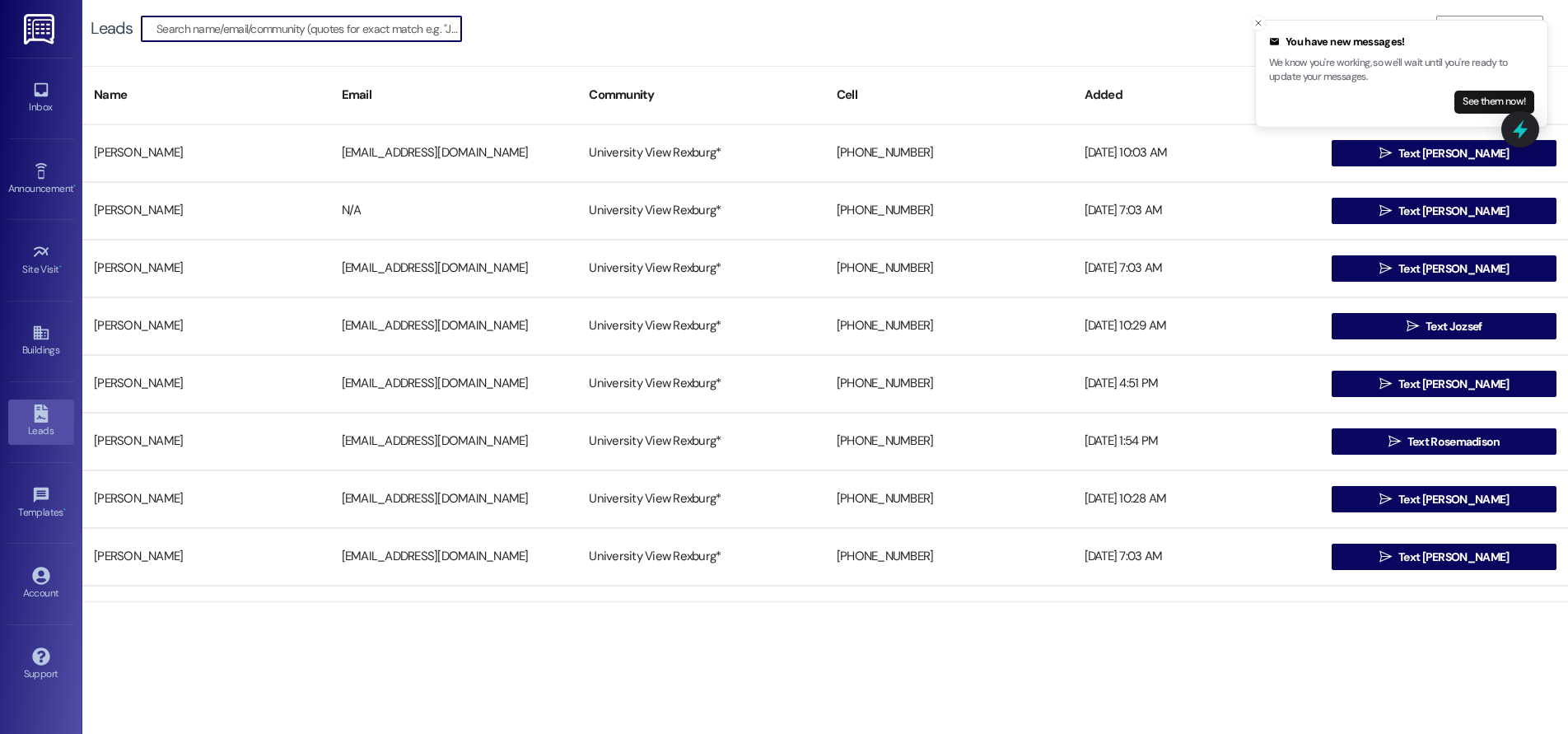
click at [316, 36] on input at bounding box center [309, 28] width 305 height 23
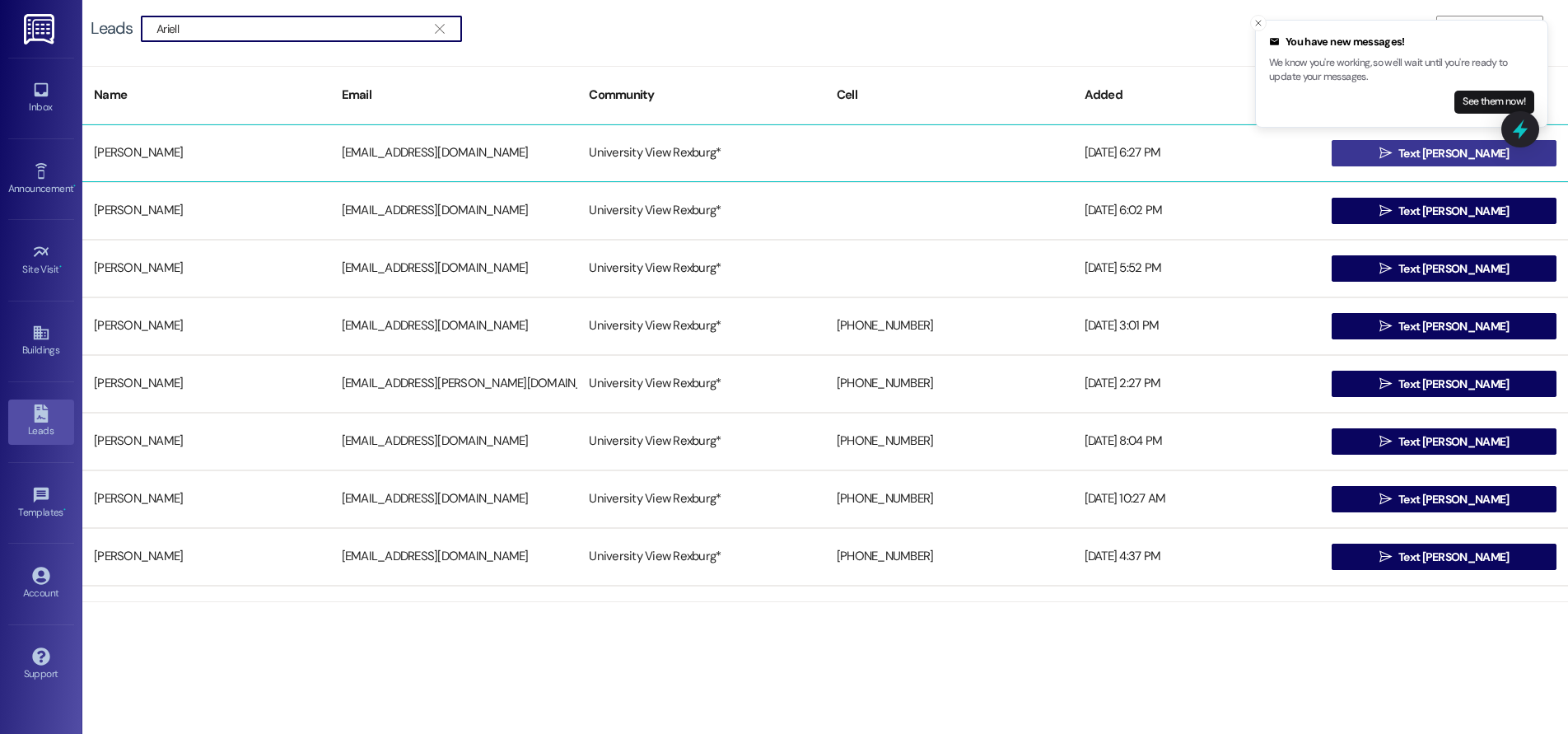
type input "Ariell"
click at [1391, 152] on icon "" at bounding box center [1385, 153] width 12 height 13
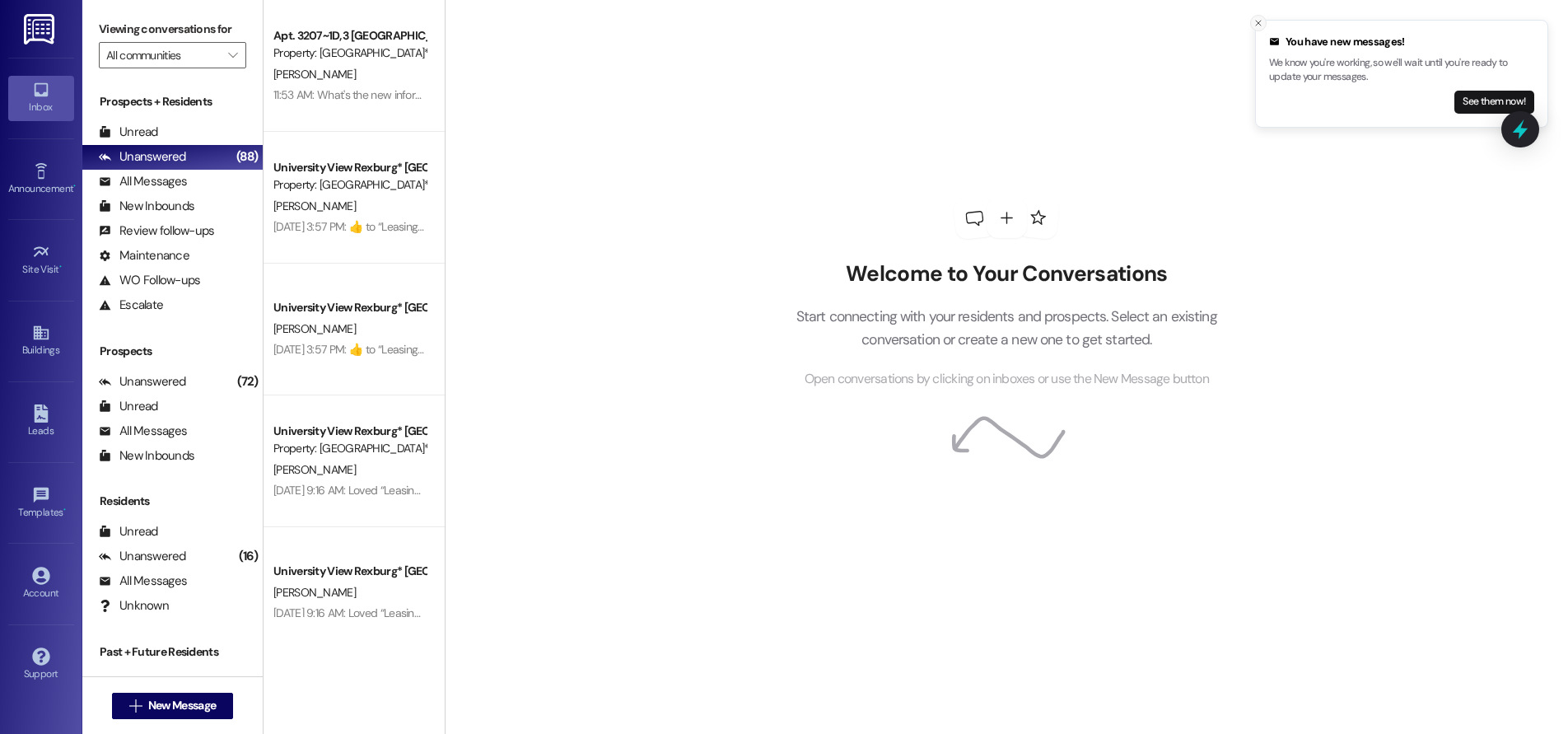
click at [1260, 22] on icon "Close toast" at bounding box center [1258, 23] width 10 height 10
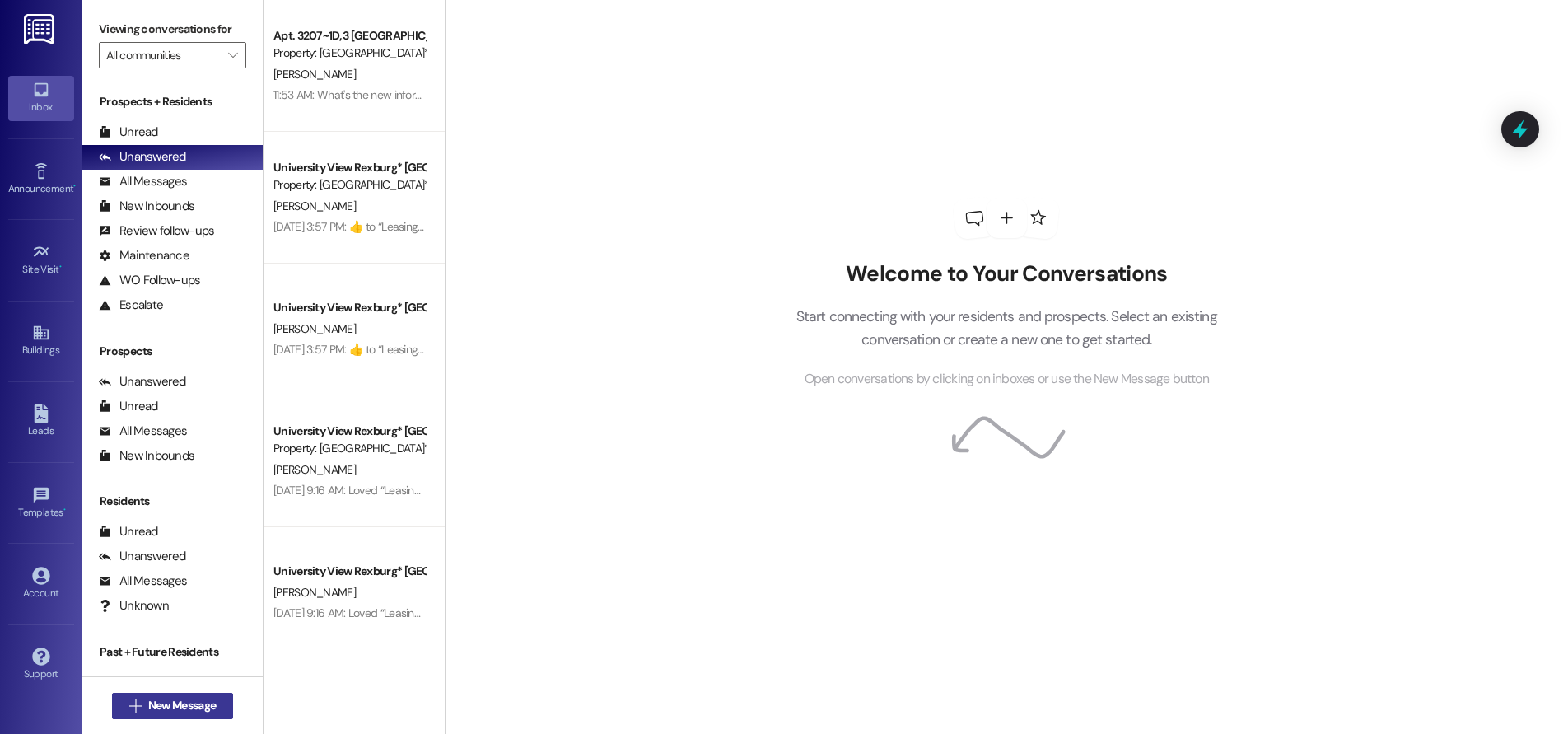
click at [176, 696] on span "New Message" at bounding box center [182, 704] width 68 height 17
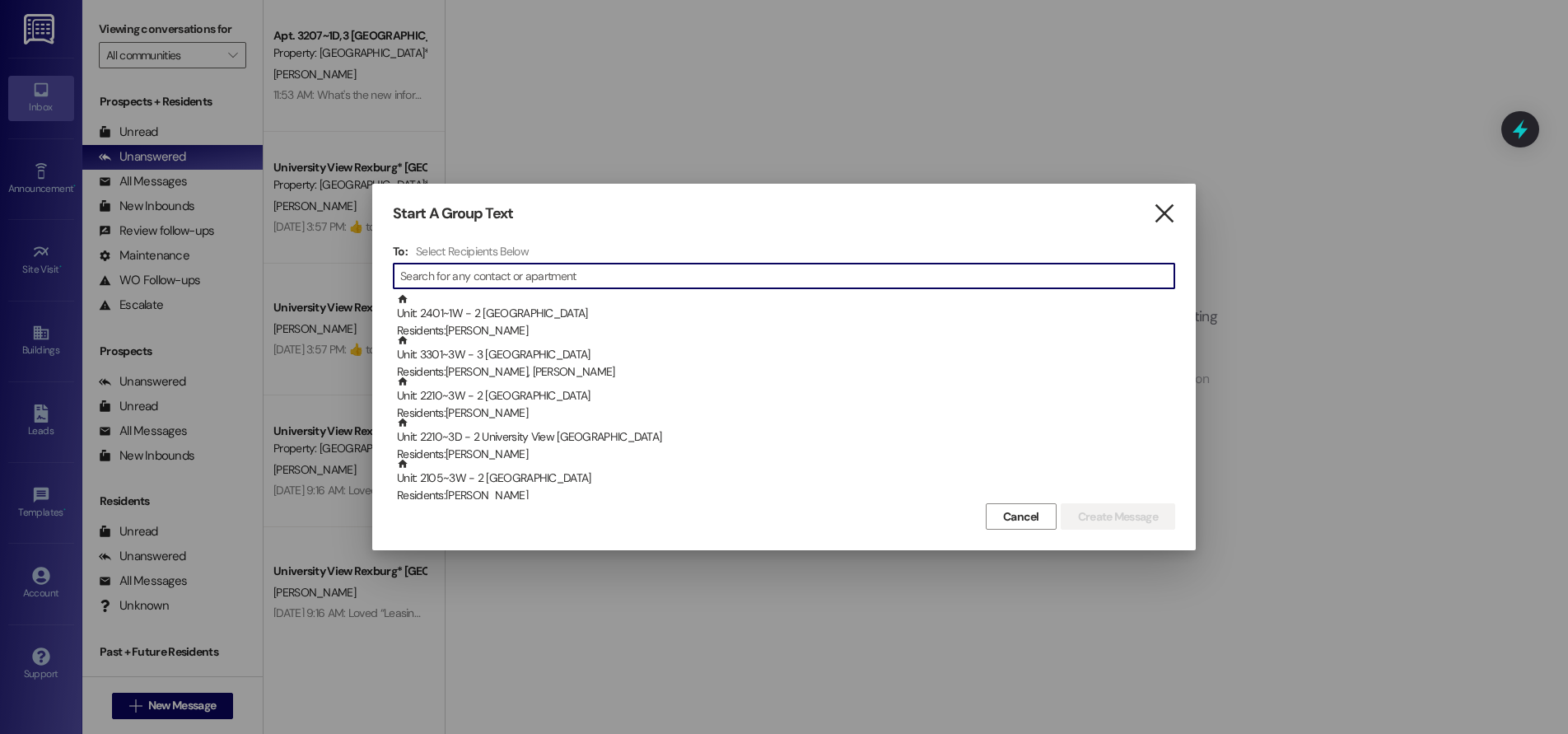
click at [1161, 212] on icon "" at bounding box center [1164, 213] width 22 height 17
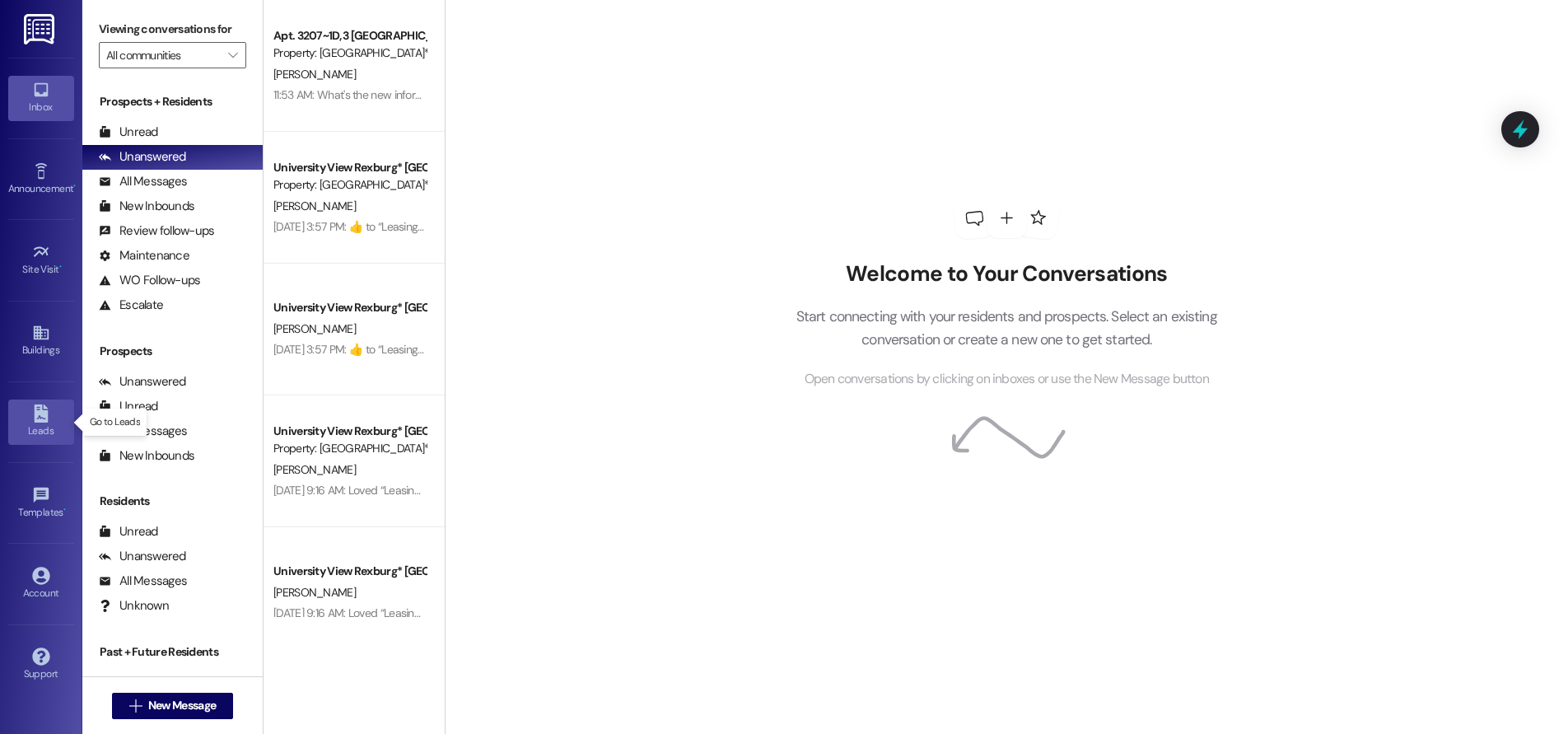
click at [55, 437] on div "Leads" at bounding box center [41, 430] width 82 height 17
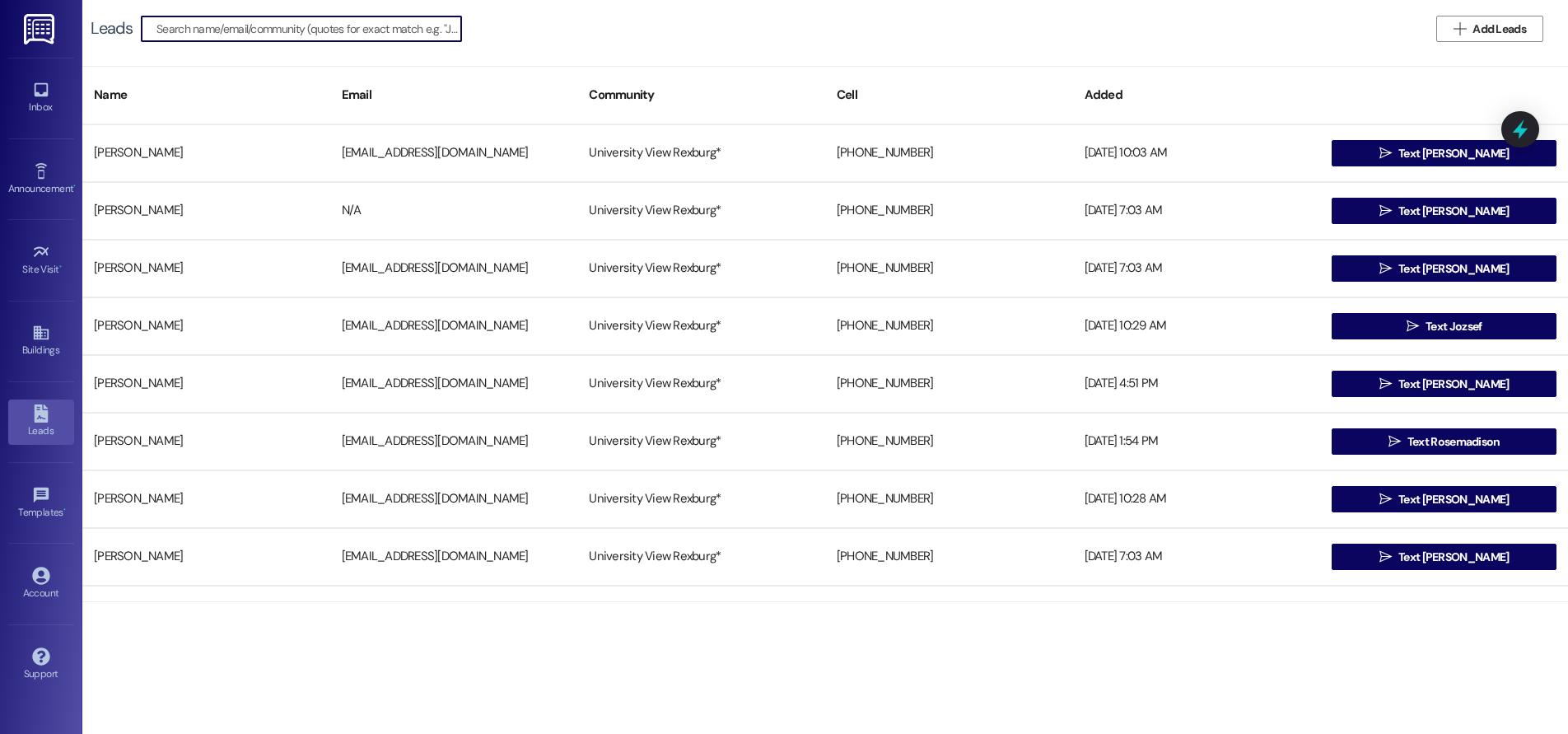
click at [262, 25] on input at bounding box center [309, 28] width 305 height 23
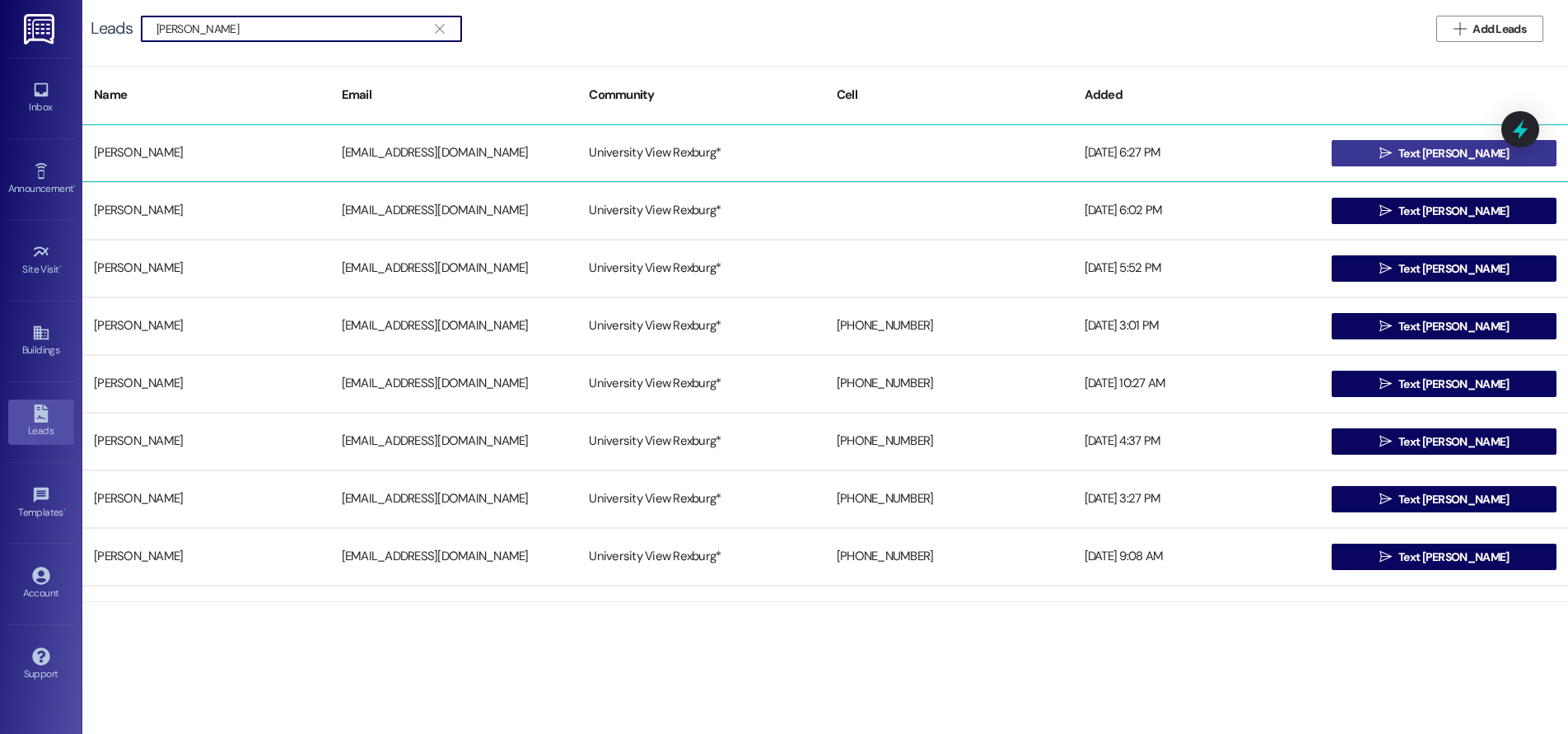
type input "[PERSON_NAME]"
click at [1382, 153] on button " Text [PERSON_NAME]" at bounding box center [1444, 153] width 224 height 27
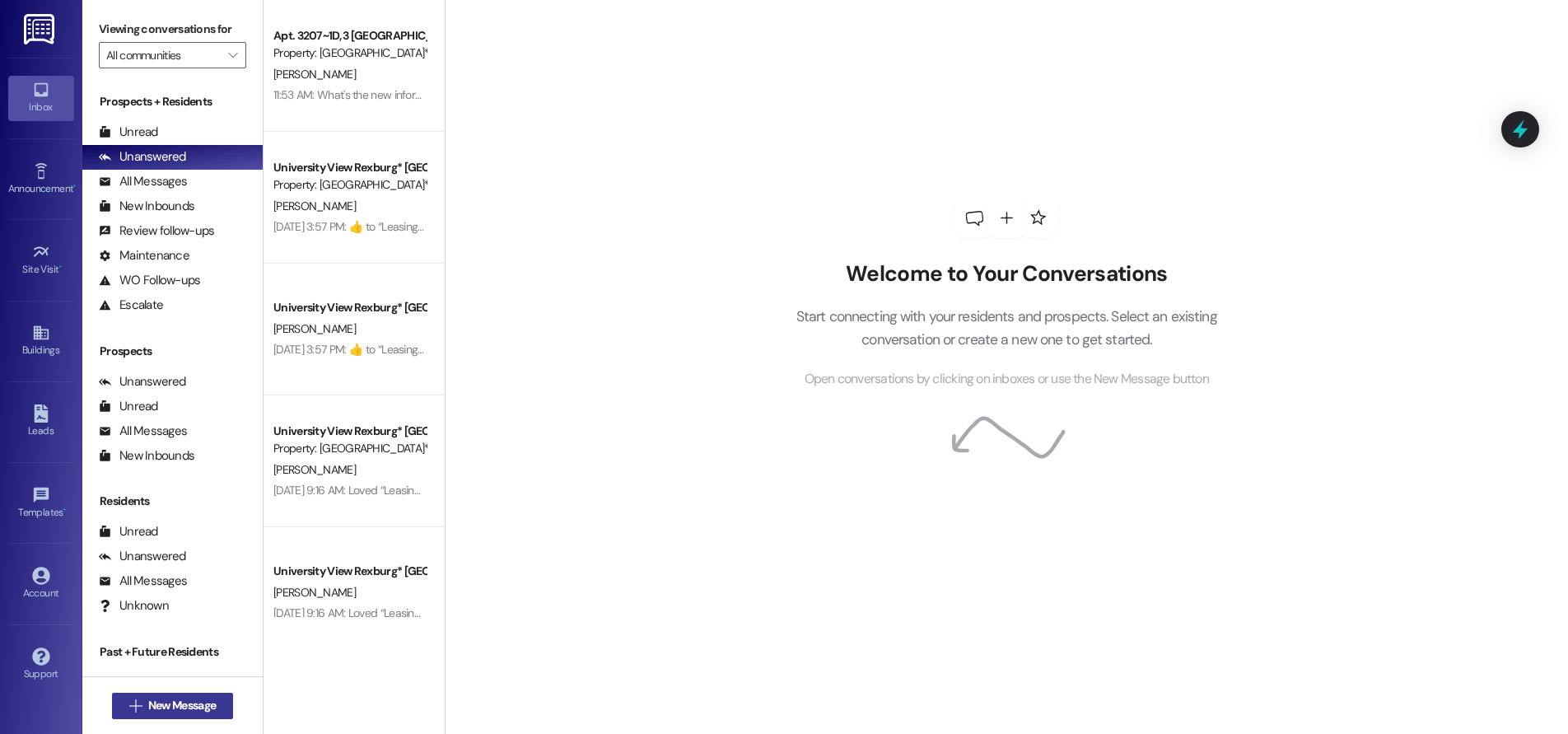
click at [187, 708] on span "New Message" at bounding box center [182, 704] width 68 height 17
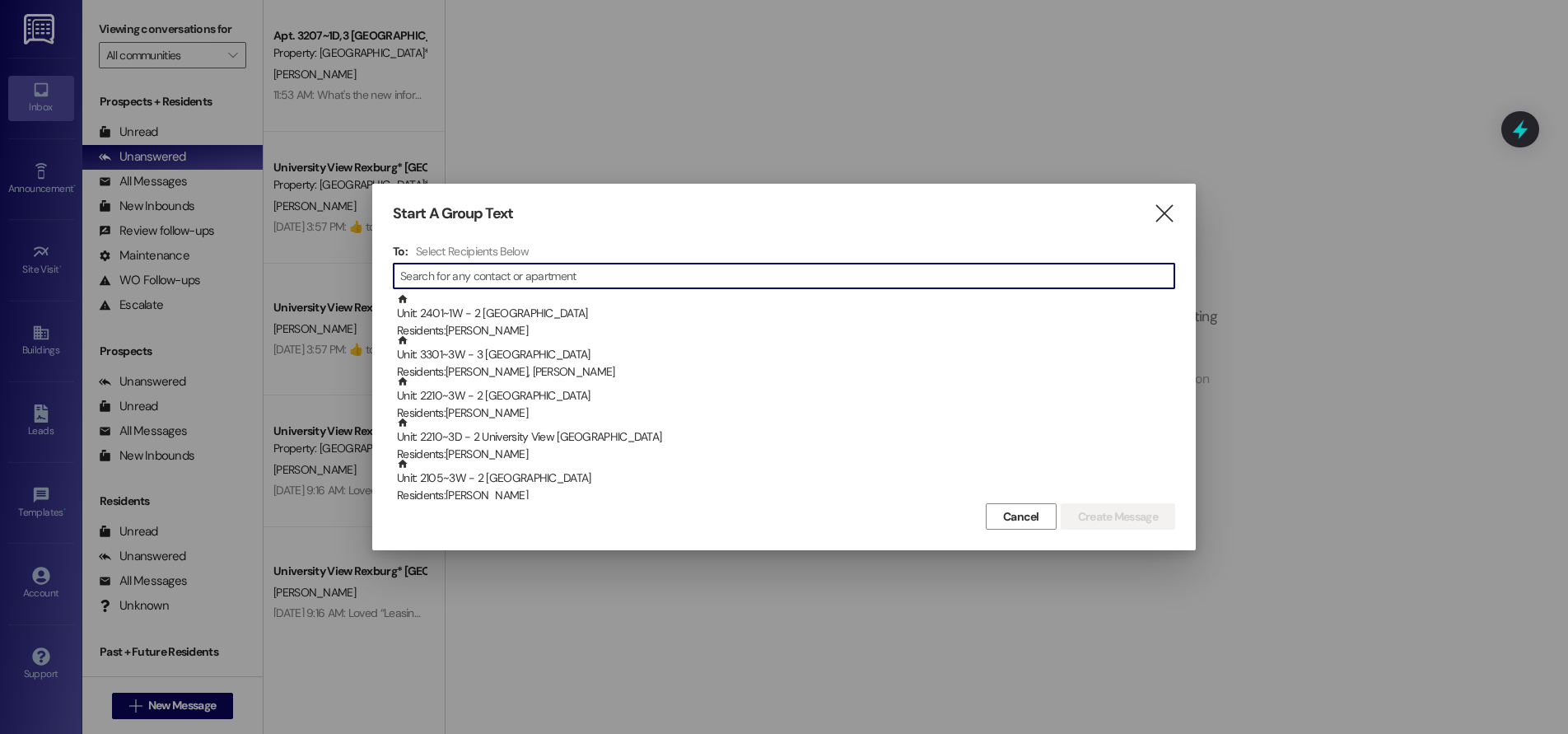
click at [417, 271] on input at bounding box center [786, 275] width 774 height 23
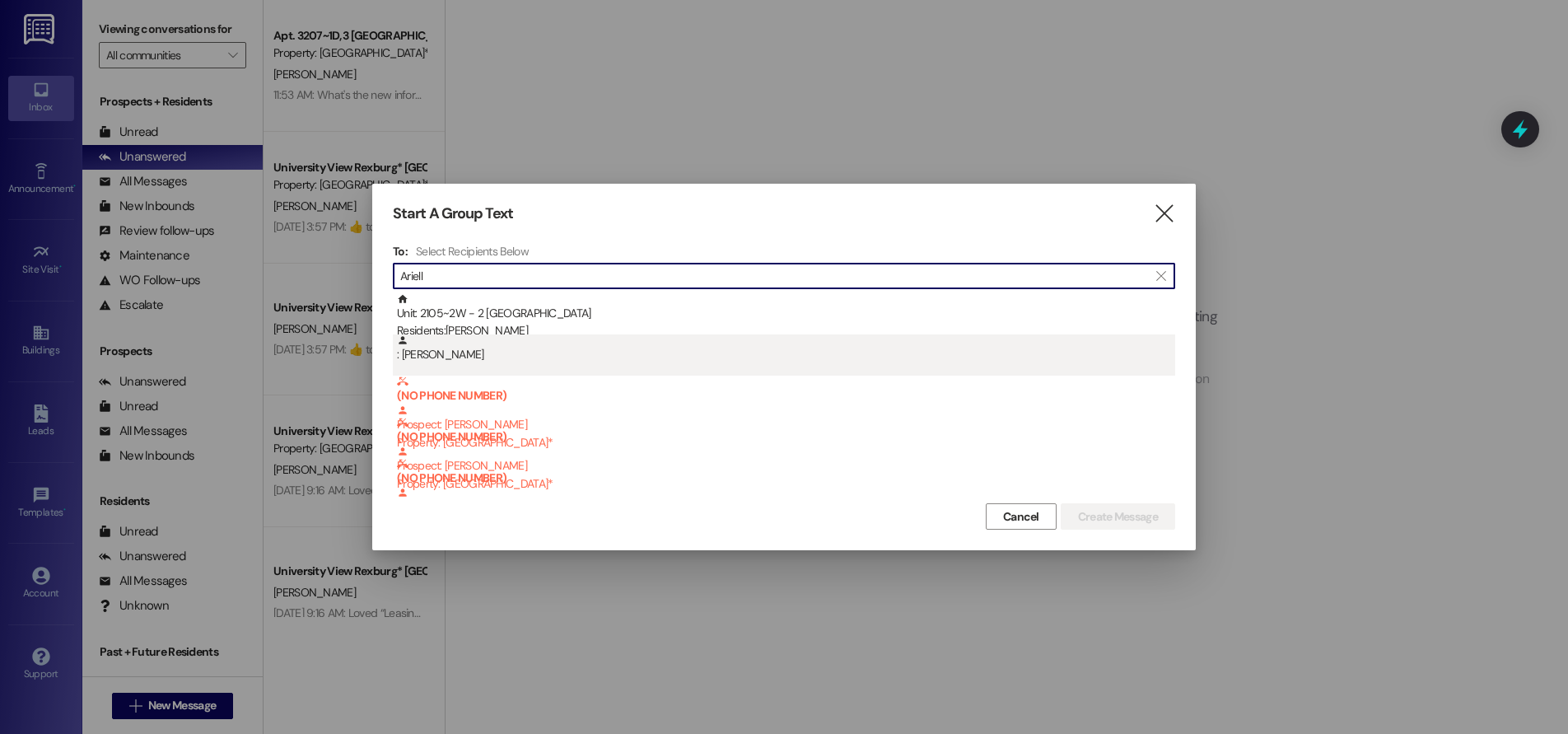
type input "Ariell"
click at [481, 337] on div ": [PERSON_NAME]" at bounding box center [786, 349] width 779 height 29
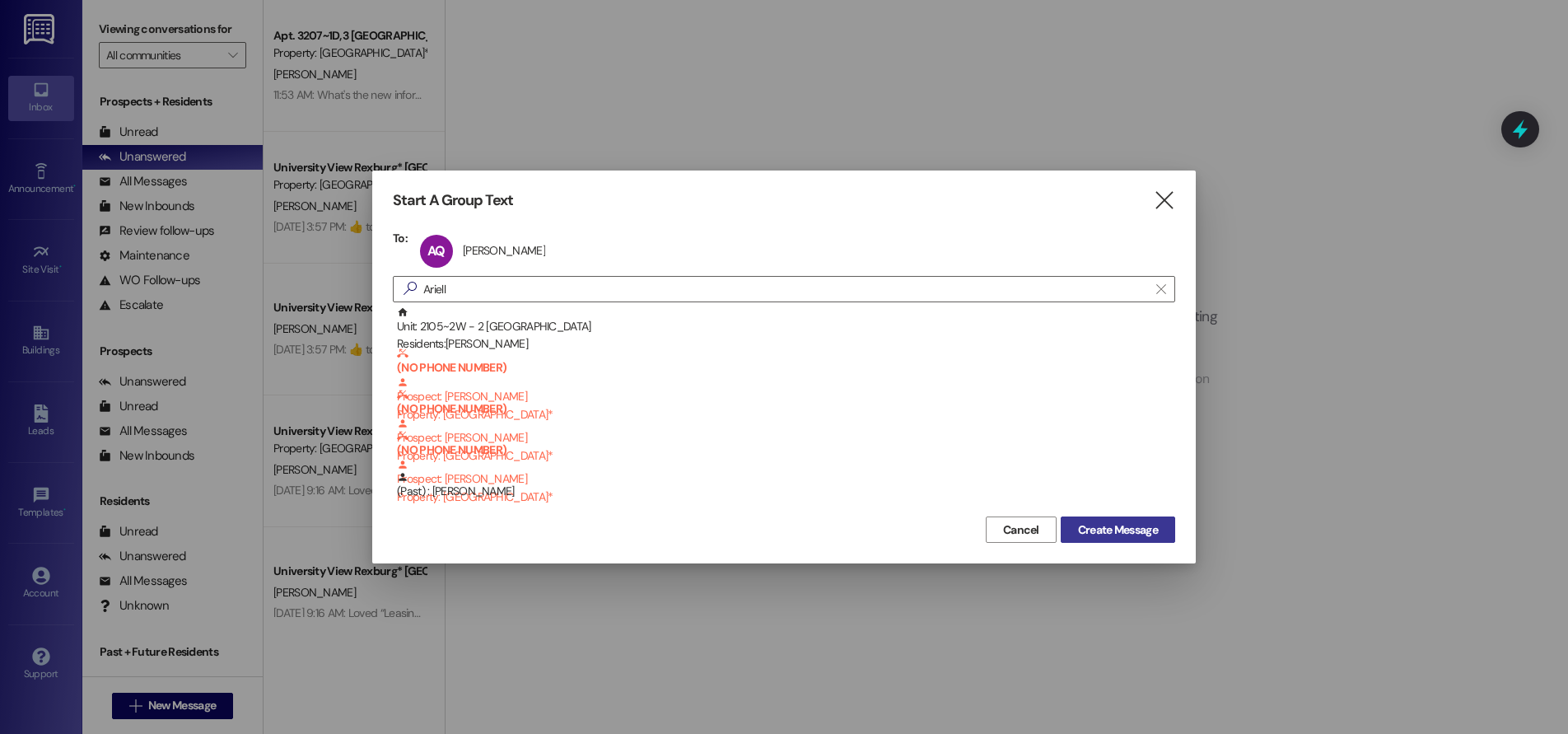
click at [1134, 531] on span "Create Message" at bounding box center [1117, 529] width 79 height 17
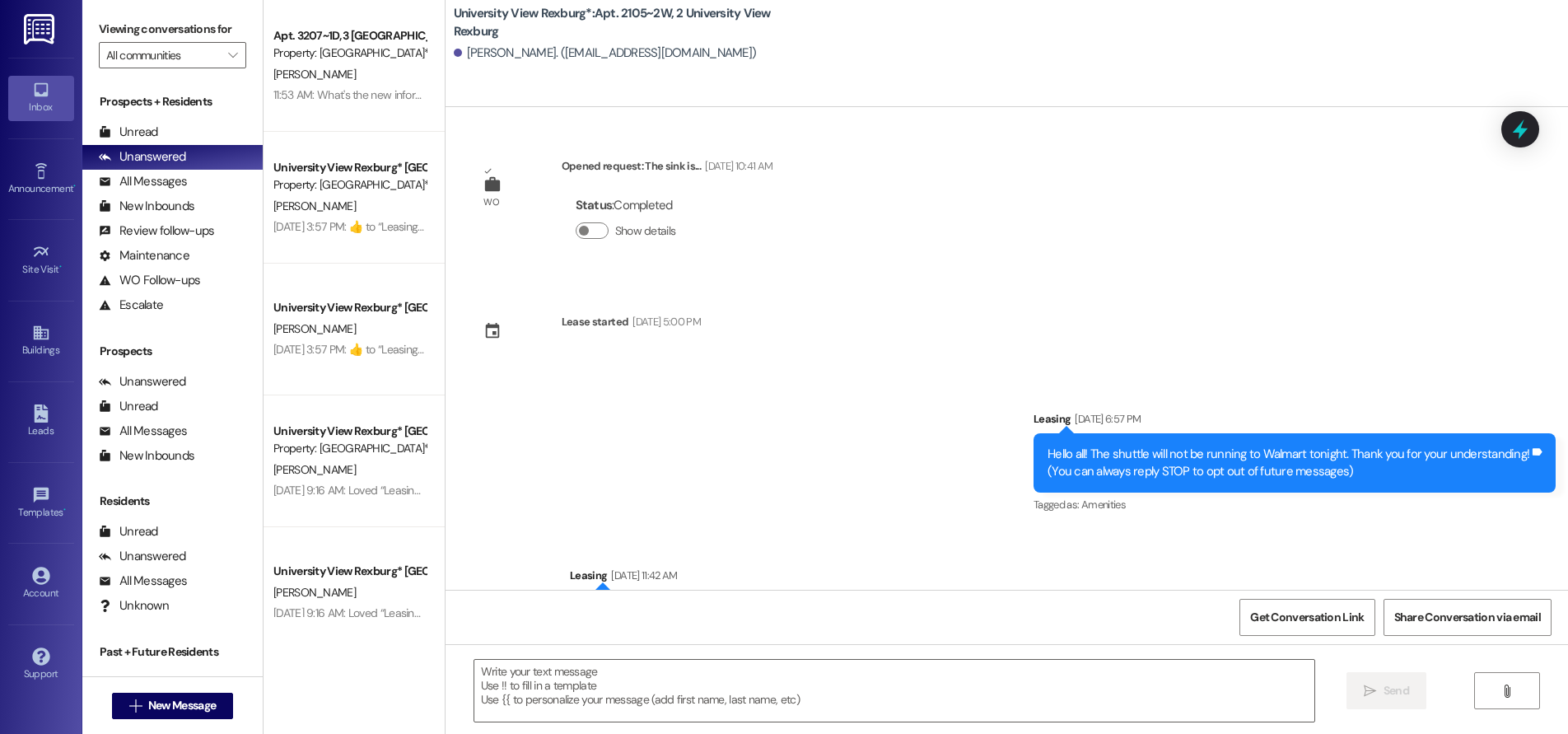
scroll to position [12373, 0]
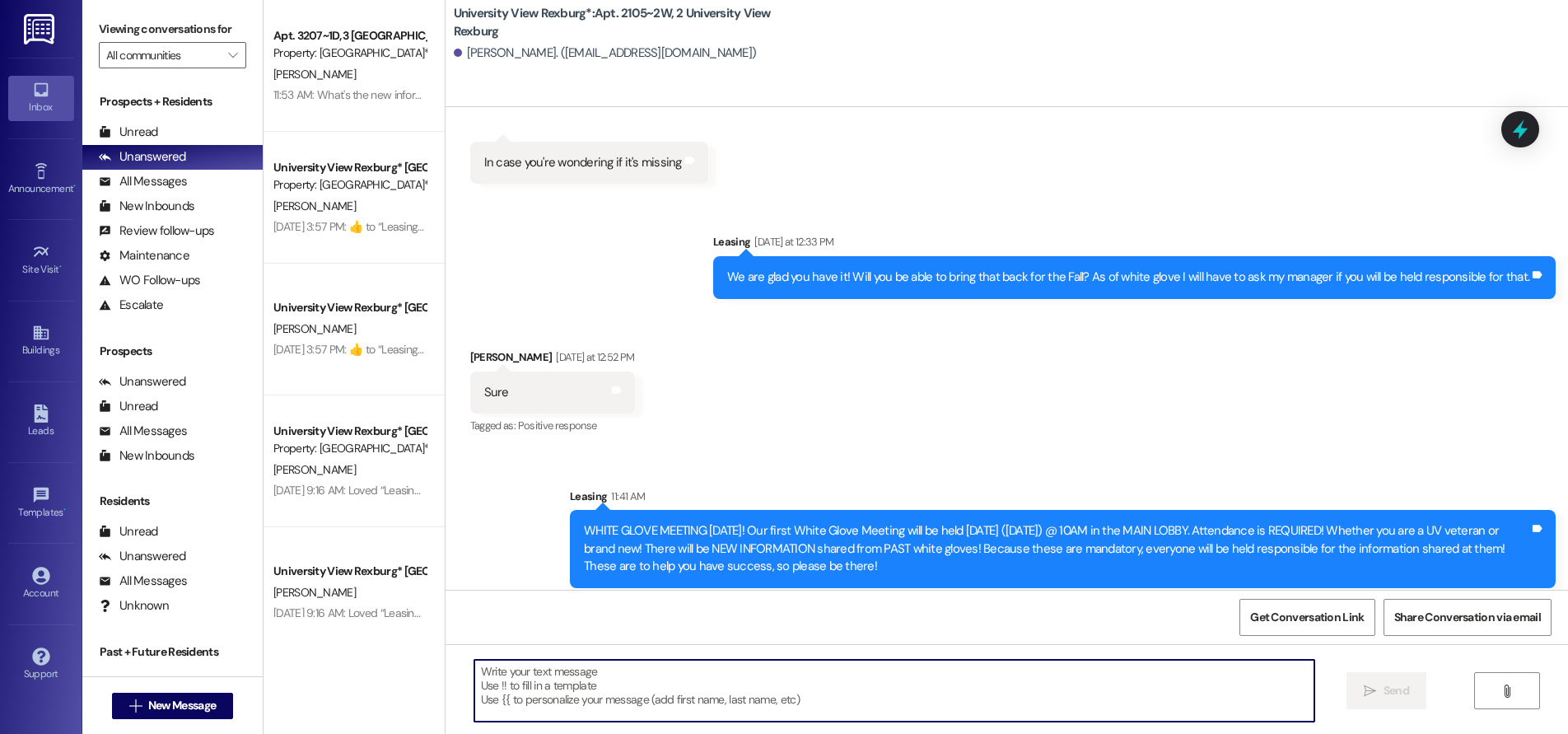
click at [617, 679] on textarea at bounding box center [895, 690] width 840 height 62
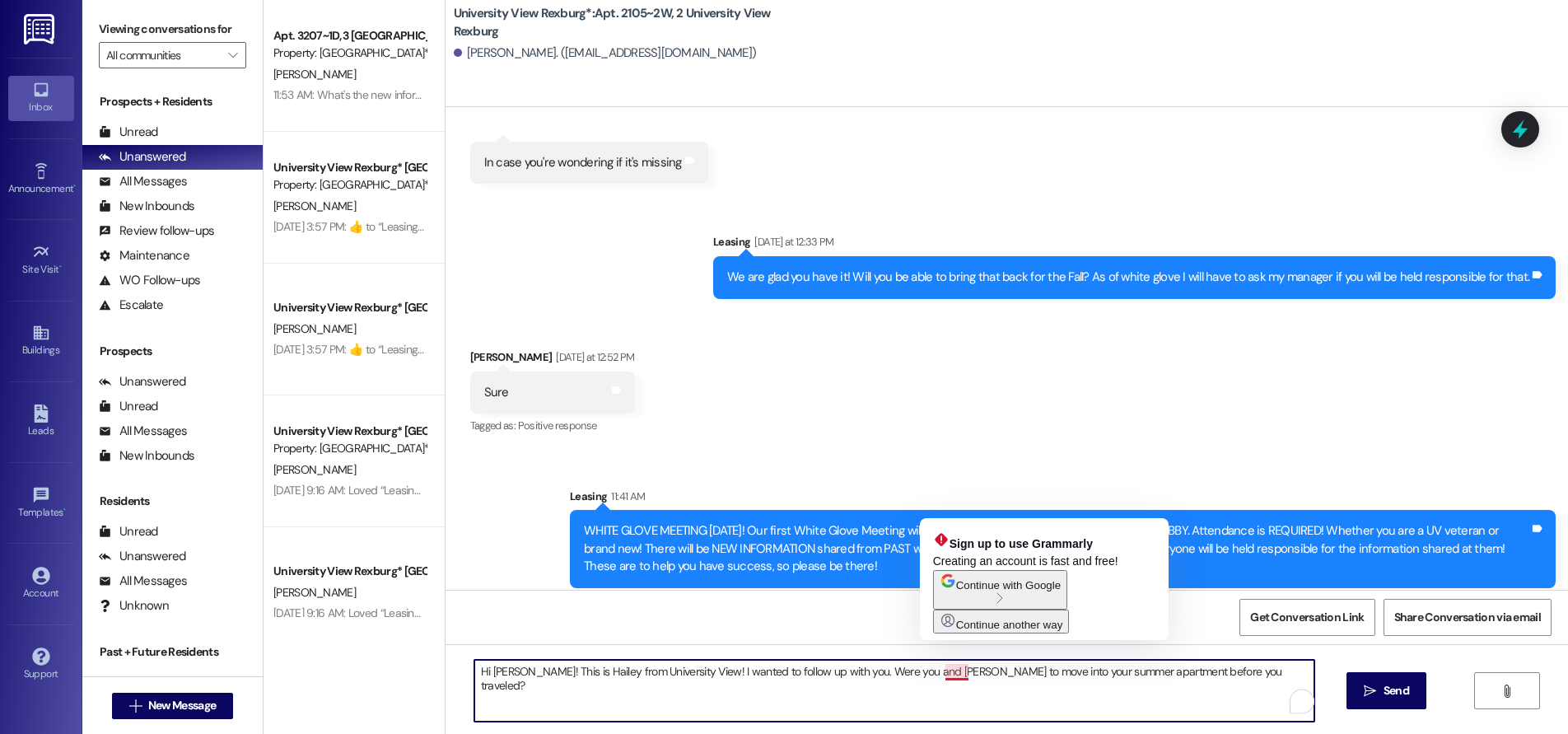
click at [948, 674] on textarea "Hi Ariella! This is Hailey from University View! I wanted to follow up with you…" at bounding box center [895, 690] width 840 height 62
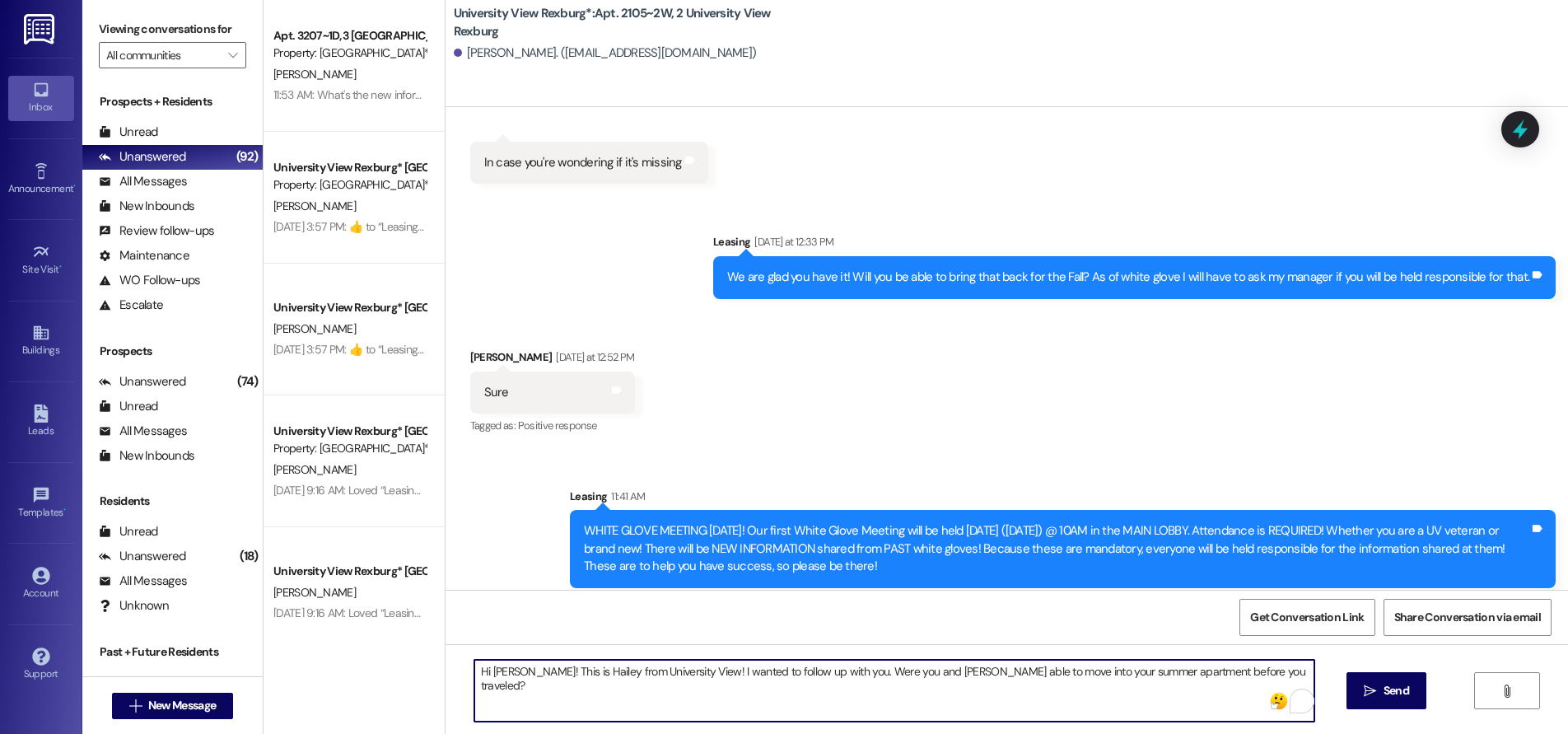
click at [1266, 671] on textarea "Hi Ariella! This is Hailey from University View! I wanted to follow up with you…" at bounding box center [895, 690] width 840 height 62
click at [855, 674] on textarea "Hi Ariella! This is Hailey from University View! I wanted to follow up with you…" at bounding box center [895, 690] width 840 height 62
click at [956, 675] on textarea "Hi Ariella! This is Hailey from University View! I wanted to follow up with you…" at bounding box center [895, 690] width 840 height 62
click at [1189, 673] on textarea "Hi Ariella! This is Hailey from University View! I wanted to follow up with you…" at bounding box center [895, 690] width 840 height 62
click at [1278, 671] on textarea "Hi Ariella! This is Hailey from University View! I wanted to follow up with you…" at bounding box center [895, 690] width 840 height 62
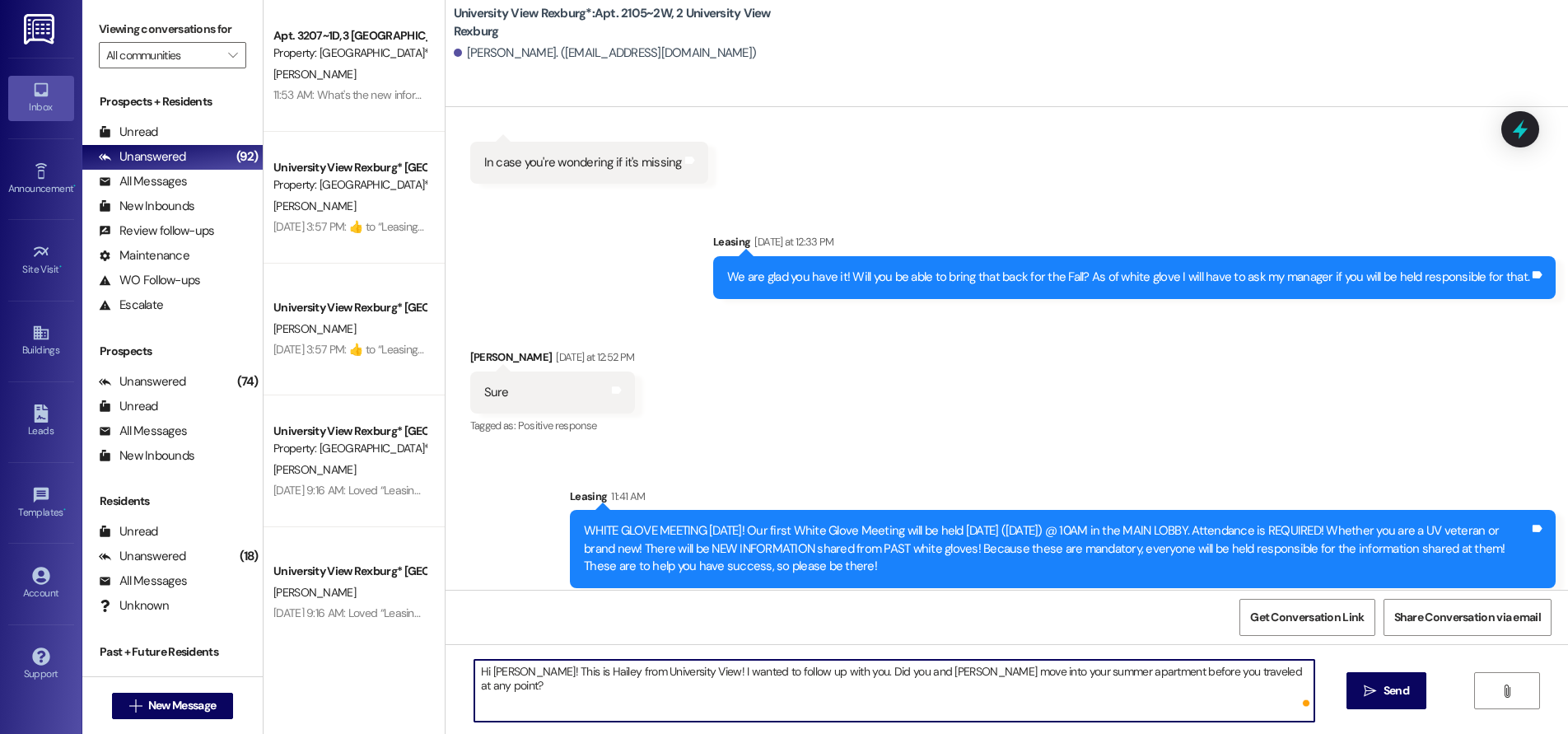
type textarea "Hi Ariella! This is Hailey from University View! I wanted to follow up with you…"
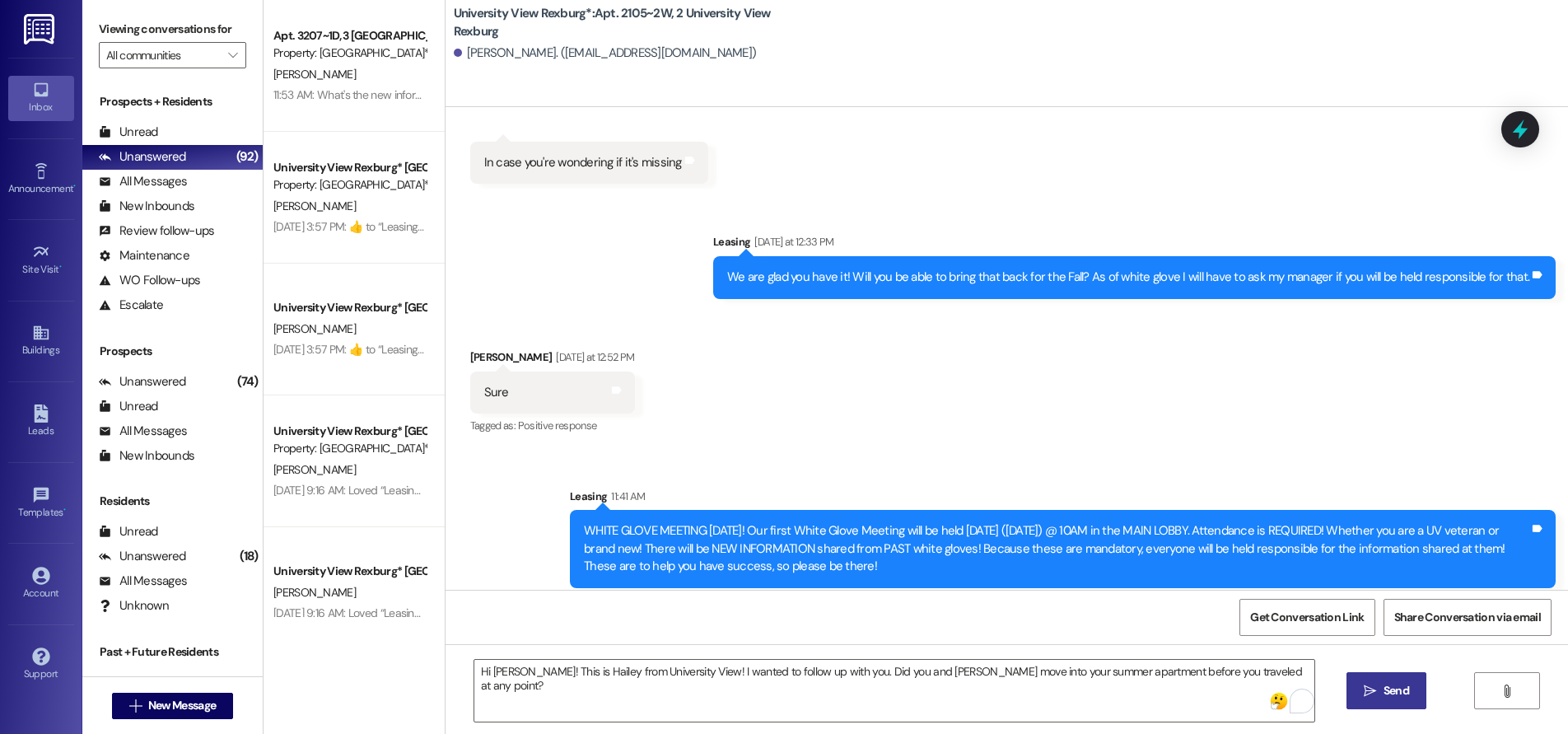
click at [1387, 695] on span "Send" at bounding box center [1396, 690] width 26 height 17
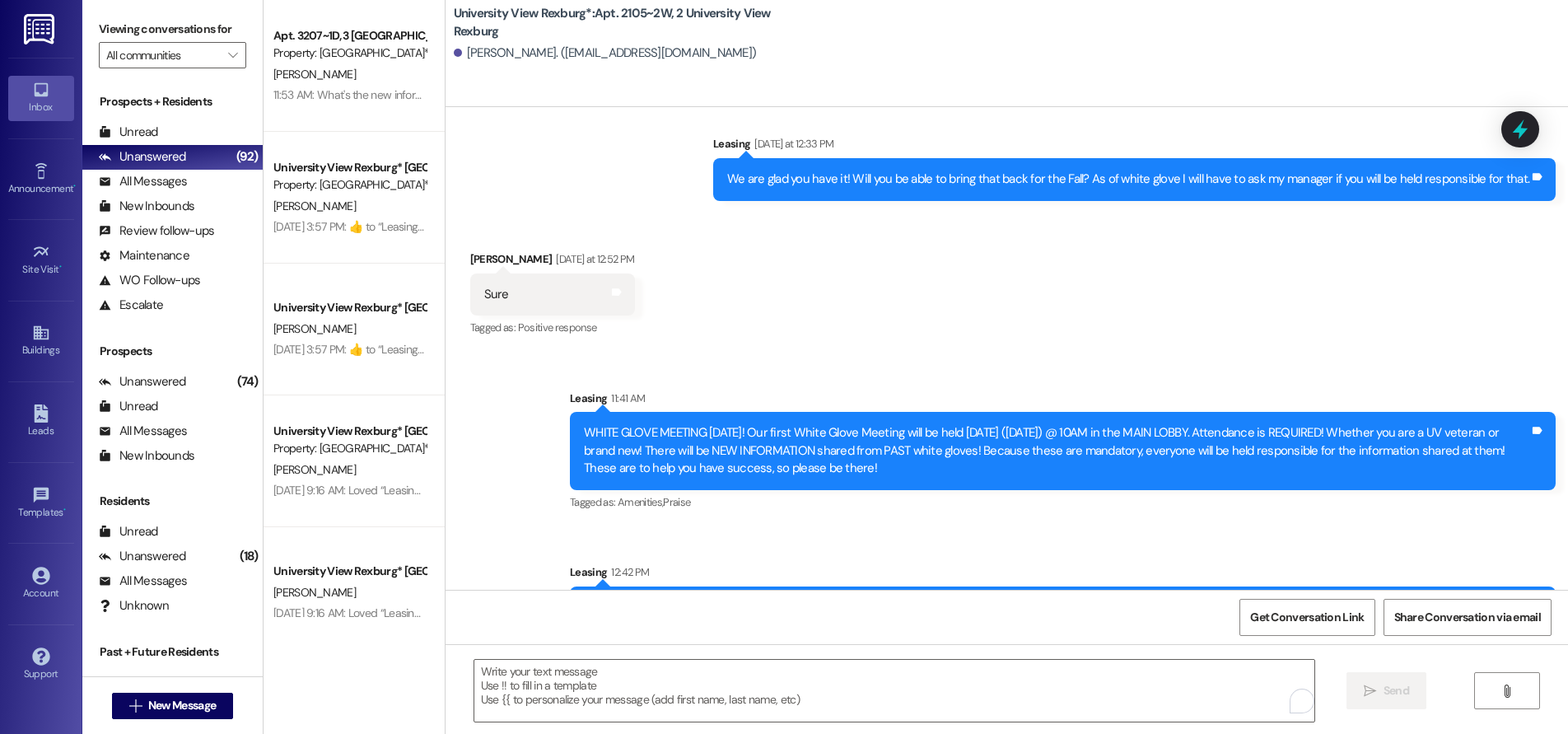
scroll to position [12488, 0]
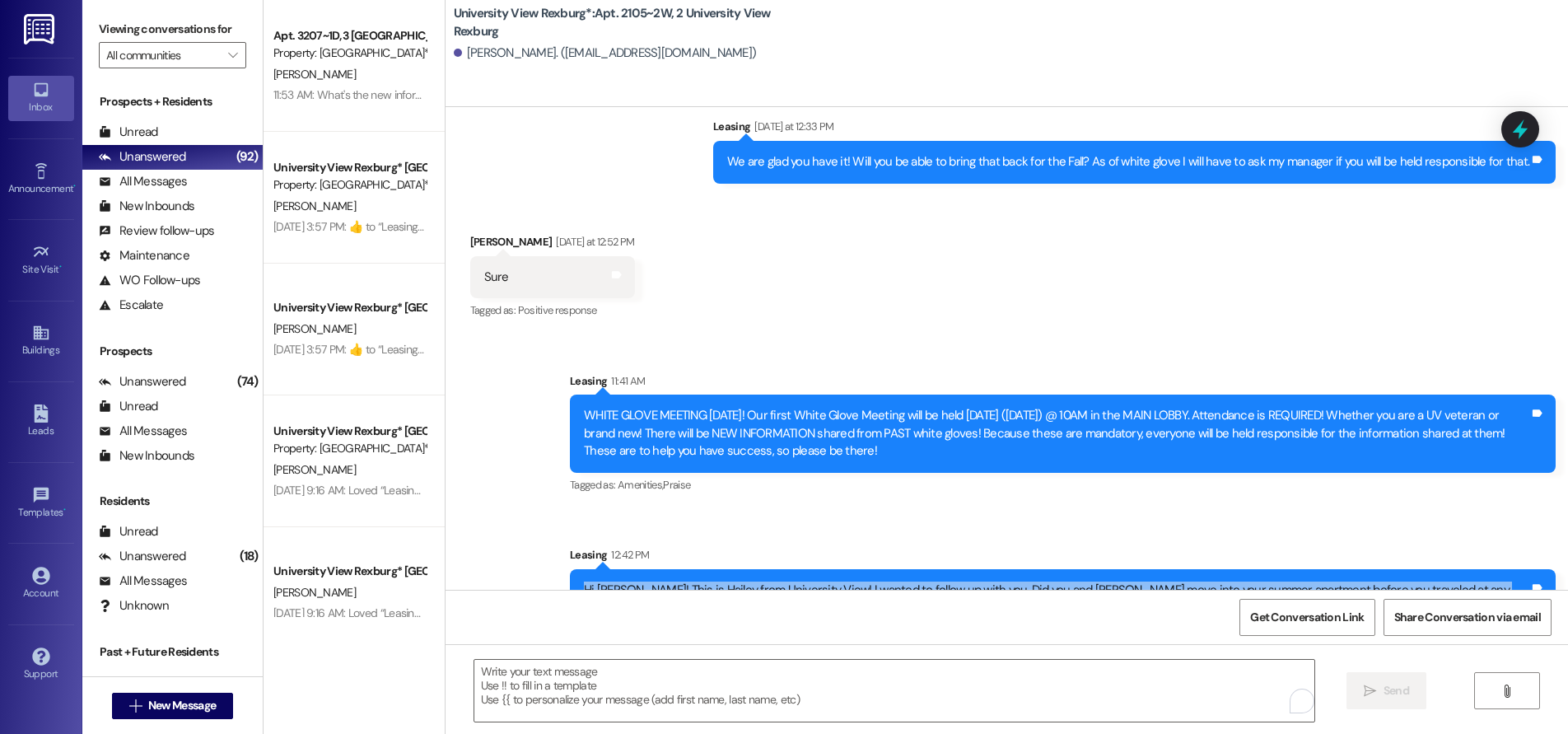
drag, startPoint x: 684, startPoint y: 552, endPoint x: 1492, endPoint y: 539, distance: 808.1
click at [1529, 569] on div "Hi Ariella! This is Hailey from University View! I wanted to follow up with you…" at bounding box center [1063, 599] width 985 height 61
copy div "Hi Ariella! This is Hailey from University View! I wanted to follow up with you…"
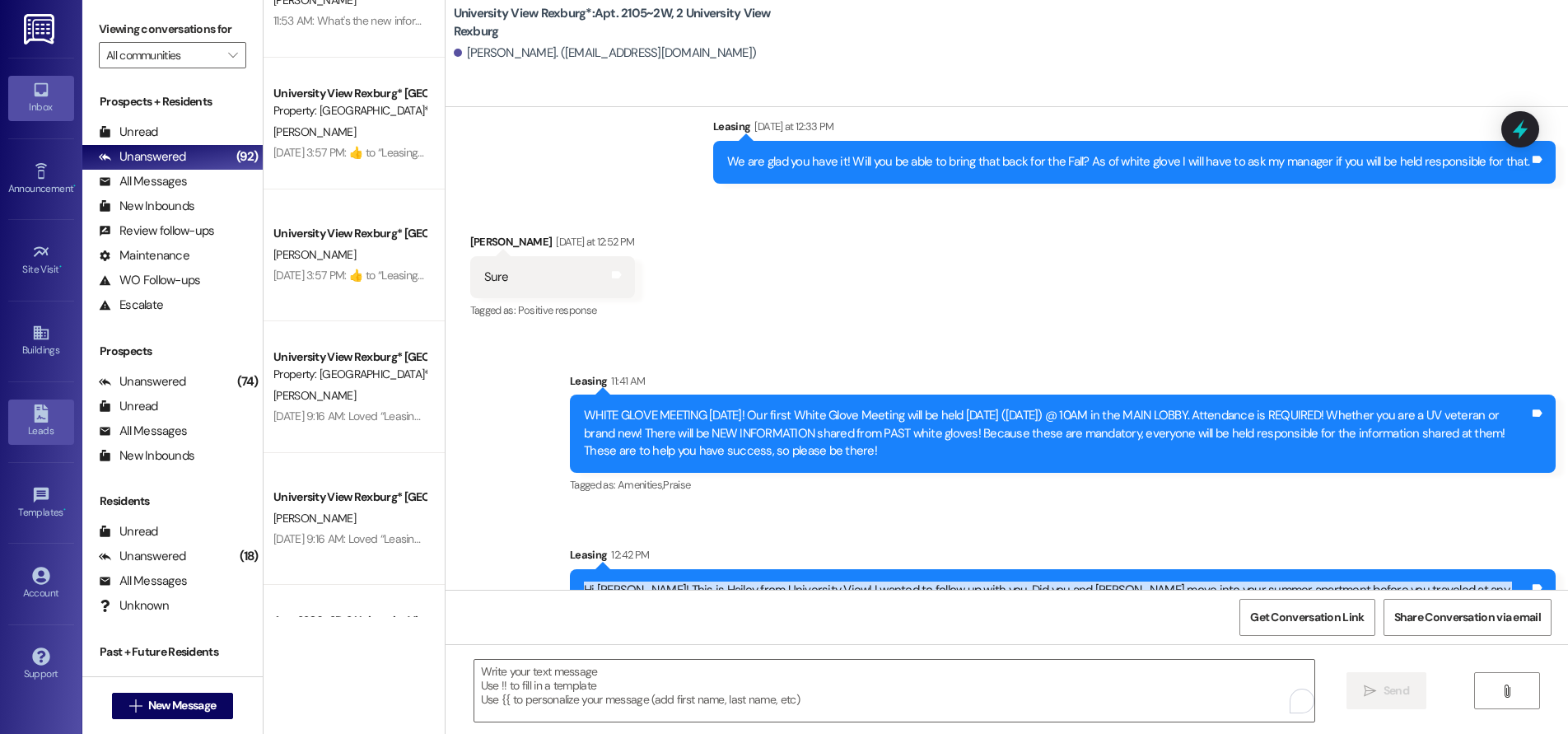
scroll to position [412, 0]
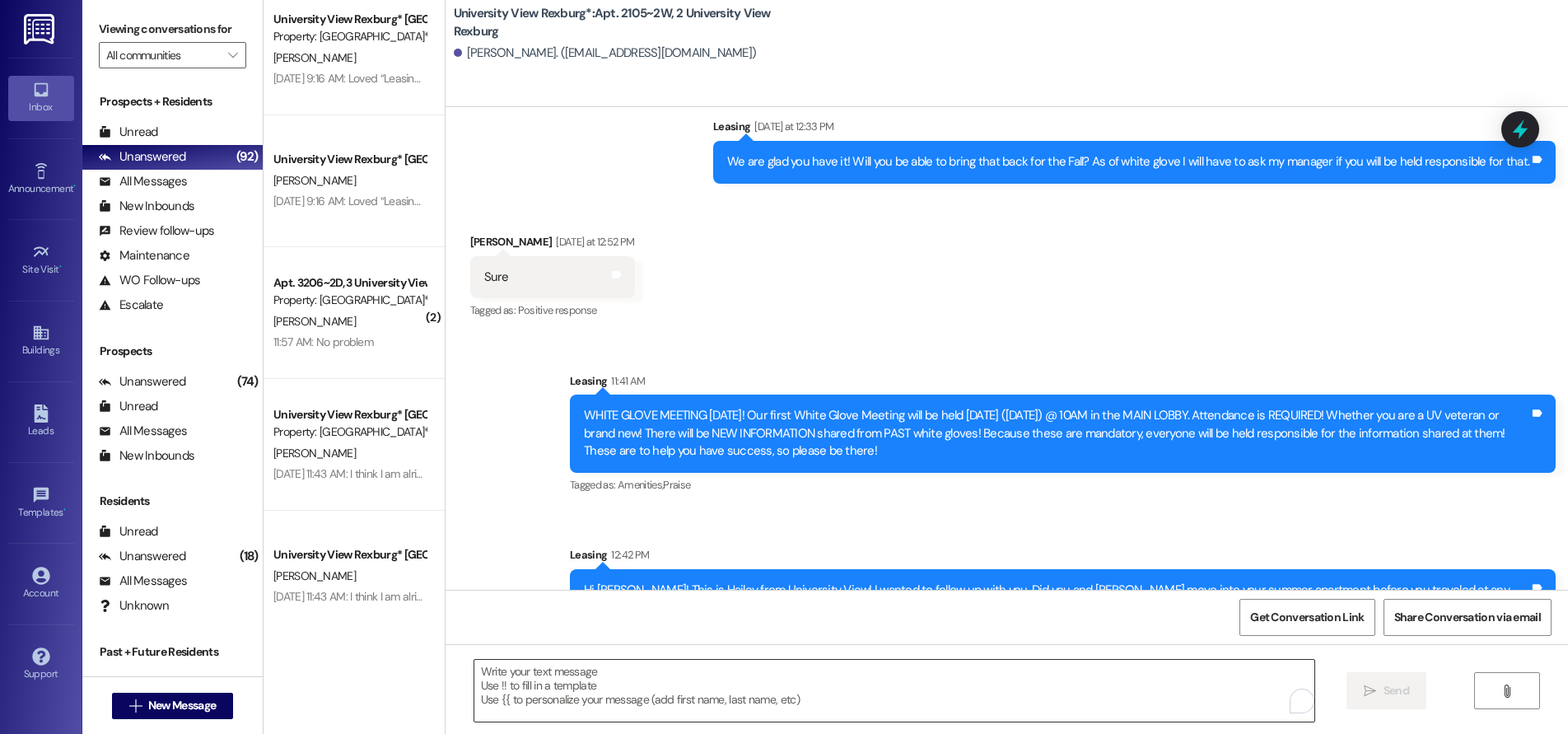
click at [526, 677] on textarea "To enrich screen reader interactions, please activate Accessibility in Grammarl…" at bounding box center [895, 690] width 840 height 62
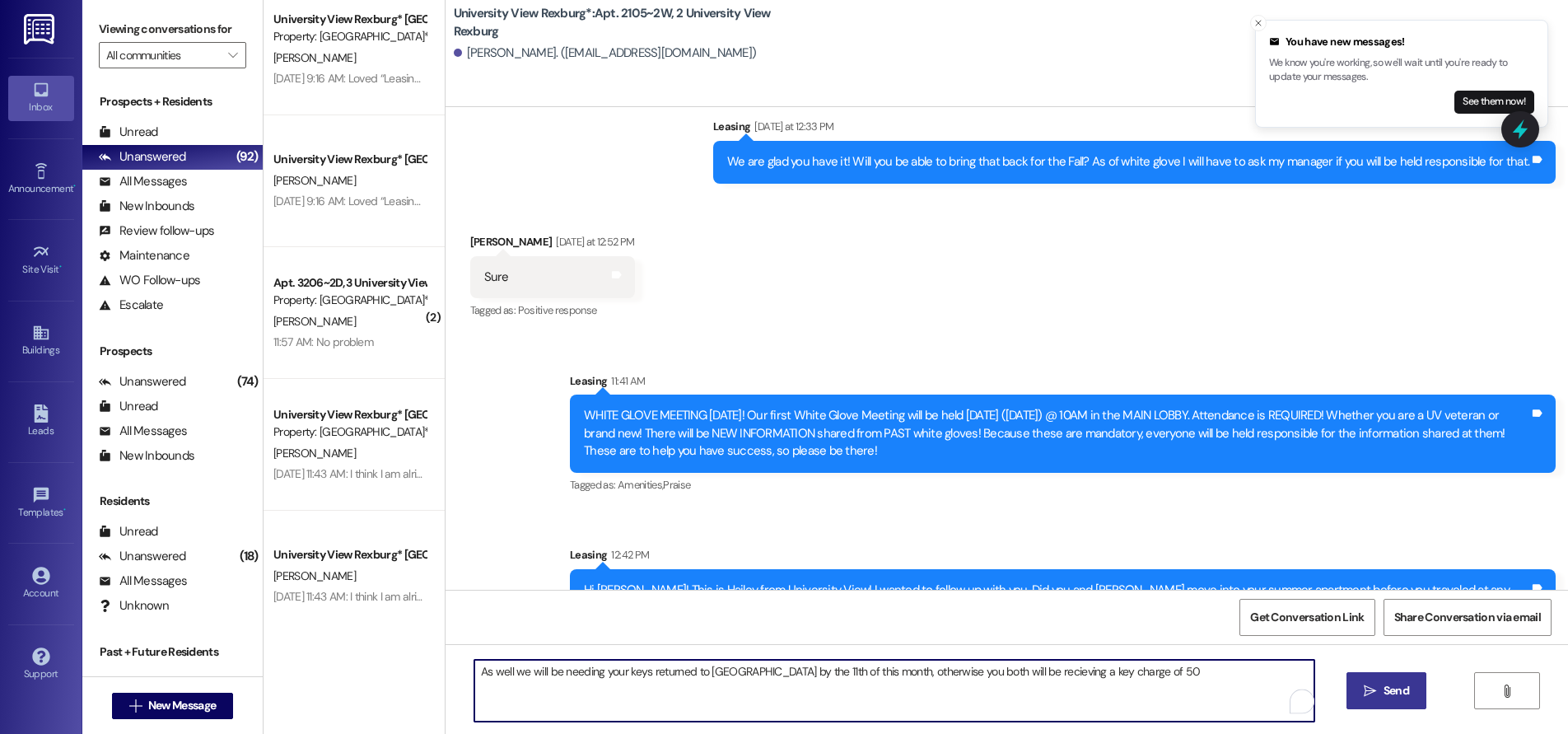
drag, startPoint x: 1077, startPoint y: 672, endPoint x: 1082, endPoint y: 682, distance: 11.2
click at [1077, 673] on textarea "As well we will be needing your keys returned to us by the 11th of this month, …" at bounding box center [895, 690] width 840 height 62
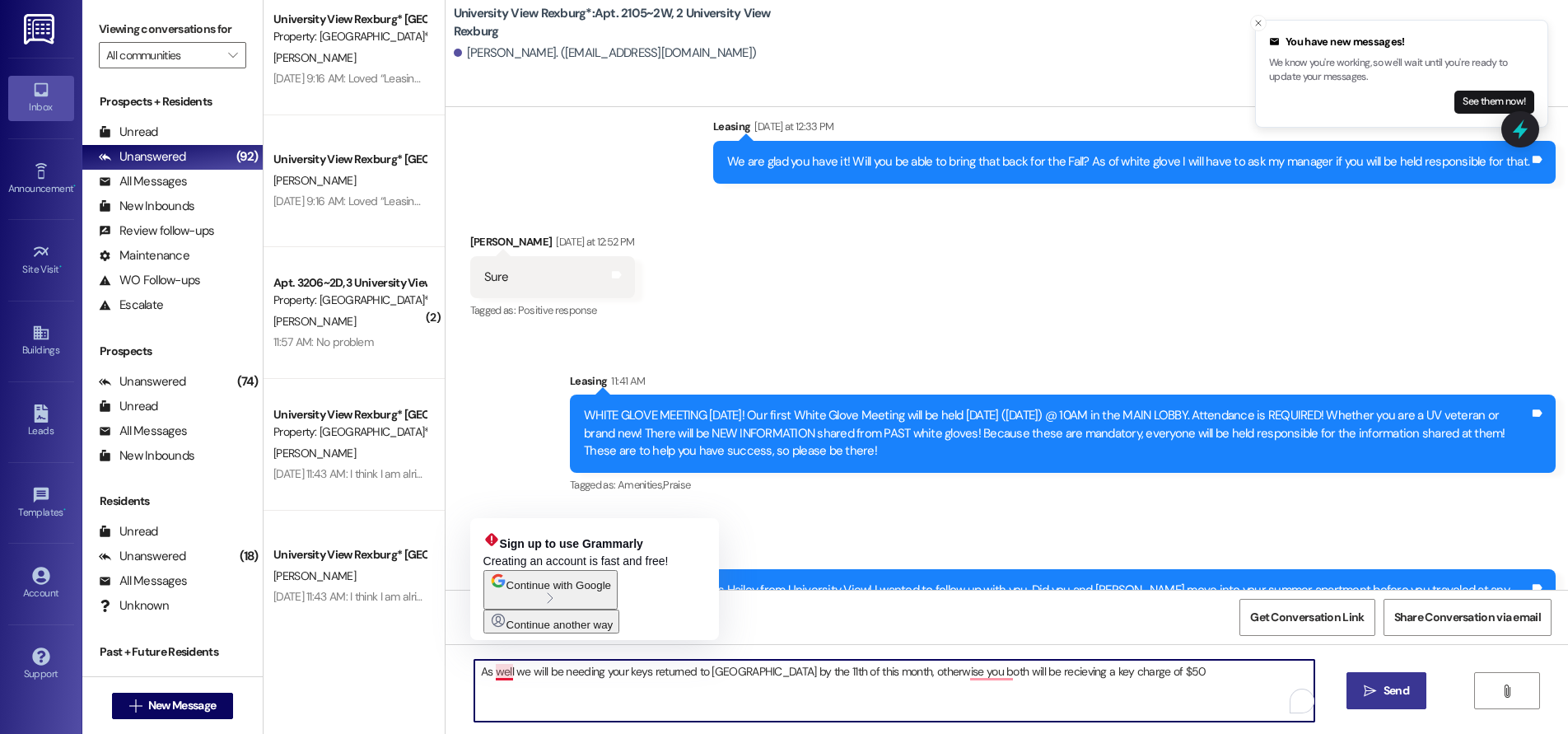
click at [488, 676] on textarea "As well we will be needing your keys returned to us by the 11th of this month, …" at bounding box center [895, 690] width 840 height 62
click at [484, 674] on textarea "As well we will be needing your keys returned to us by the 11th of this month, …" at bounding box center [895, 690] width 840 height 62
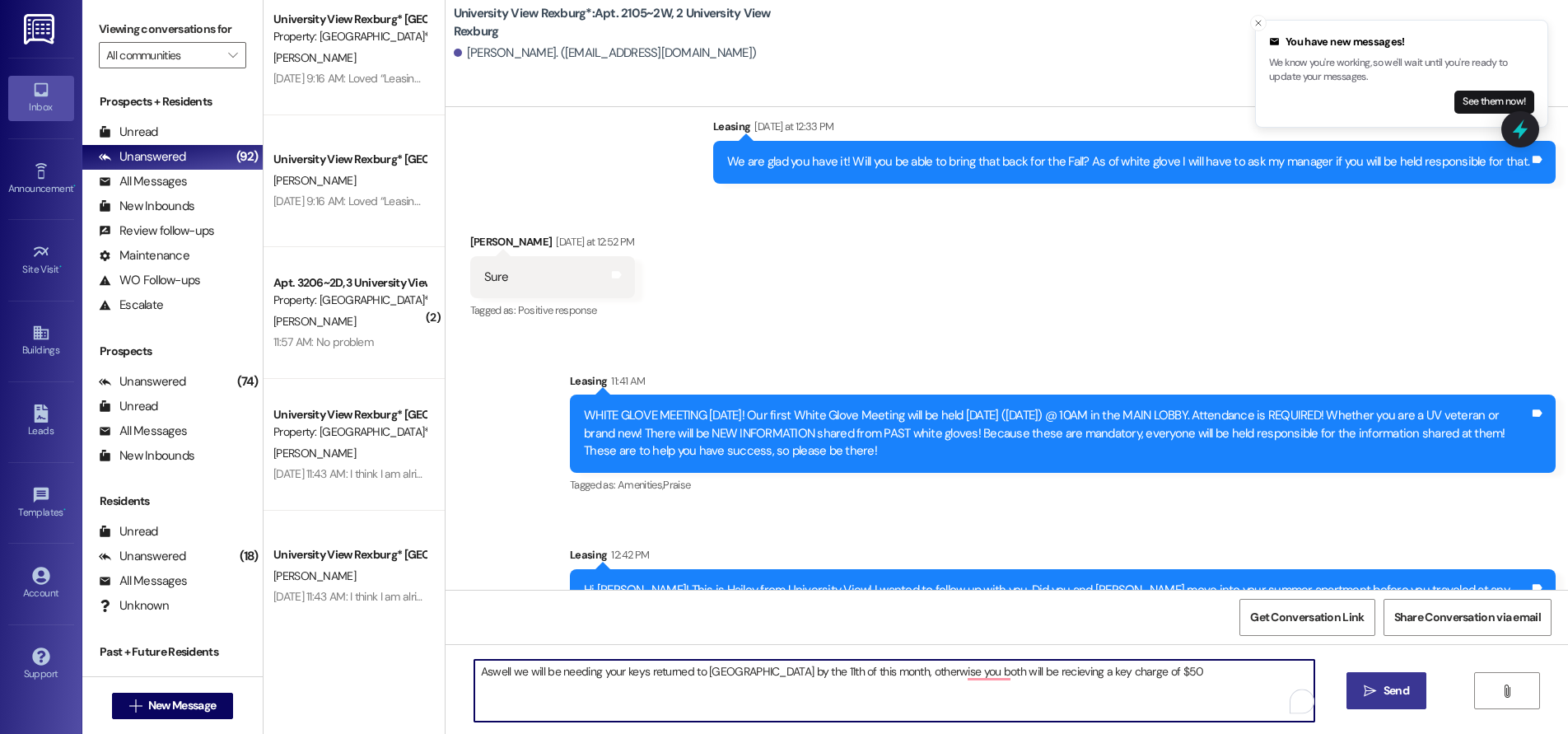
click at [499, 675] on textarea "Aswell we will be needing your keys returned to us by the 11th of this month, o…" at bounding box center [895, 690] width 840 height 62
click at [610, 678] on textarea "Aswell, regarding your keys. we will be needing your keys returned to us by the…" at bounding box center [895, 690] width 840 height 62
click at [806, 671] on textarea "Aswell, regarding your keys. We will be needing your keys returned to us by the…" at bounding box center [895, 690] width 840 height 62
click at [926, 673] on textarea "Aswell, regarding your keys. We will be needing your keys returned to us, by th…" at bounding box center [895, 690] width 840 height 62
click at [928, 673] on textarea "Aswell, regarding your keys. We will be needing your keys returned to us, by th…" at bounding box center [895, 690] width 840 height 62
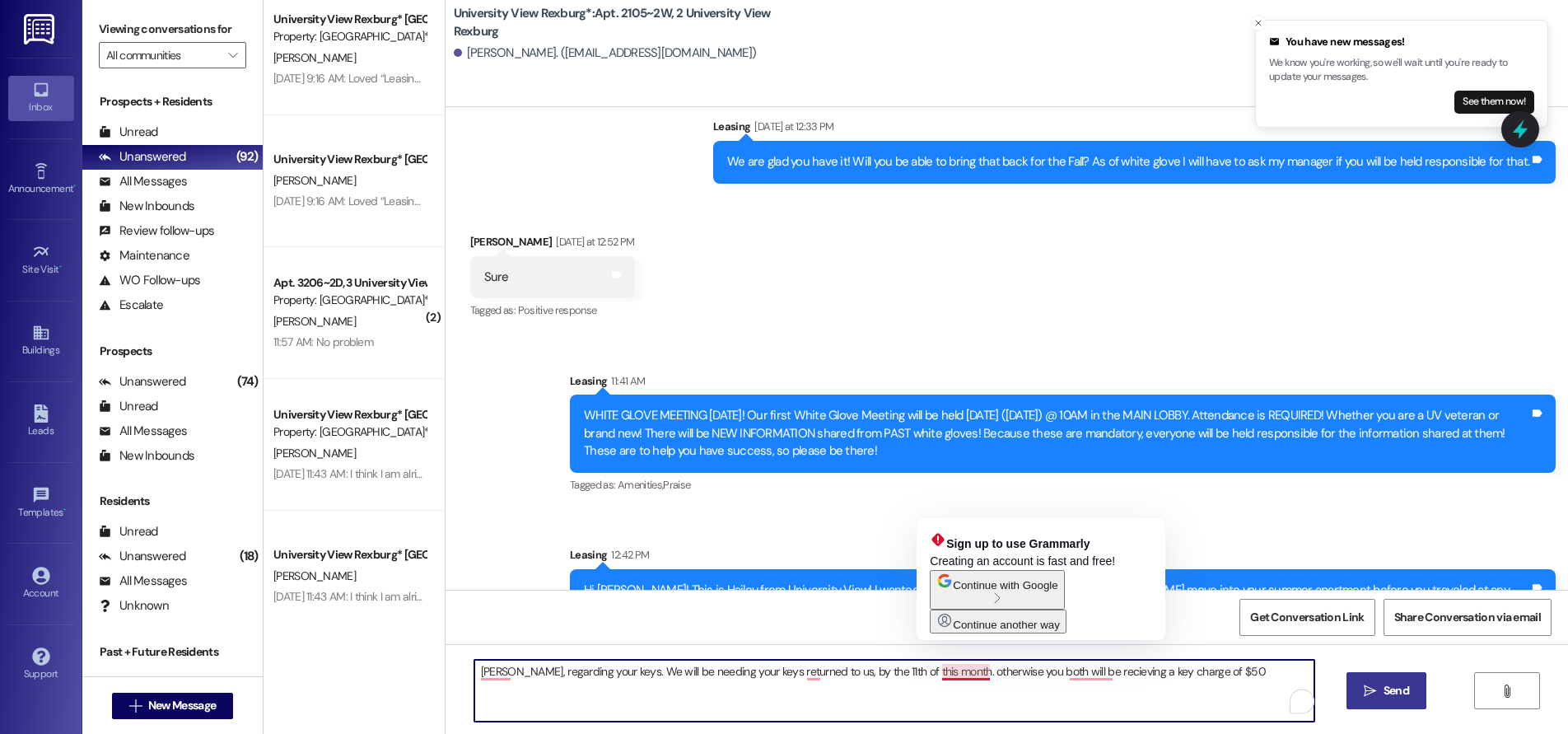
click at [935, 670] on textarea "Aswell, regarding your keys. We will be needing your keys returned to us, by th…" at bounding box center [895, 690] width 840 height 62
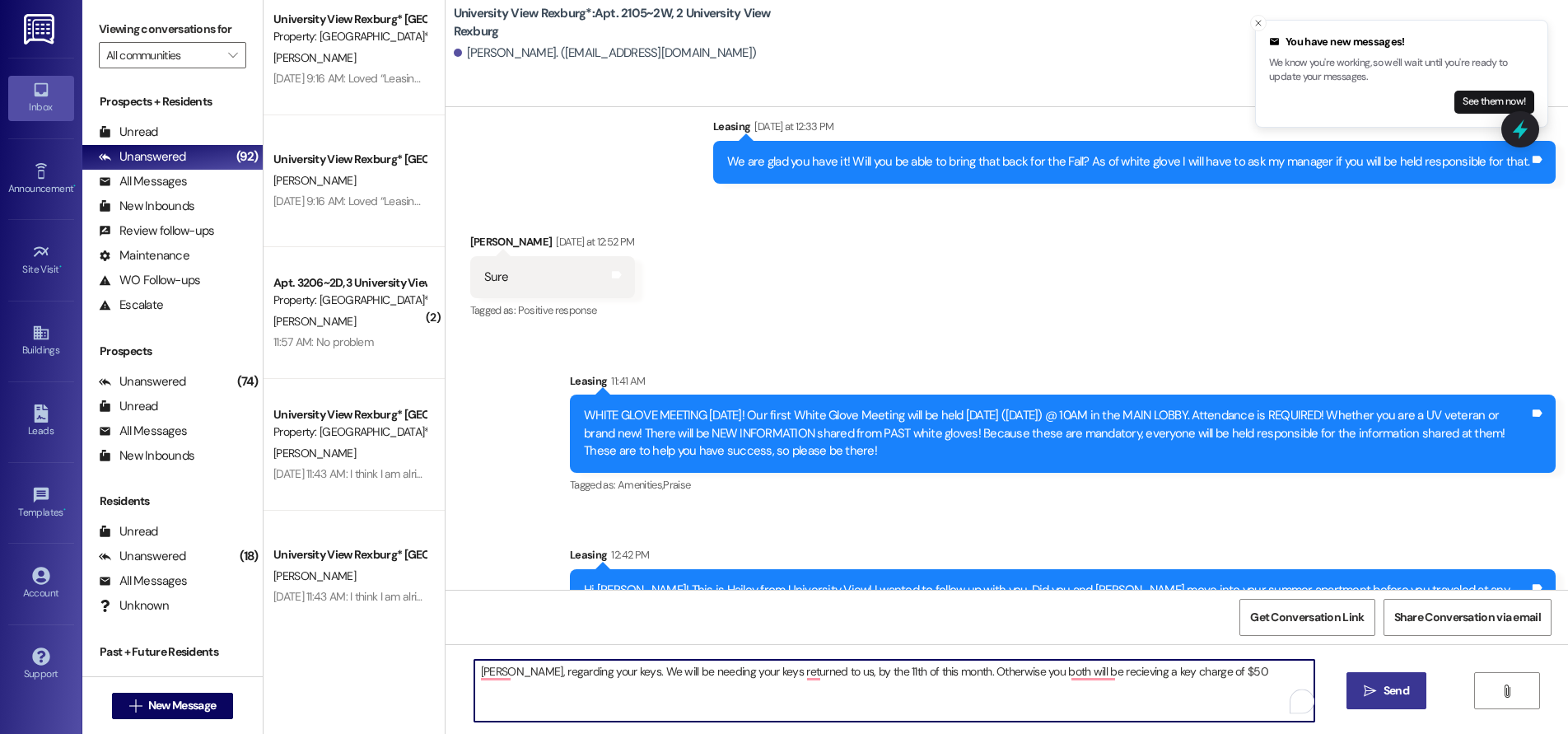
click at [982, 675] on textarea "Aswell, regarding your keys. We will be needing your keys returned to us, by th…" at bounding box center [895, 690] width 840 height 62
click at [1200, 677] on textarea "Aswell, regarding your keys. We will be needing your keys returned to us, by th…" at bounding box center [895, 690] width 840 height 62
click at [1170, 672] on textarea "Aswell, regarding your keys. We will be needing your keys returned to us, by th…" at bounding box center [895, 690] width 840 height 62
click at [1001, 672] on textarea "Aswell, regarding your keys. We will be needing your keys returned to us, by th…" at bounding box center [895, 690] width 840 height 62
click at [1225, 671] on textarea "Aswell, regarding your keys. We will be needing your keys returned to us, by th…" at bounding box center [895, 690] width 840 height 62
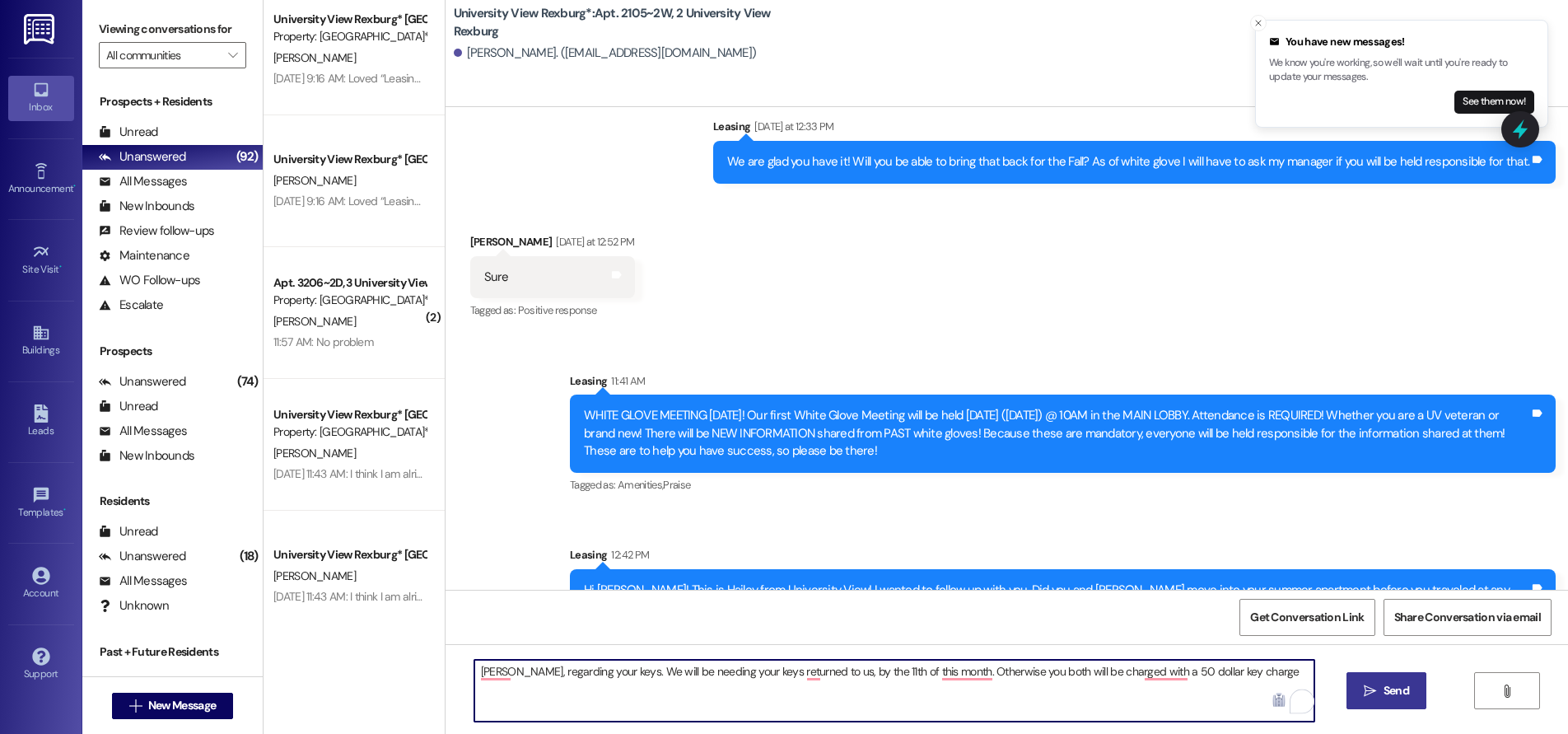
click at [1228, 671] on textarea "Aswell, regarding your keys. We will be needing your keys returned to us, by th…" at bounding box center [895, 690] width 840 height 62
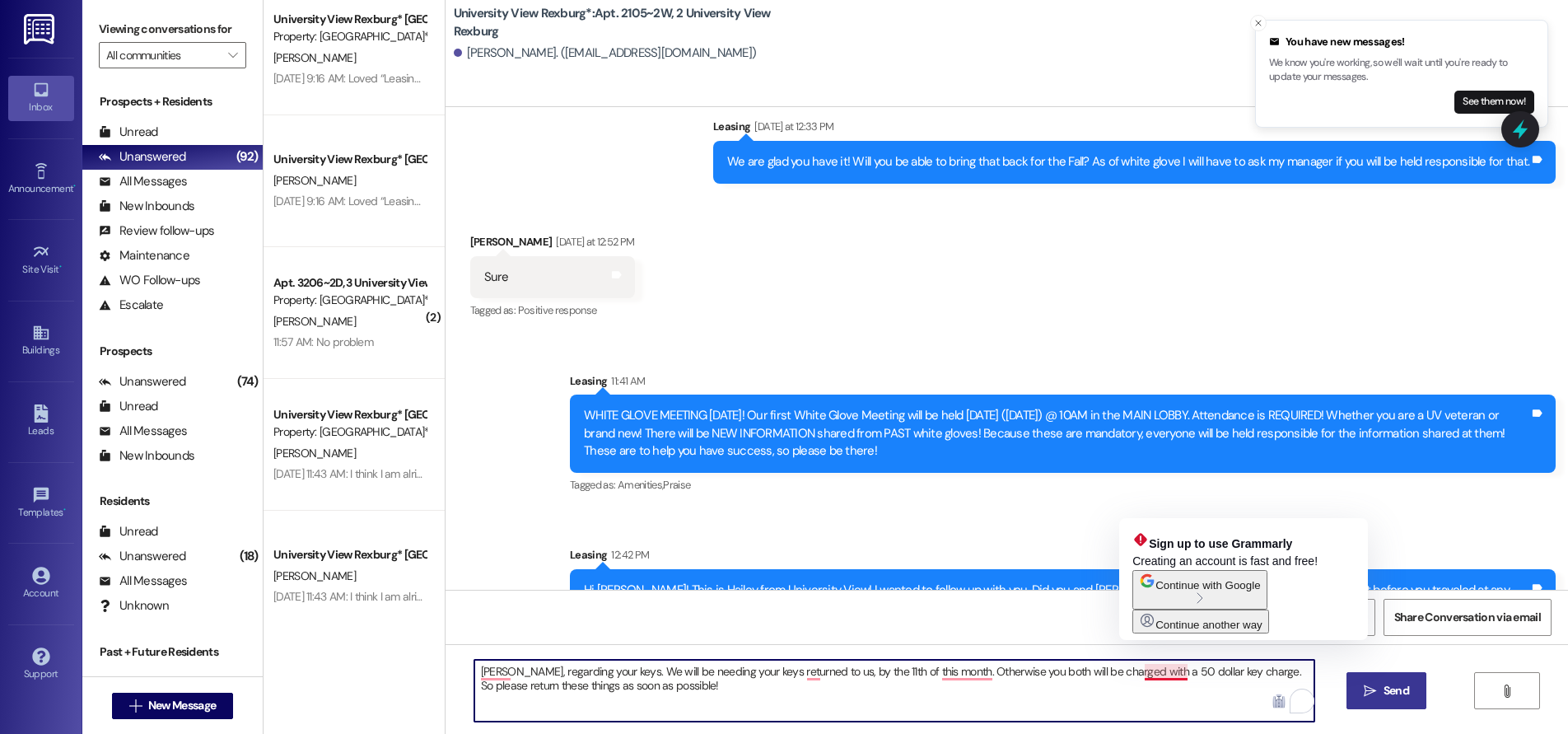
click at [1149, 676] on textarea "Aswell, regarding your keys. We will be needing your keys returned to us, by th…" at bounding box center [895, 690] width 840 height 62
click at [1164, 672] on textarea "Aswell, regarding your keys. We will be needing your keys returned to us, by th…" at bounding box center [895, 690] width 840 height 62
click at [1176, 672] on textarea "Aswell, regarding your keys. We will be needing your keys returned to us, by th…" at bounding box center [895, 690] width 840 height 62
click at [1134, 668] on textarea "Aswell, regarding your keys. We will be needing your keys returned to us, by th…" at bounding box center [895, 690] width 840 height 62
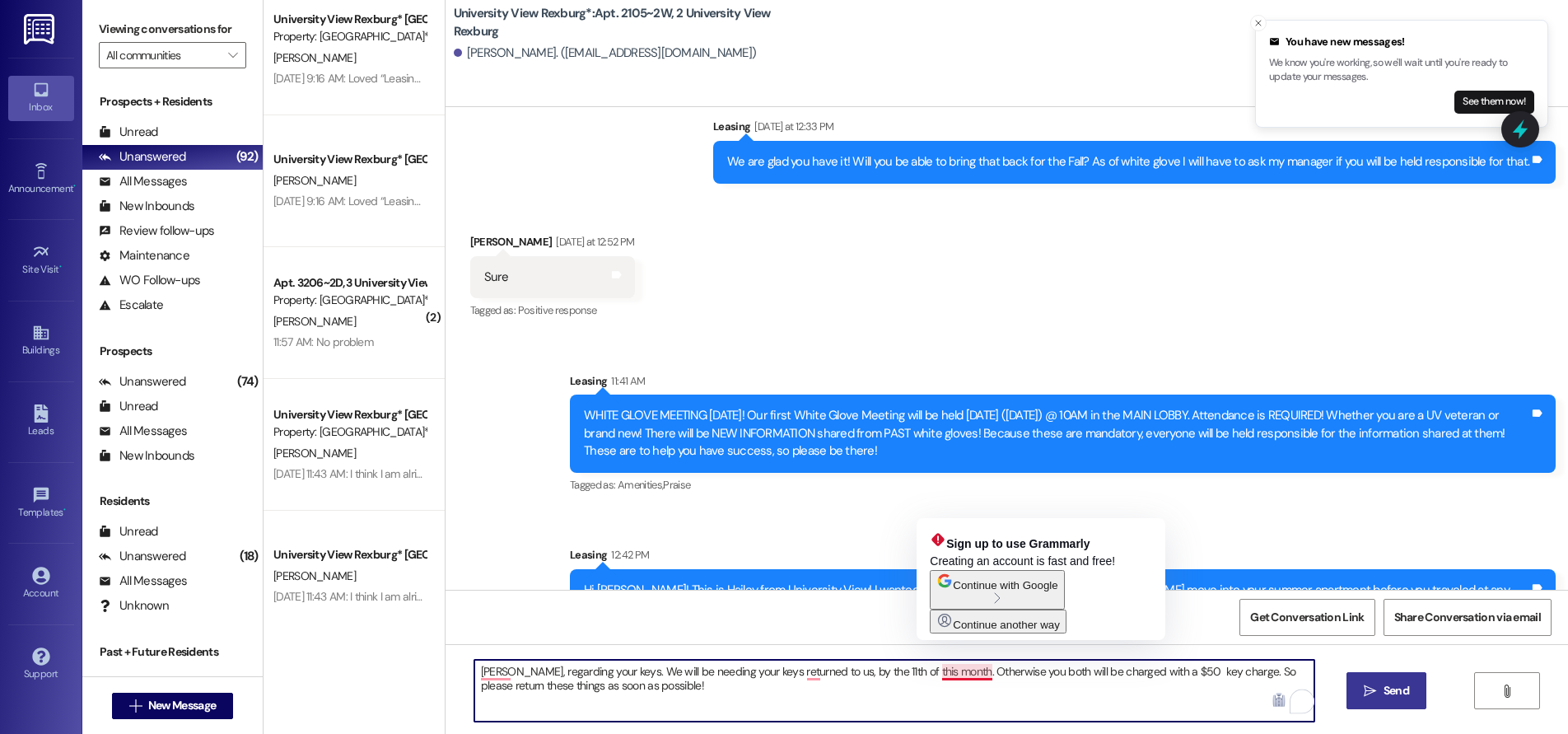
click at [949, 671] on textarea "Aswell, regarding your keys. We will be needing your keys returned to us, by th…" at bounding box center [895, 690] width 840 height 62
click at [960, 674] on textarea "Aswell, regarding your keys. We will be needing your keys returned to us, by th…" at bounding box center [895, 690] width 840 height 62
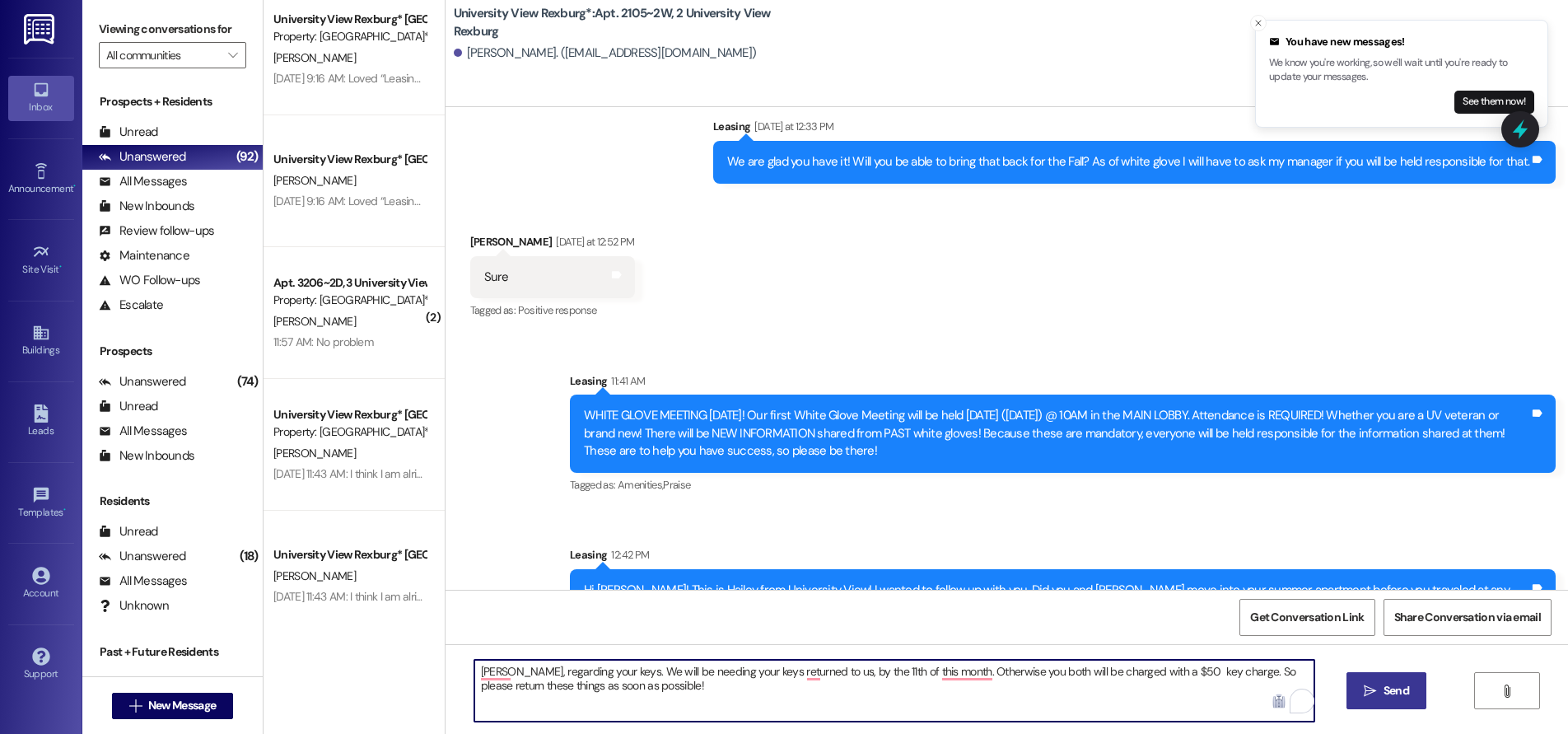
click at [927, 670] on textarea "Aswell, regarding your keys. We will be needing your keys returned to us, by th…" at bounding box center [895, 690] width 840 height 62
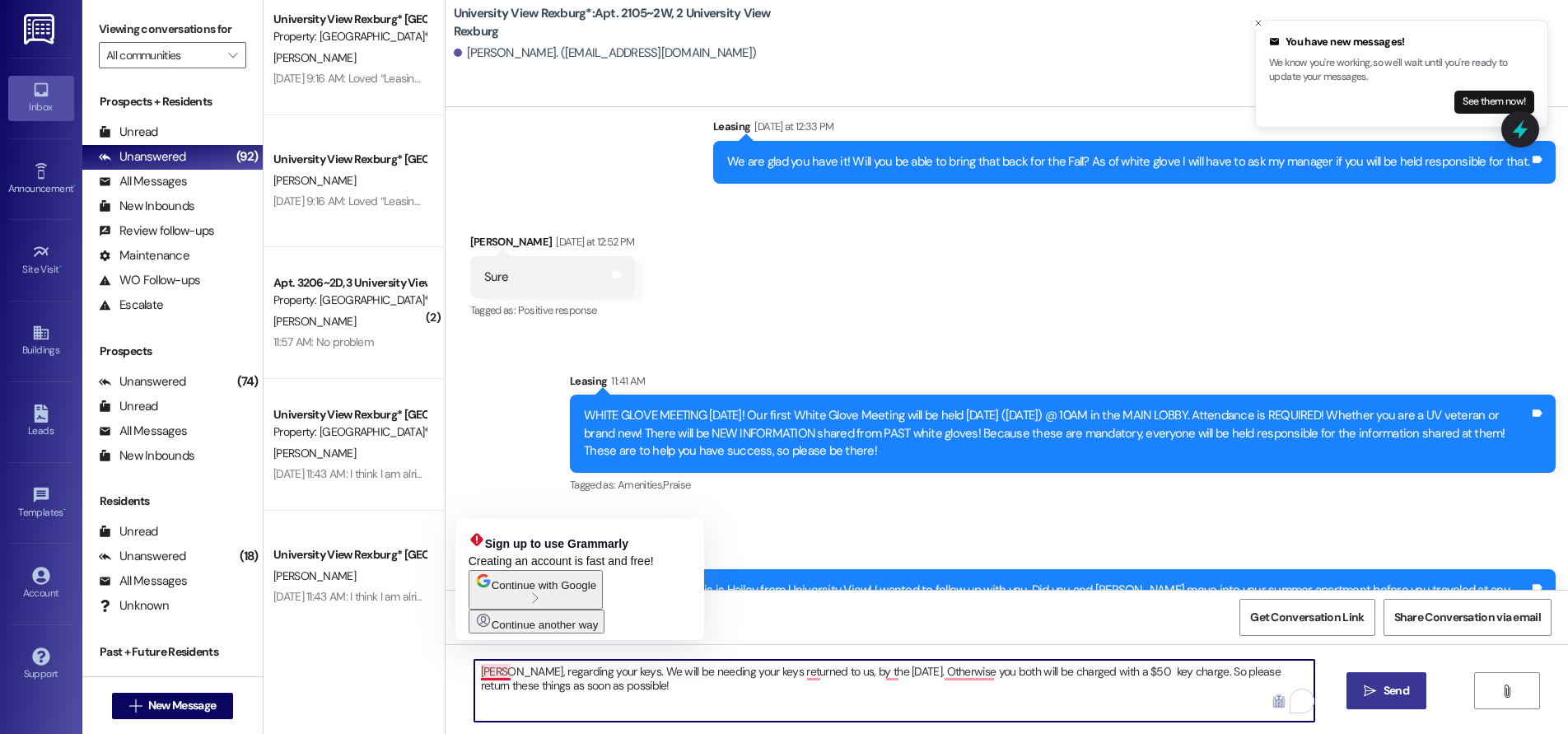
drag, startPoint x: 469, startPoint y: 672, endPoint x: 656, endPoint y: 708, distance: 190.4
click at [656, 708] on textarea "Aswell, regarding your keys. We will be needing your keys returned to us, by th…" at bounding box center [895, 690] width 840 height 62
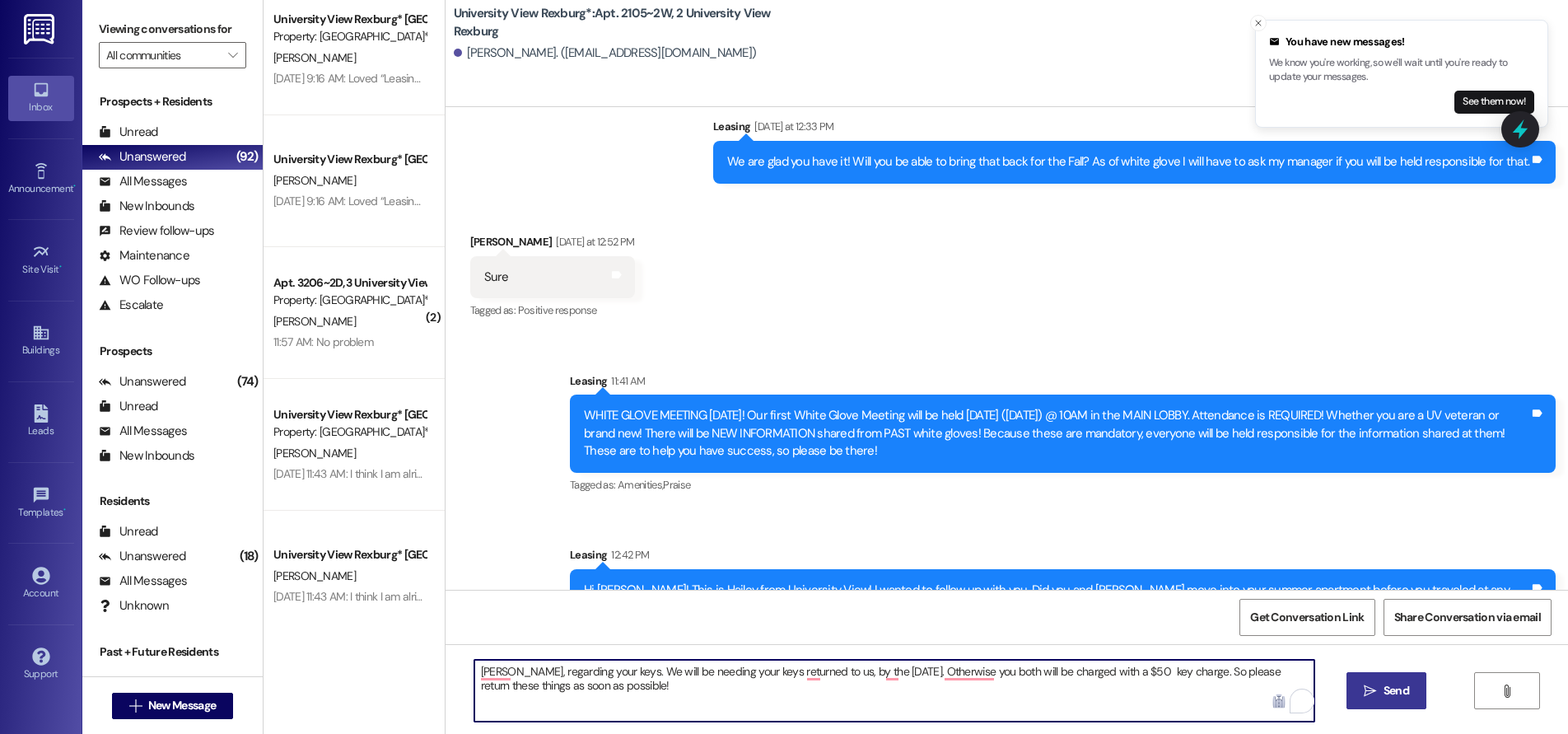
type textarea "Aswell, regarding your keys. We will be needing your keys returned to us, by th…"
click at [1407, 696] on span "Send" at bounding box center [1396, 690] width 26 height 17
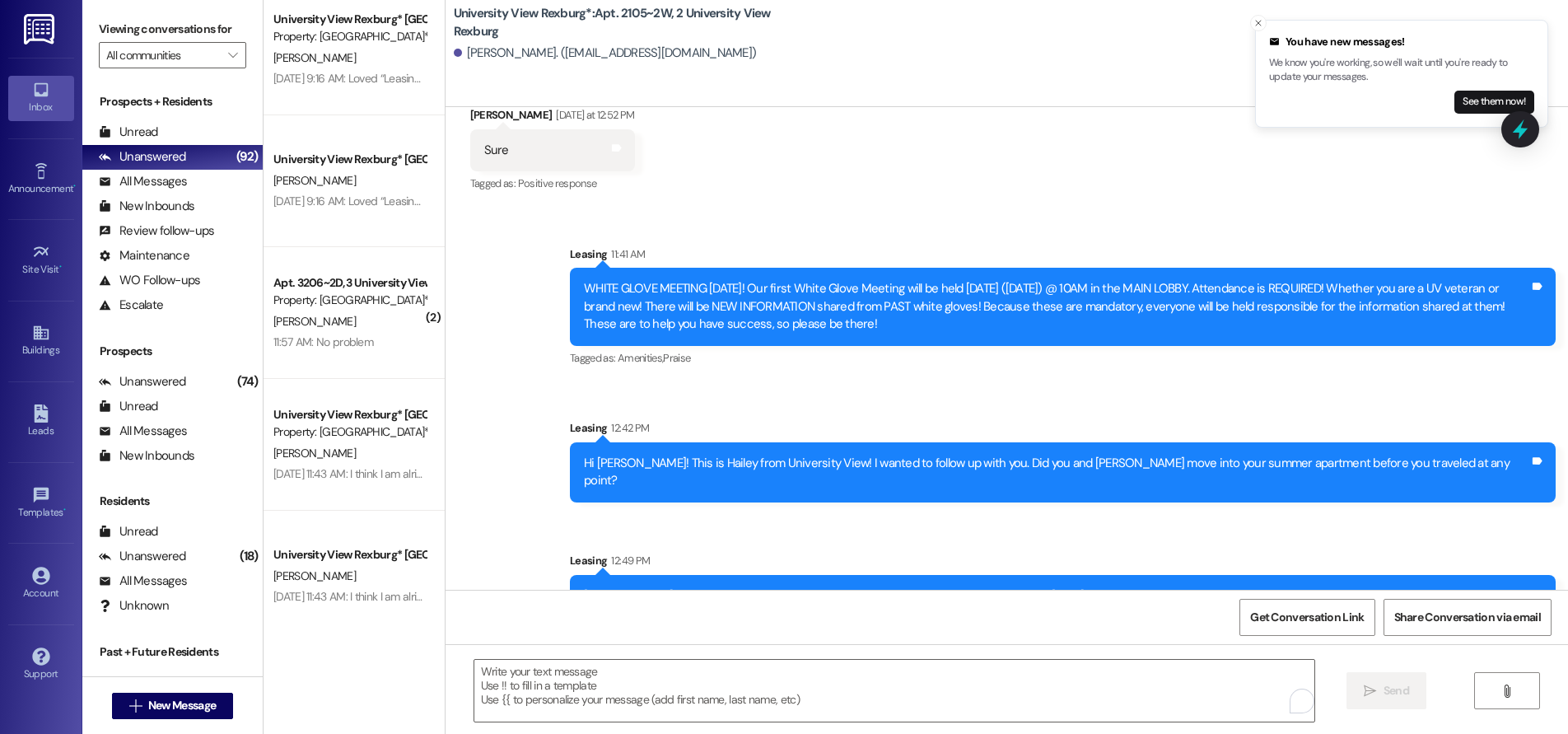
scroll to position [12620, 0]
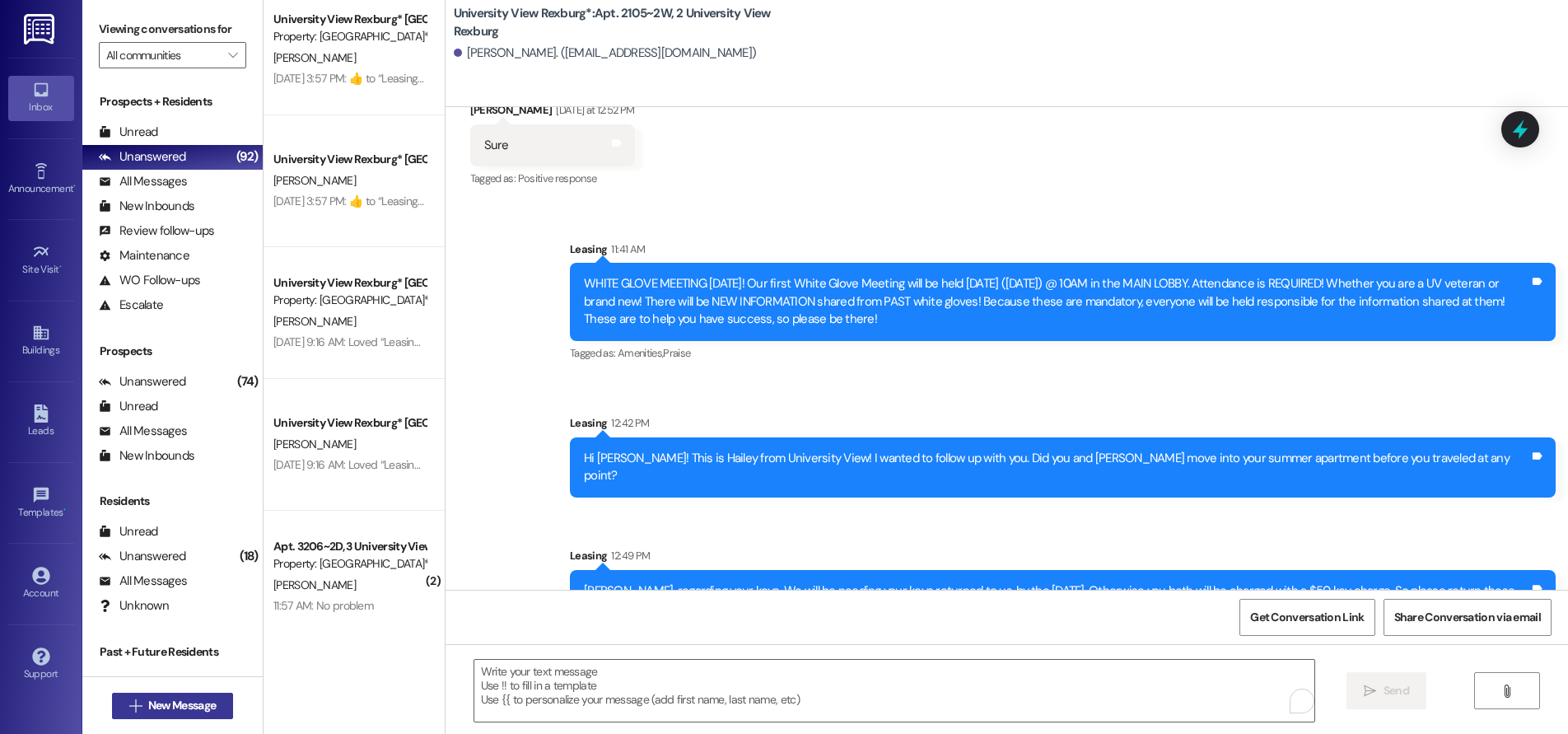
click at [177, 703] on span "New Message" at bounding box center [182, 704] width 68 height 17
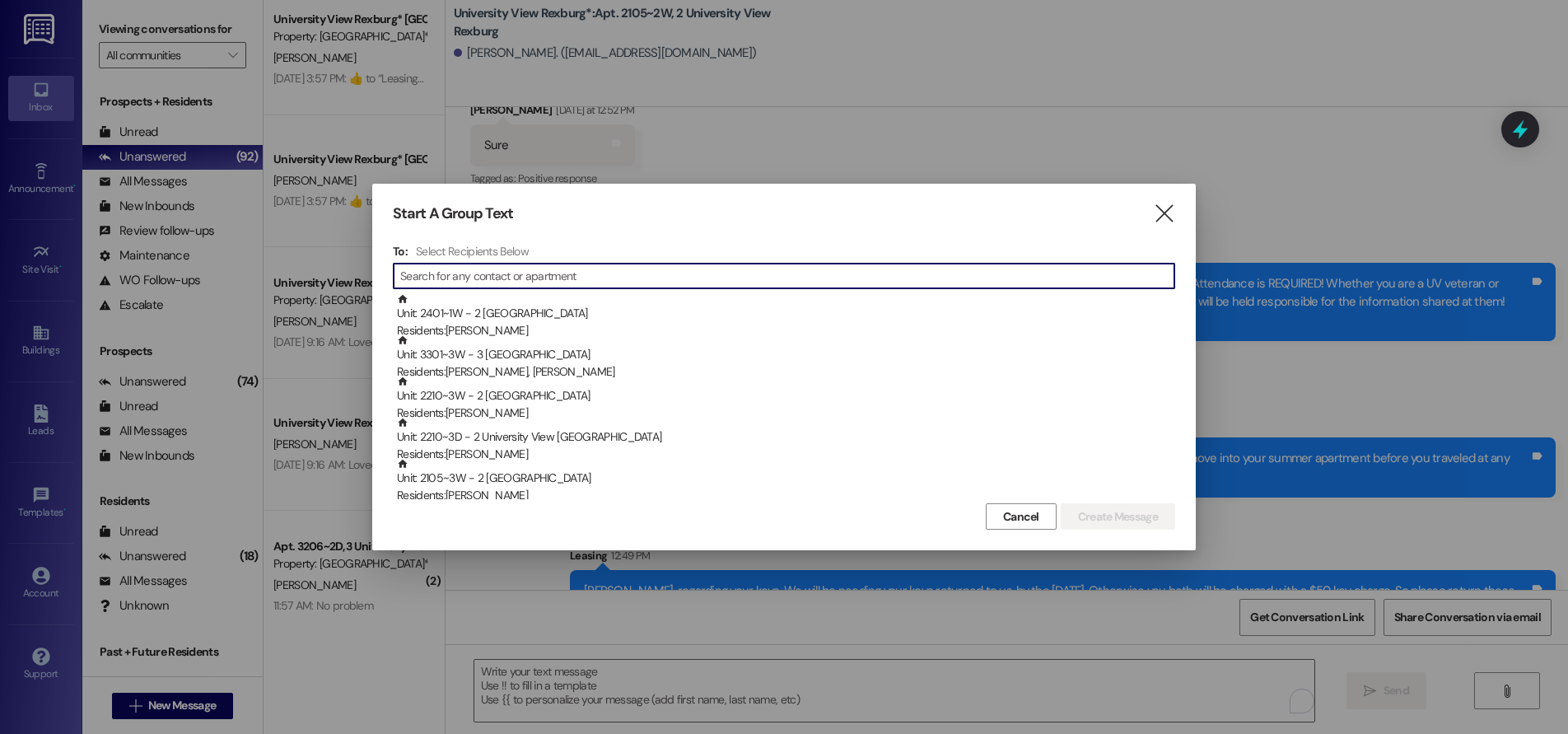
click at [525, 277] on input at bounding box center [786, 275] width 774 height 23
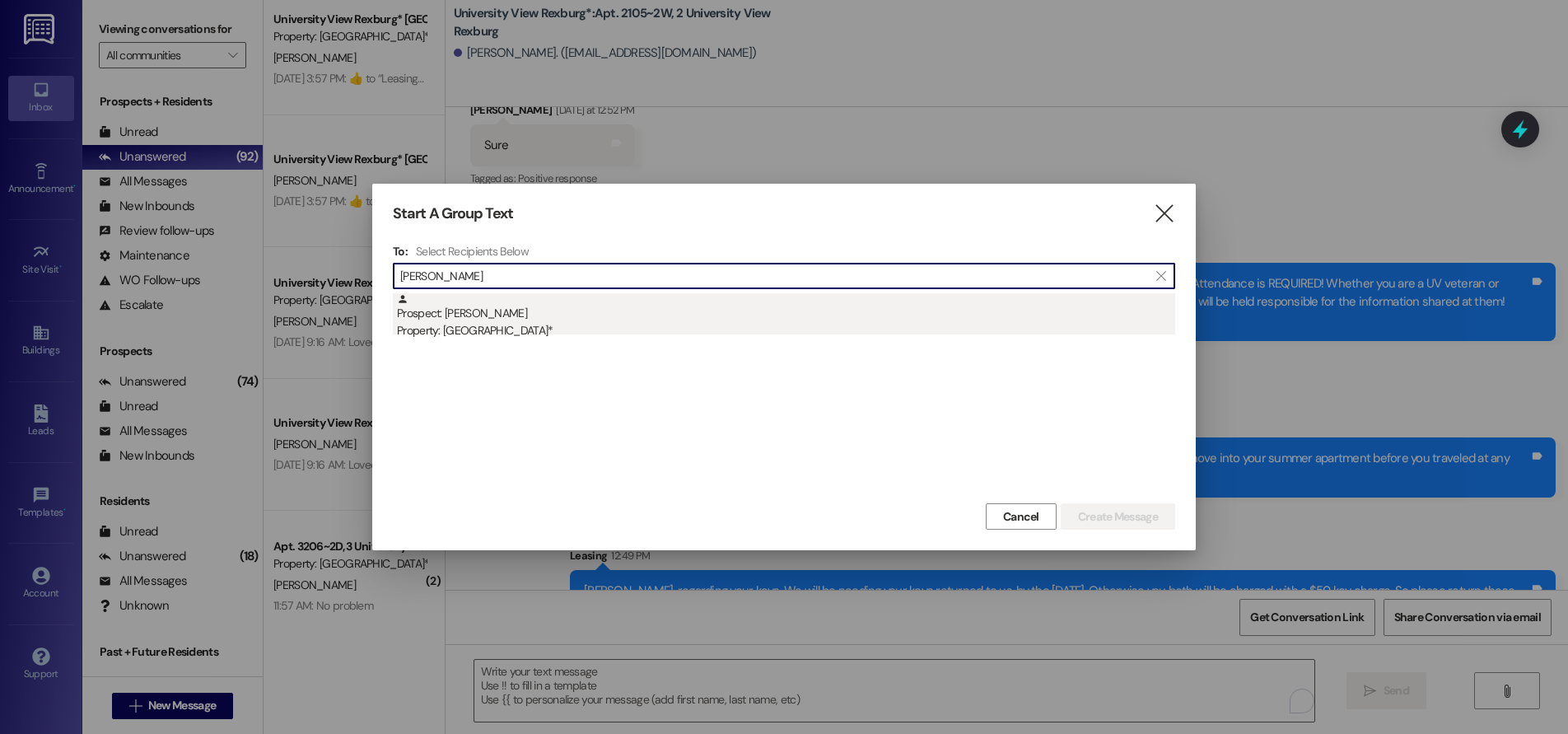
type input "[PERSON_NAME]"
click at [472, 325] on div "Property: [GEOGRAPHIC_DATA]*" at bounding box center [786, 330] width 779 height 17
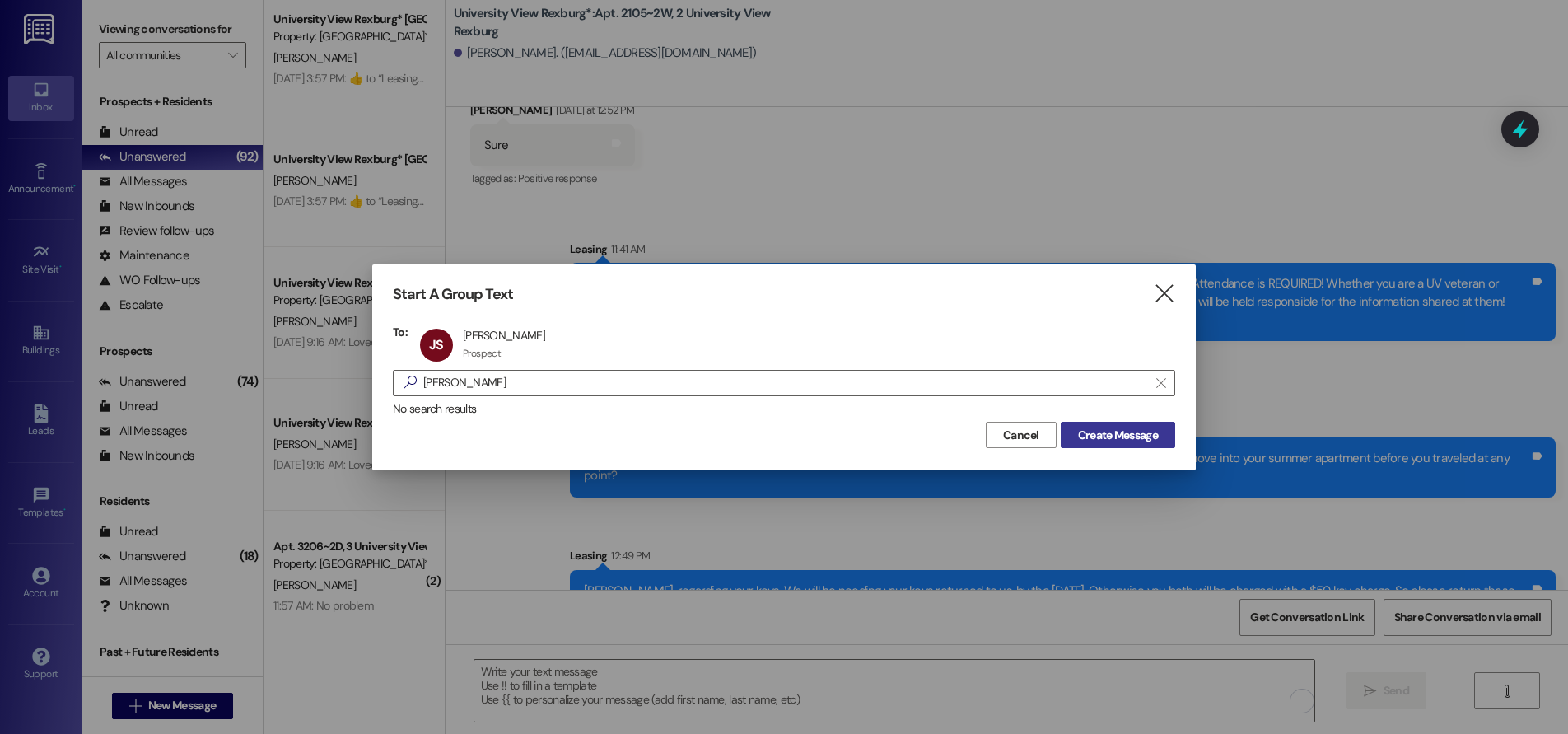
click at [1101, 434] on span "Create Message" at bounding box center [1117, 435] width 79 height 17
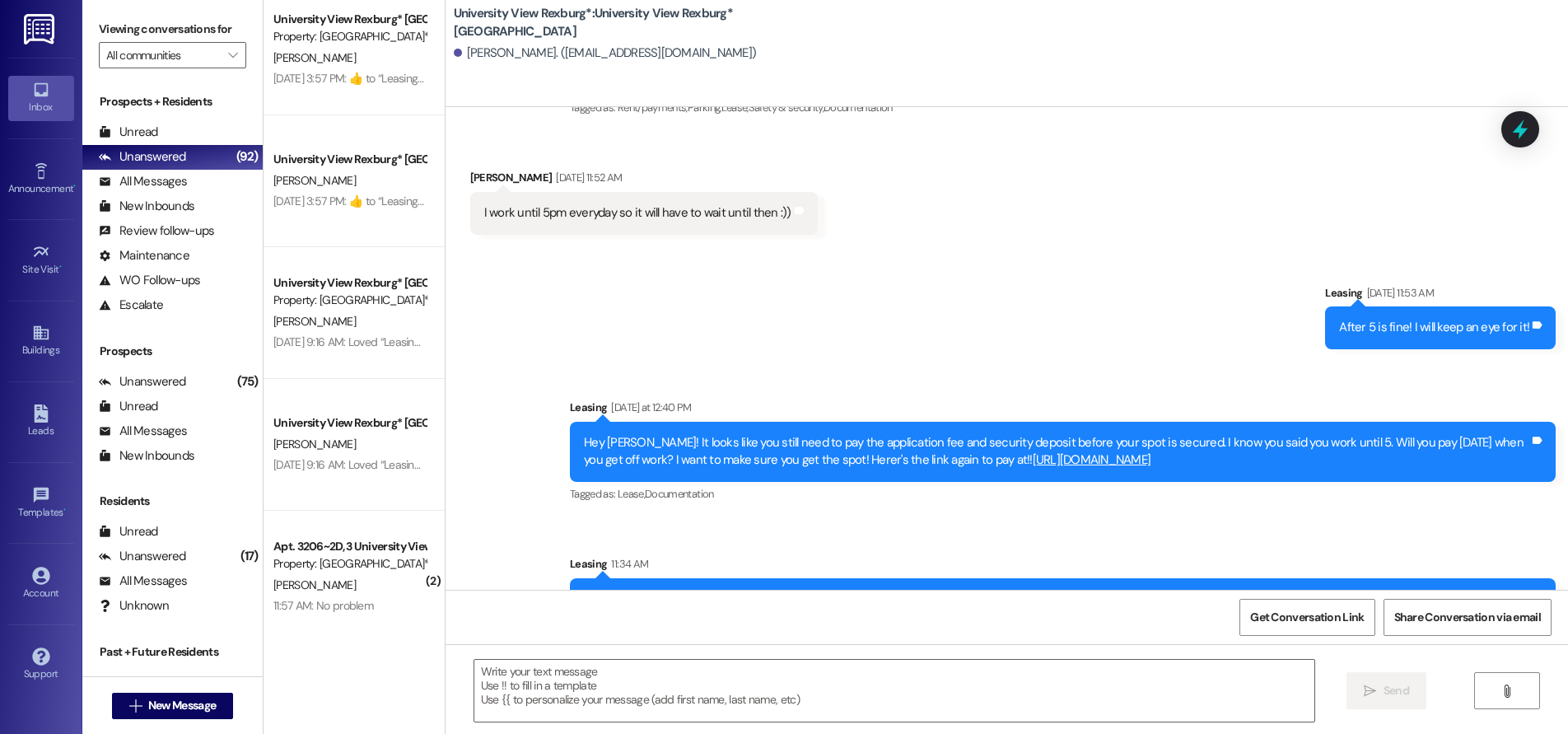
scroll to position [2266, 0]
